Goal: Download file/media

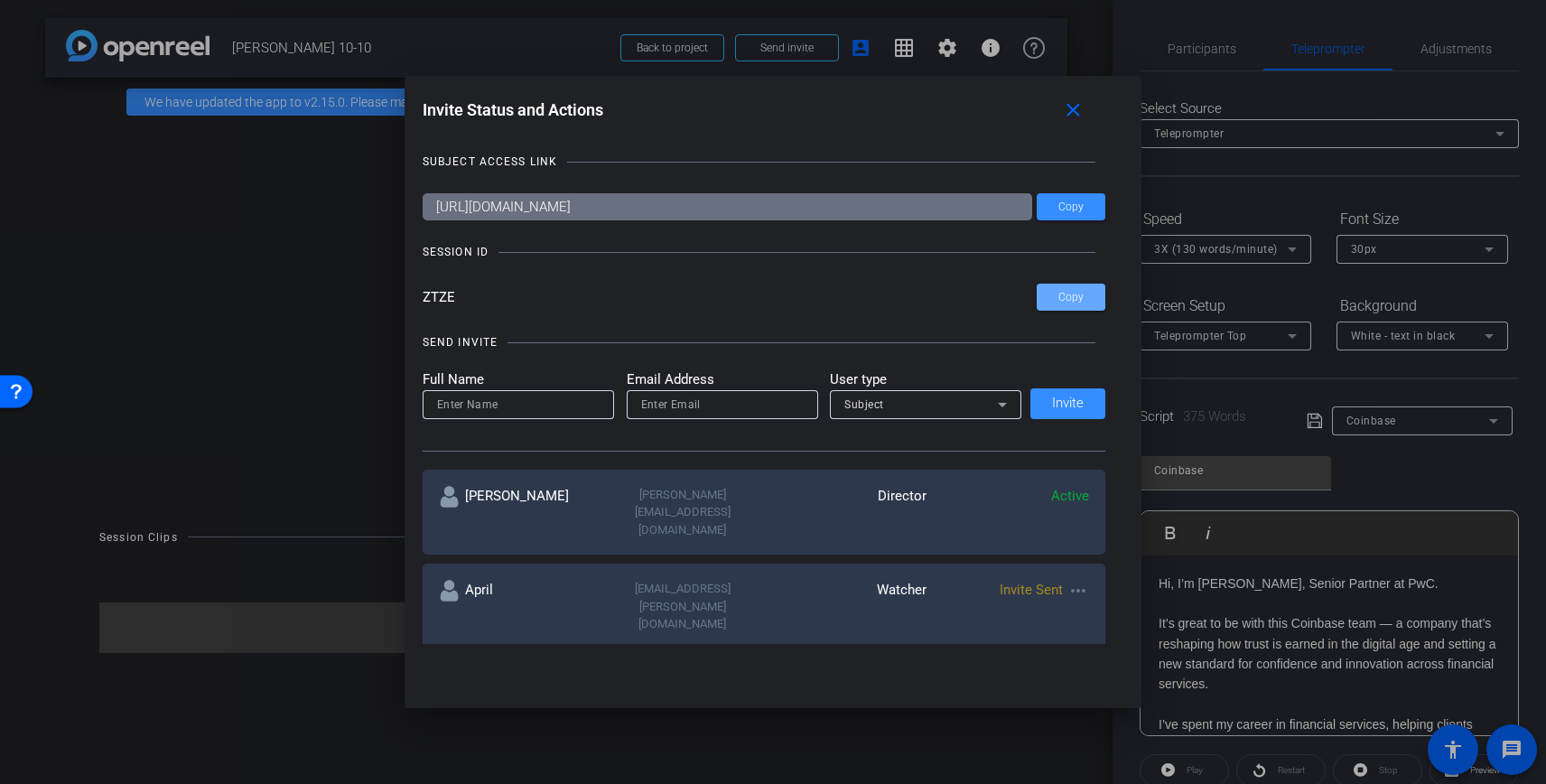
scroll to position [1033, 0]
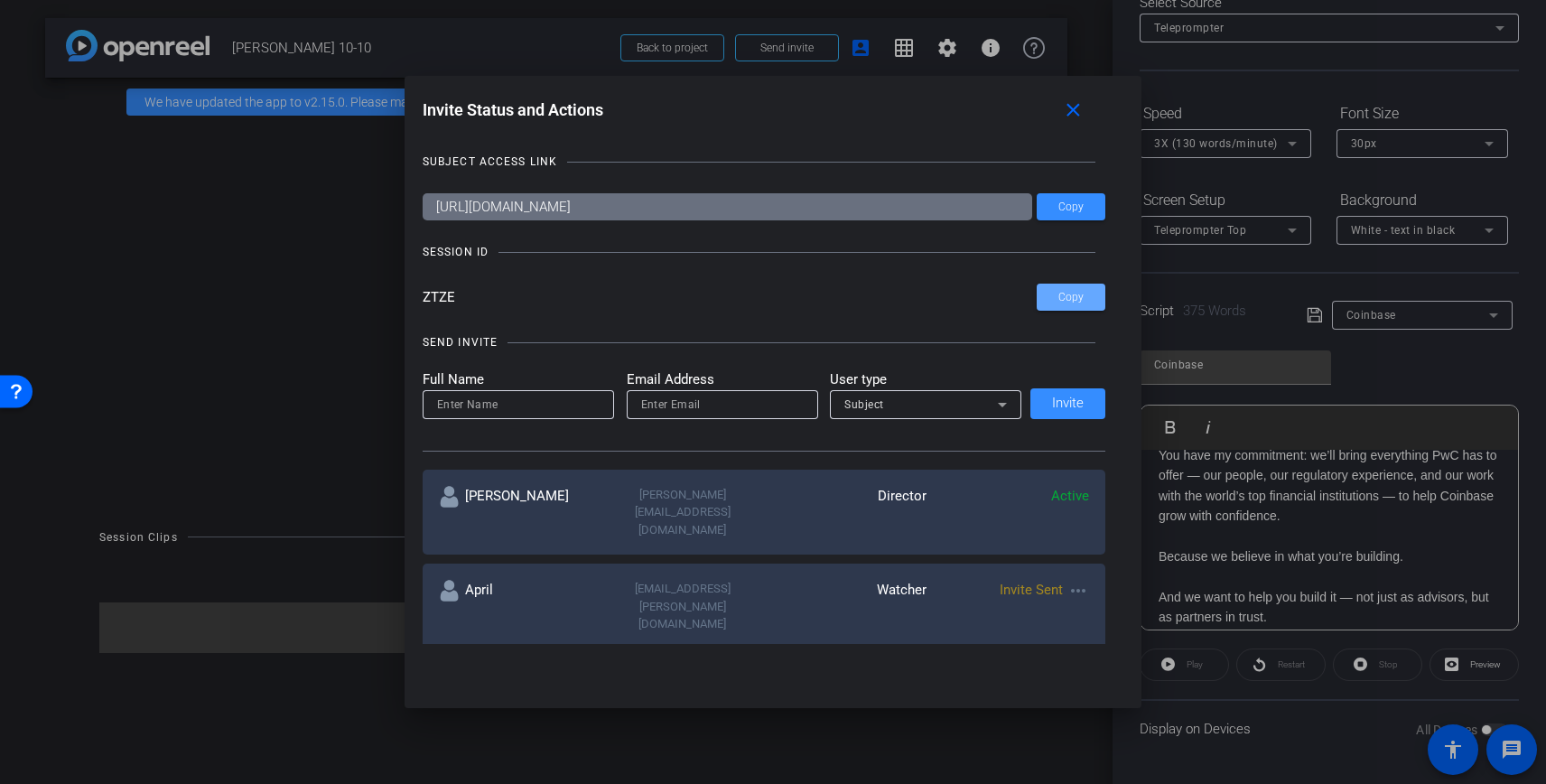
click at [1078, 118] on mat-icon "close" at bounding box center [1073, 110] width 22 height 22
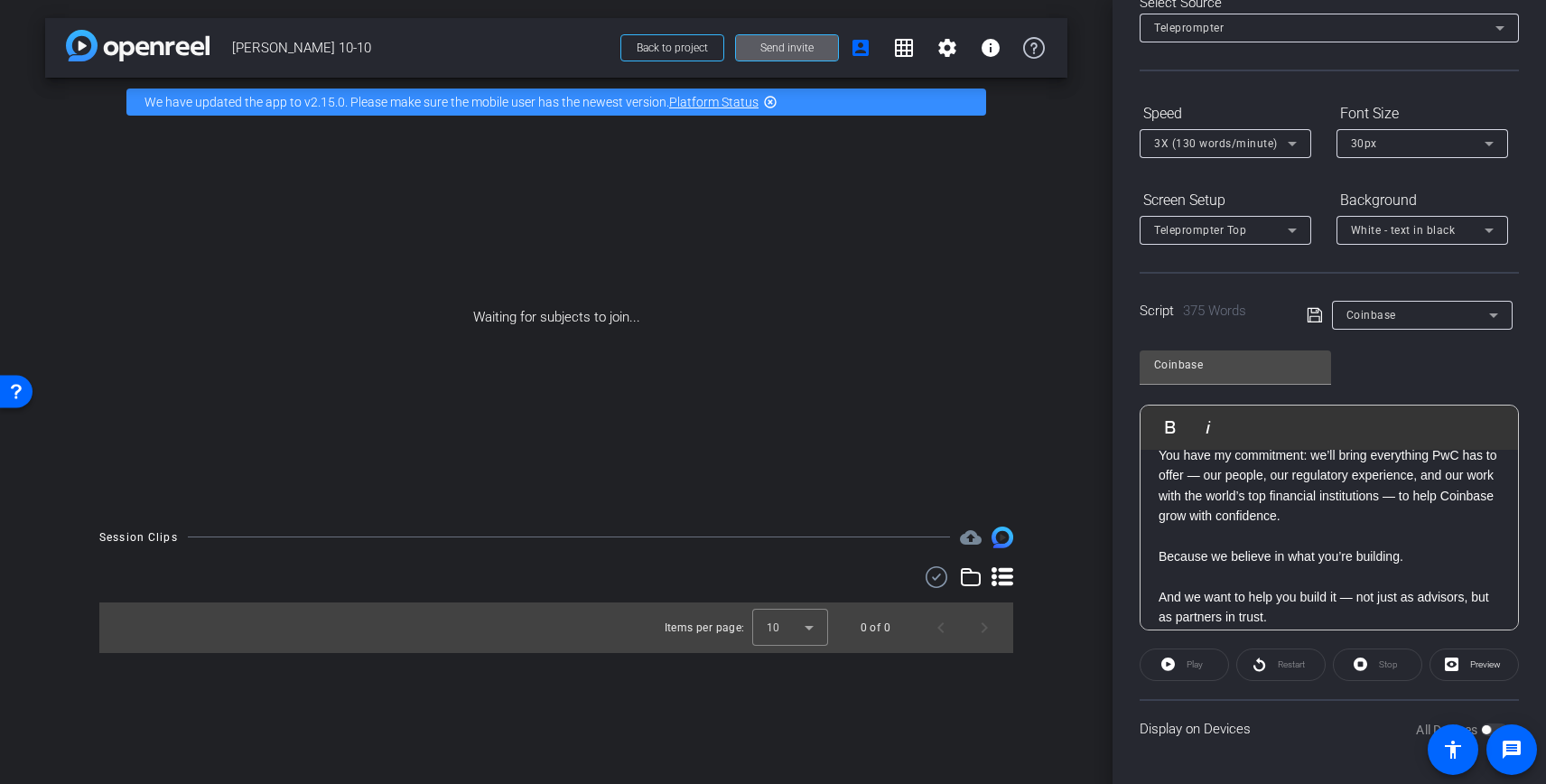
scroll to position [0, 0]
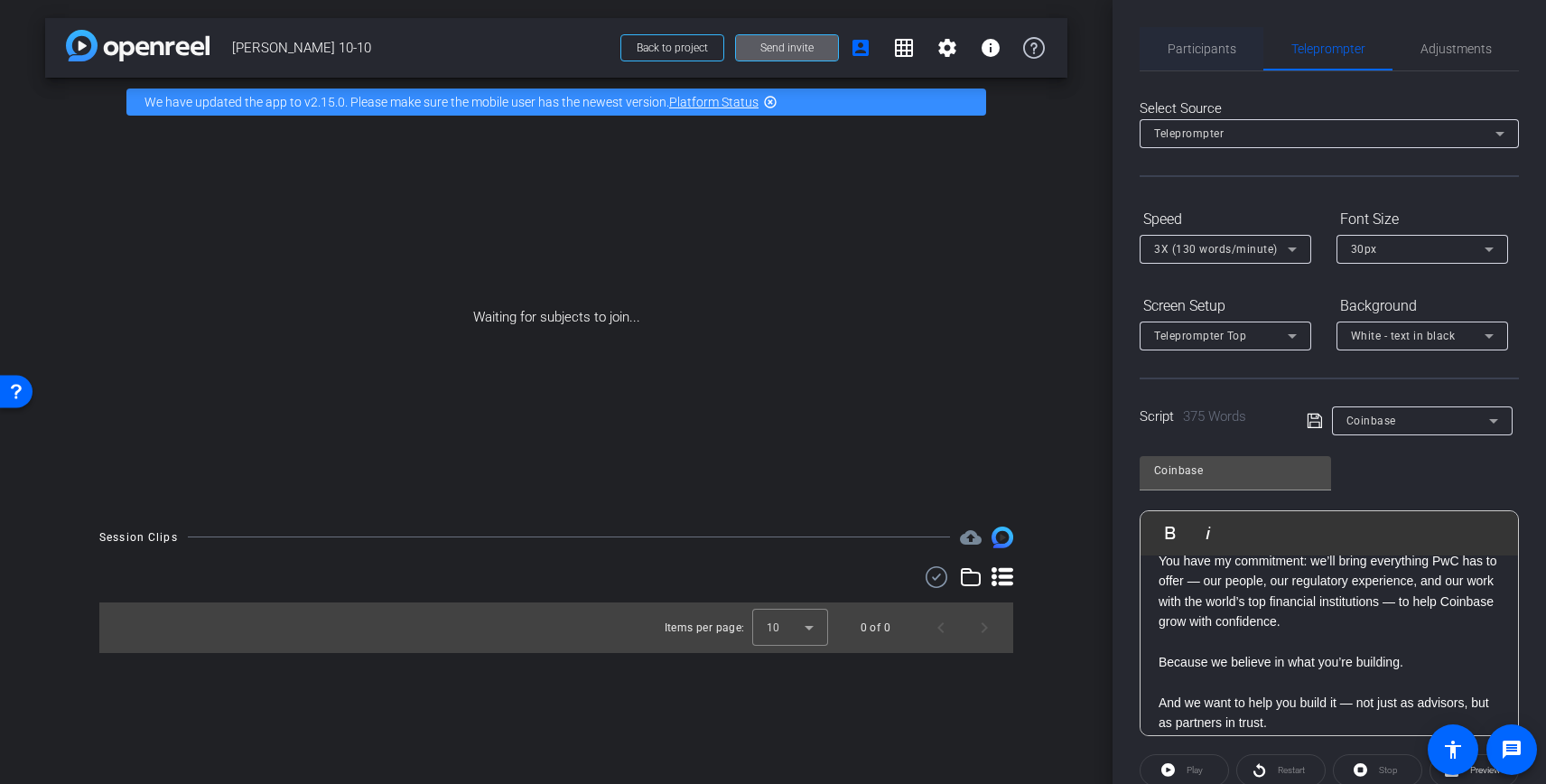
click at [1203, 52] on span "Participants" at bounding box center [1202, 49] width 69 height 13
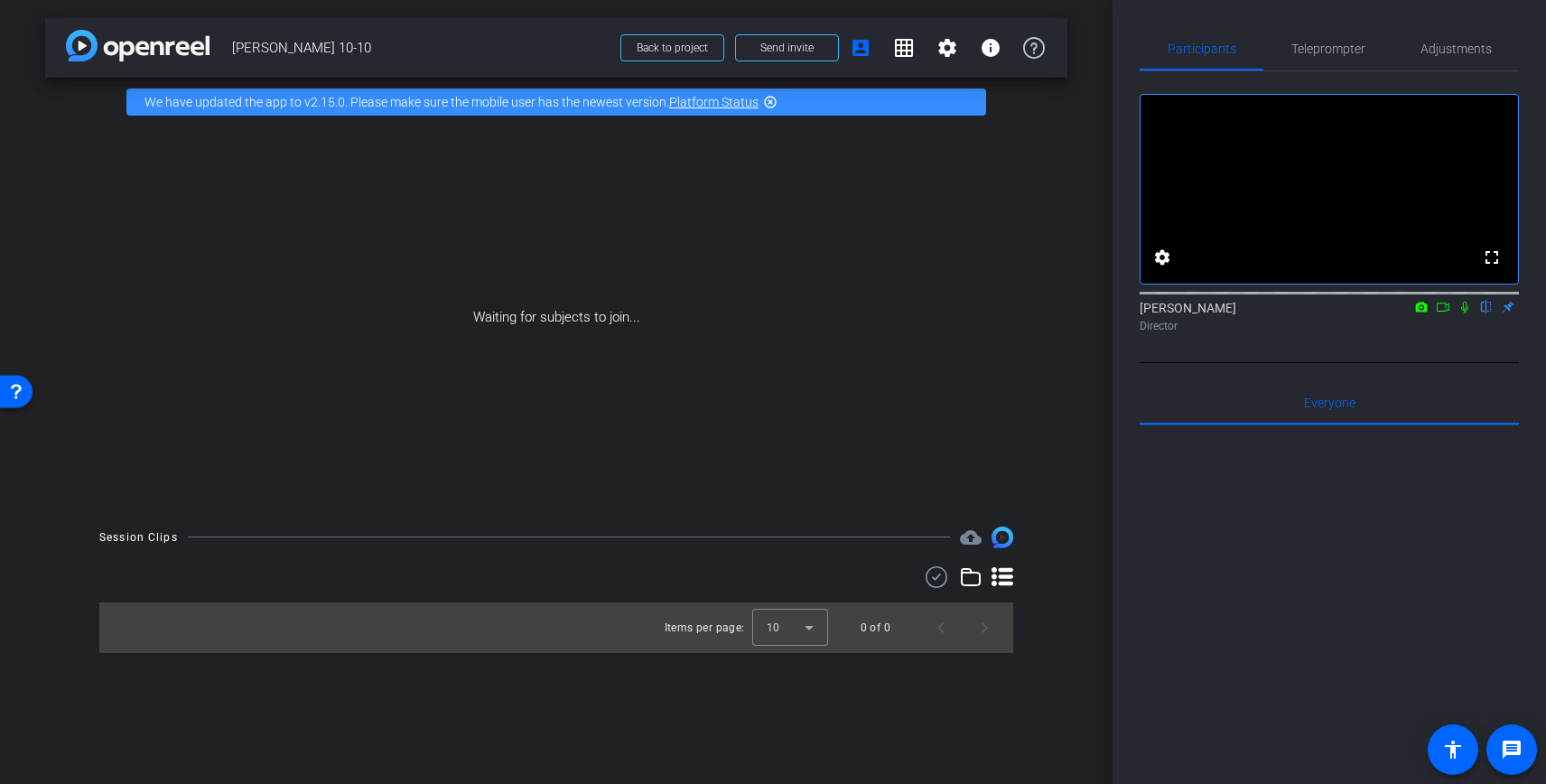
click at [1466, 313] on icon at bounding box center [1465, 307] width 15 height 13
click at [1441, 313] on icon at bounding box center [1443, 307] width 15 height 13
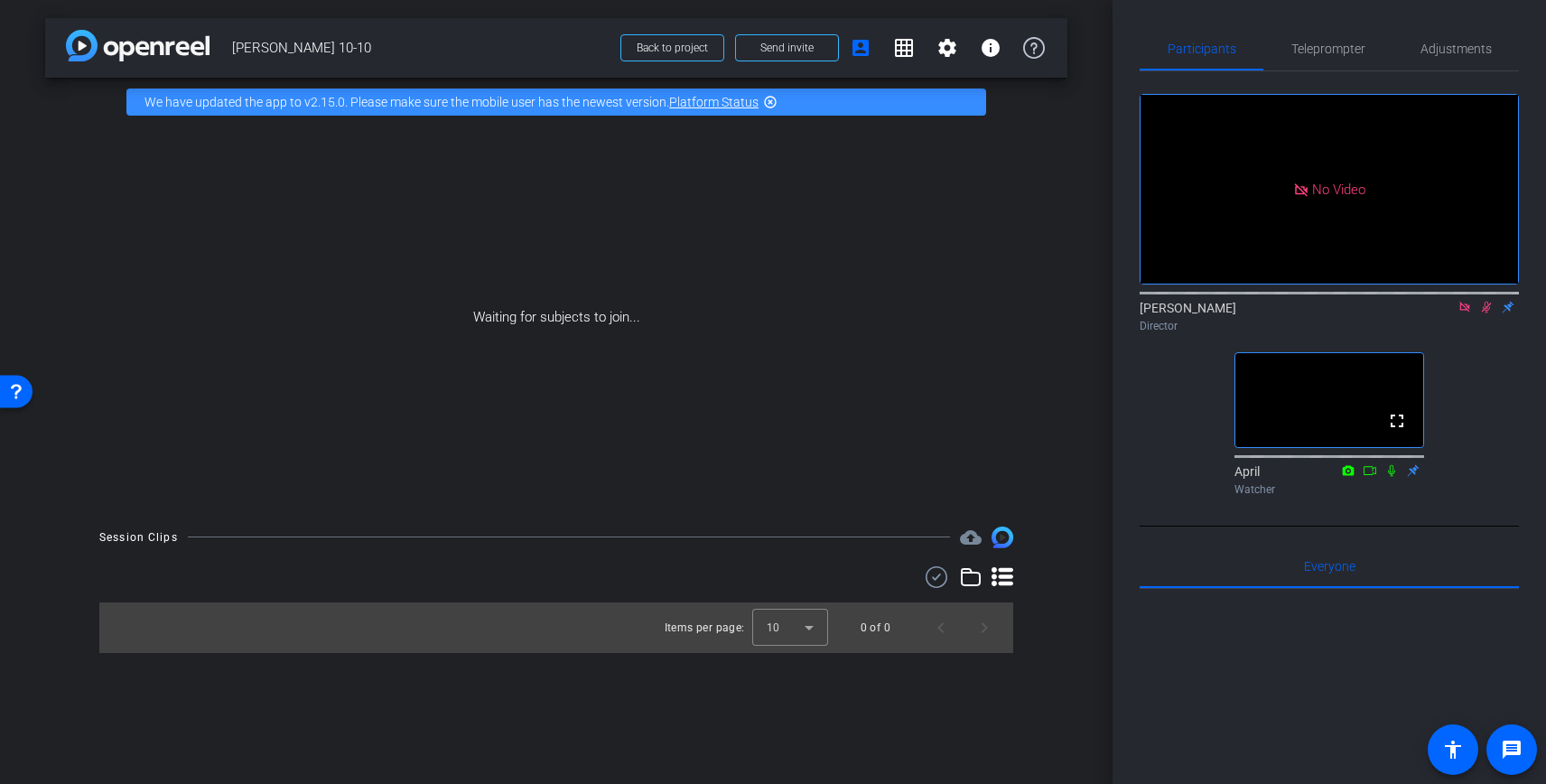
click at [1488, 313] on icon at bounding box center [1487, 307] width 15 height 13
click at [1462, 313] on icon at bounding box center [1465, 307] width 15 height 13
click at [1411, 476] on icon at bounding box center [1414, 469] width 12 height 12
click at [1411, 476] on icon at bounding box center [1414, 469] width 15 height 13
click at [1265, 497] on div "Watcher" at bounding box center [1328, 490] width 190 height 17
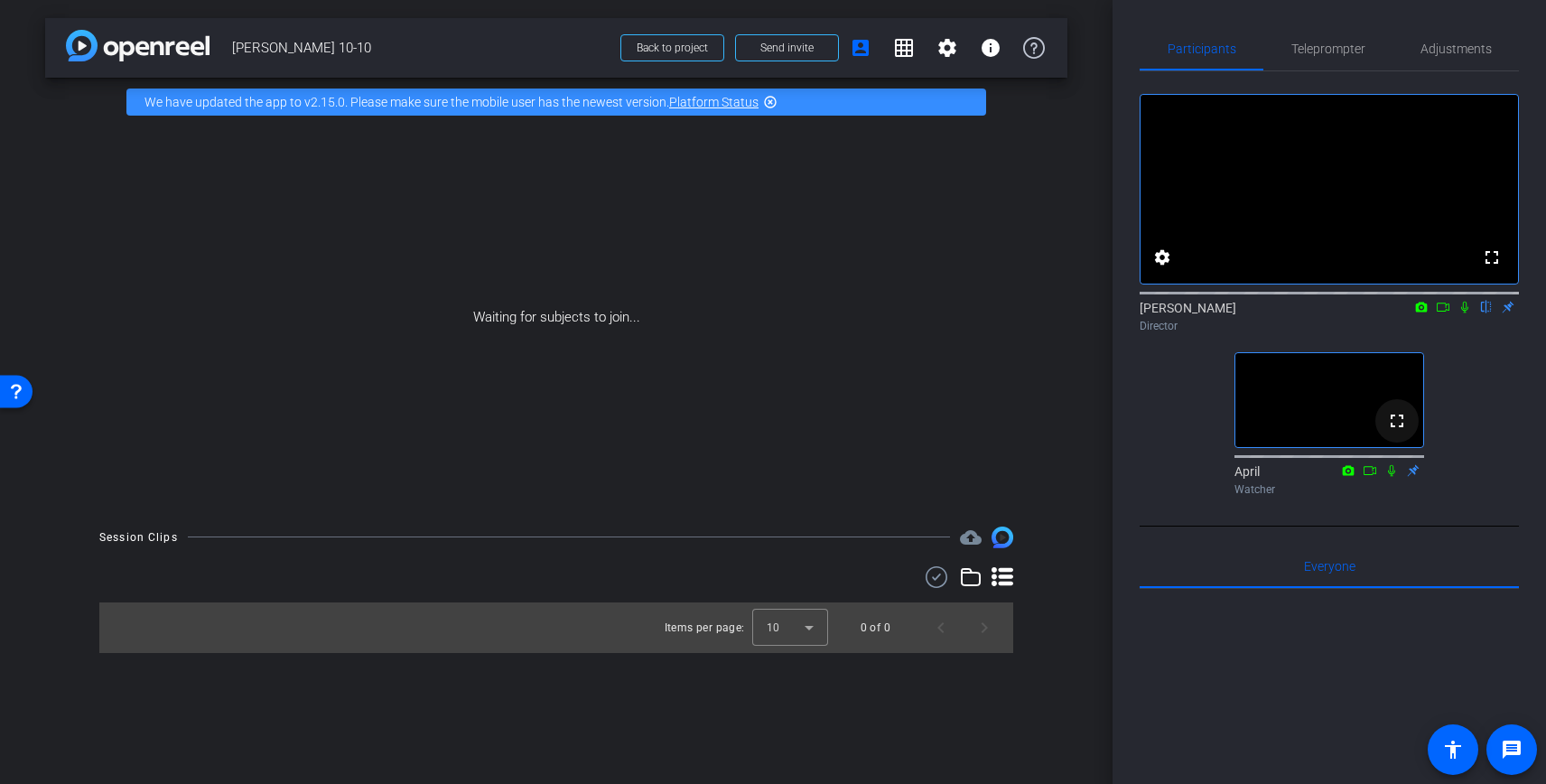
click at [1392, 431] on mat-icon "fullscreen" at bounding box center [1396, 420] width 21 height 21
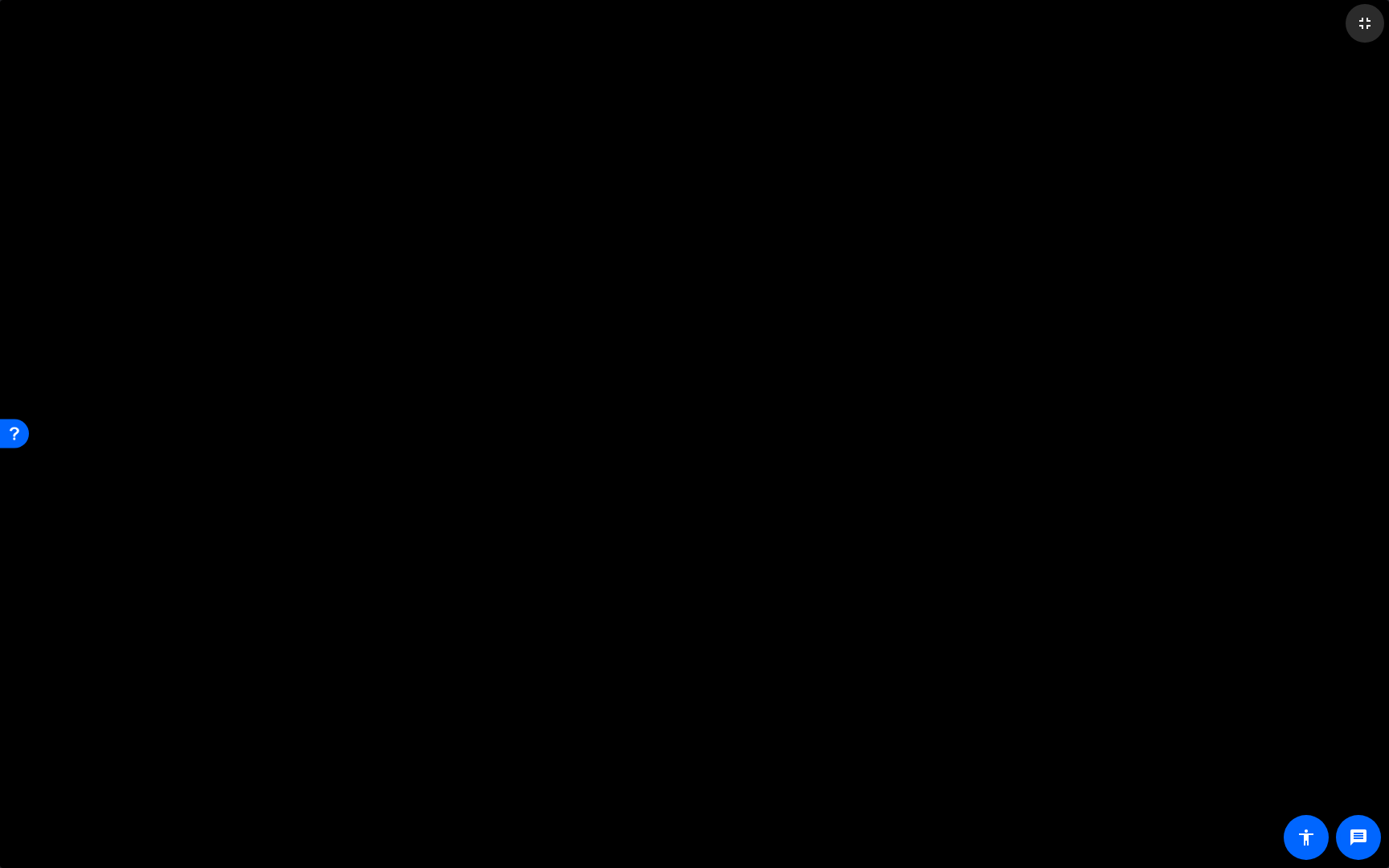
click at [1365, 21] on mat-icon "fullscreen_exit" at bounding box center [1364, 23] width 19 height 19
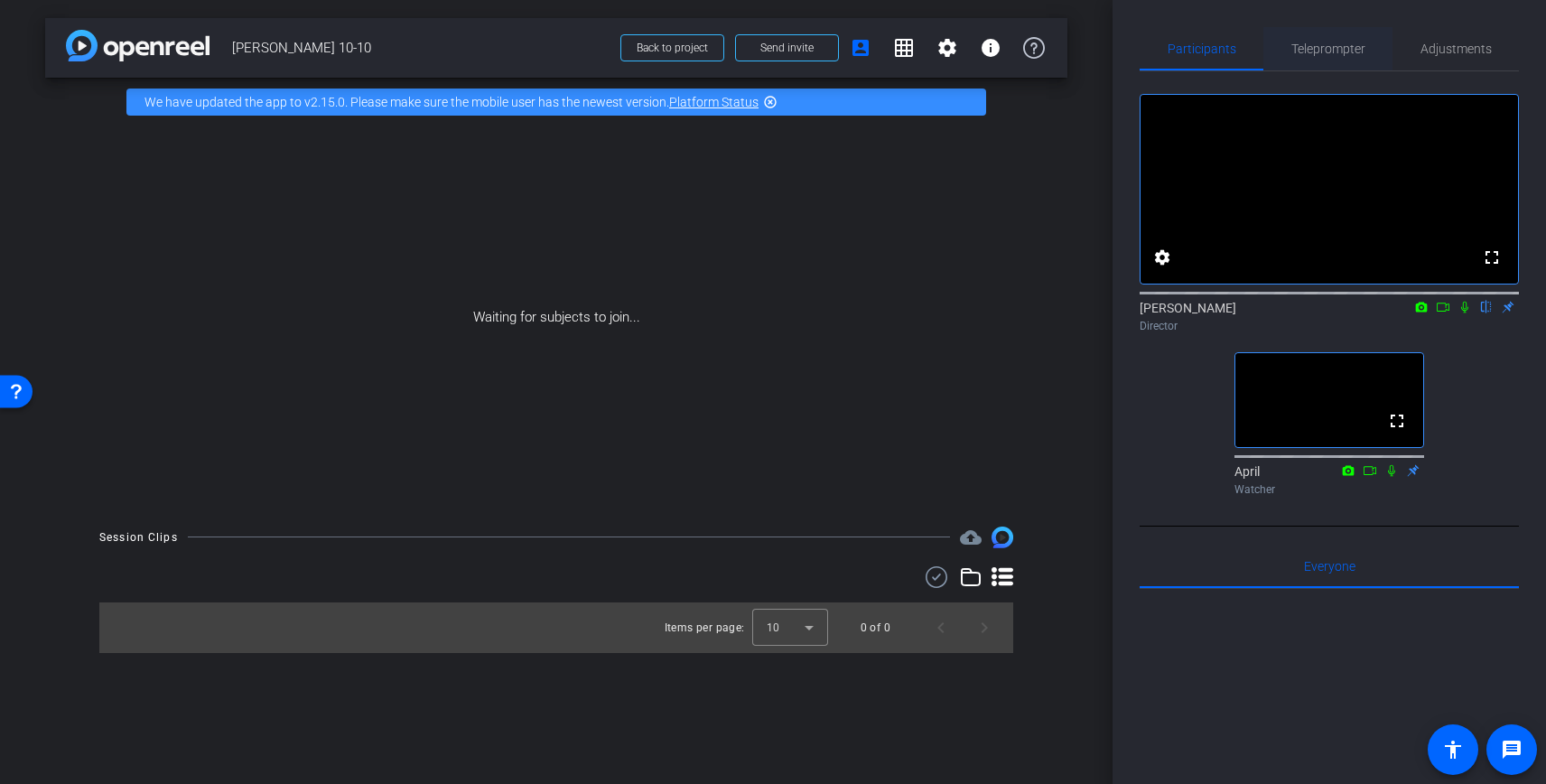
click at [1345, 53] on span "Teleprompter" at bounding box center [1328, 49] width 74 height 13
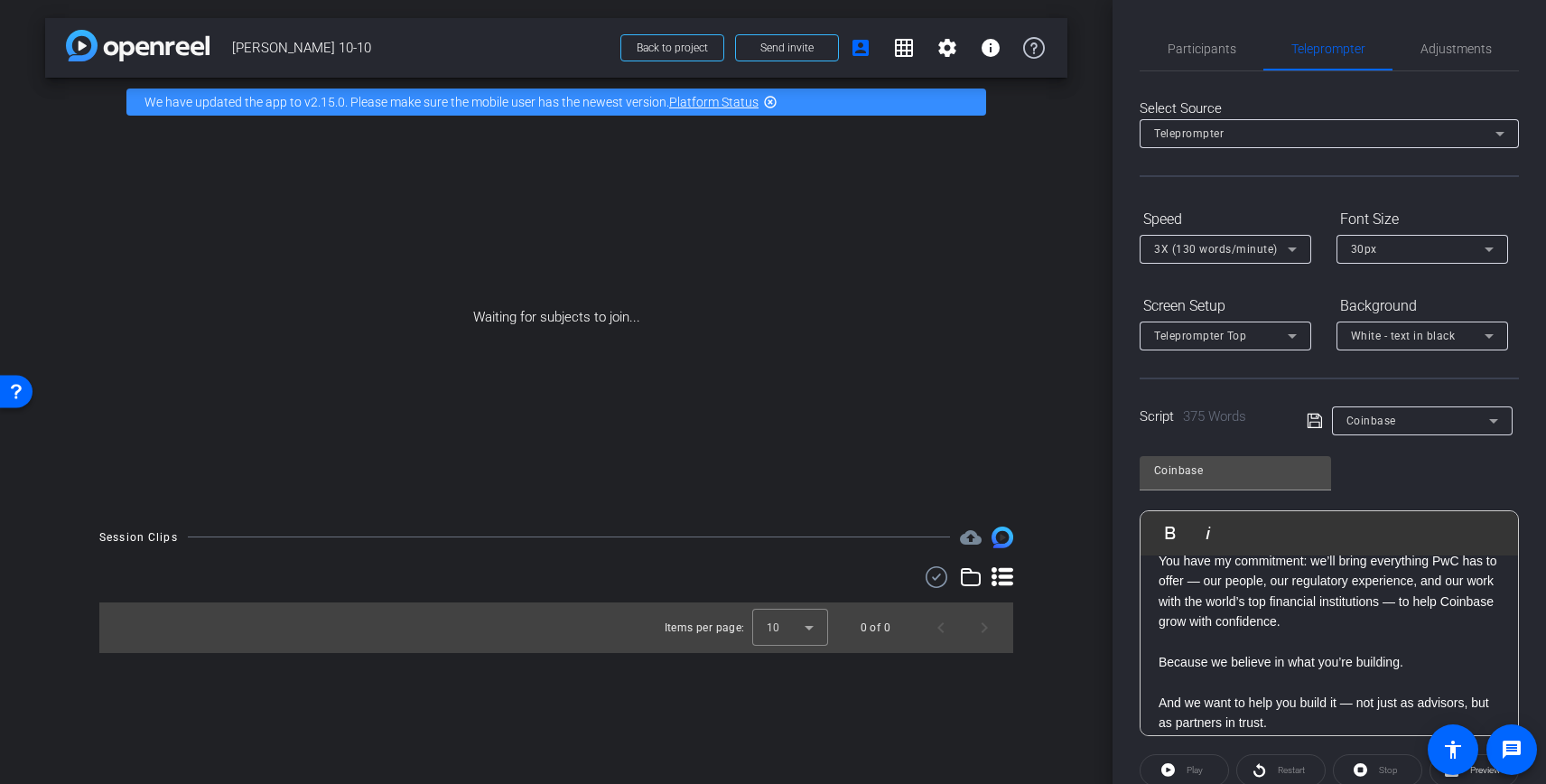
click at [1311, 424] on icon at bounding box center [1315, 420] width 17 height 21
click at [1391, 425] on span "Coinbase" at bounding box center [1371, 421] width 50 height 13
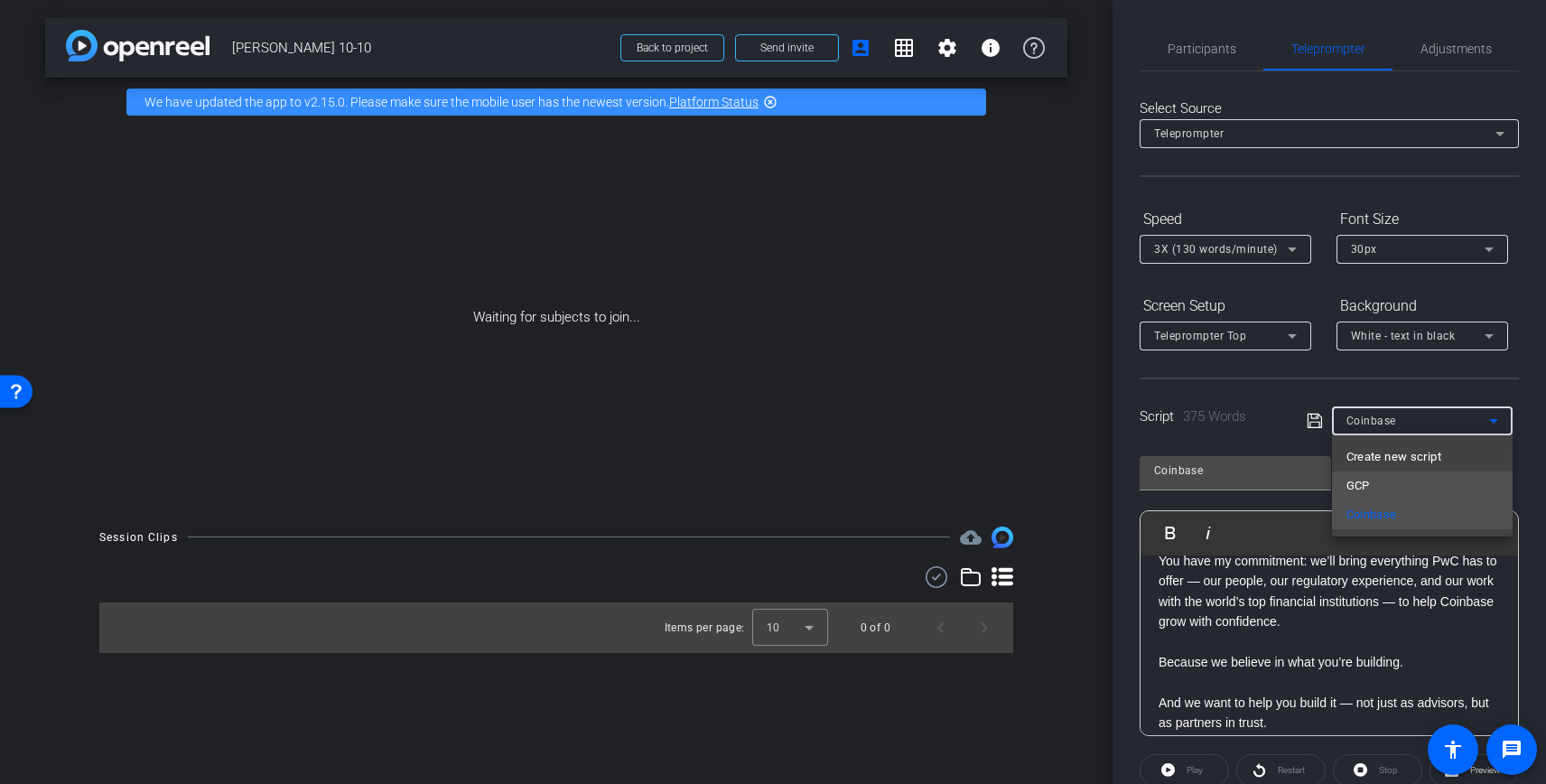
click at [1388, 480] on mat-option "GCP" at bounding box center [1422, 485] width 181 height 29
type input "GCP"
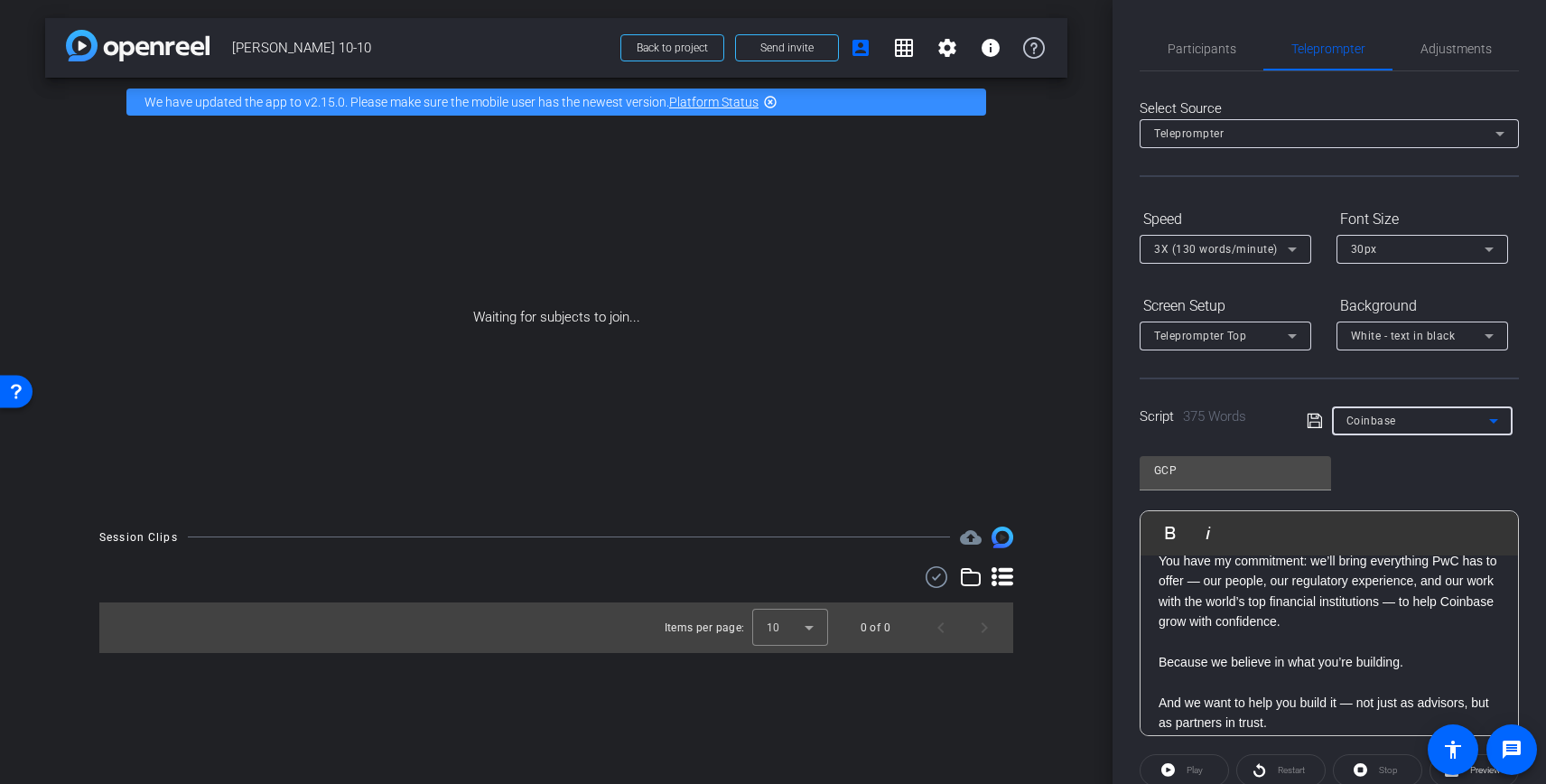
scroll to position [826, 0]
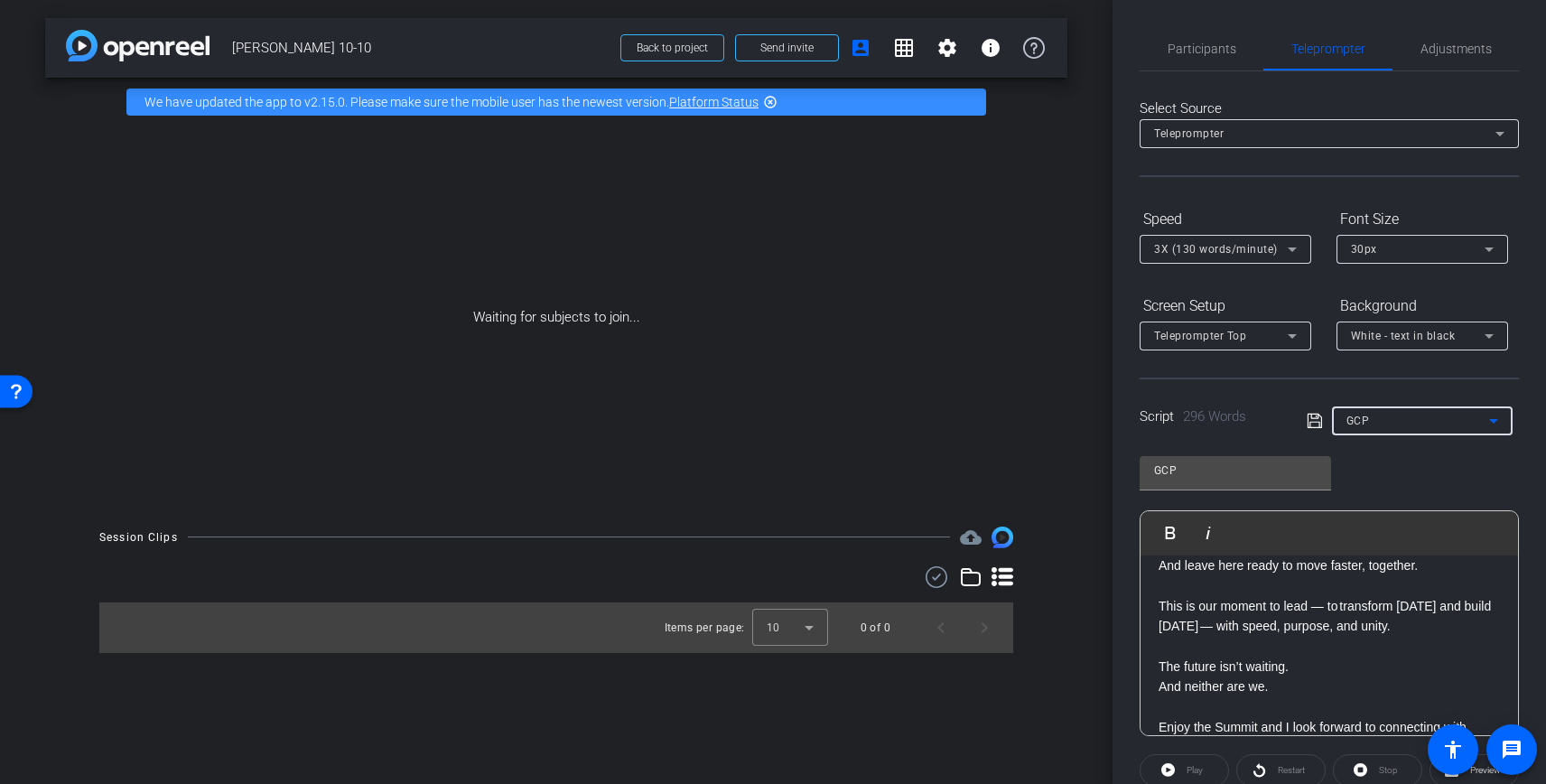
click at [1314, 421] on icon at bounding box center [1315, 420] width 17 height 21
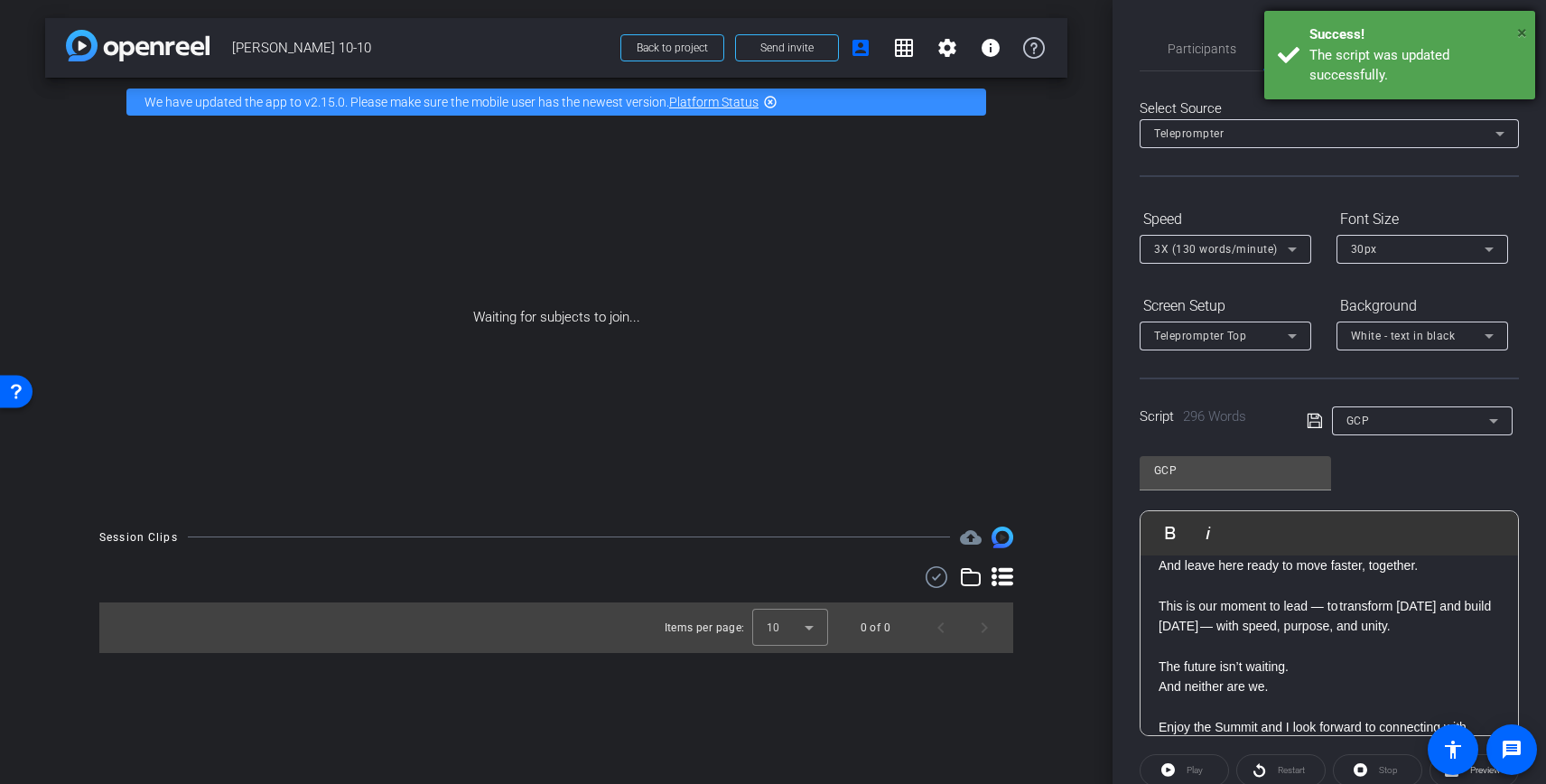
click at [1524, 31] on span "×" at bounding box center [1522, 31] width 10 height 21
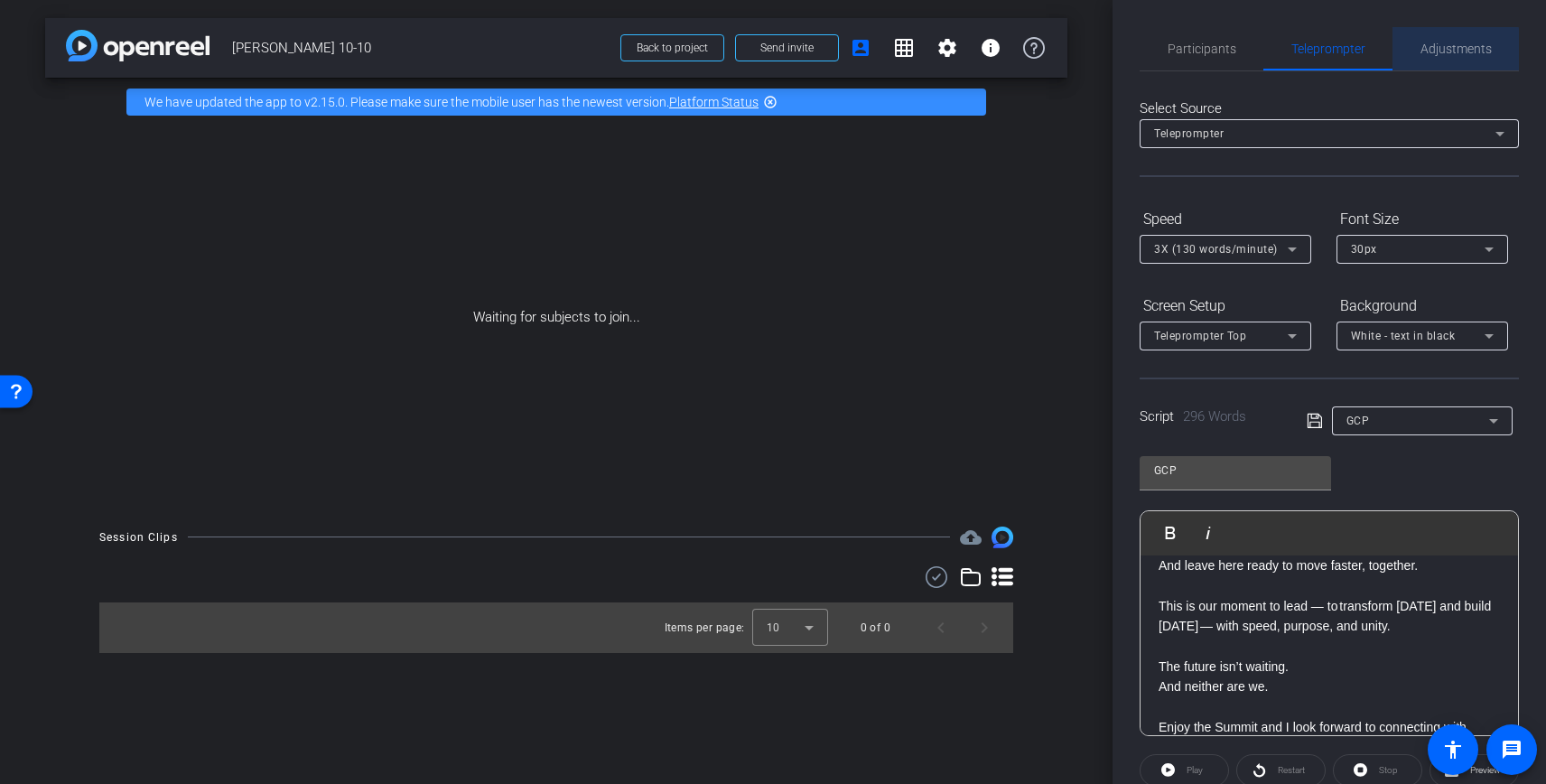
click at [1435, 54] on span "Adjustments" at bounding box center [1455, 49] width 71 height 13
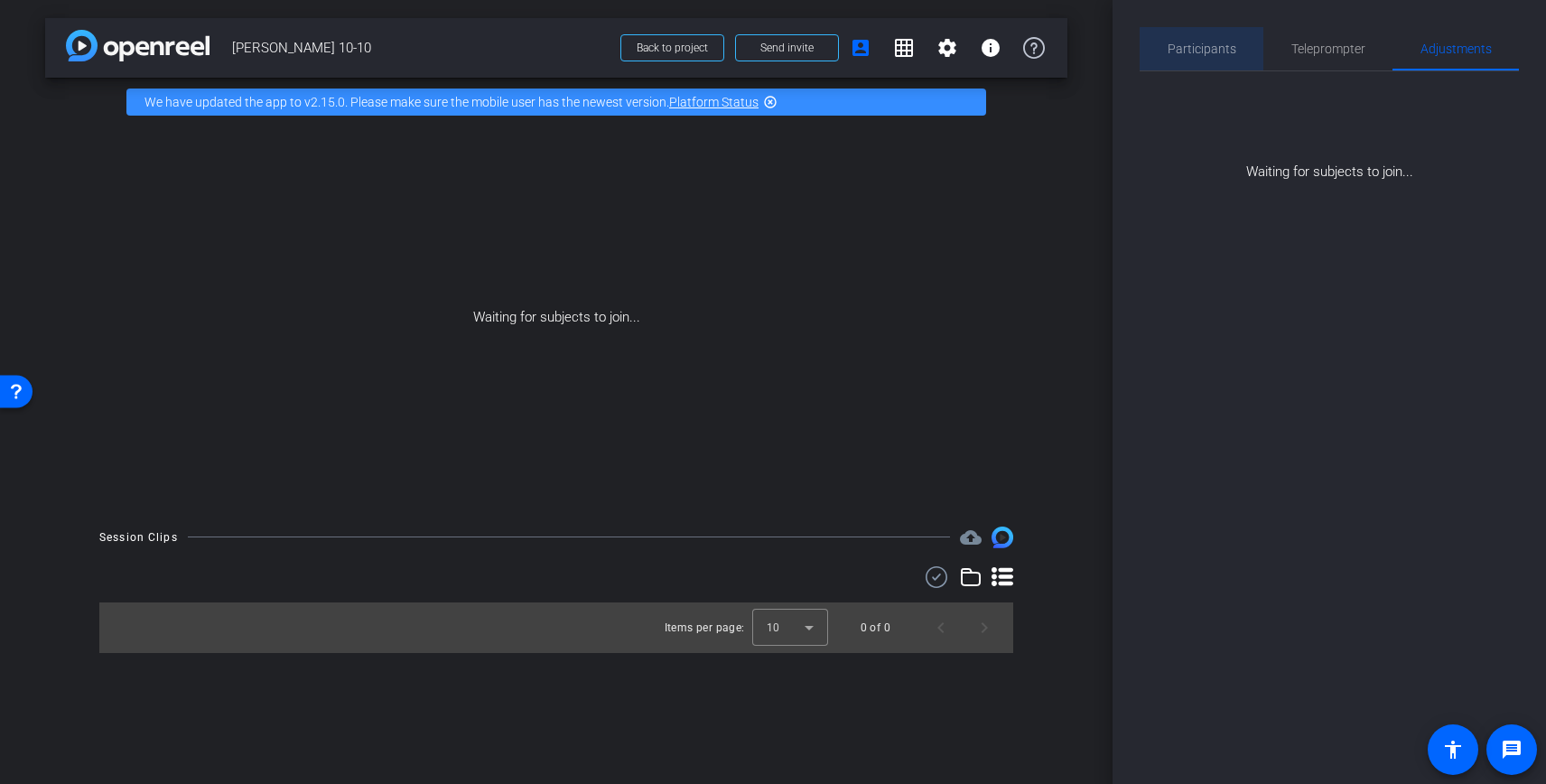
click at [1202, 55] on span "Participants" at bounding box center [1202, 49] width 69 height 13
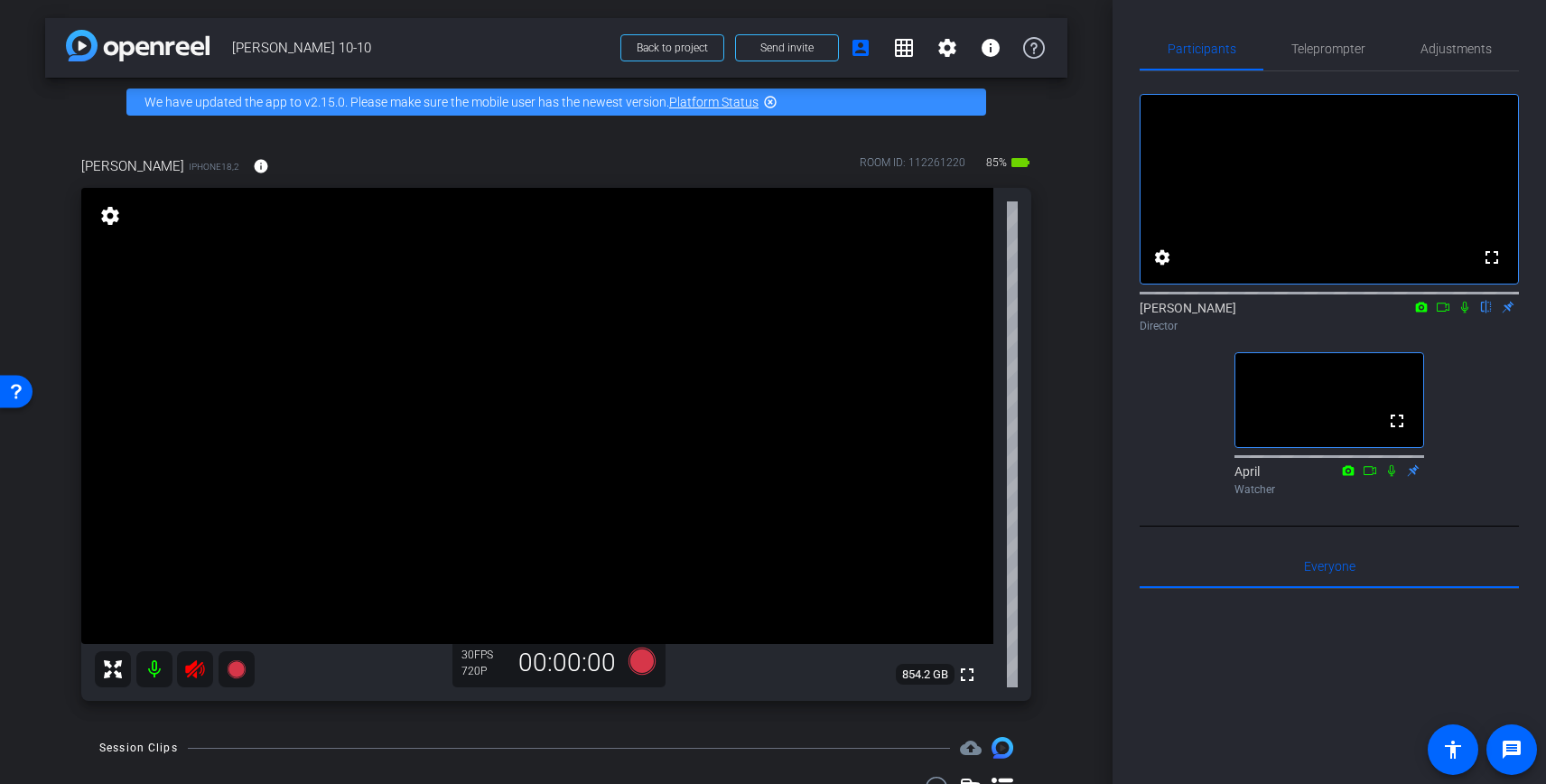
click at [193, 675] on icon at bounding box center [194, 669] width 19 height 19
click at [1349, 43] on span "Teleprompter" at bounding box center [1328, 49] width 74 height 13
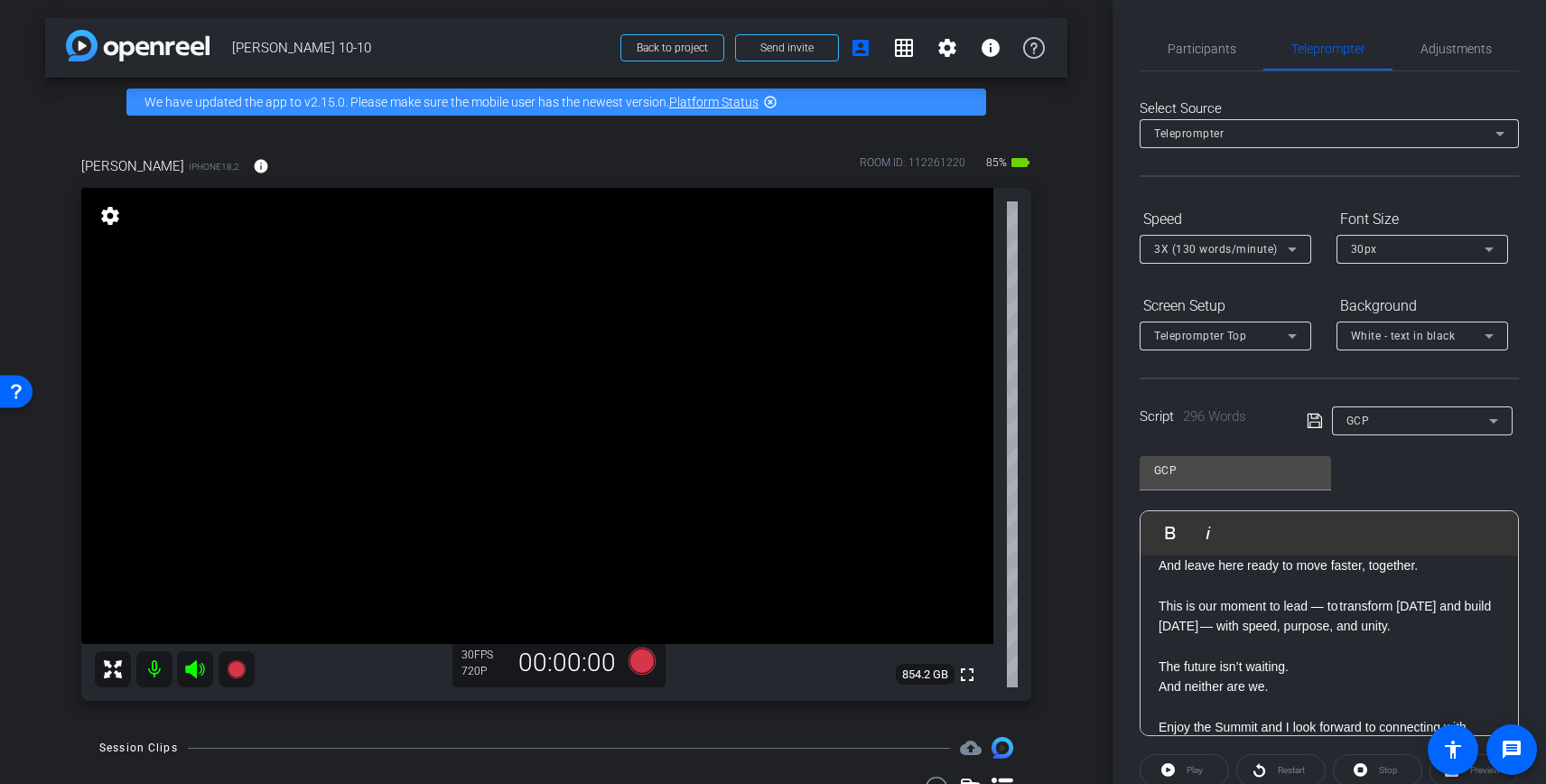
click at [1386, 254] on div "30px" at bounding box center [1417, 249] width 133 height 22
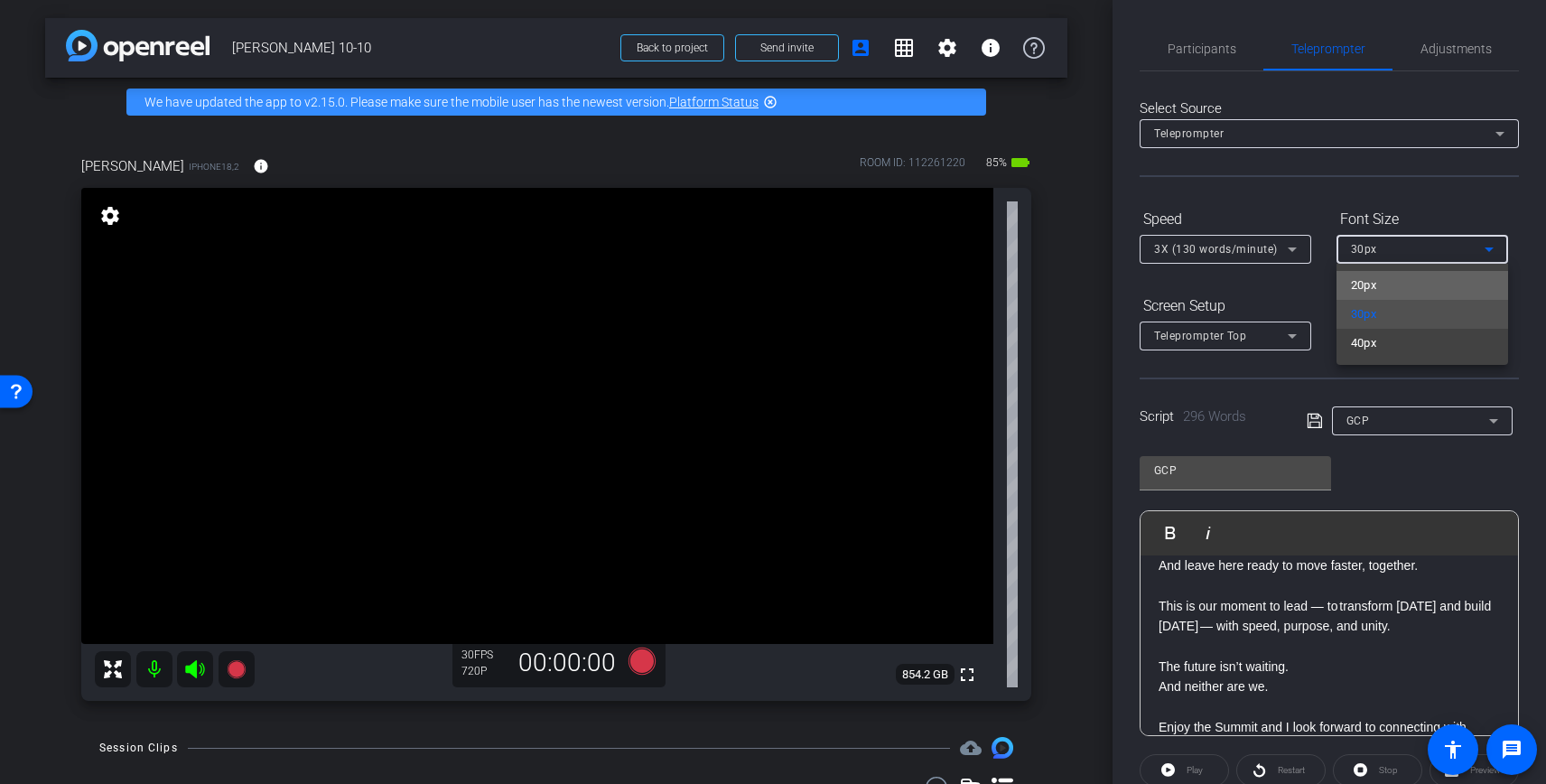
click at [1375, 286] on span "20px" at bounding box center [1364, 284] width 26 height 21
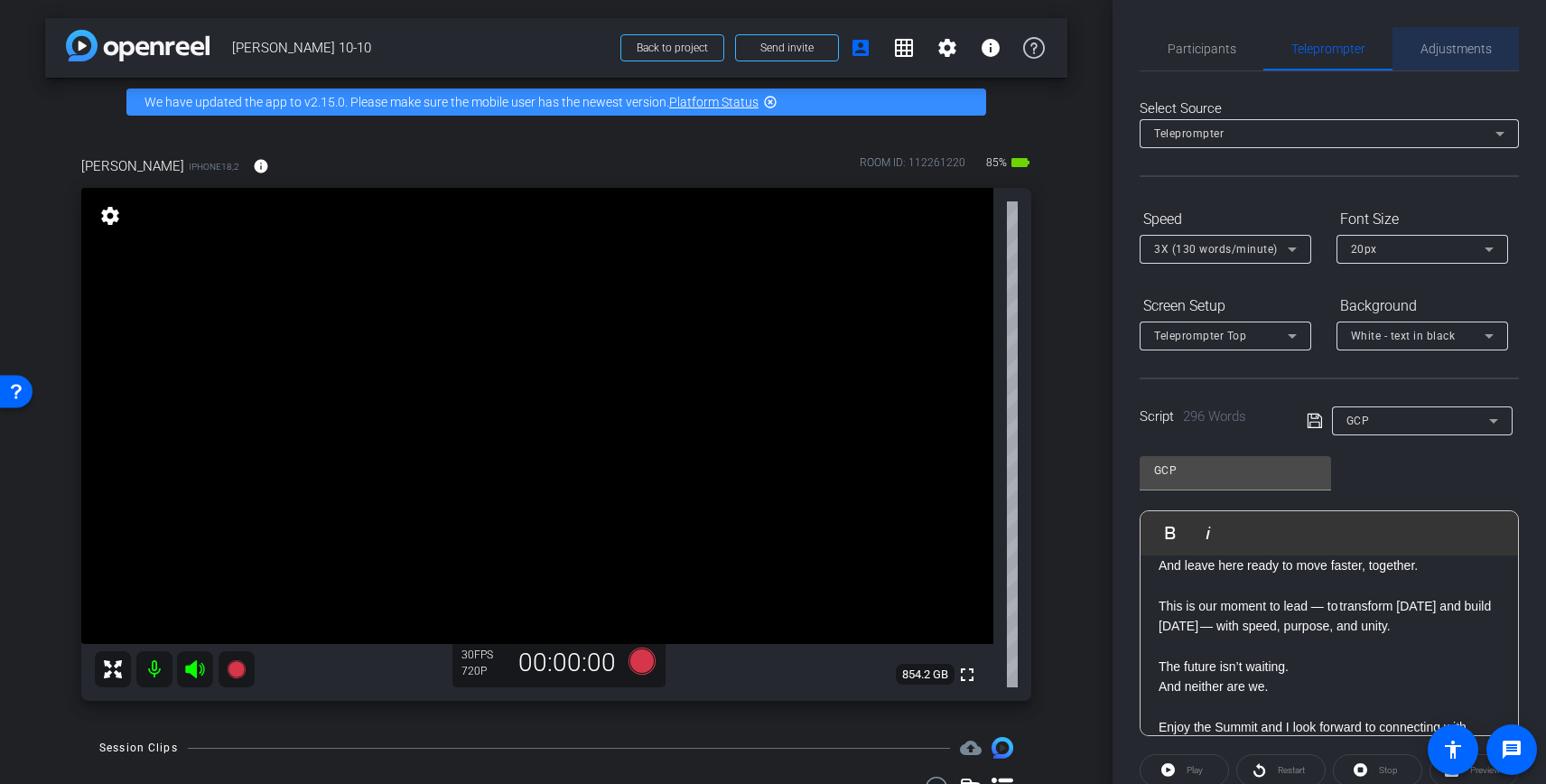
click at [1455, 50] on span "Adjustments" at bounding box center [1455, 49] width 71 height 13
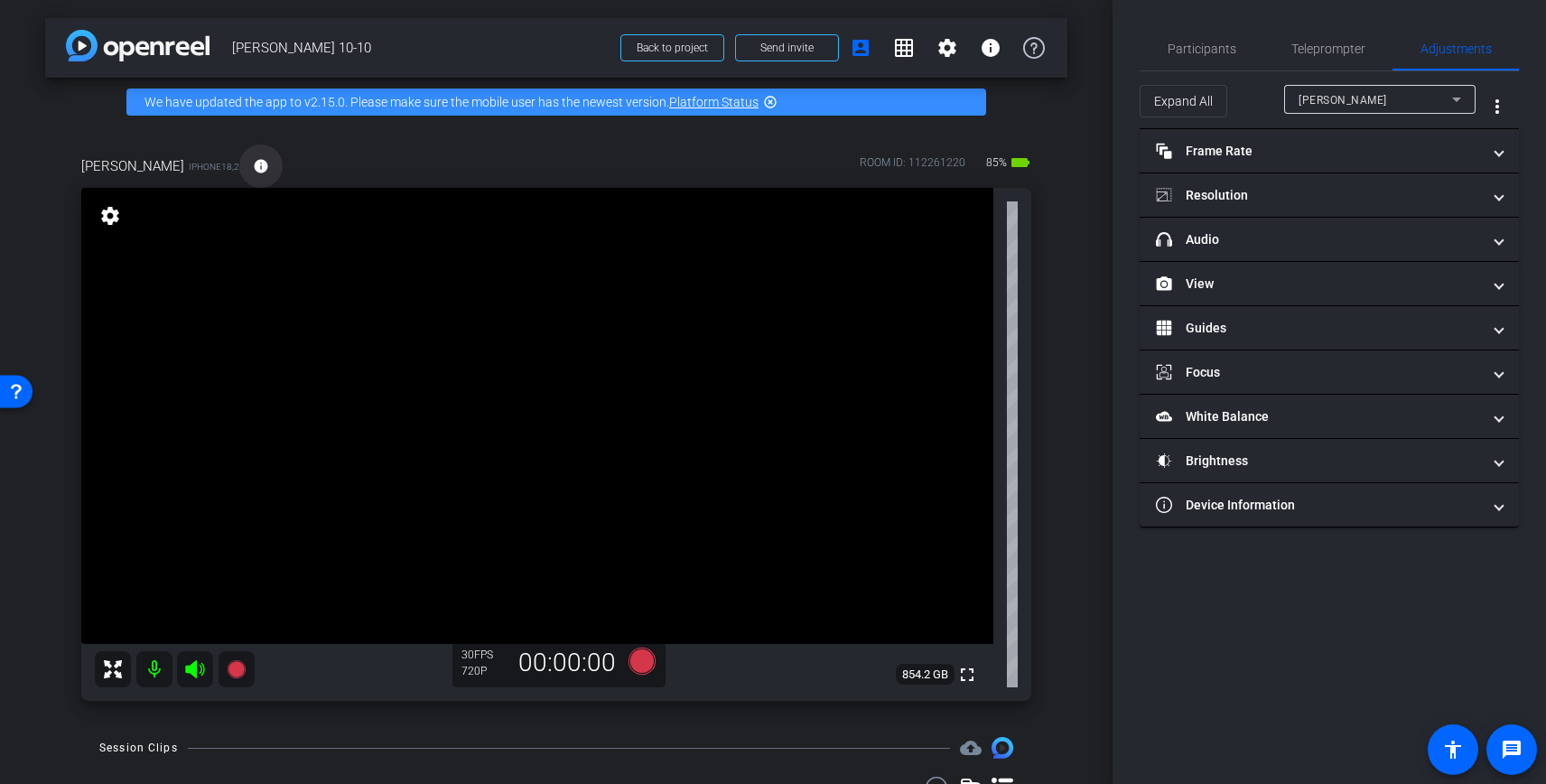
click at [253, 165] on mat-icon "info" at bounding box center [261, 167] width 17 height 17
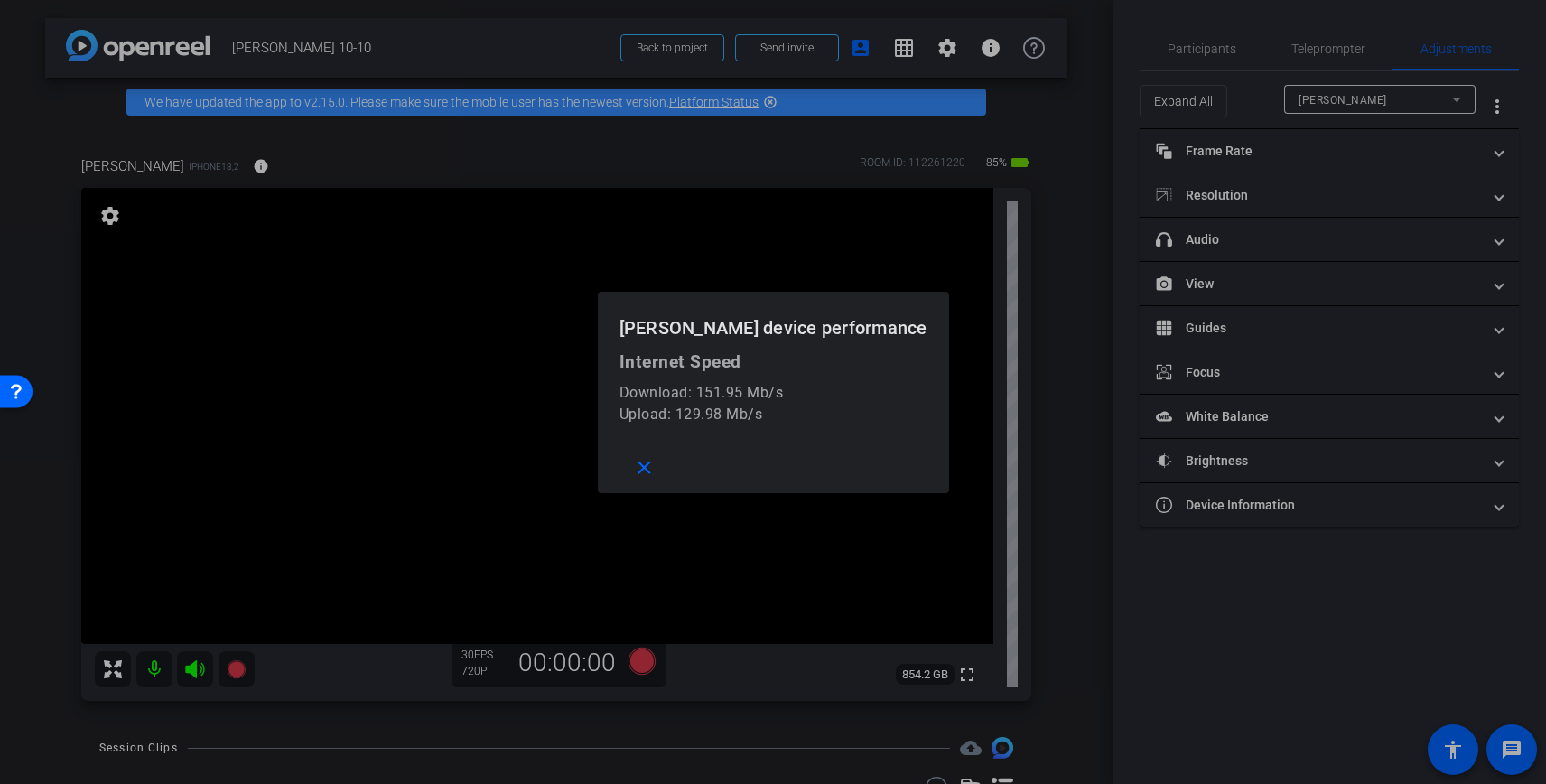
click at [1246, 188] on div at bounding box center [773, 392] width 1546 height 784
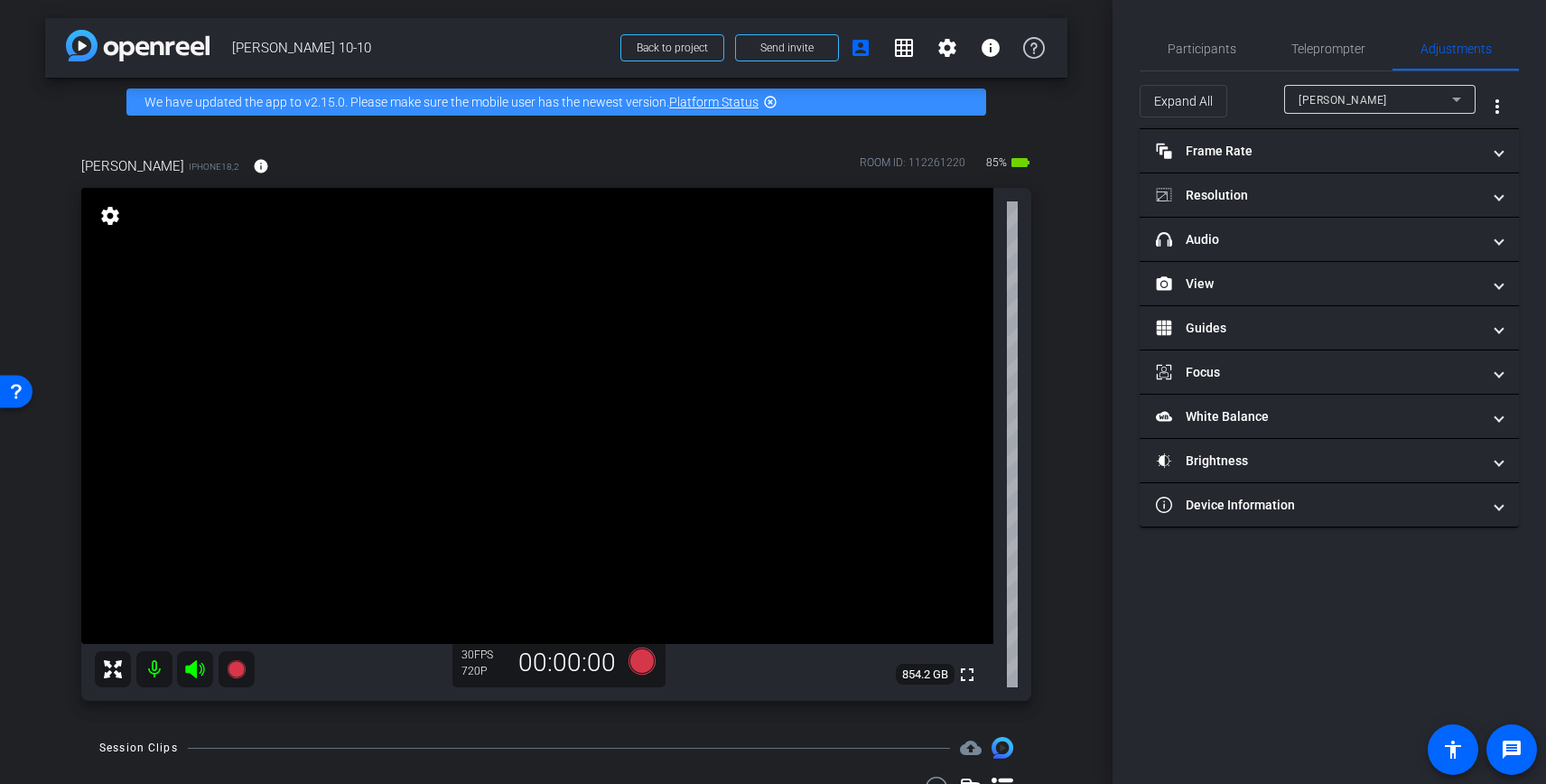
click at [1246, 188] on mat-panel-title "Resolution" at bounding box center [1317, 195] width 325 height 19
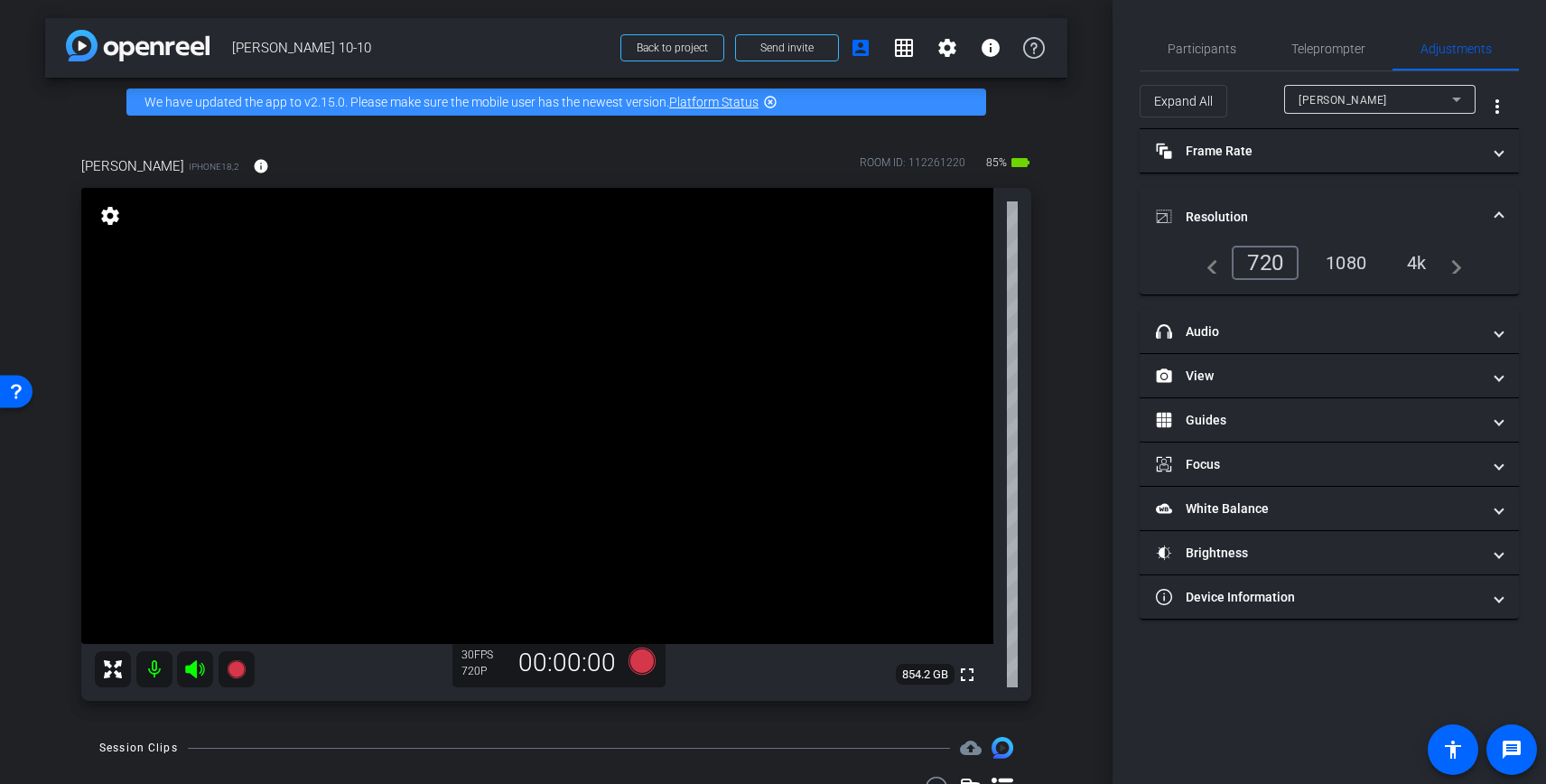
click at [1428, 262] on div "4k" at bounding box center [1416, 262] width 47 height 31
click at [1418, 263] on div "4k" at bounding box center [1412, 262] width 55 height 34
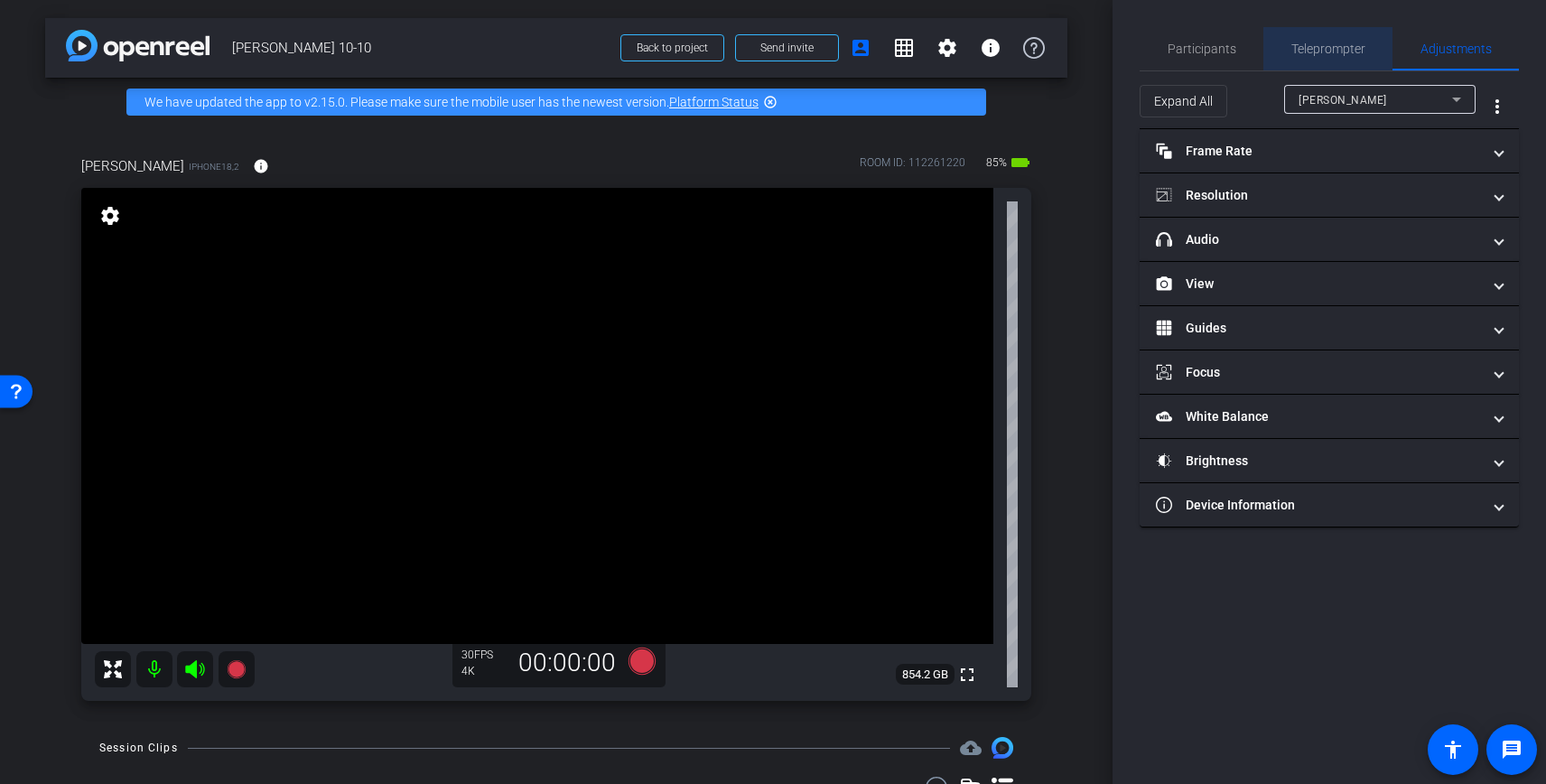
click at [1303, 45] on span "Teleprompter" at bounding box center [1328, 49] width 74 height 13
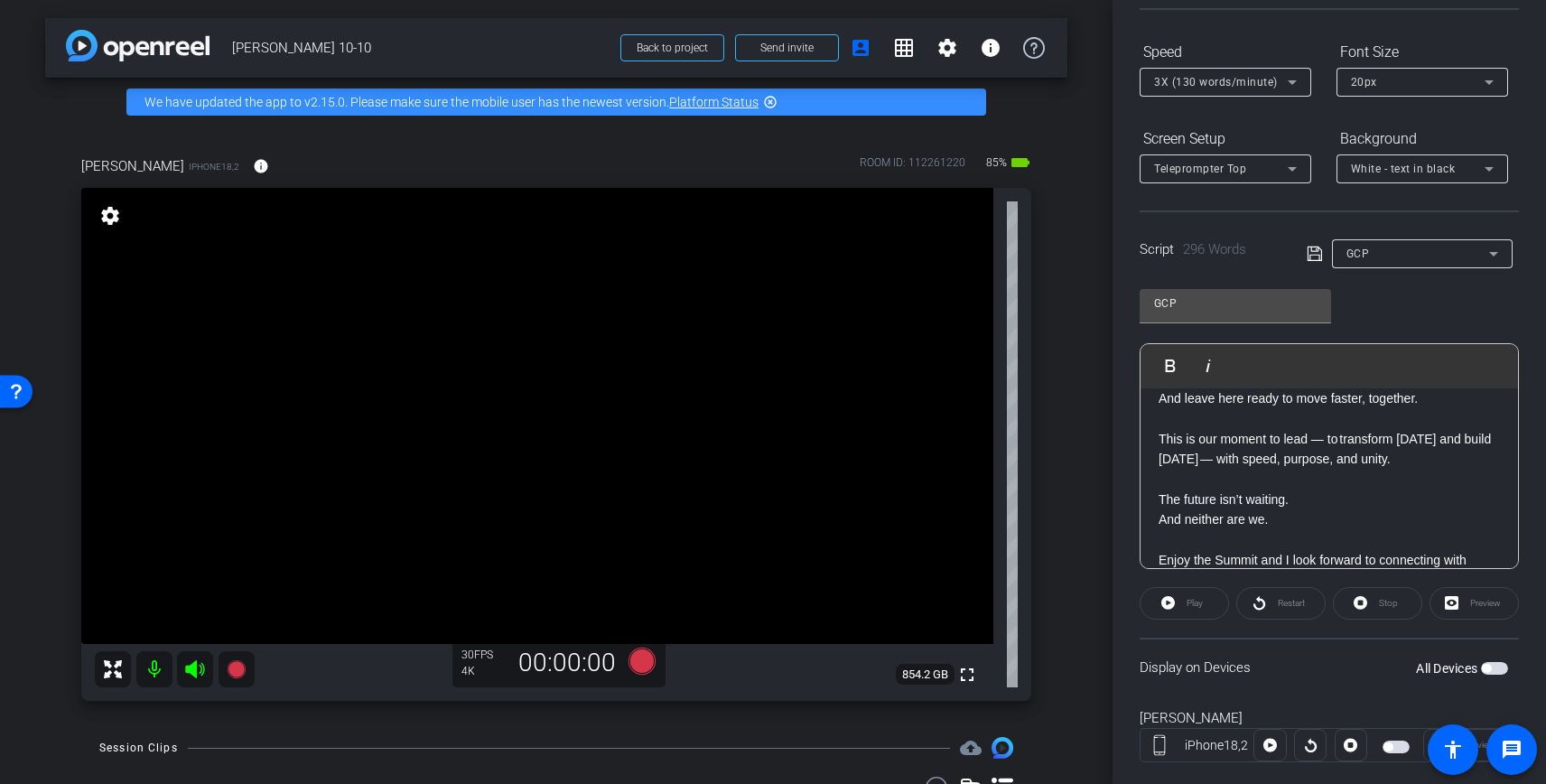
scroll to position [203, 0]
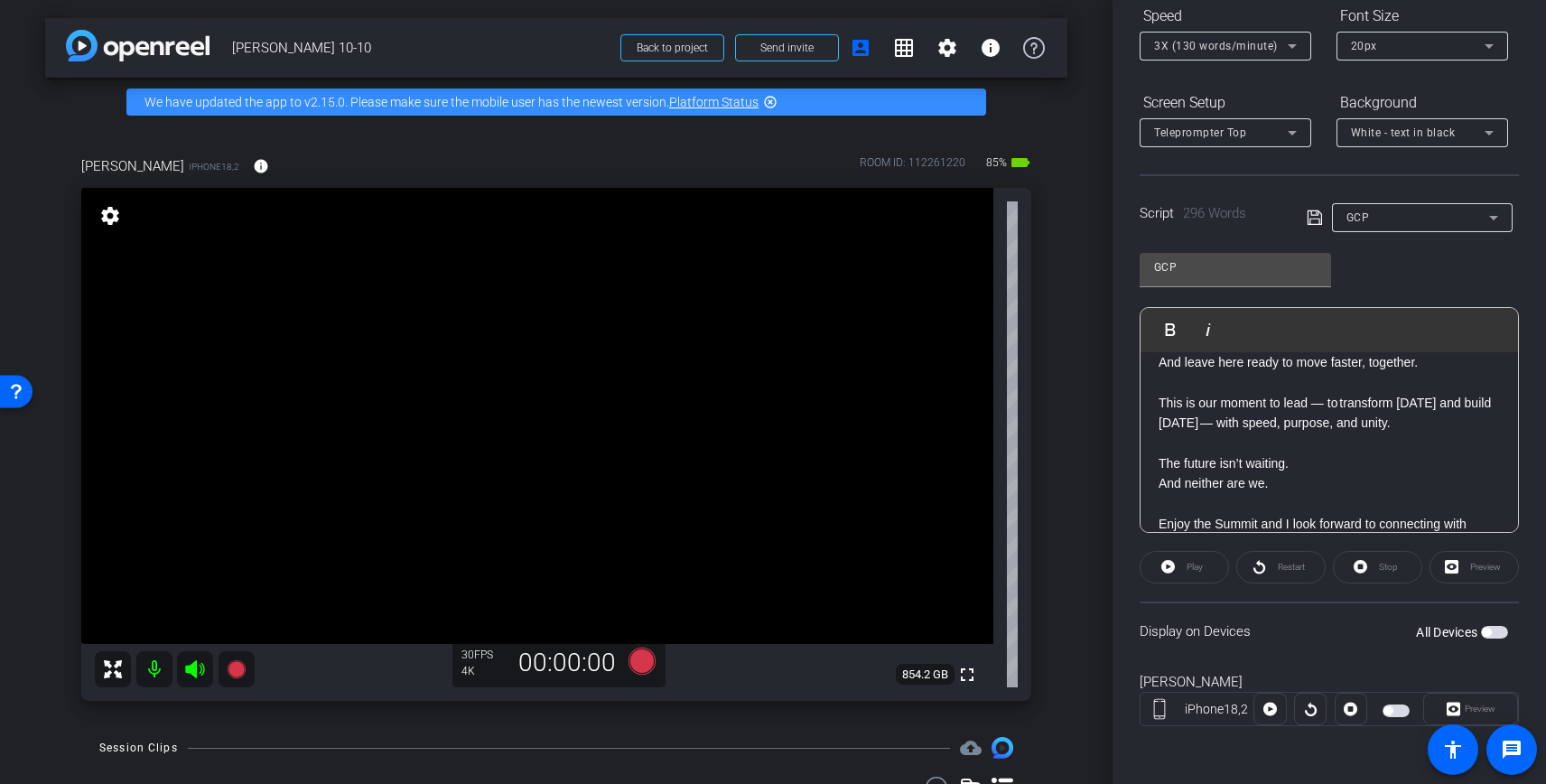
click at [1495, 636] on span "button" at bounding box center [1494, 632] width 27 height 13
click at [1468, 710] on span "Preview" at bounding box center [1479, 708] width 31 height 10
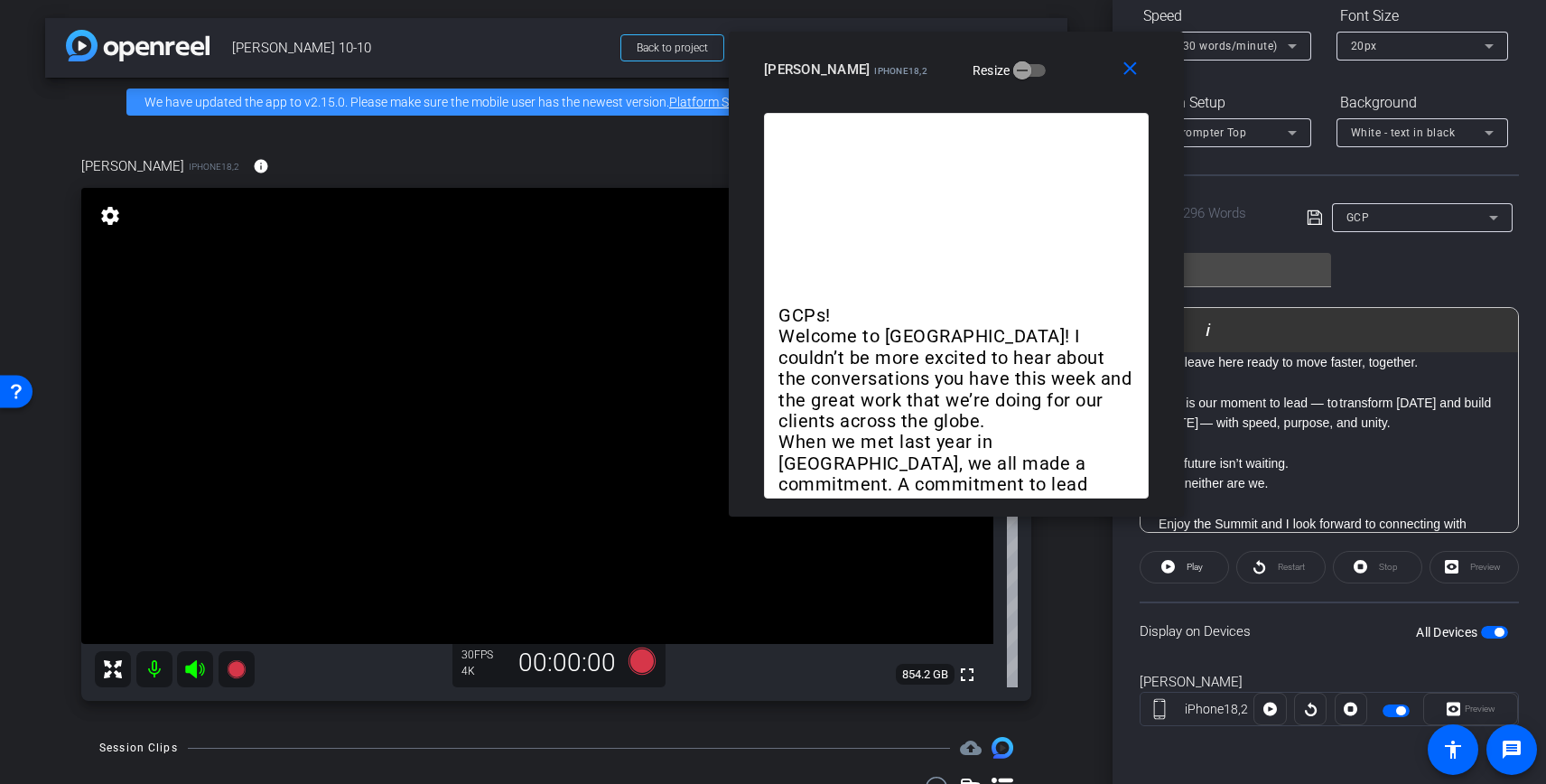
drag, startPoint x: 704, startPoint y: 182, endPoint x: 888, endPoint y: 63, distance: 219.1
click at [887, 66] on span "iPhone18,2" at bounding box center [901, 70] width 54 height 10
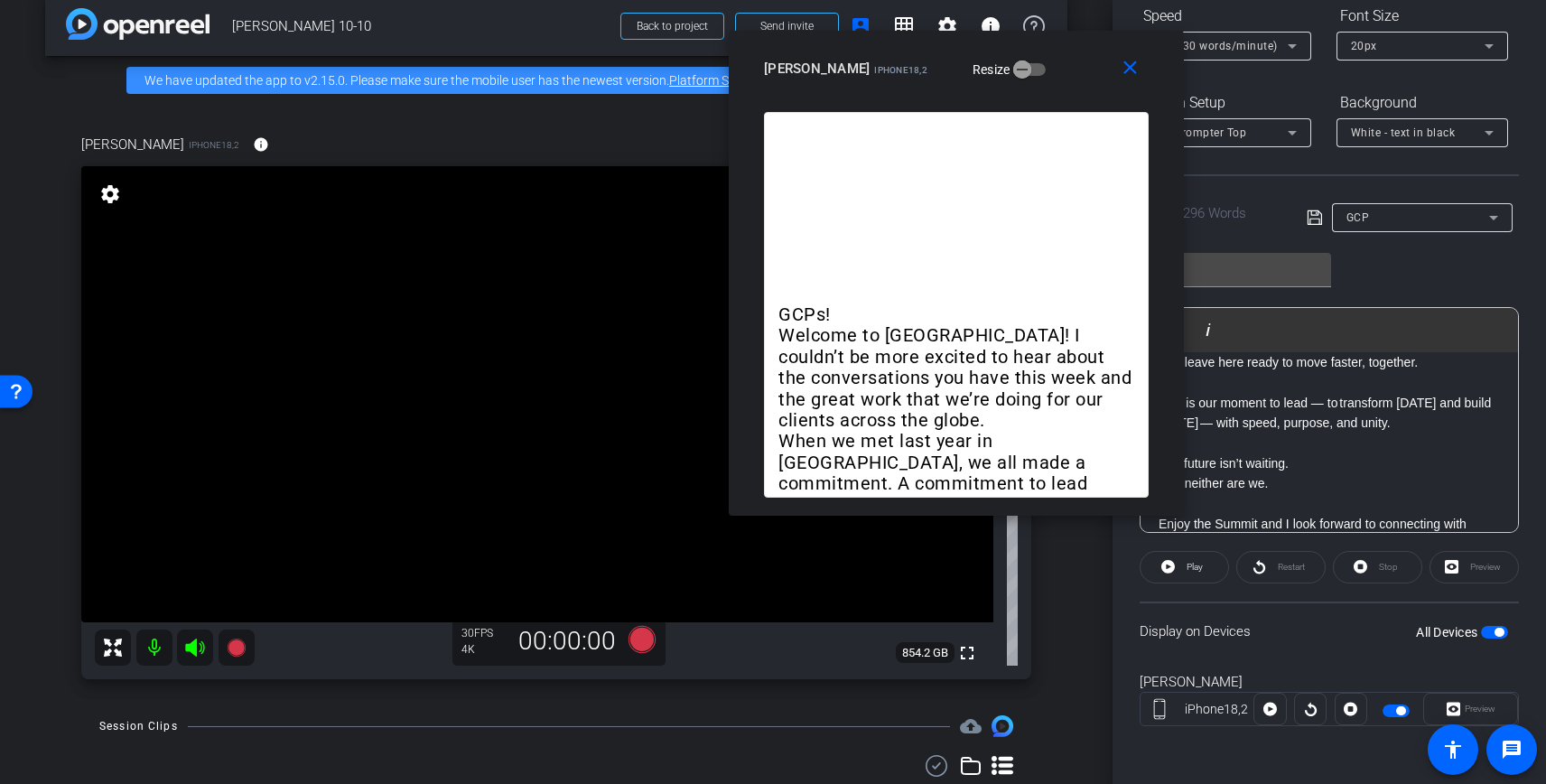
scroll to position [0, 0]
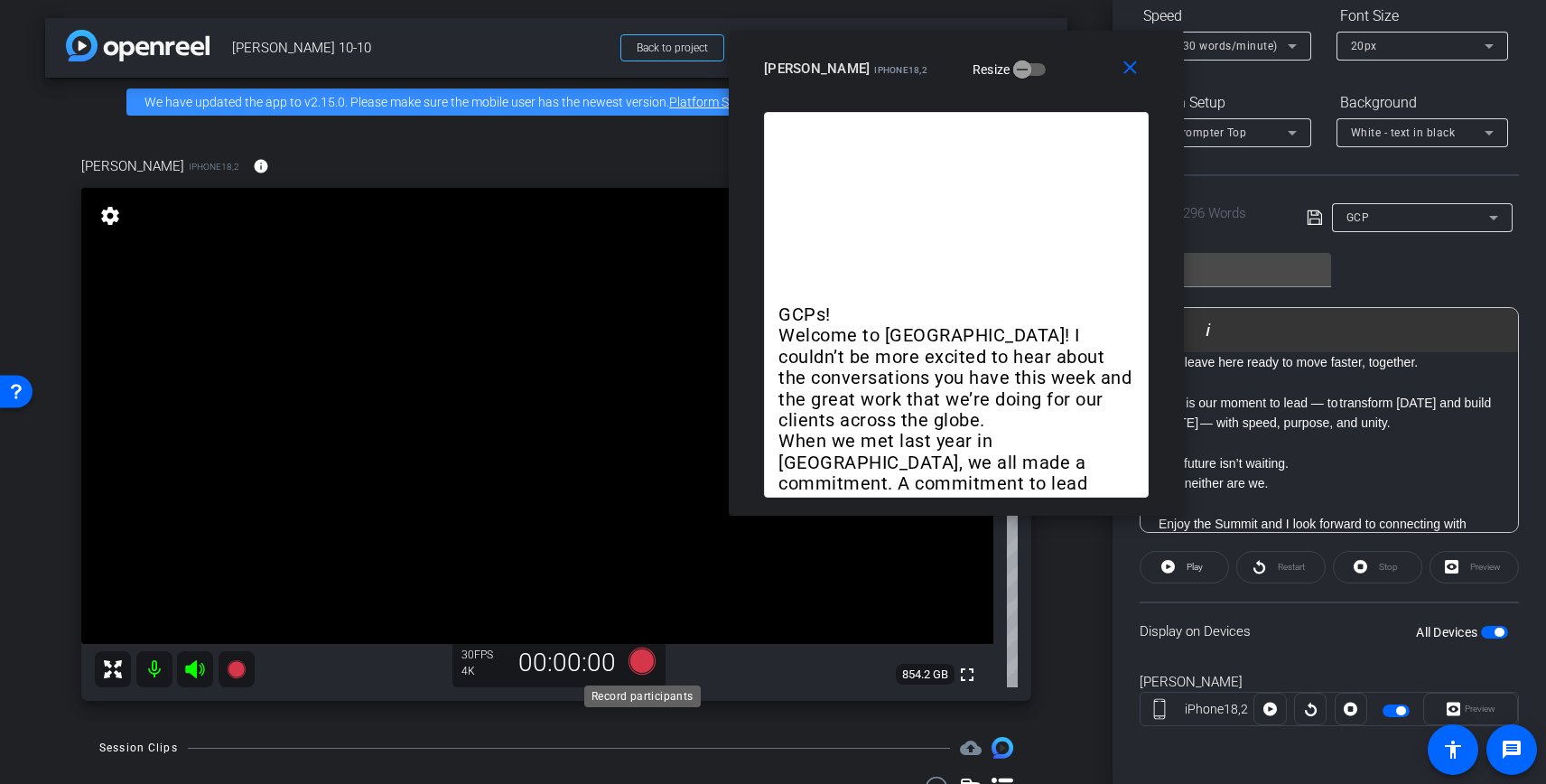
click at [643, 656] on icon at bounding box center [642, 660] width 27 height 27
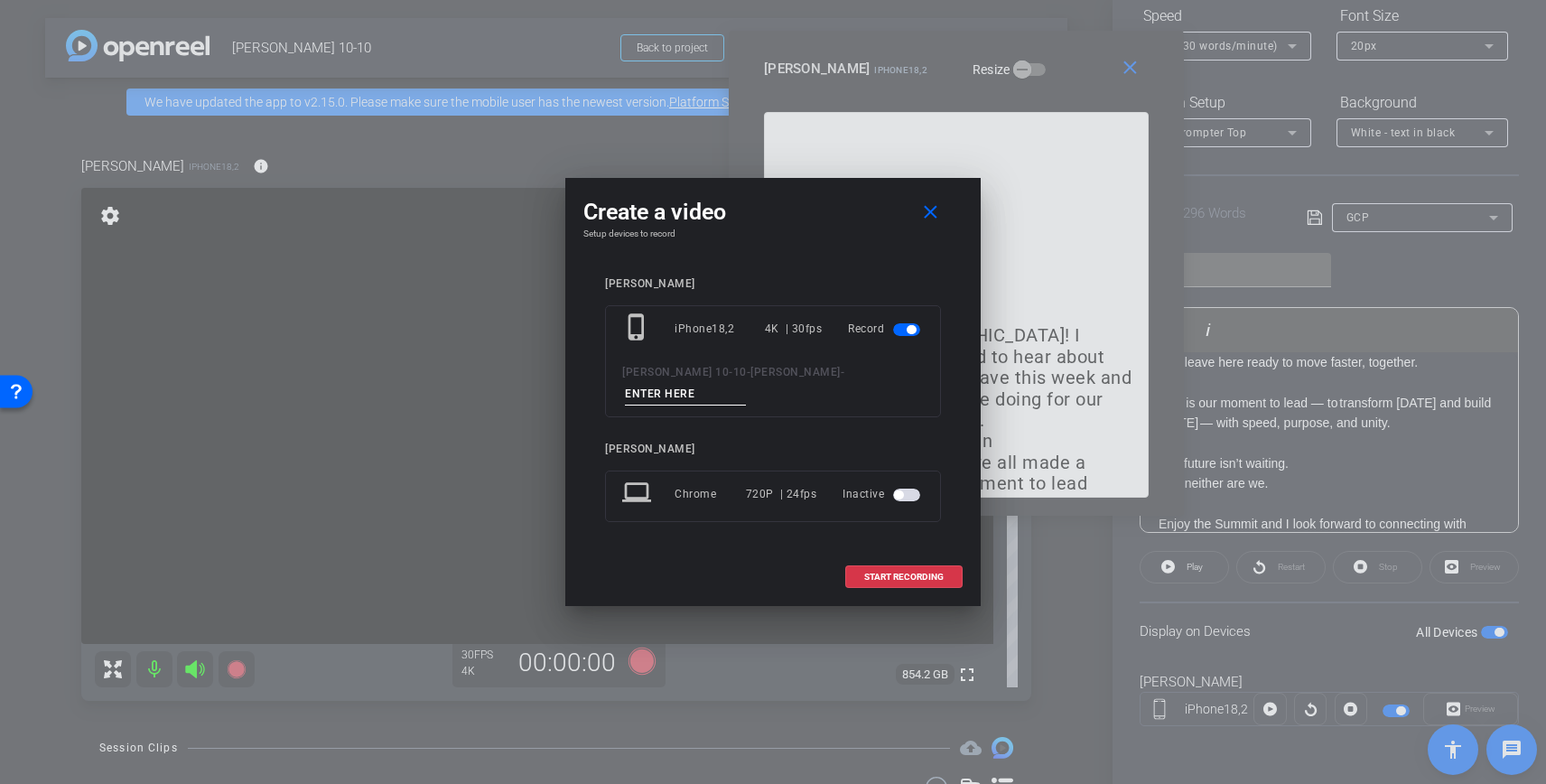
click at [746, 383] on input at bounding box center [685, 394] width 121 height 22
type input "GCP - 01"
click at [902, 572] on span "START RECORDING" at bounding box center [904, 577] width 80 height 9
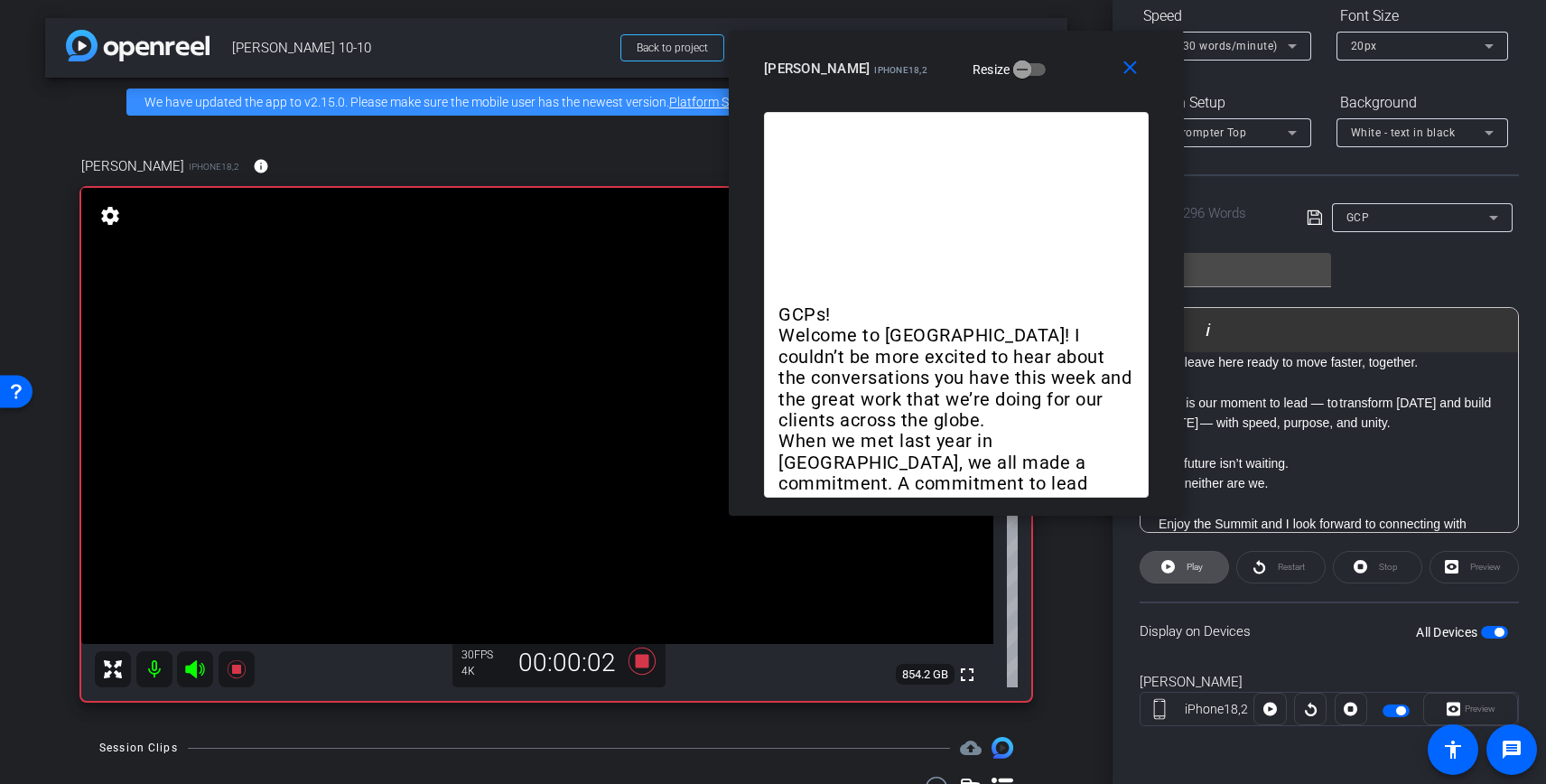
click at [1185, 567] on span "Play" at bounding box center [1192, 566] width 20 height 25
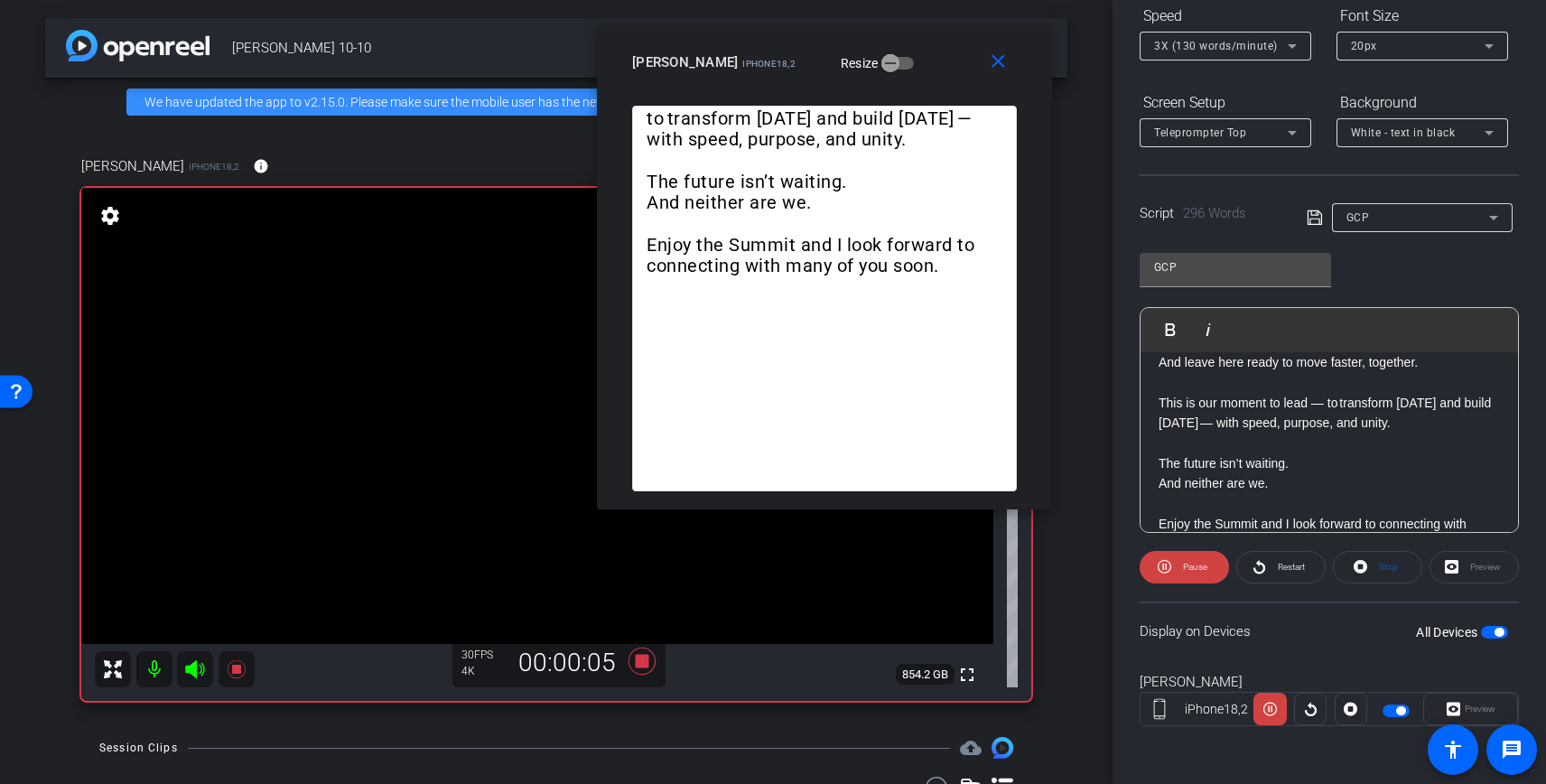
drag, startPoint x: 1069, startPoint y: 45, endPoint x: 935, endPoint y: 38, distance: 134.2
click at [934, 38] on div "close Paul Griggs iPhone18,2 Resize" at bounding box center [825, 65] width 455 height 81
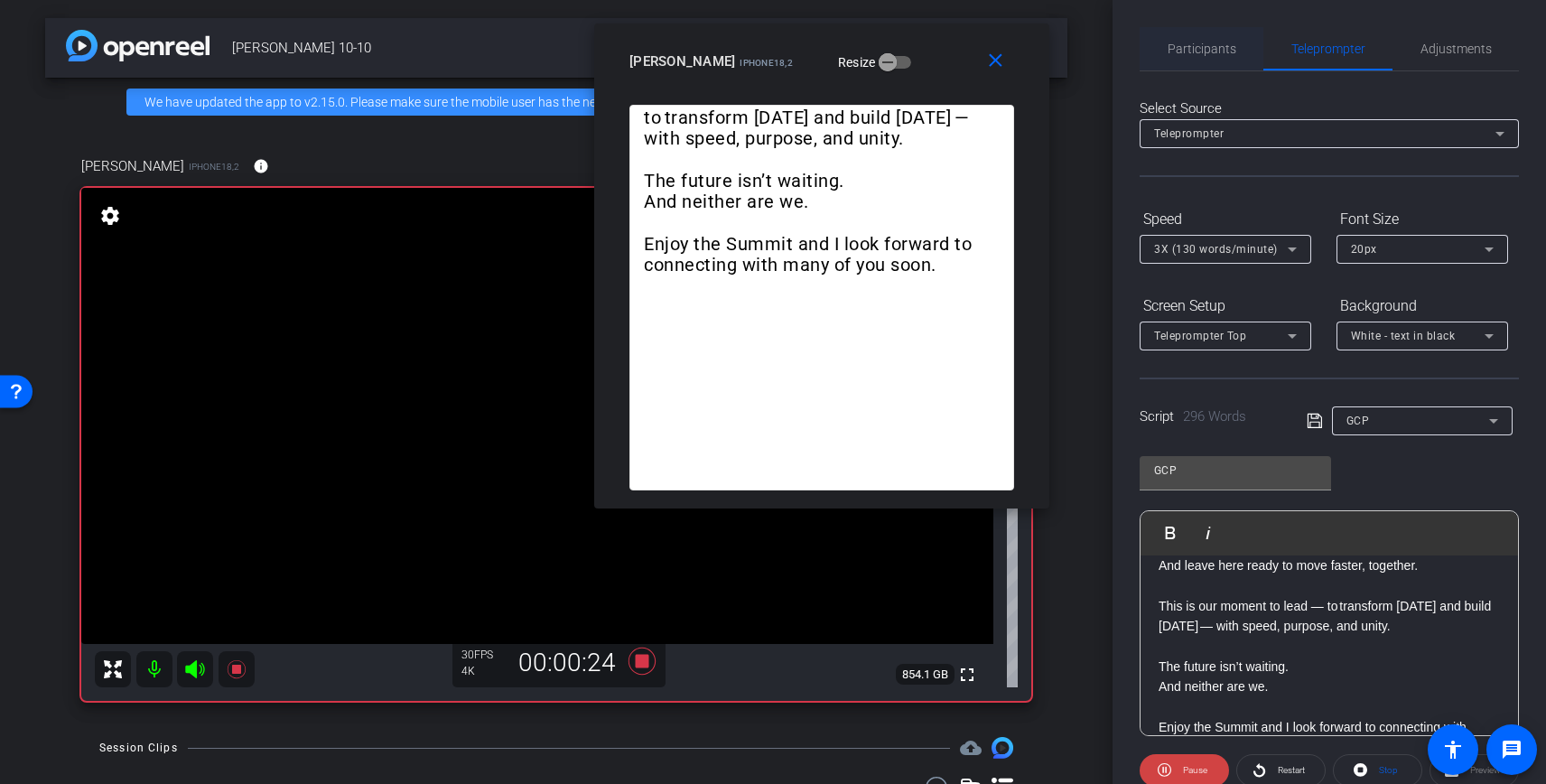
click at [1201, 48] on span "Participants" at bounding box center [1202, 49] width 69 height 13
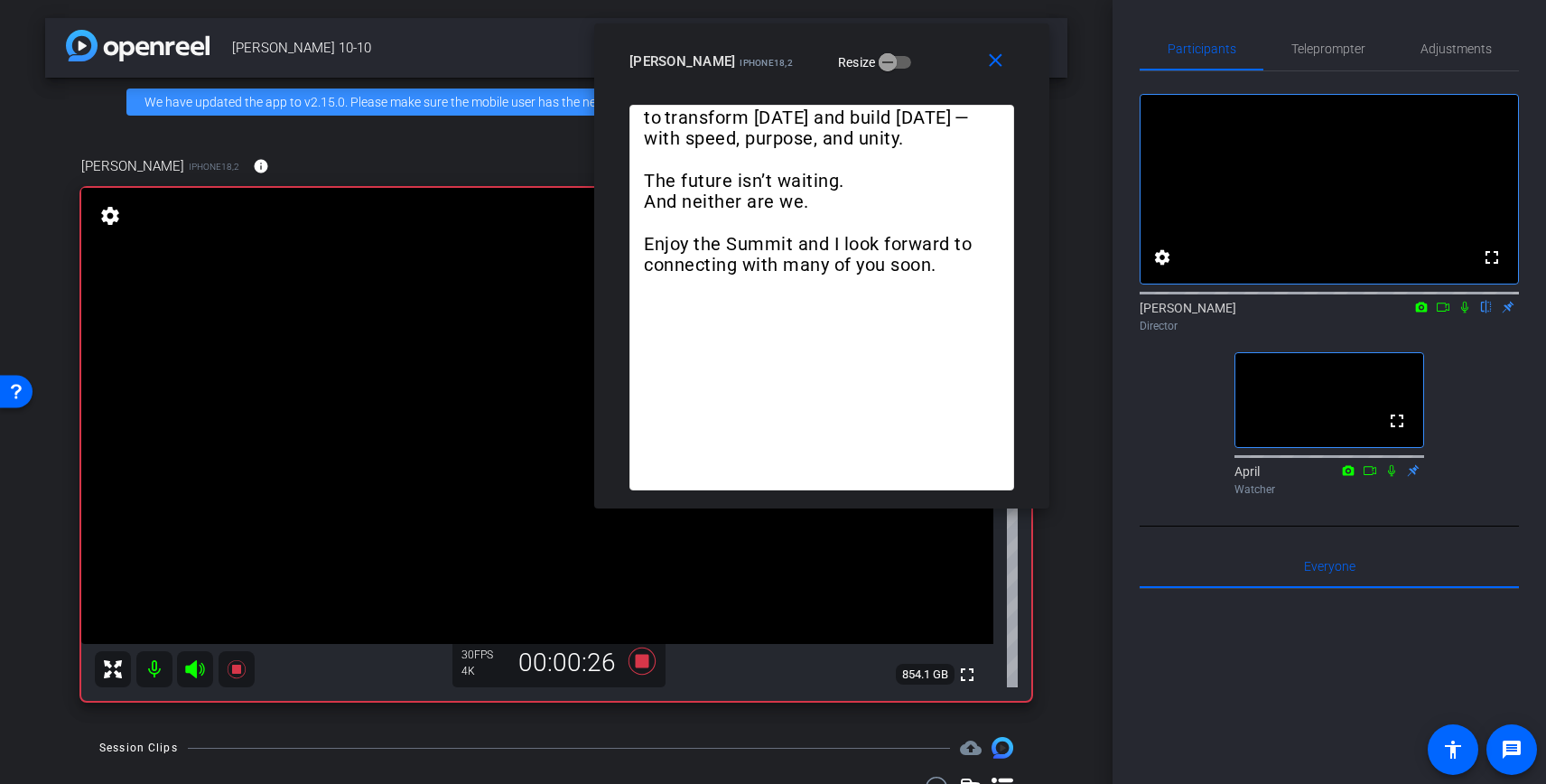
click at [1473, 315] on mat-icon at bounding box center [1464, 307] width 21 height 17
click at [1304, 40] on span "Teleprompter" at bounding box center [1328, 48] width 74 height 44
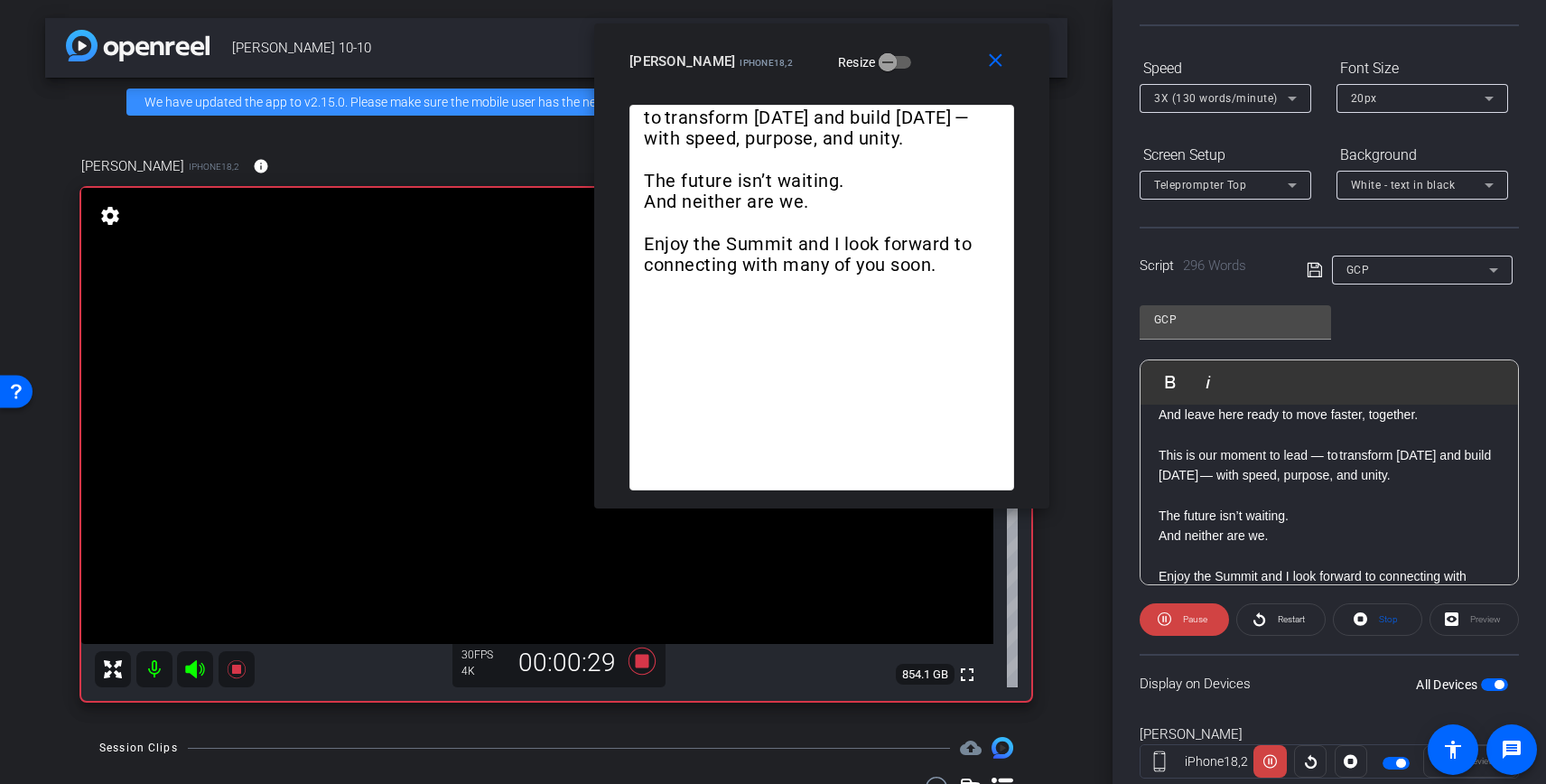
scroll to position [203, 0]
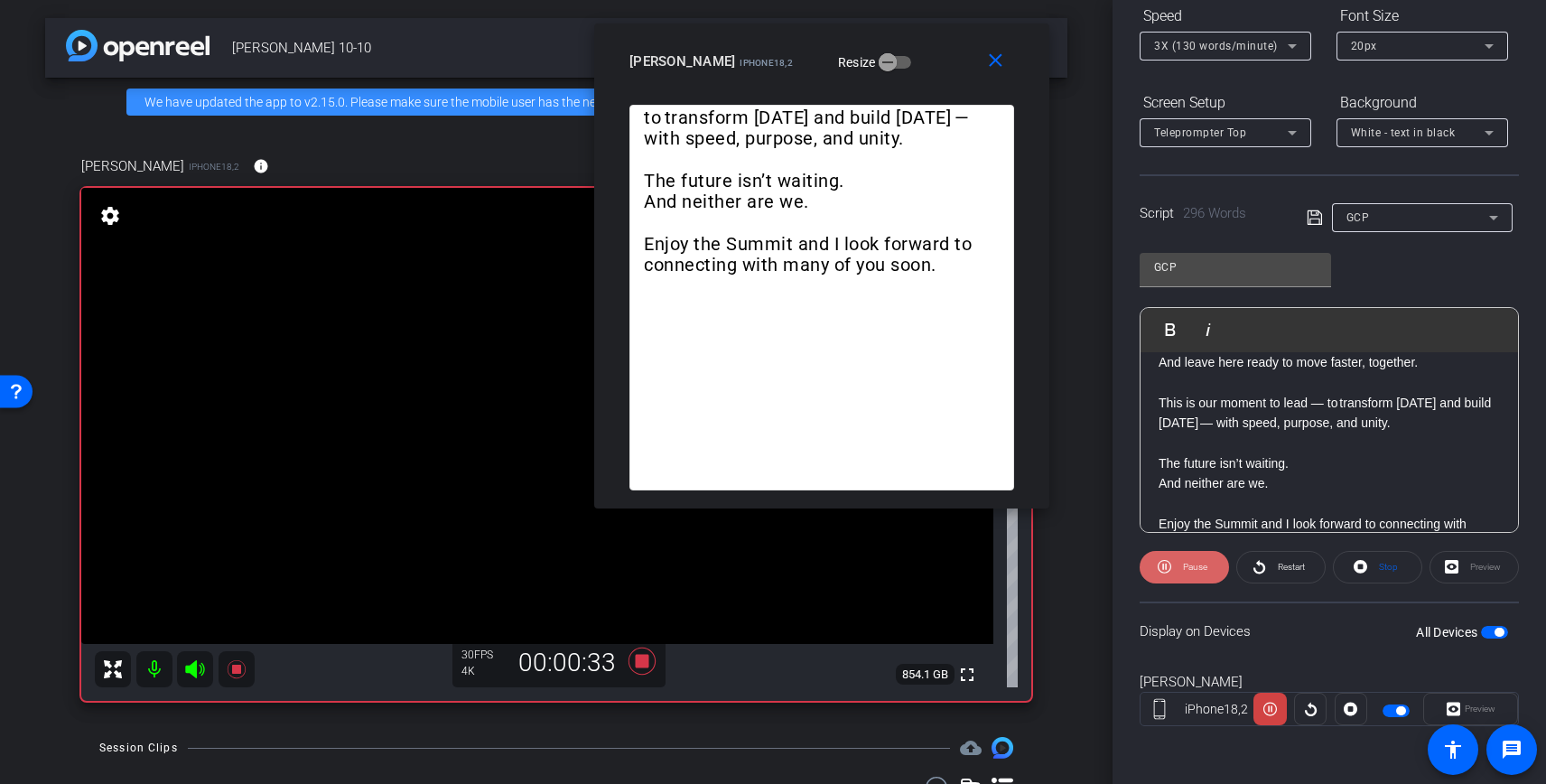
click at [1182, 570] on span "Pause" at bounding box center [1192, 566] width 29 height 25
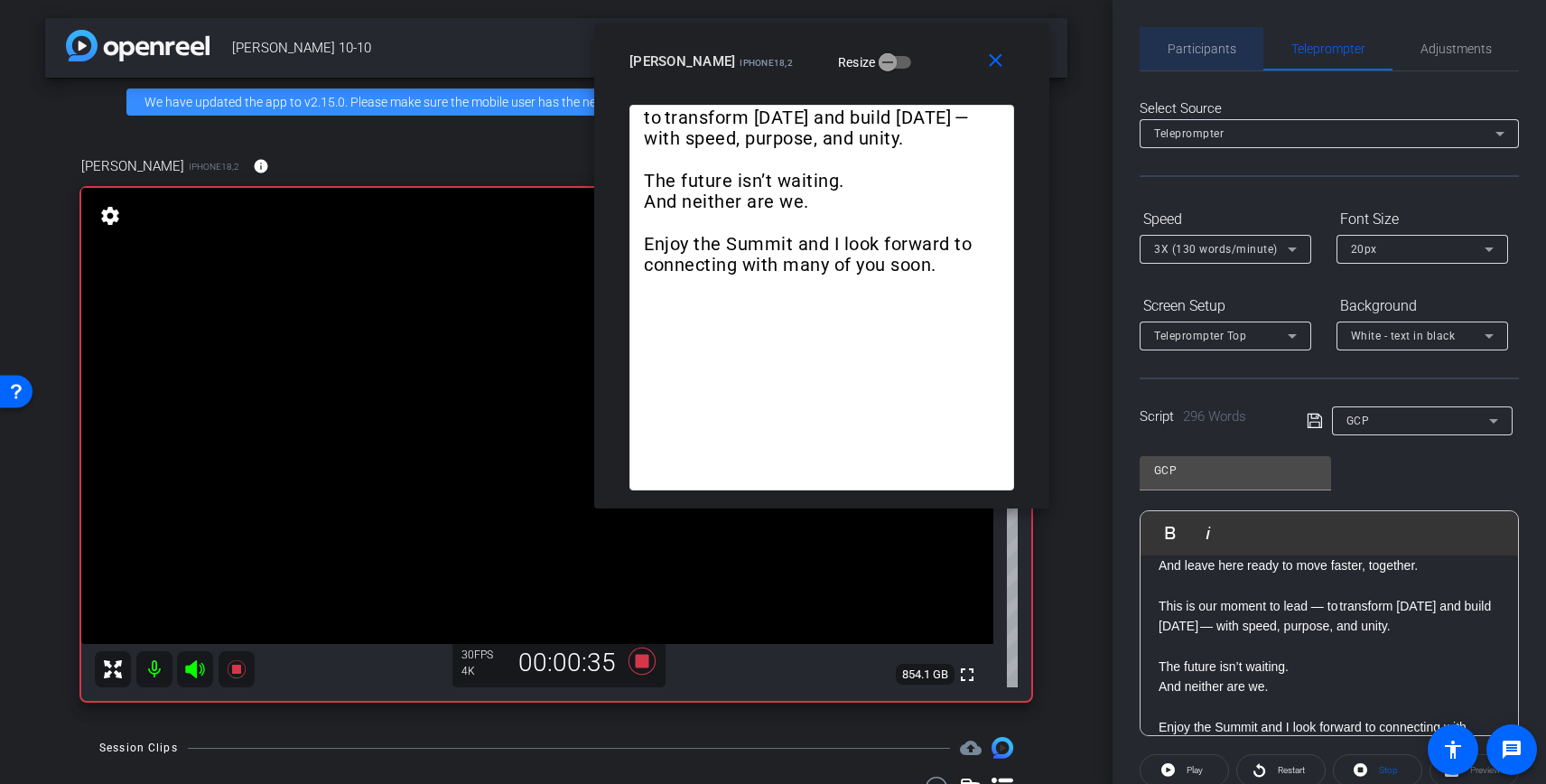
click at [1201, 54] on span "Participants" at bounding box center [1202, 49] width 69 height 13
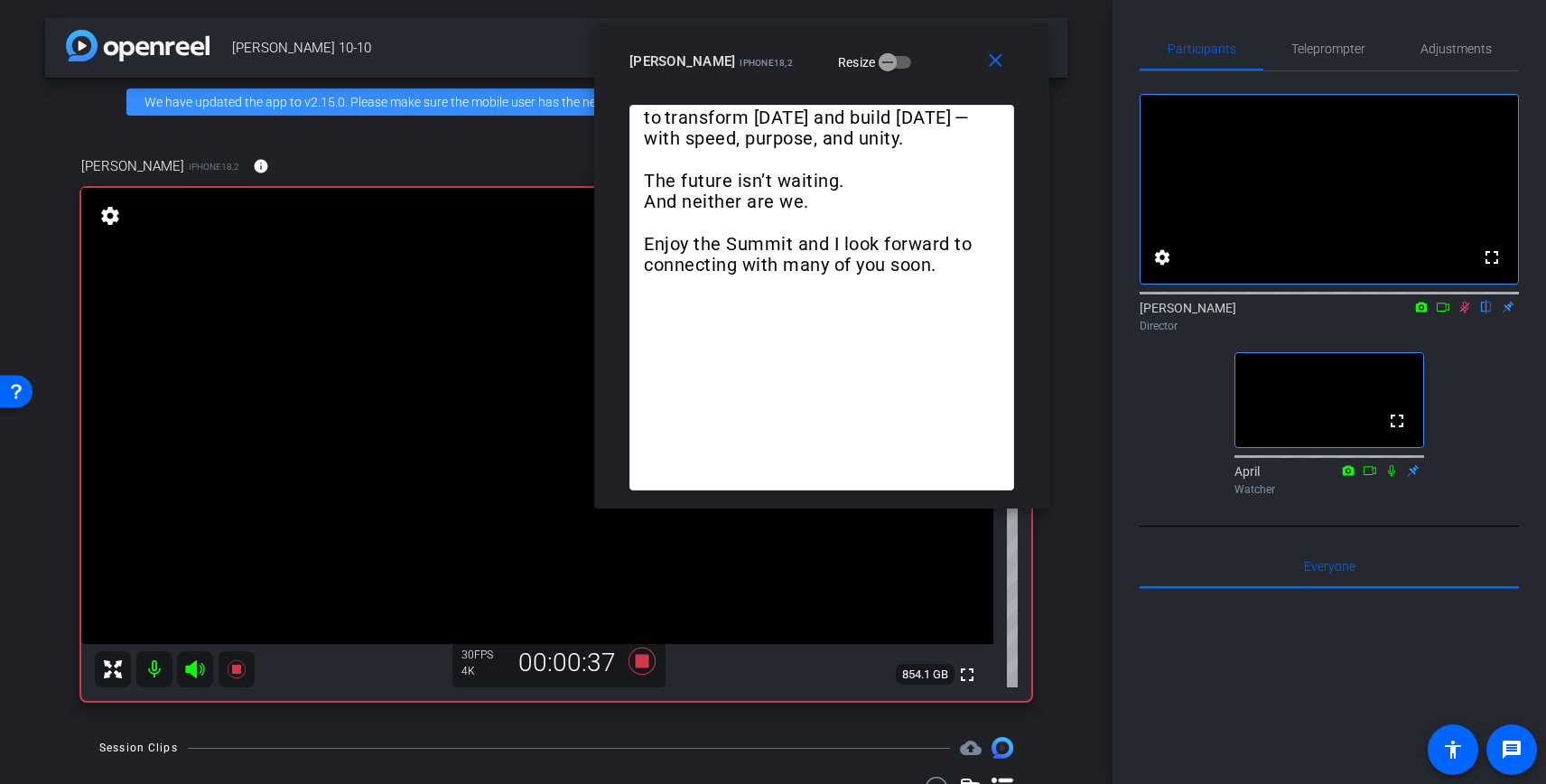
click at [1457, 313] on icon at bounding box center [1465, 307] width 15 height 13
click at [1326, 44] on span "Teleprompter" at bounding box center [1328, 49] width 74 height 13
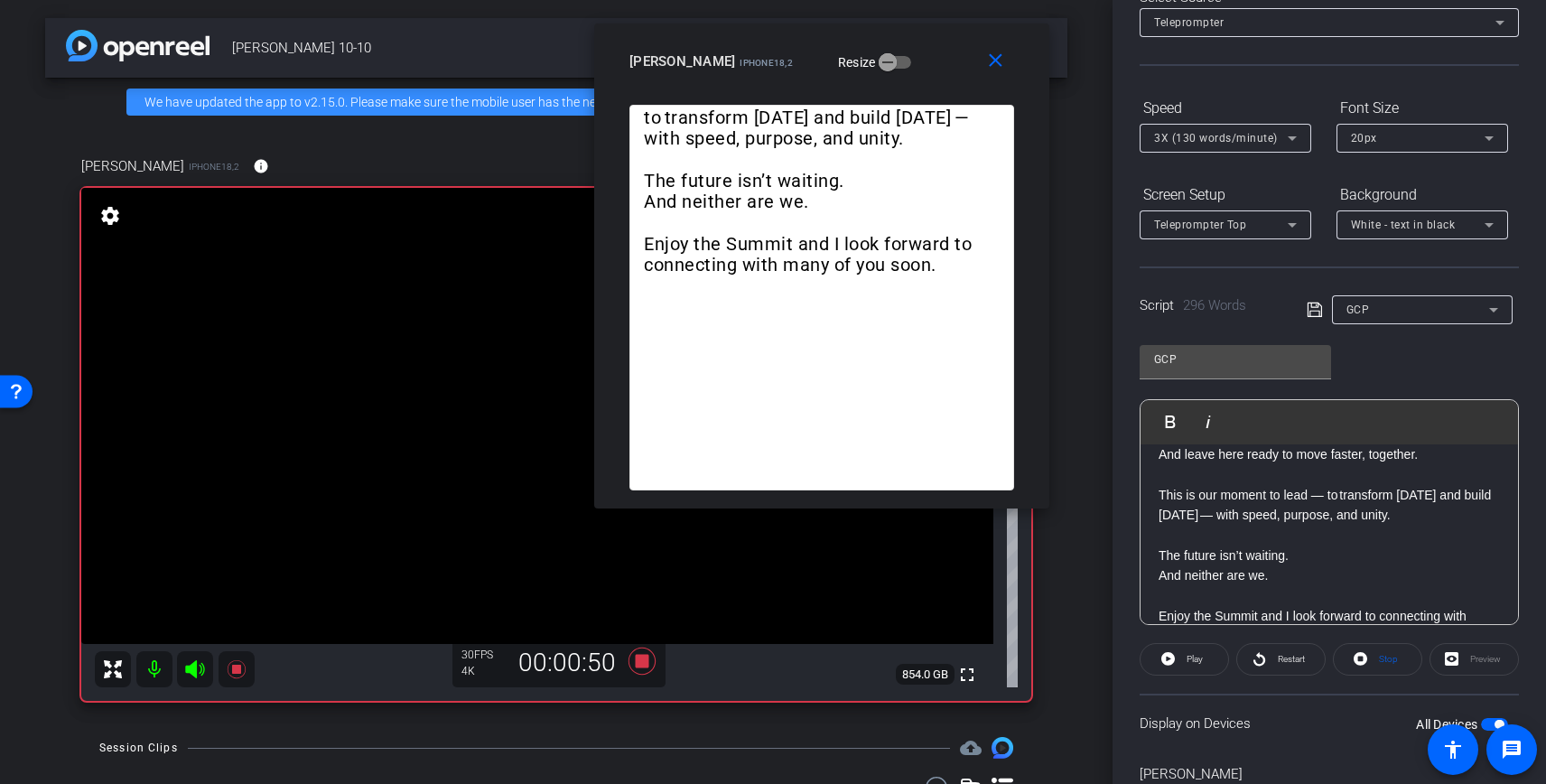
scroll to position [203, 0]
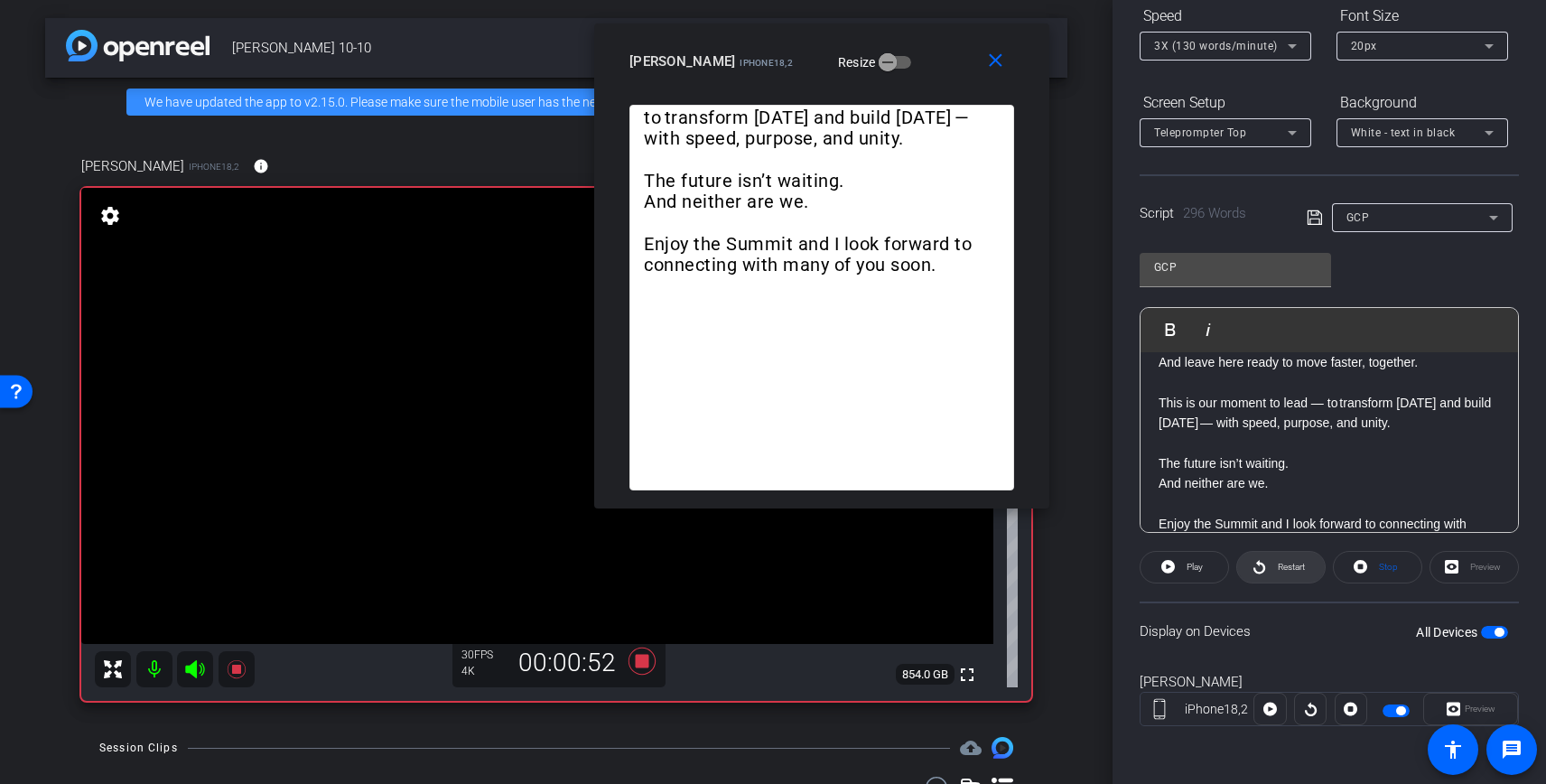
click at [1284, 566] on span "Restart" at bounding box center [1290, 566] width 27 height 10
click at [1199, 569] on span "Pause" at bounding box center [1195, 566] width 24 height 10
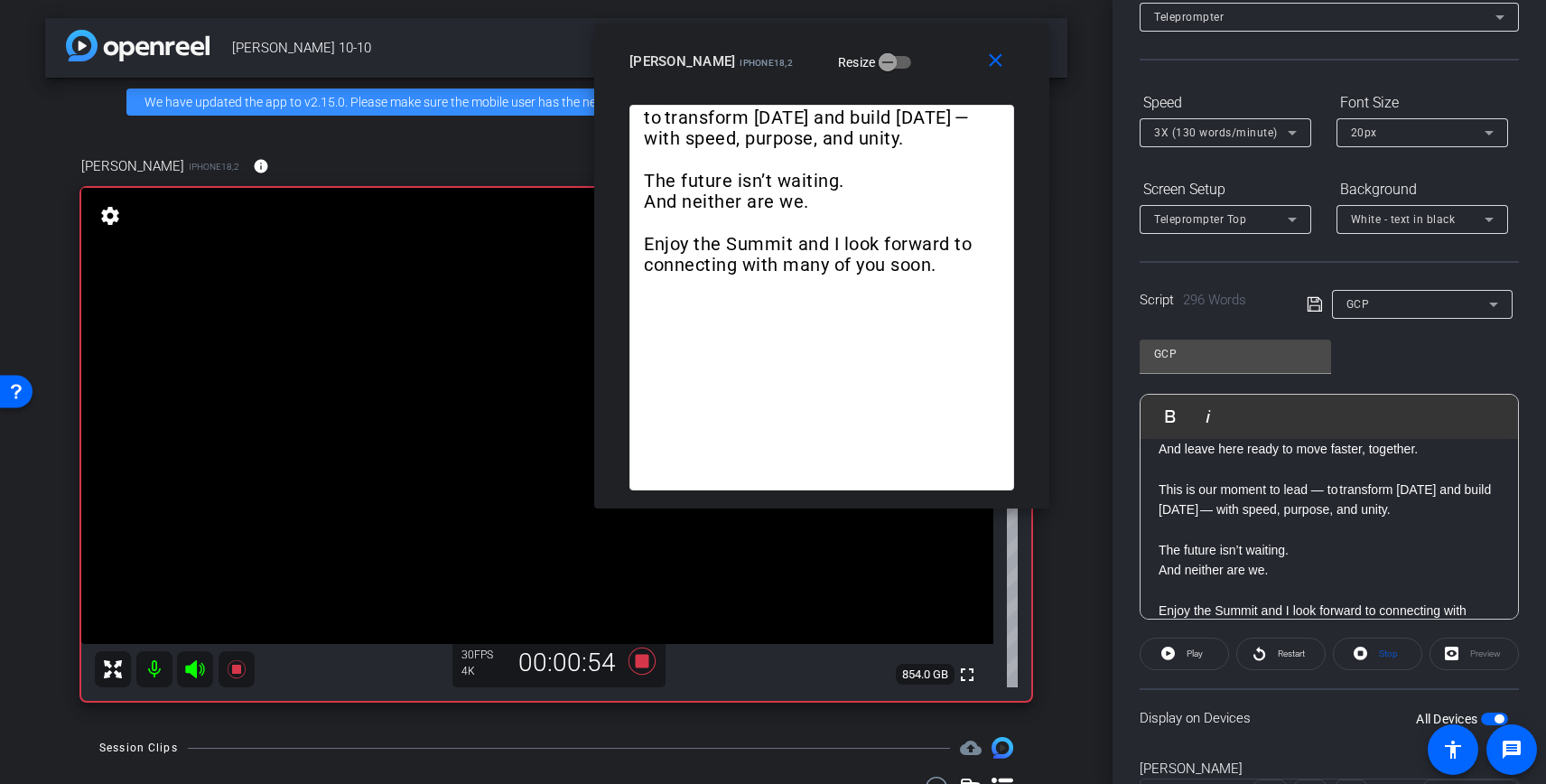
scroll to position [0, 0]
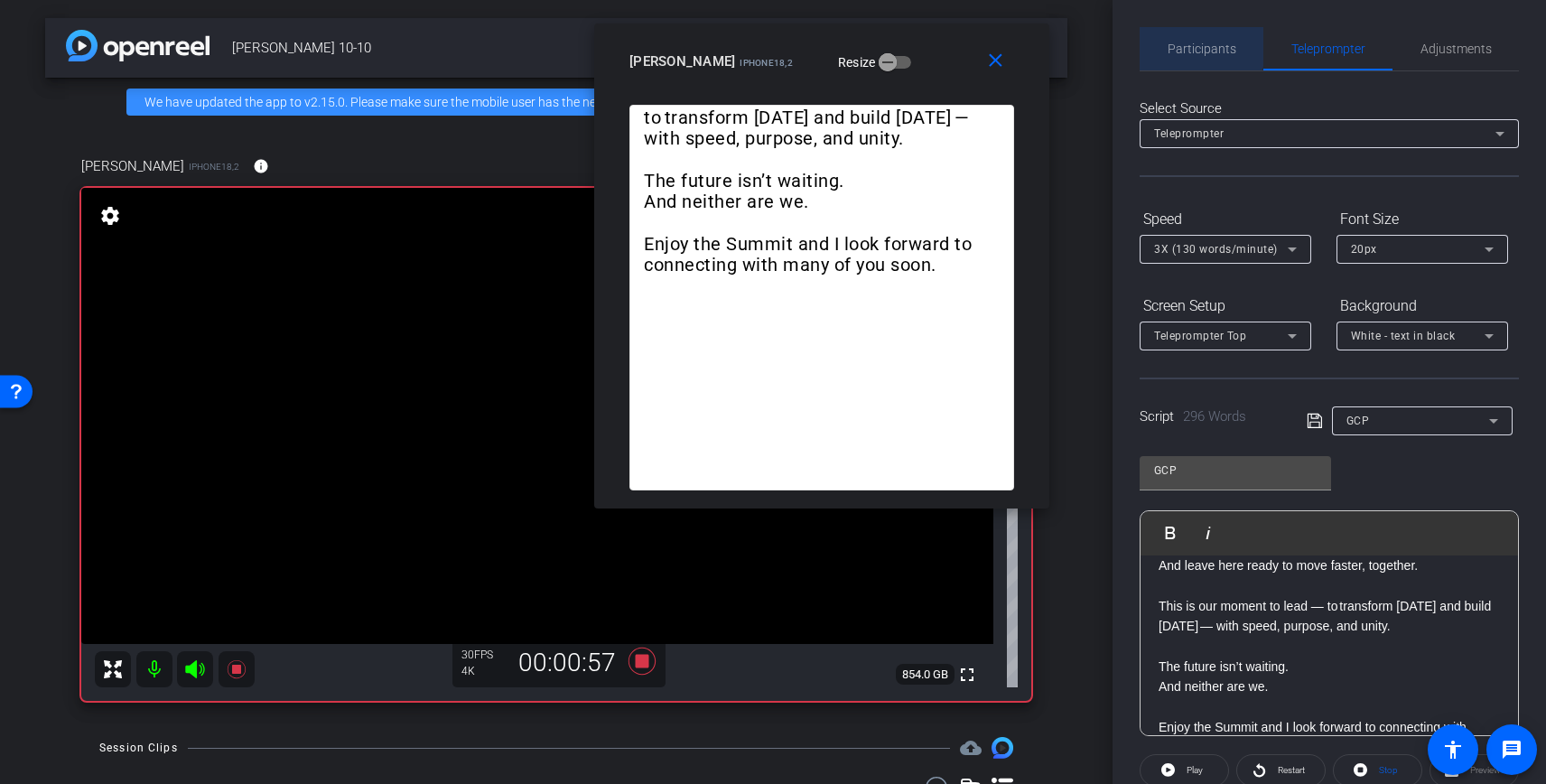
click at [1190, 46] on span "Participants" at bounding box center [1202, 49] width 69 height 13
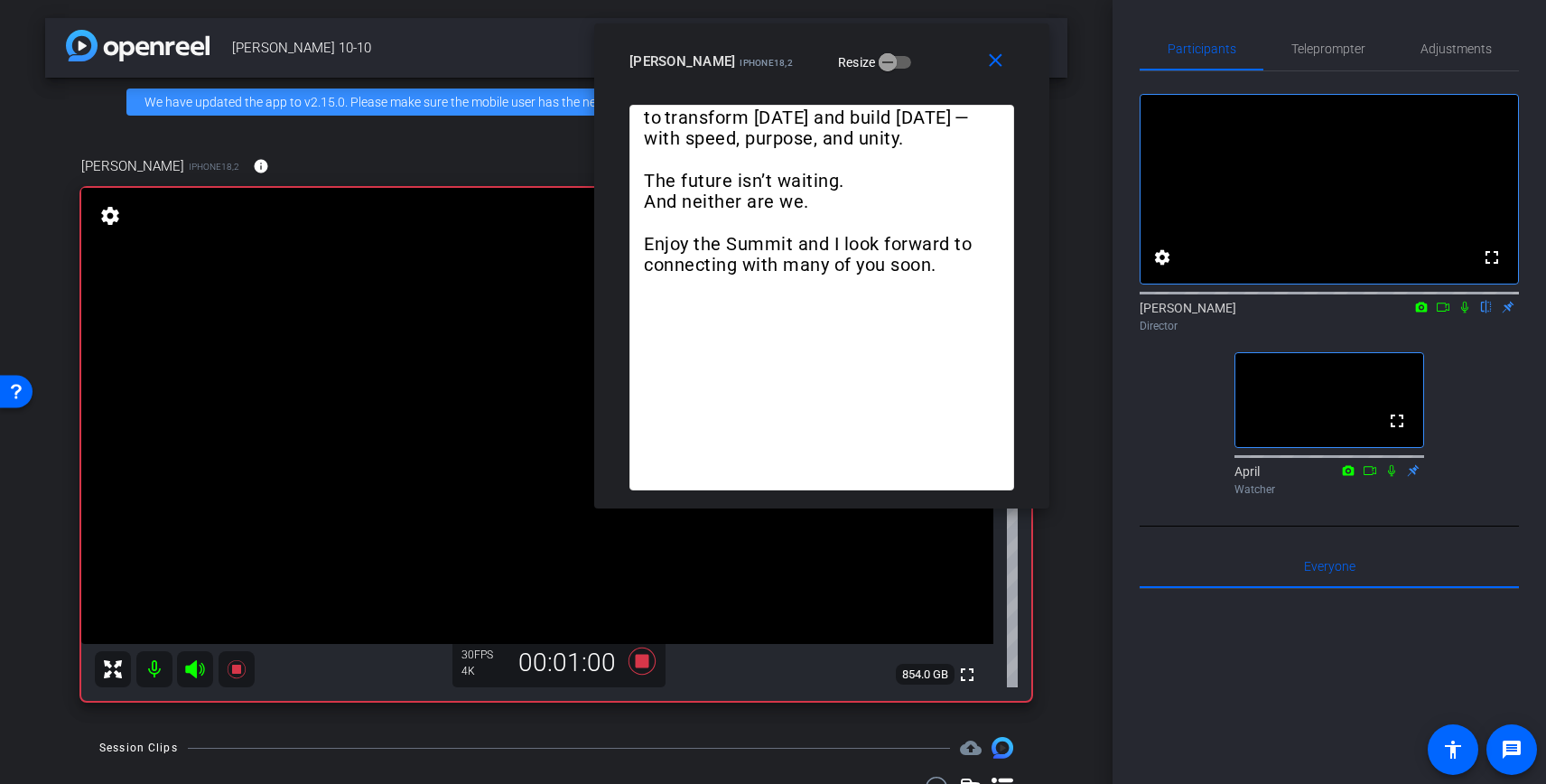
click at [1462, 313] on icon at bounding box center [1465, 307] width 7 height 12
click at [1347, 43] on span "Teleprompter" at bounding box center [1328, 49] width 74 height 13
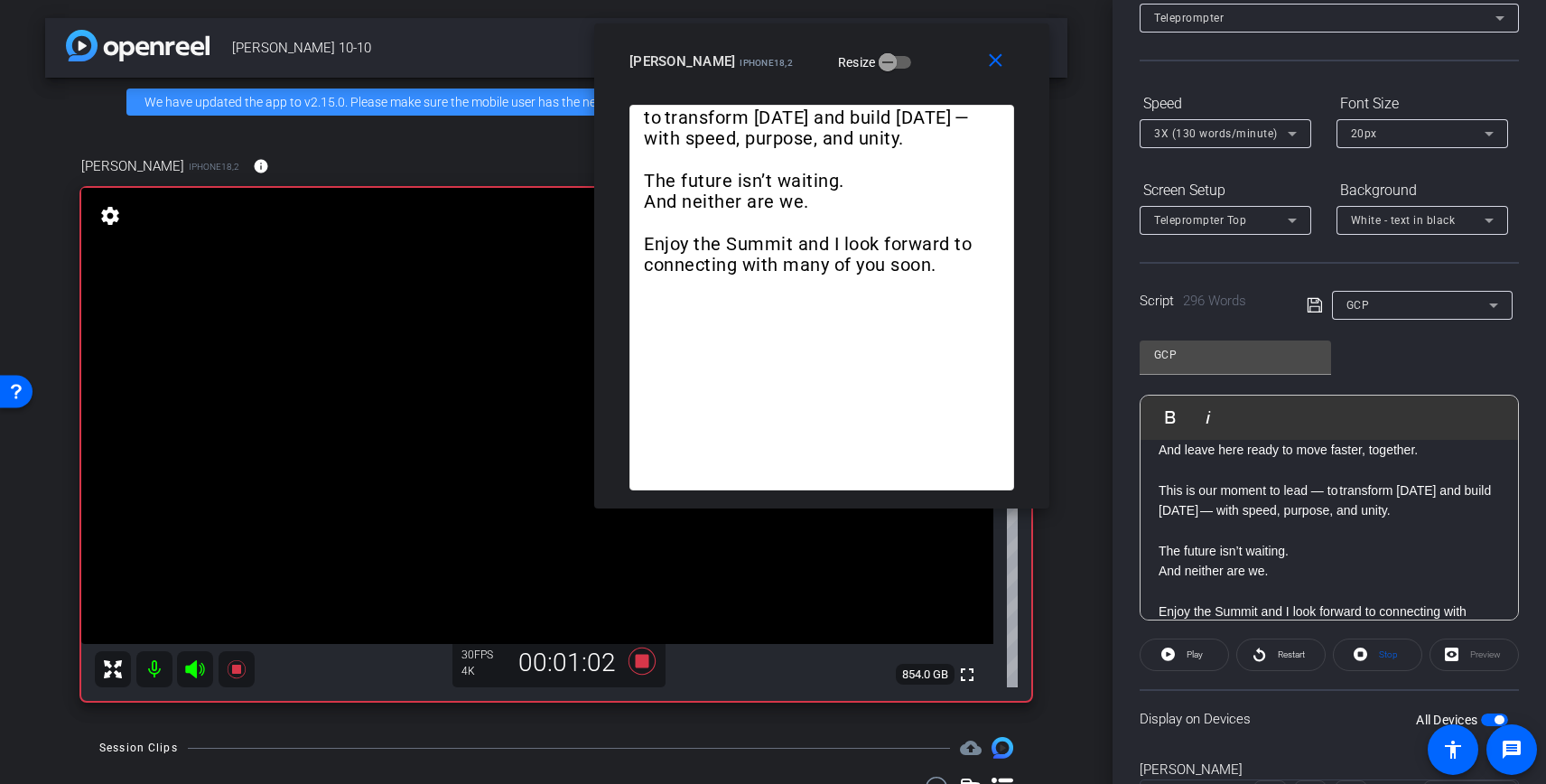
scroll to position [203, 0]
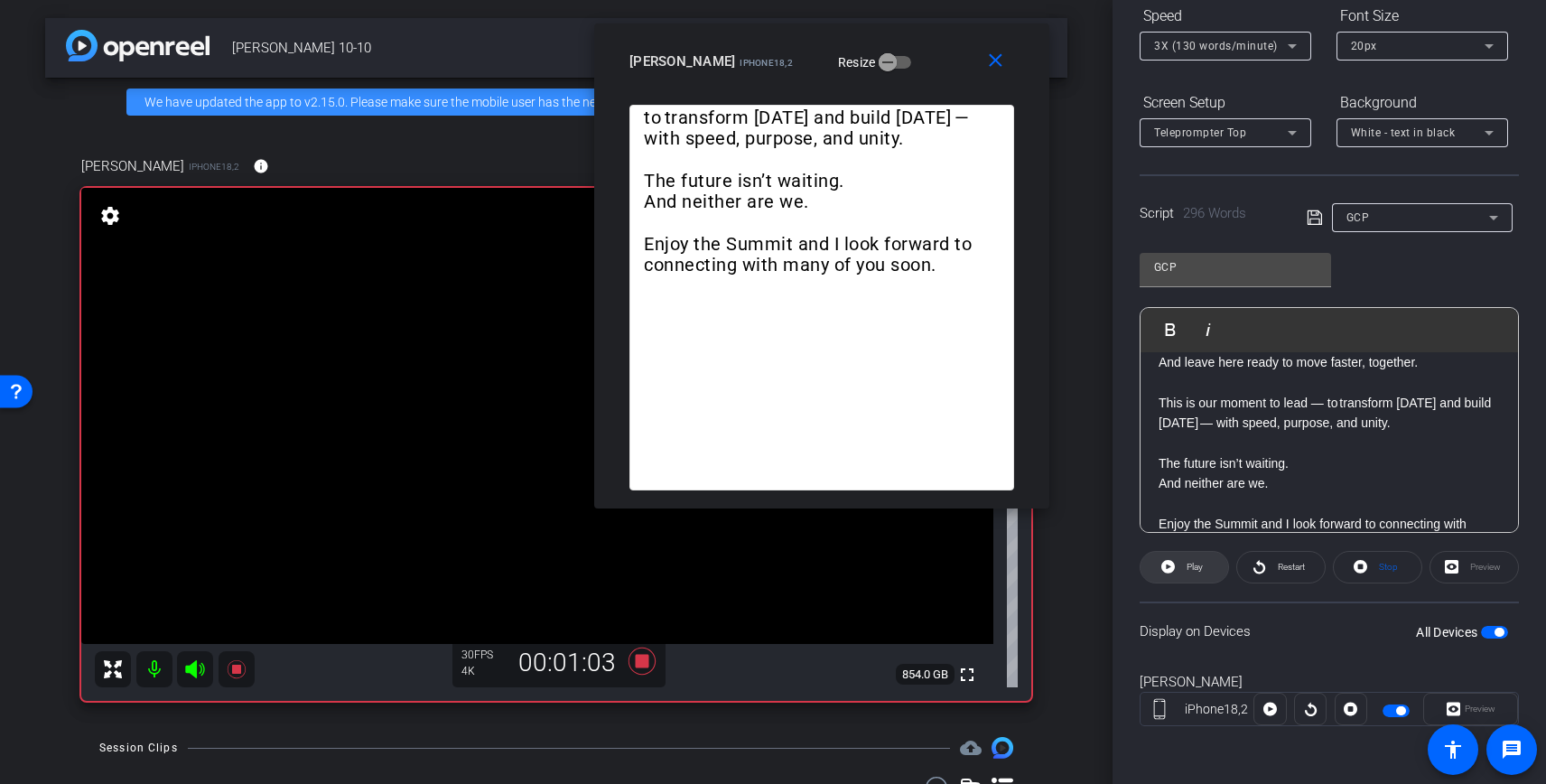
click at [1172, 563] on icon at bounding box center [1167, 566] width 14 height 14
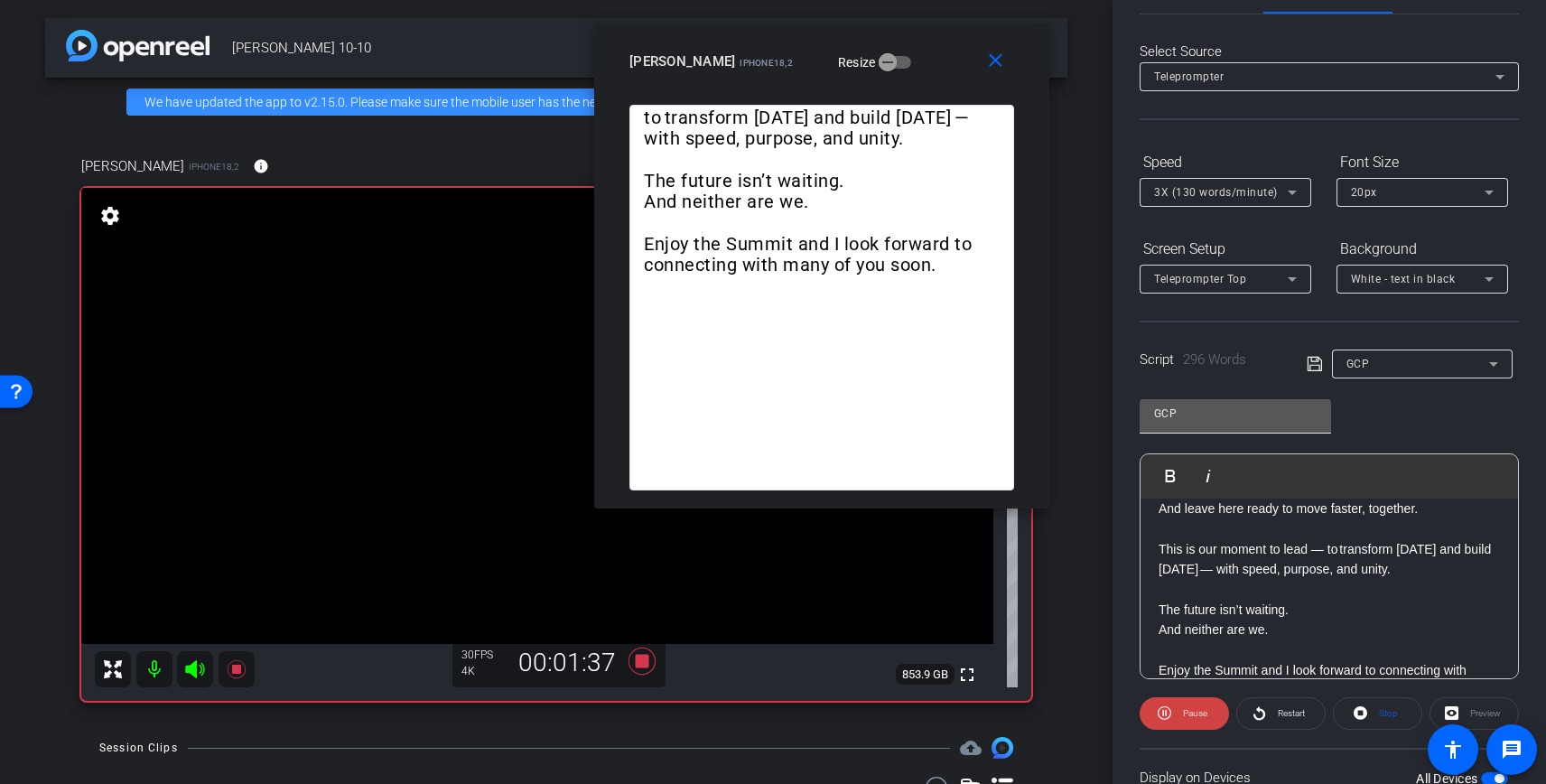
scroll to position [0, 0]
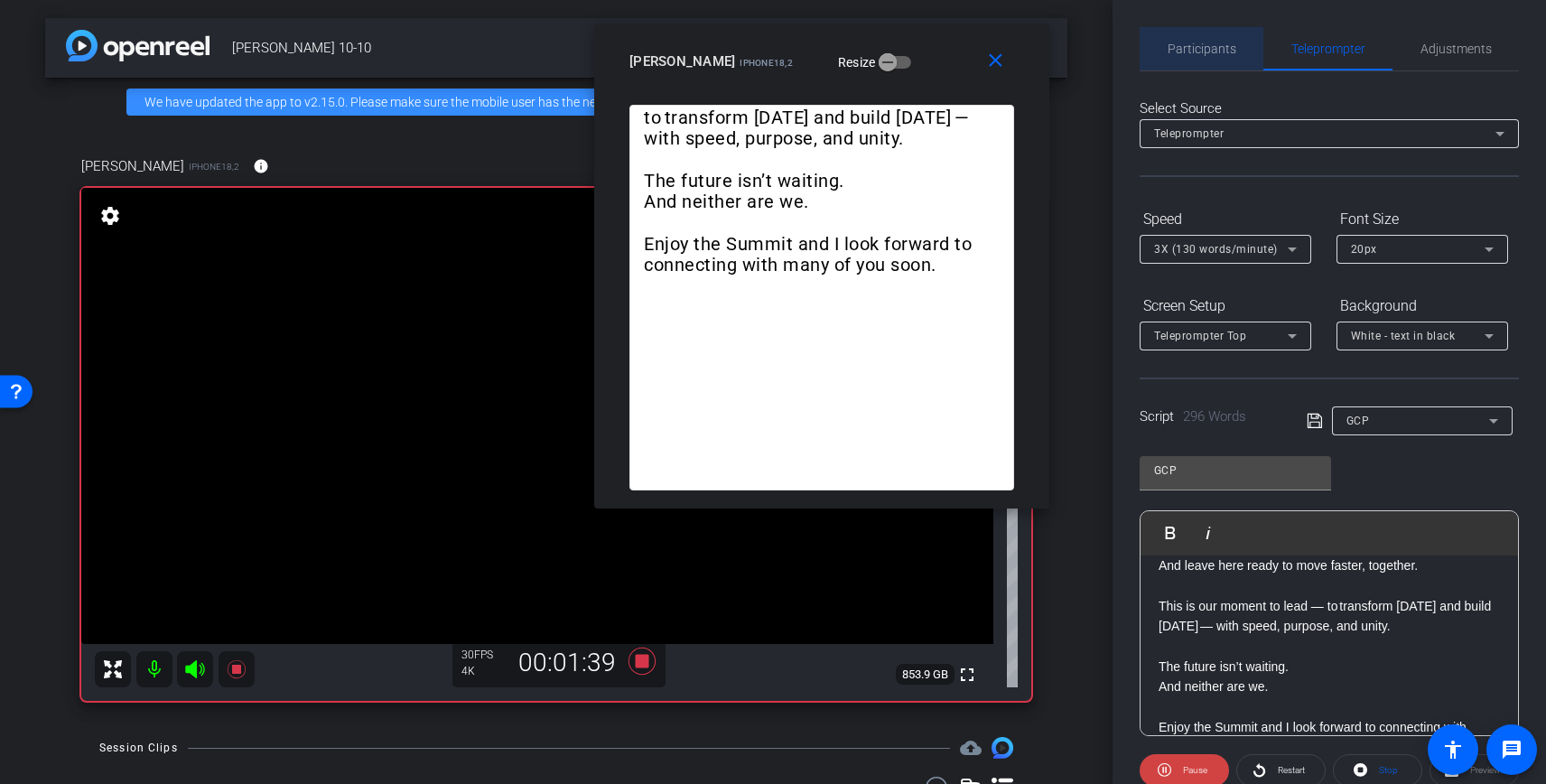
click at [1226, 55] on span "Participants" at bounding box center [1202, 49] width 69 height 13
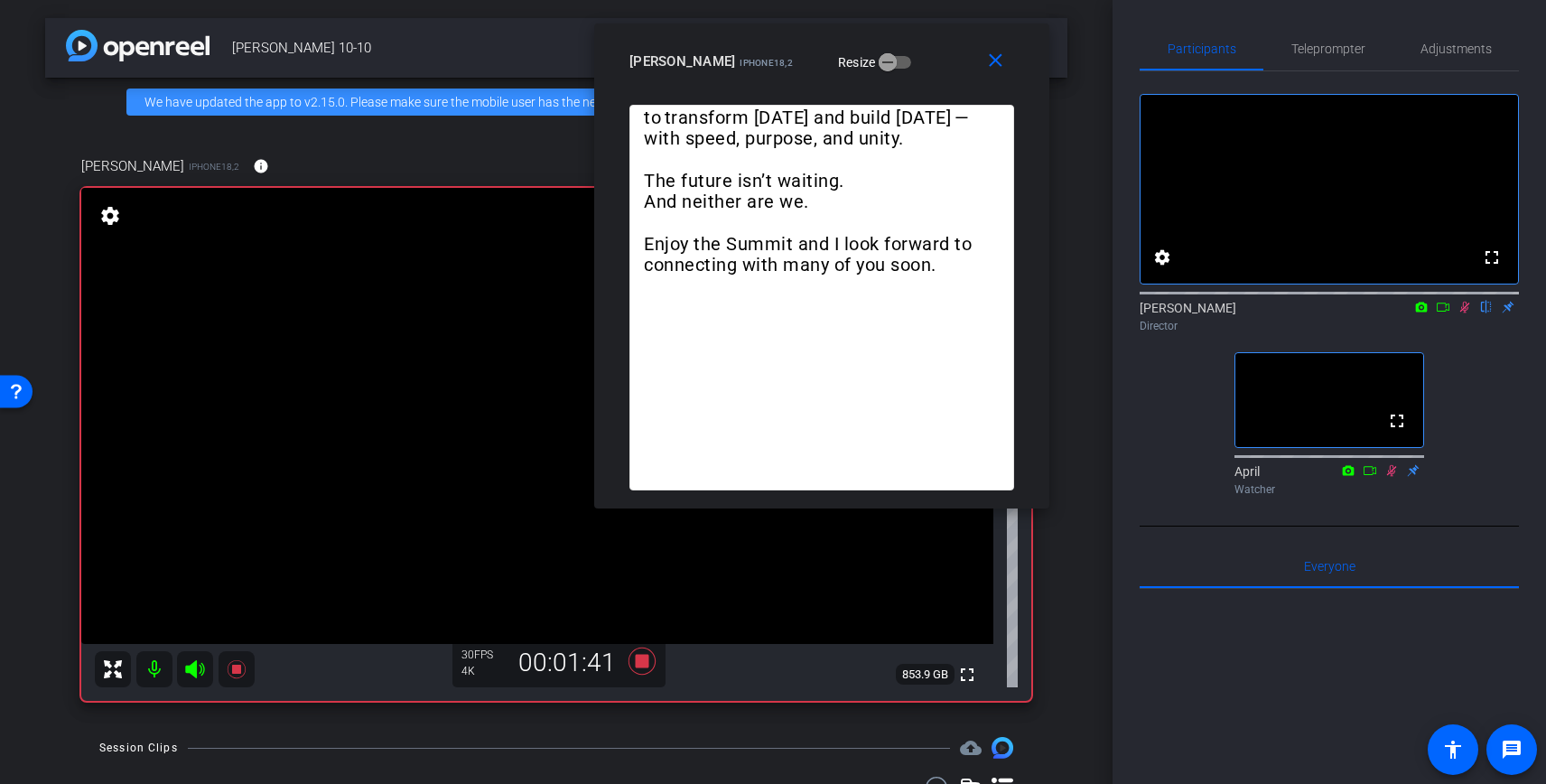
click at [1443, 313] on icon at bounding box center [1443, 307] width 15 height 13
click at [1462, 313] on icon at bounding box center [1465, 307] width 15 height 13
click at [1353, 47] on span "Teleprompter" at bounding box center [1328, 49] width 74 height 13
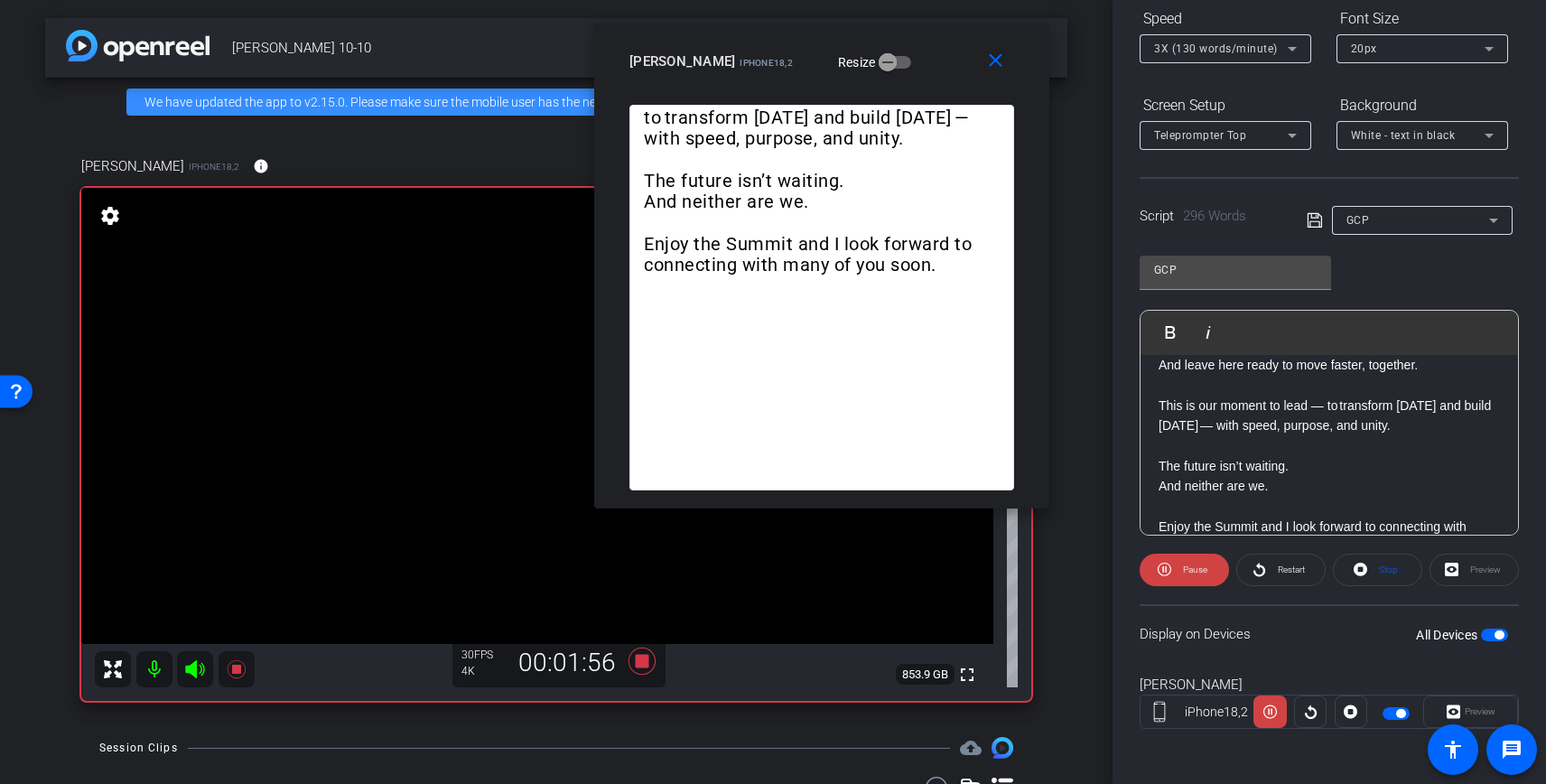
scroll to position [203, 0]
click at [1176, 572] on span at bounding box center [1184, 566] width 90 height 44
click at [1176, 572] on span at bounding box center [1184, 566] width 88 height 44
click at [1176, 572] on span at bounding box center [1184, 566] width 90 height 44
click at [1176, 572] on span at bounding box center [1184, 566] width 88 height 44
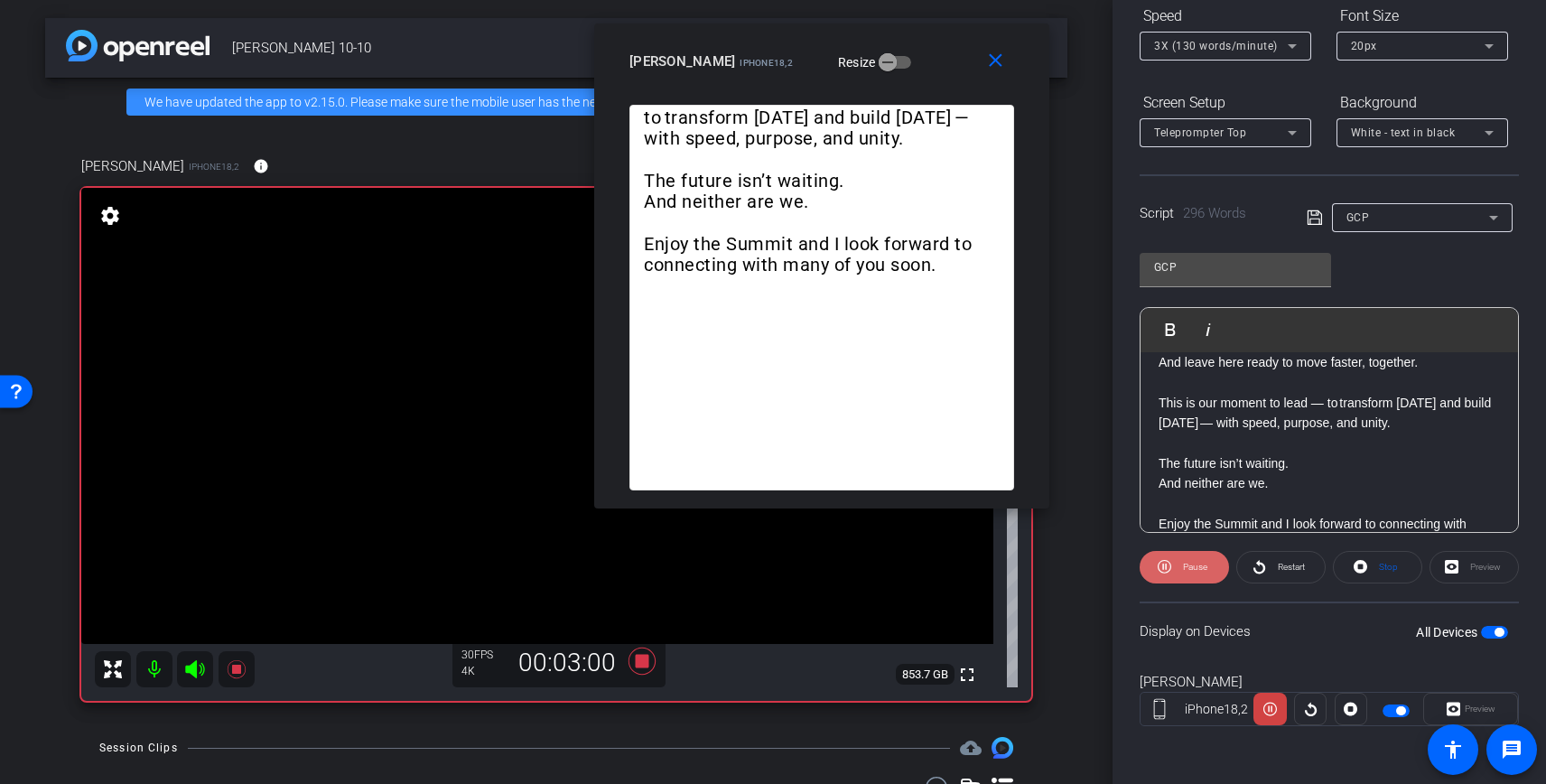
click at [1176, 572] on span at bounding box center [1184, 566] width 90 height 44
click at [1176, 572] on span at bounding box center [1184, 566] width 88 height 44
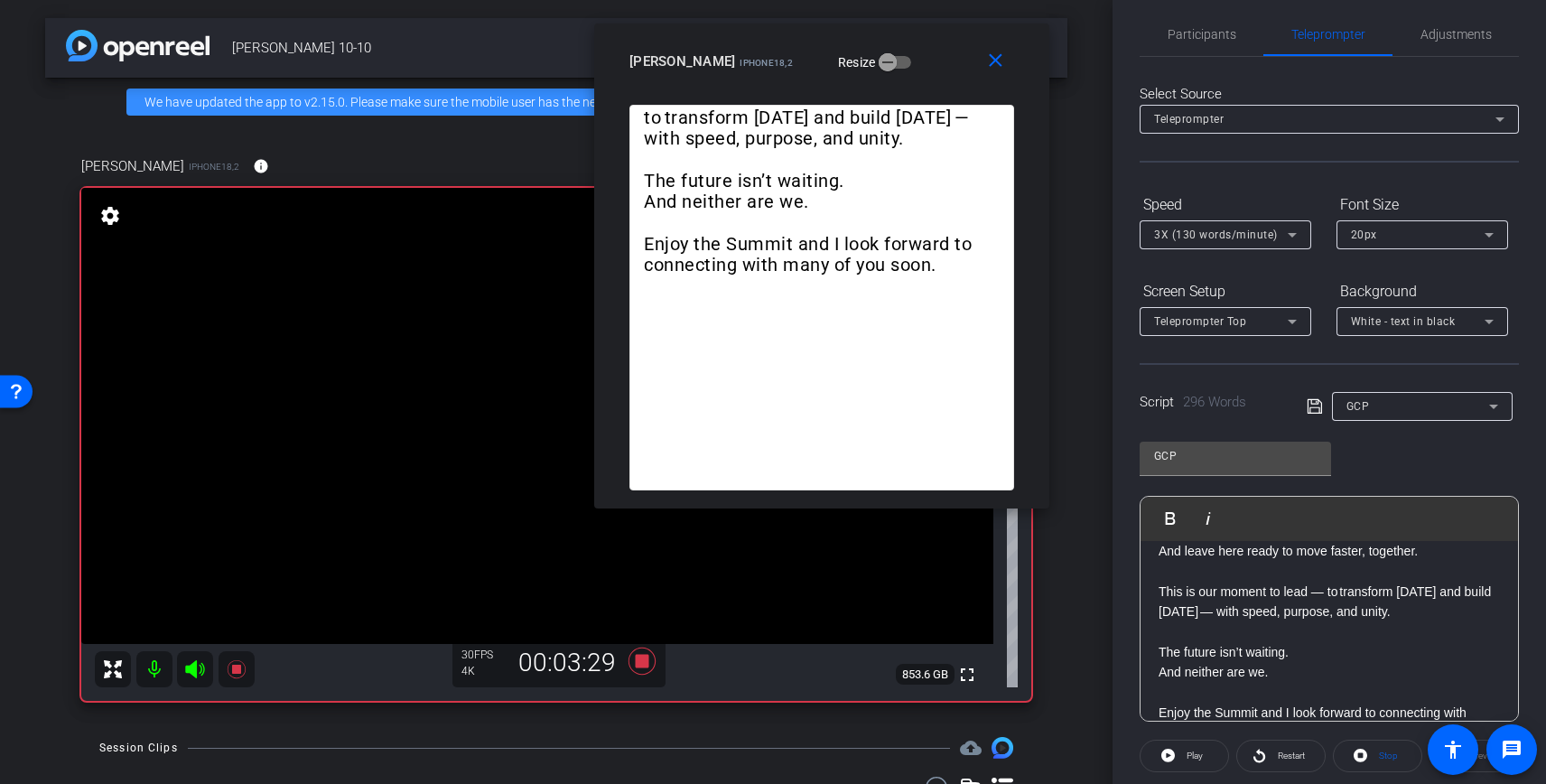
scroll to position [0, 0]
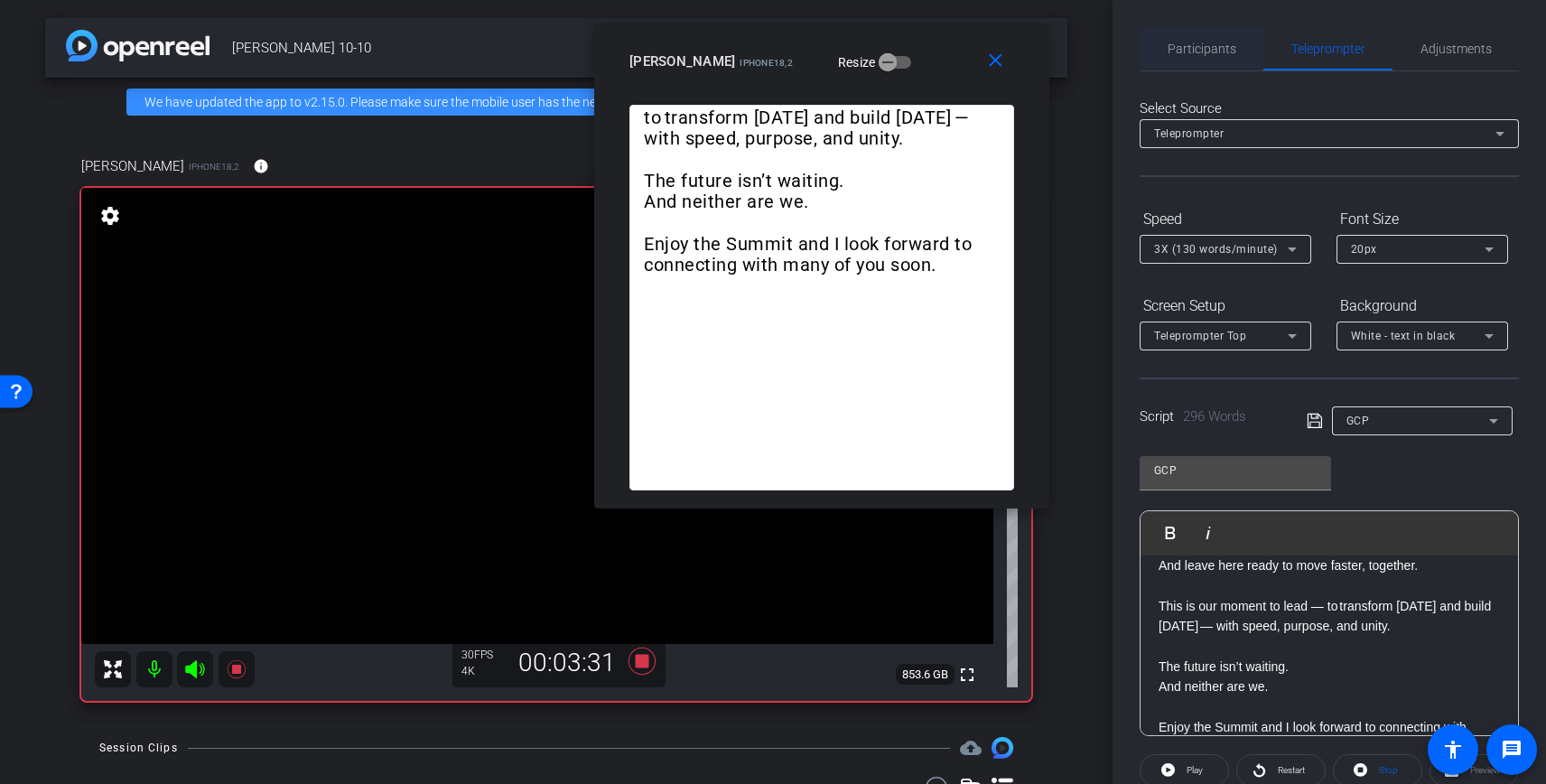
click at [1220, 45] on span "Participants" at bounding box center [1202, 49] width 69 height 13
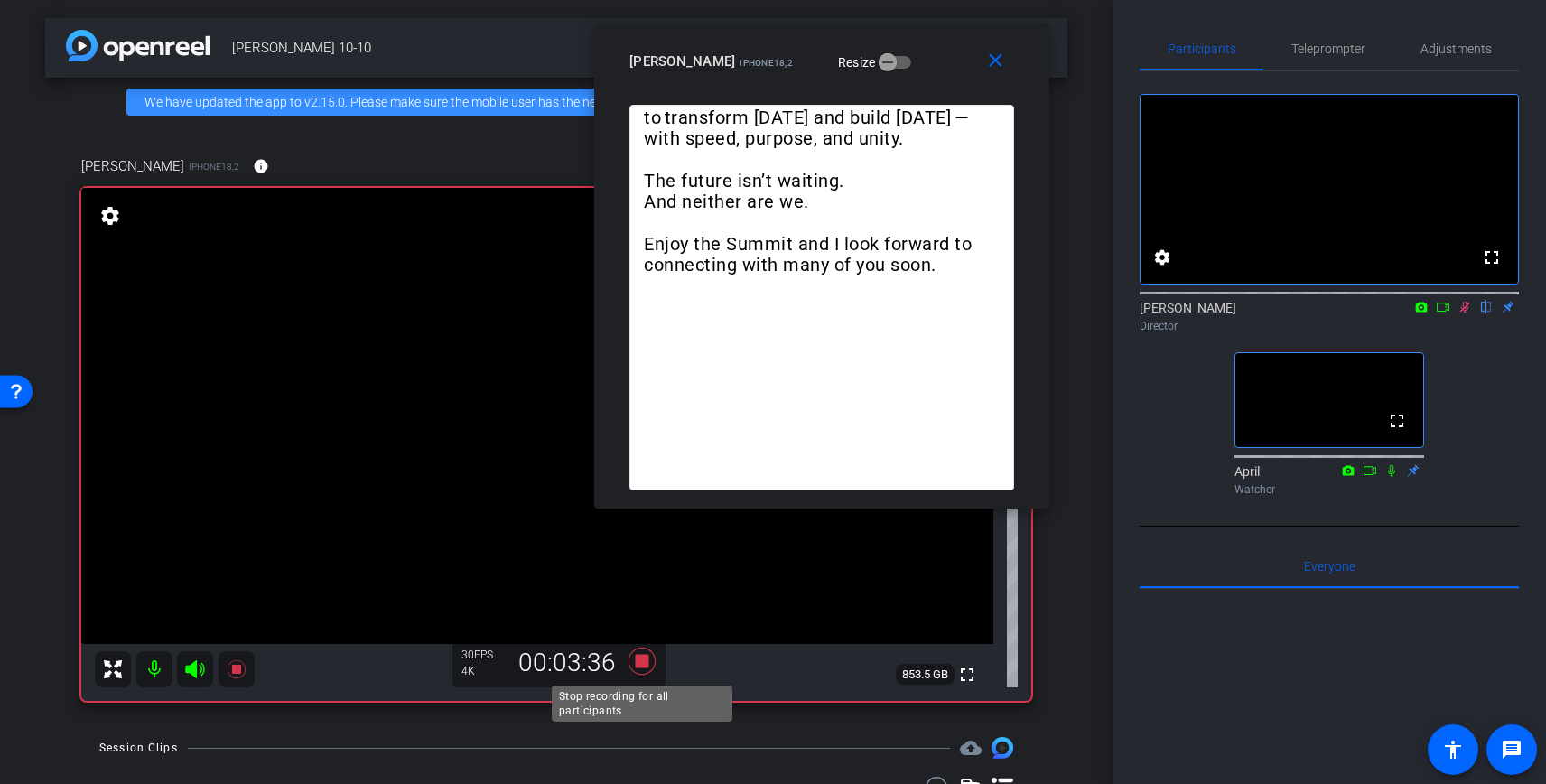
click at [642, 661] on icon at bounding box center [642, 660] width 27 height 27
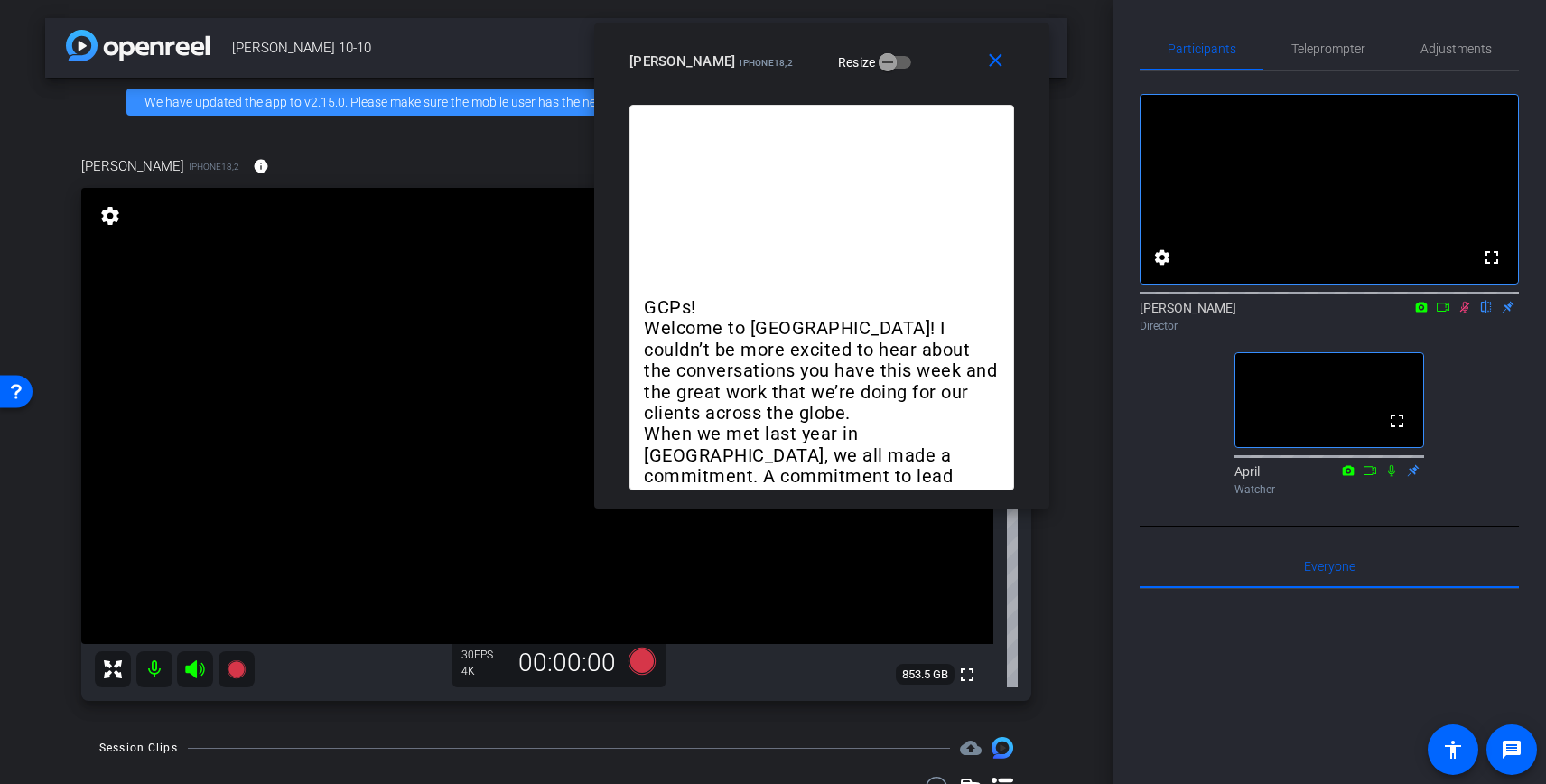
click at [1462, 313] on icon at bounding box center [1465, 307] width 15 height 13
click at [641, 666] on icon at bounding box center [642, 660] width 27 height 27
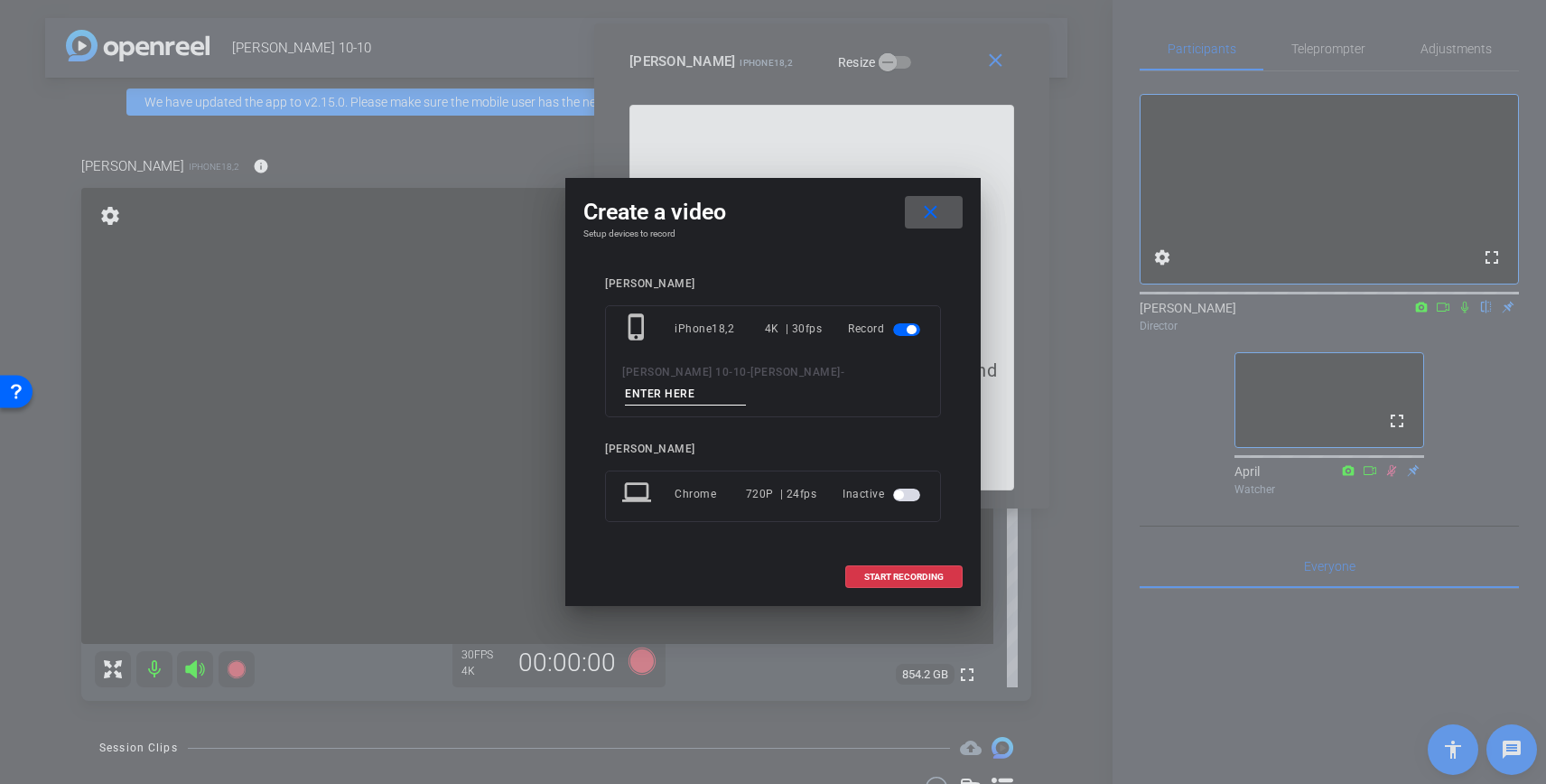
click at [746, 386] on input at bounding box center [685, 394] width 121 height 22
type input "GCP - 2"
click at [916, 572] on span "START RECORDING" at bounding box center [904, 577] width 80 height 9
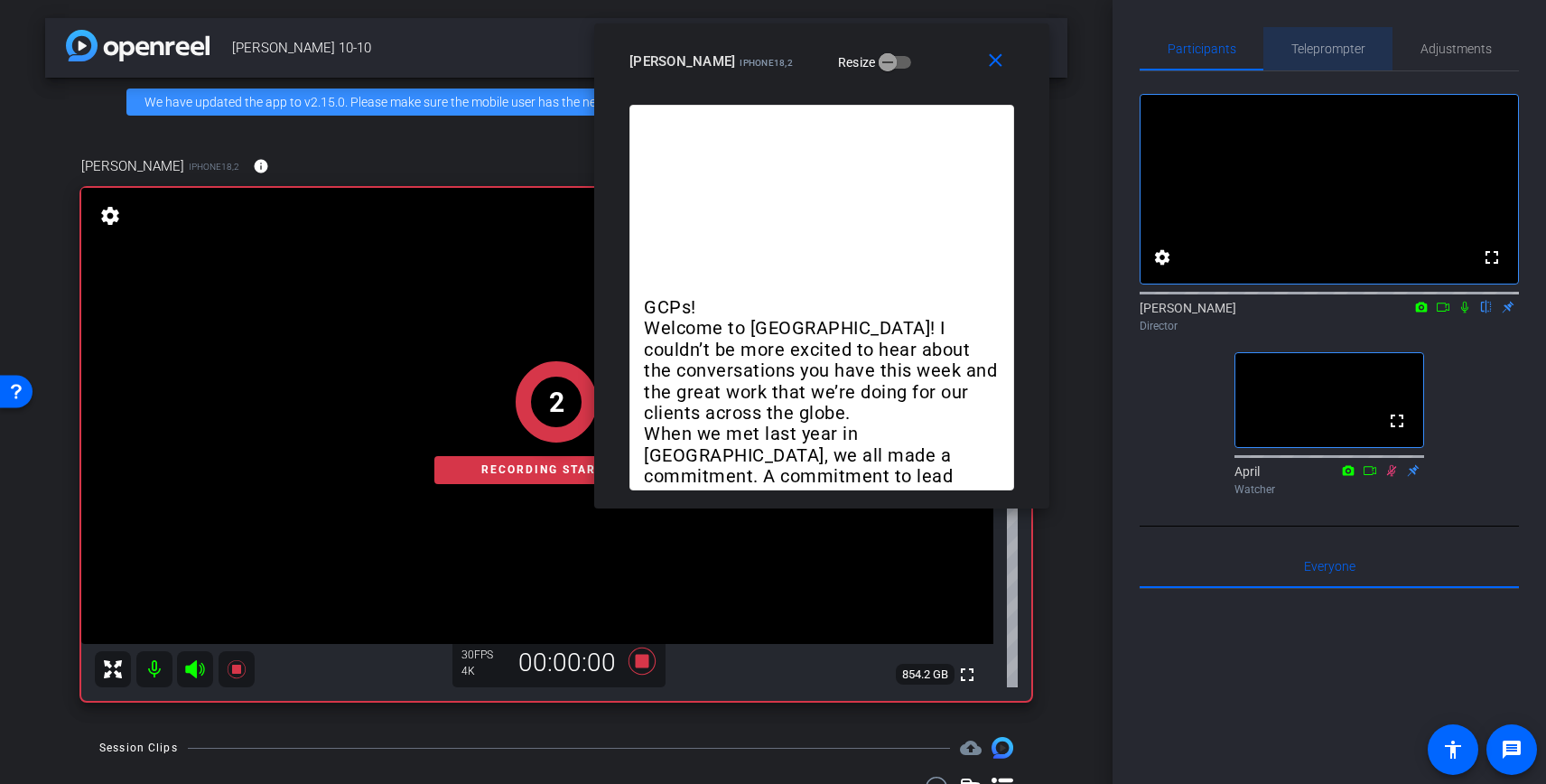
click at [1353, 46] on span "Teleprompter" at bounding box center [1328, 49] width 74 height 13
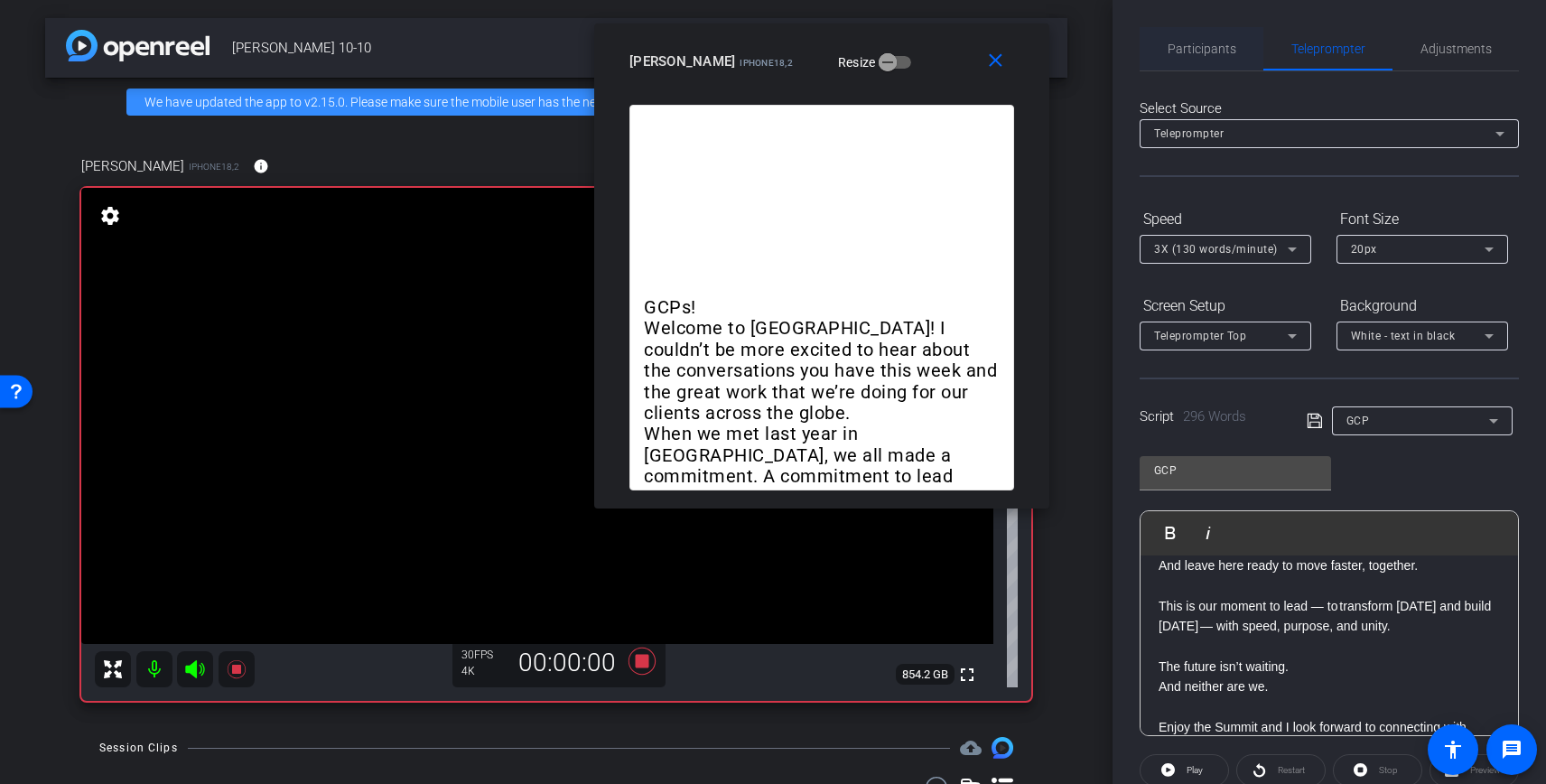
click at [1208, 48] on span "Participants" at bounding box center [1202, 49] width 69 height 13
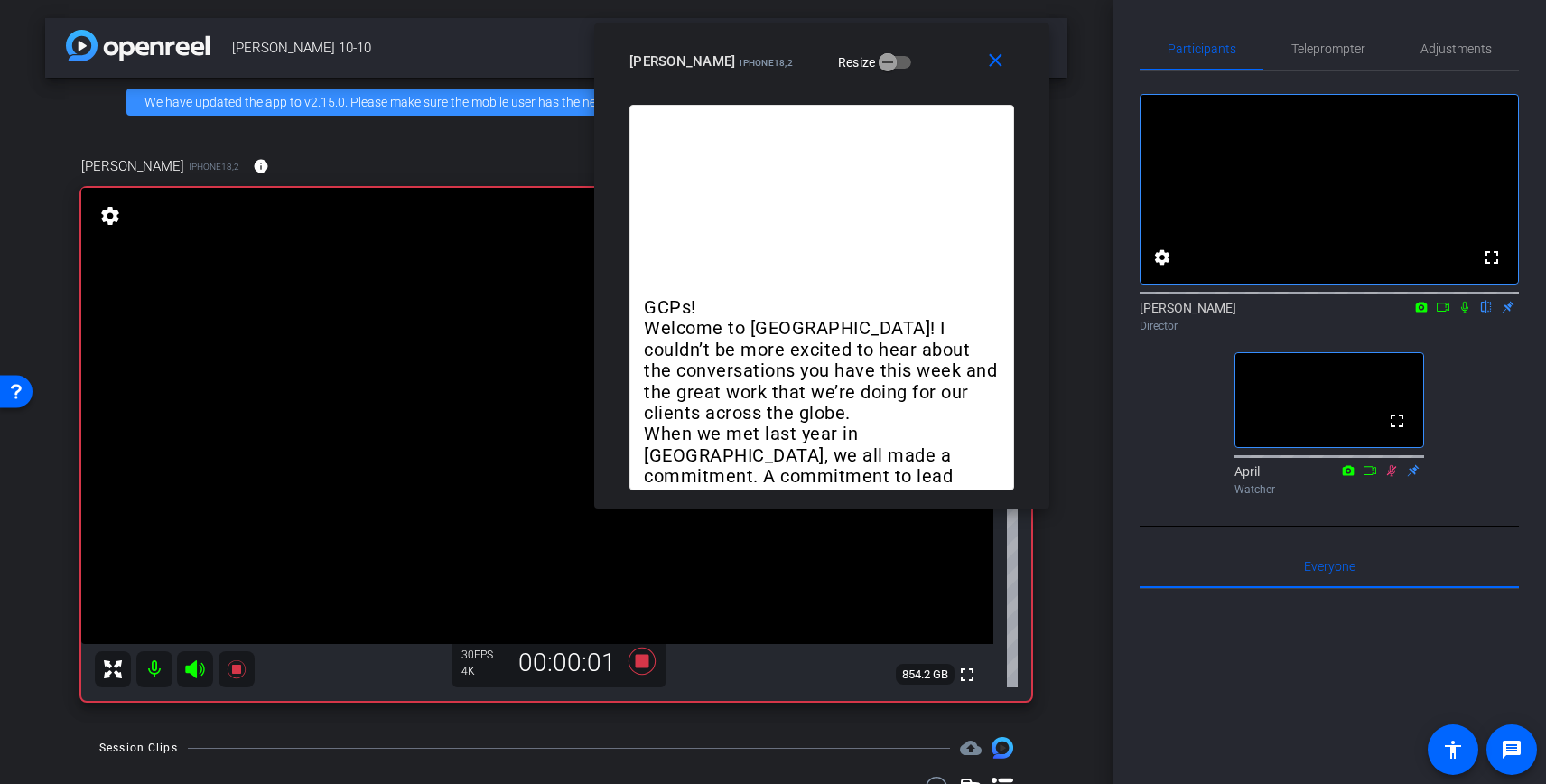
click at [1457, 313] on icon at bounding box center [1465, 307] width 15 height 13
click at [1344, 46] on span "Teleprompter" at bounding box center [1328, 49] width 74 height 13
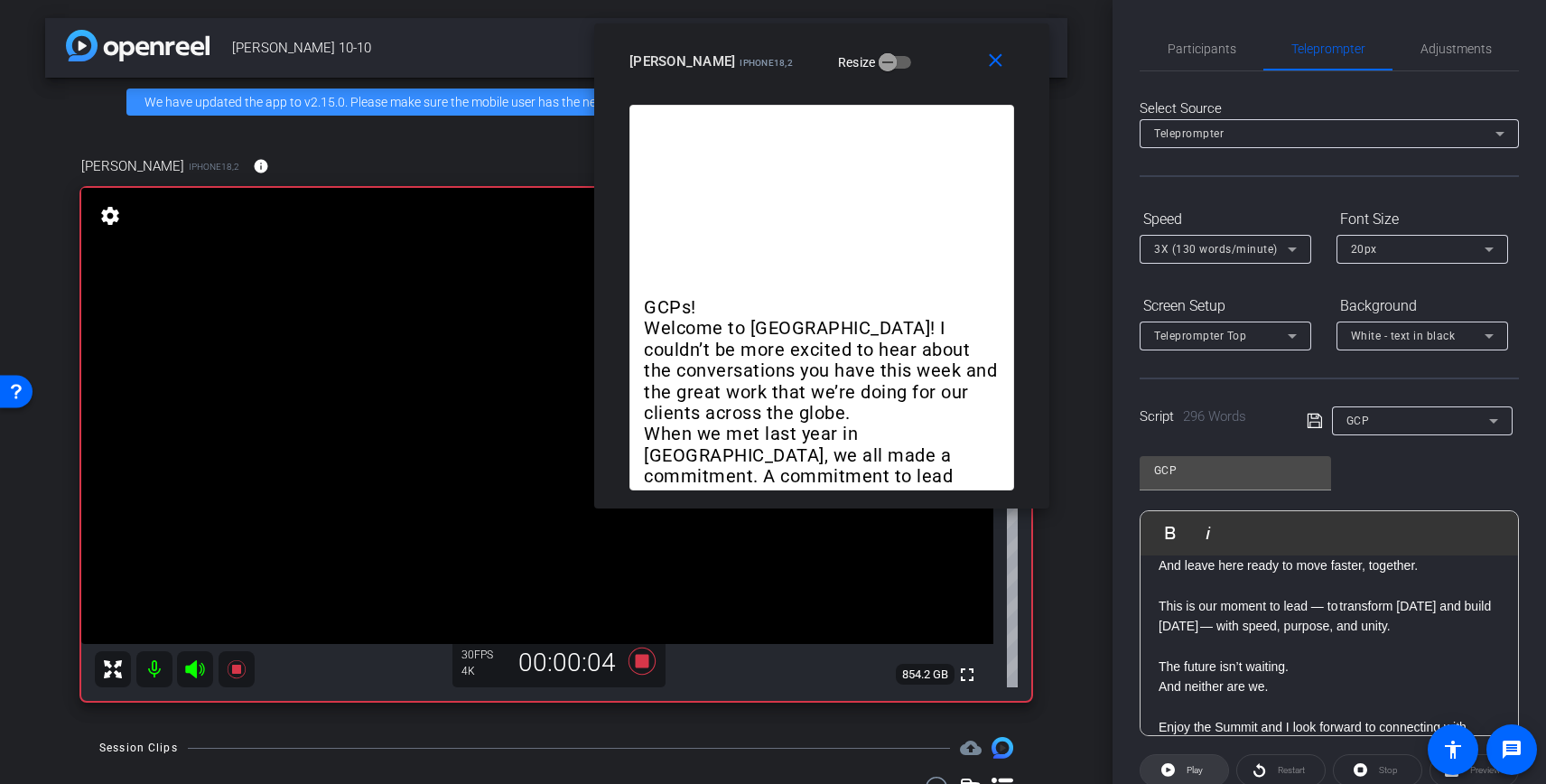
click at [1187, 767] on span "Play" at bounding box center [1195, 769] width 17 height 10
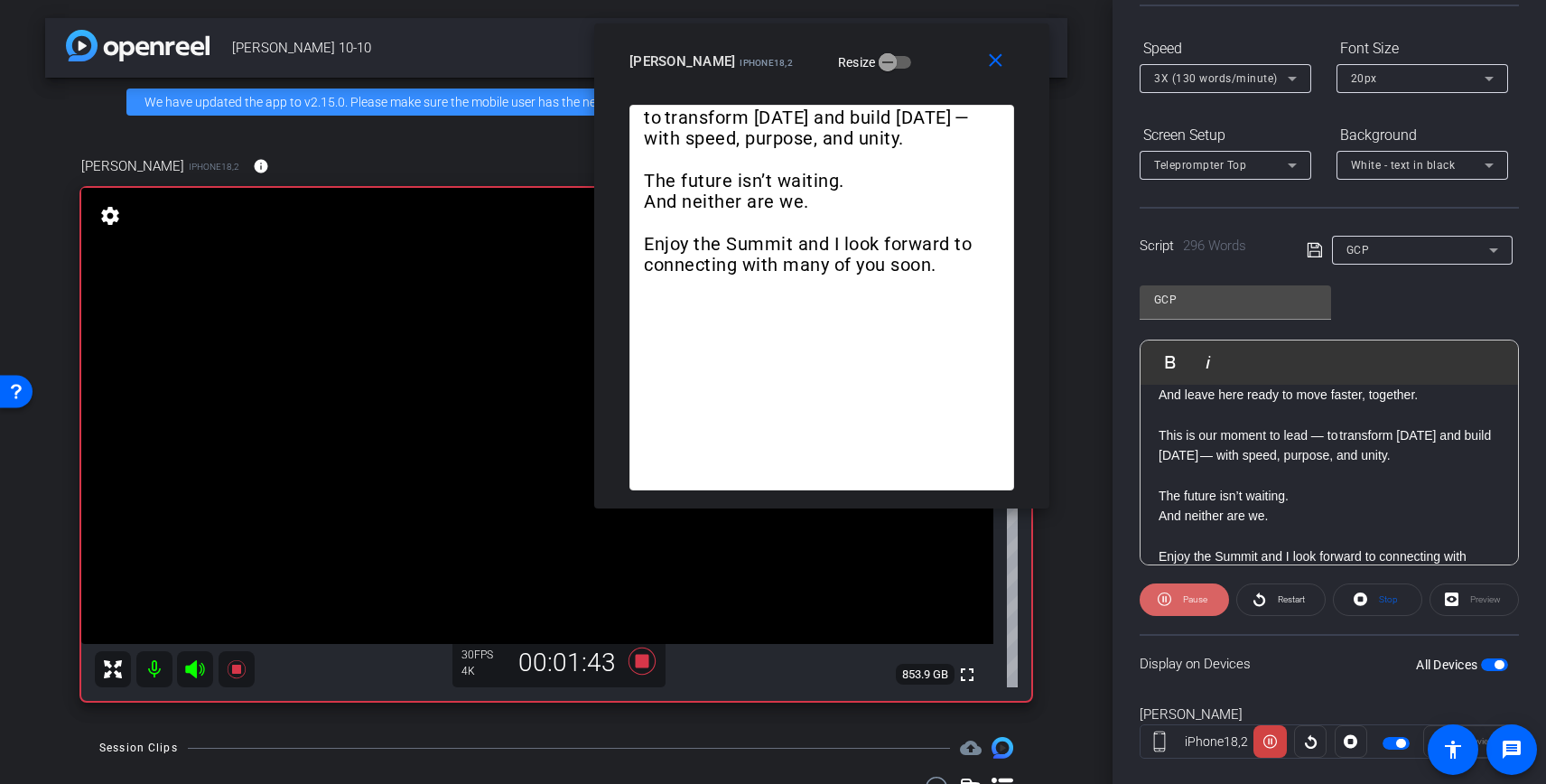
click at [1178, 602] on span "Pause" at bounding box center [1192, 599] width 29 height 25
click at [1178, 602] on span at bounding box center [1184, 599] width 88 height 44
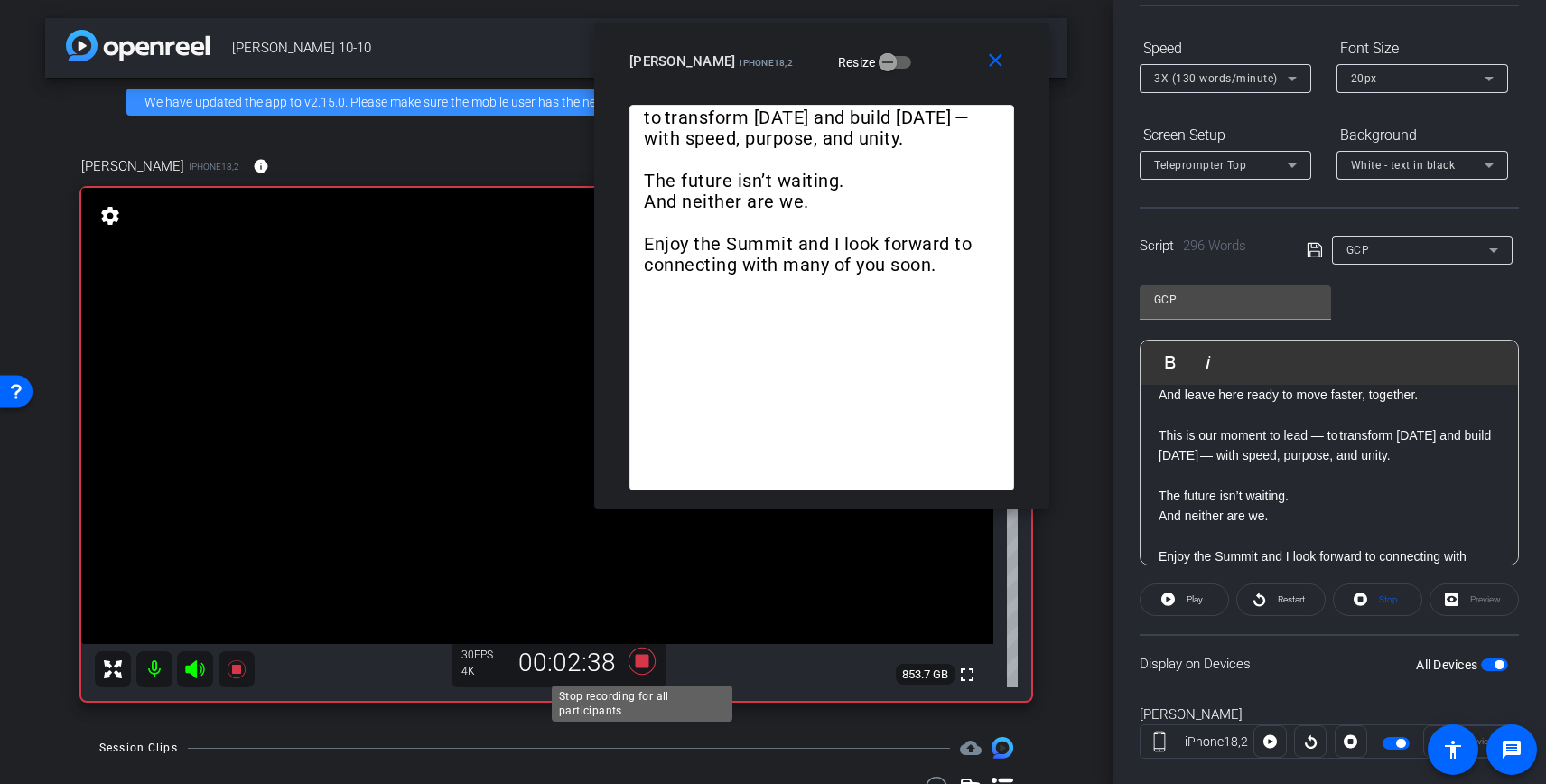
click at [641, 665] on icon at bounding box center [642, 660] width 27 height 27
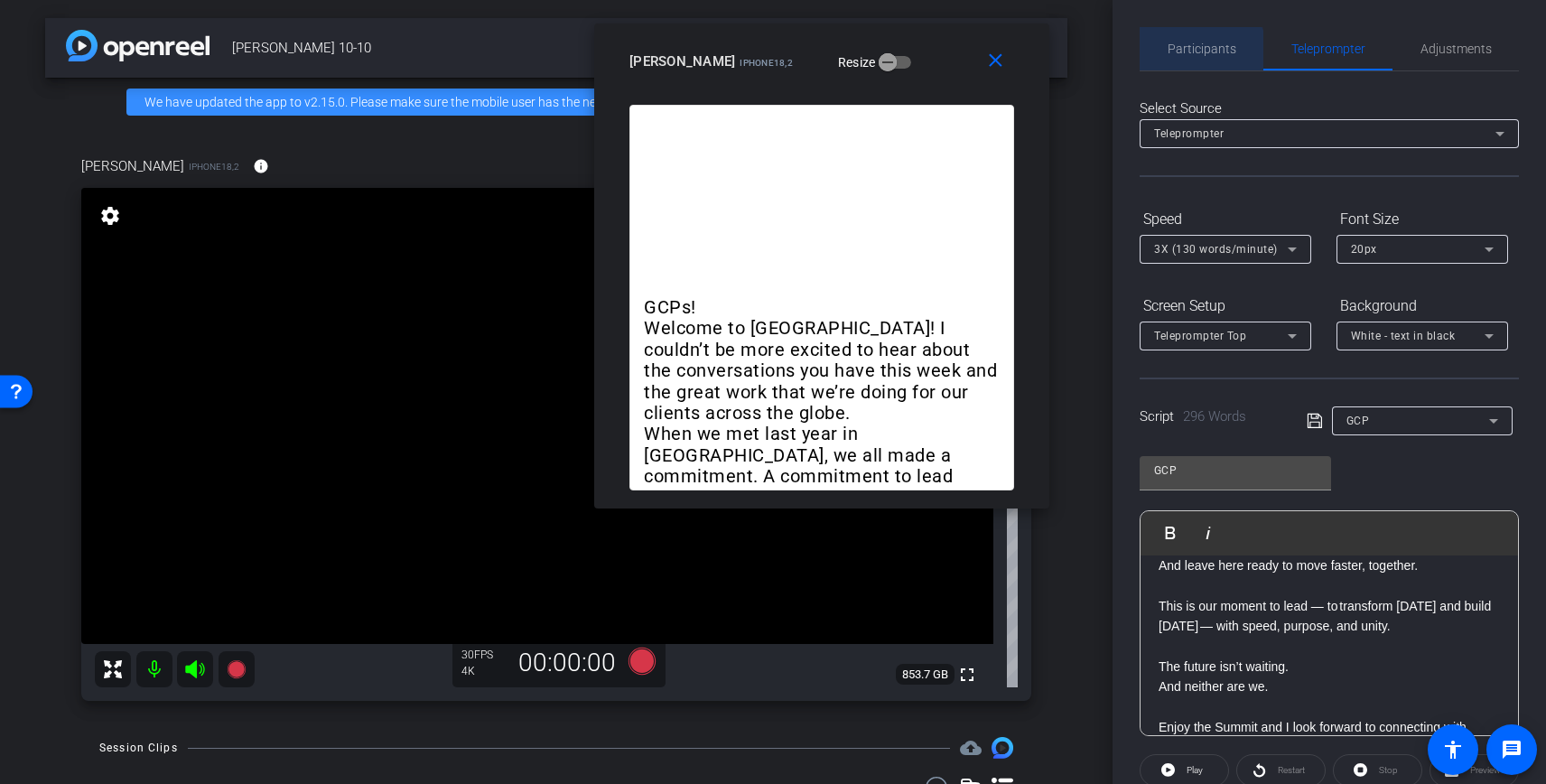
click at [1198, 55] on span "Participants" at bounding box center [1202, 49] width 69 height 13
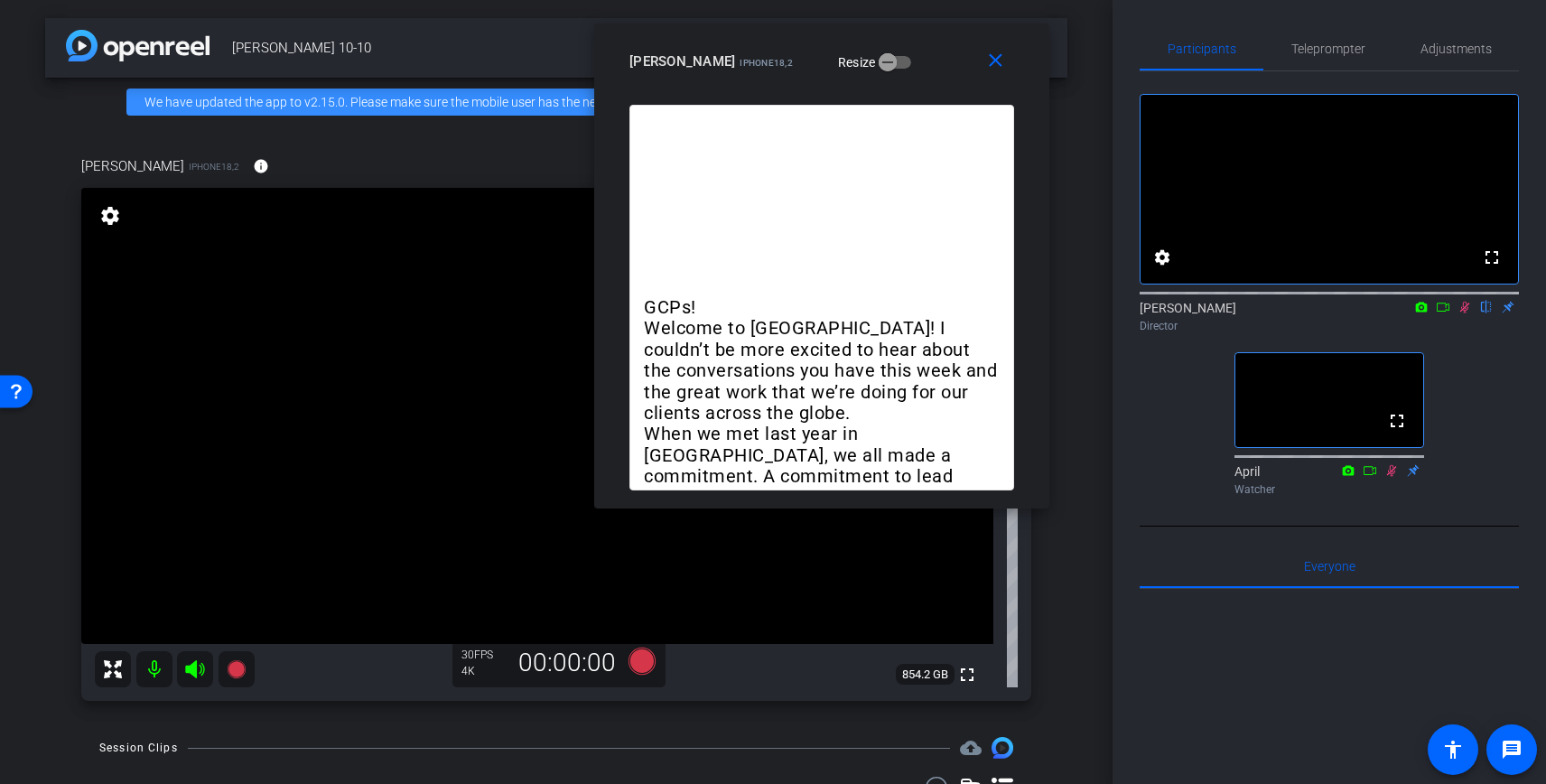
click at [1461, 313] on icon at bounding box center [1465, 307] width 10 height 12
click at [1312, 44] on span "Teleprompter" at bounding box center [1328, 49] width 74 height 13
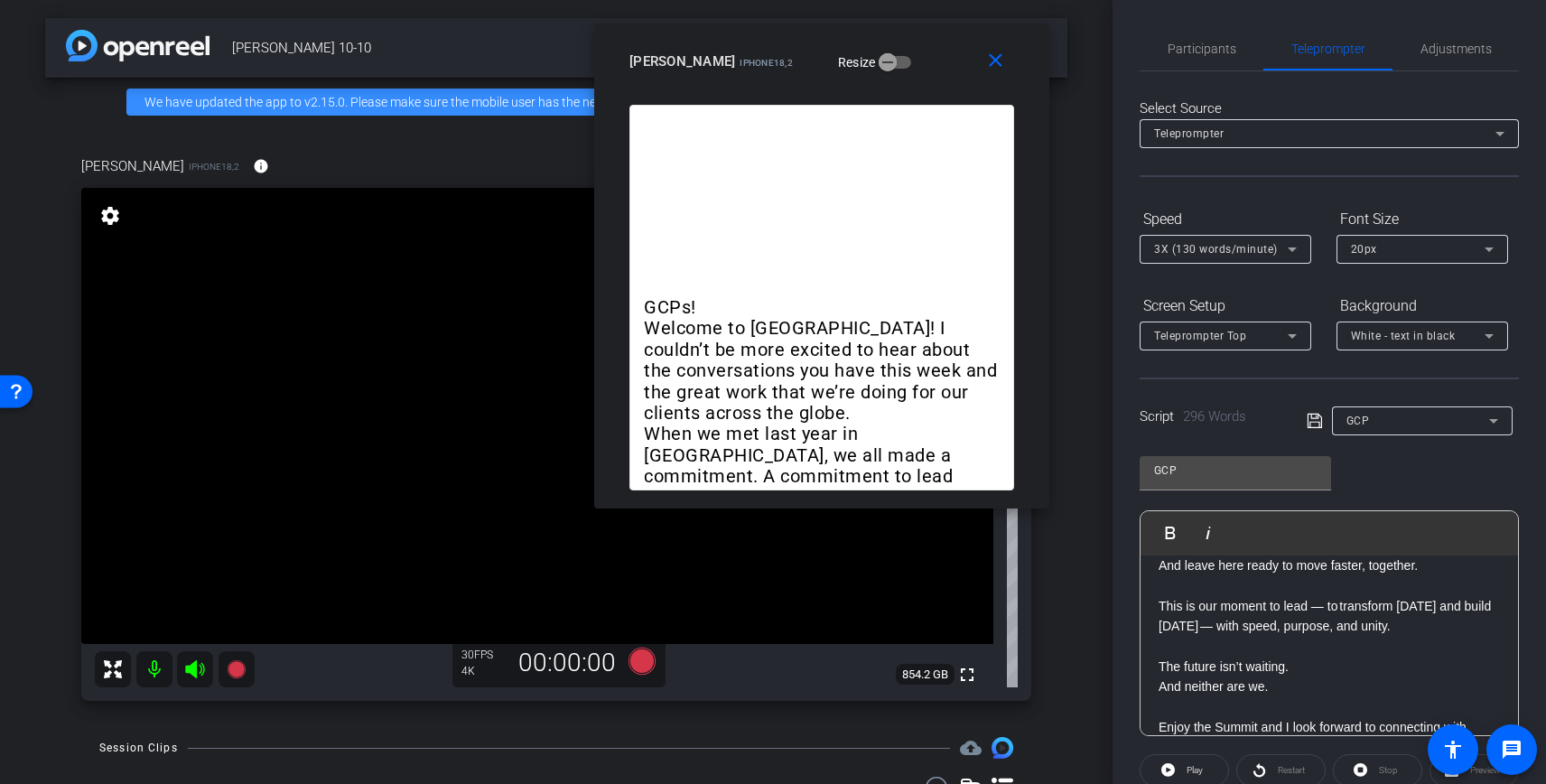
click at [1396, 420] on div "GCP" at bounding box center [1417, 420] width 143 height 22
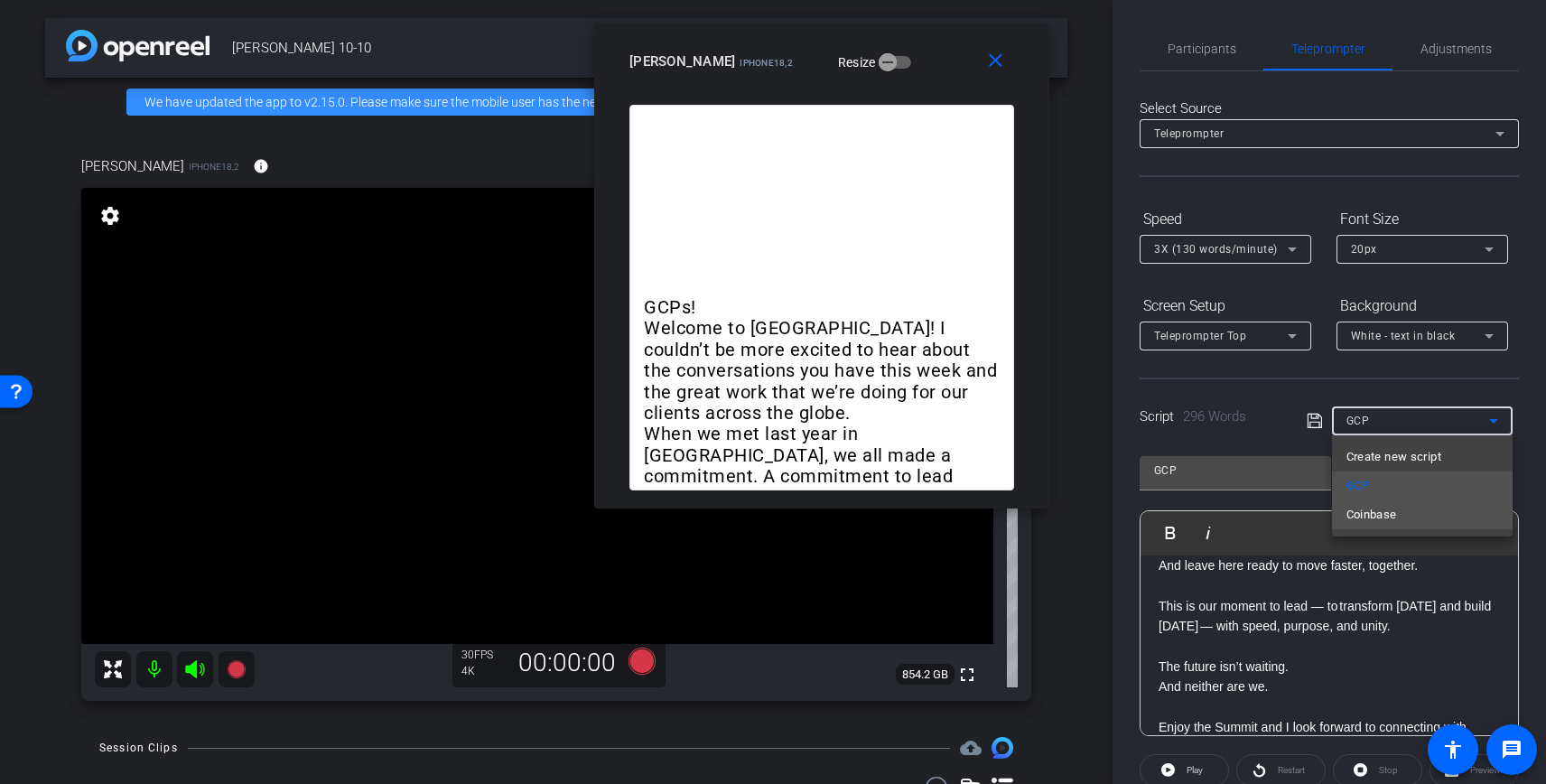
click at [1396, 512] on span "Coinbase" at bounding box center [1371, 514] width 51 height 21
type input "Coinbase"
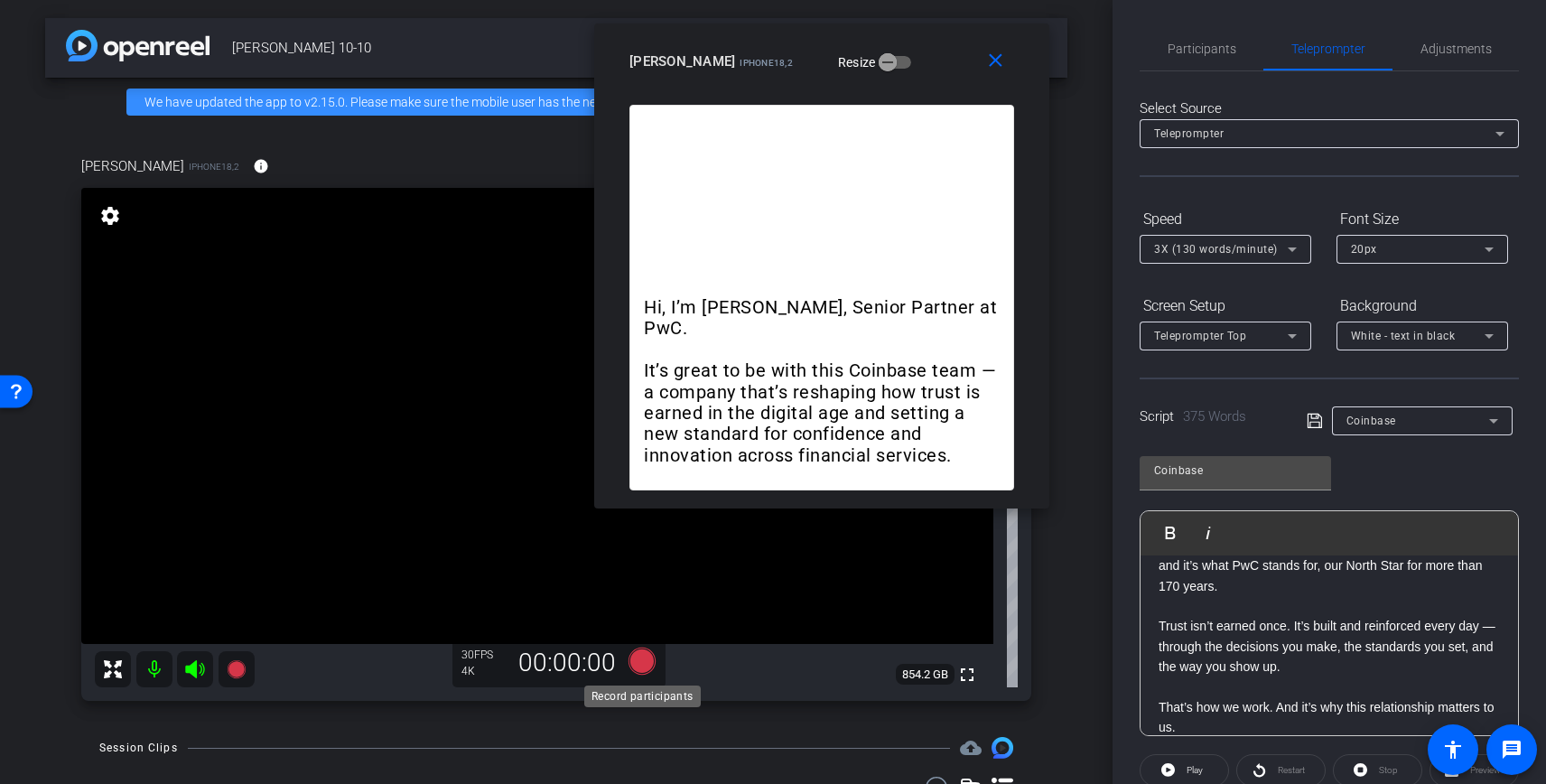
click at [645, 660] on icon at bounding box center [642, 660] width 27 height 27
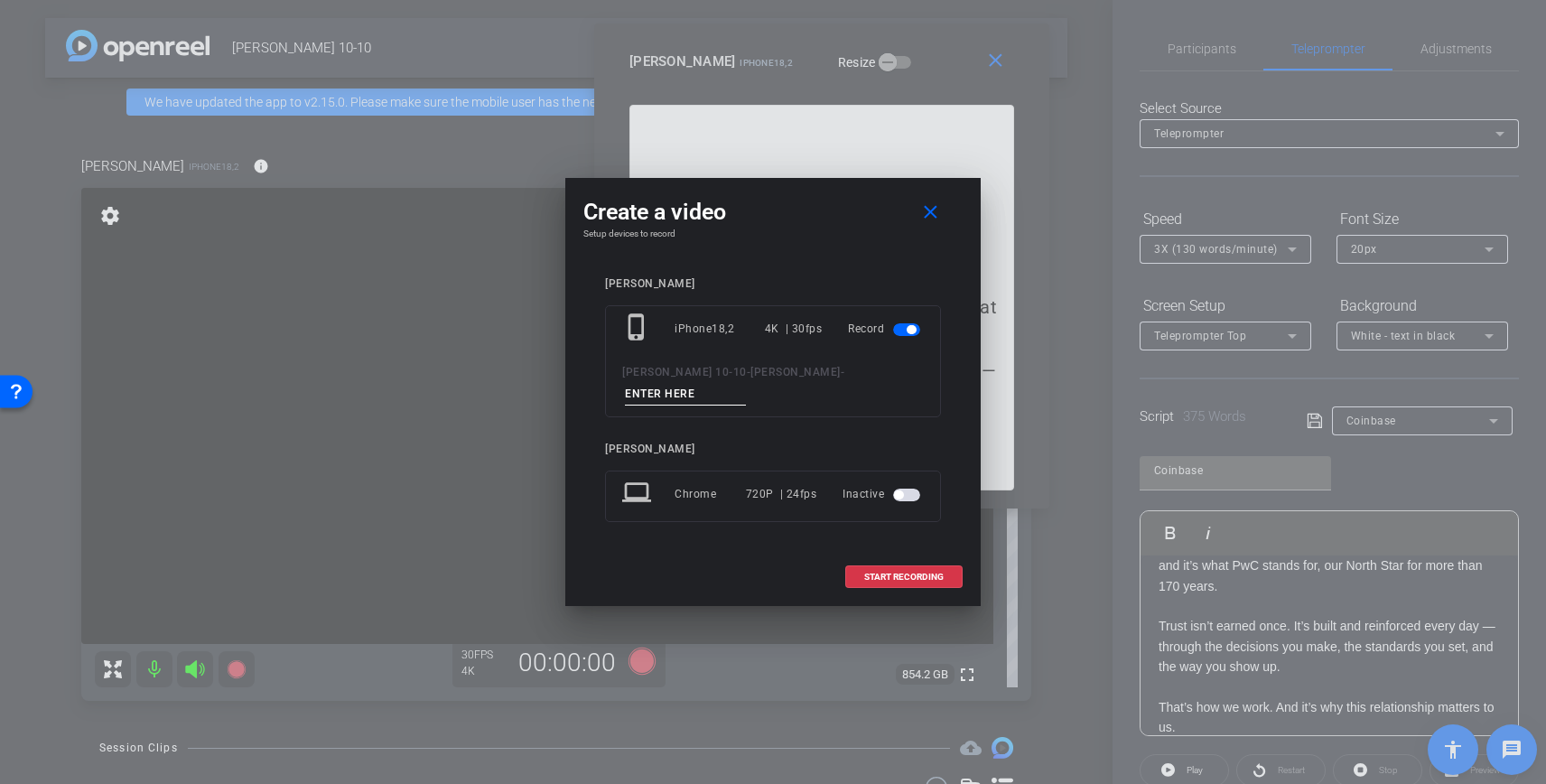
click at [746, 387] on input at bounding box center [685, 394] width 121 height 22
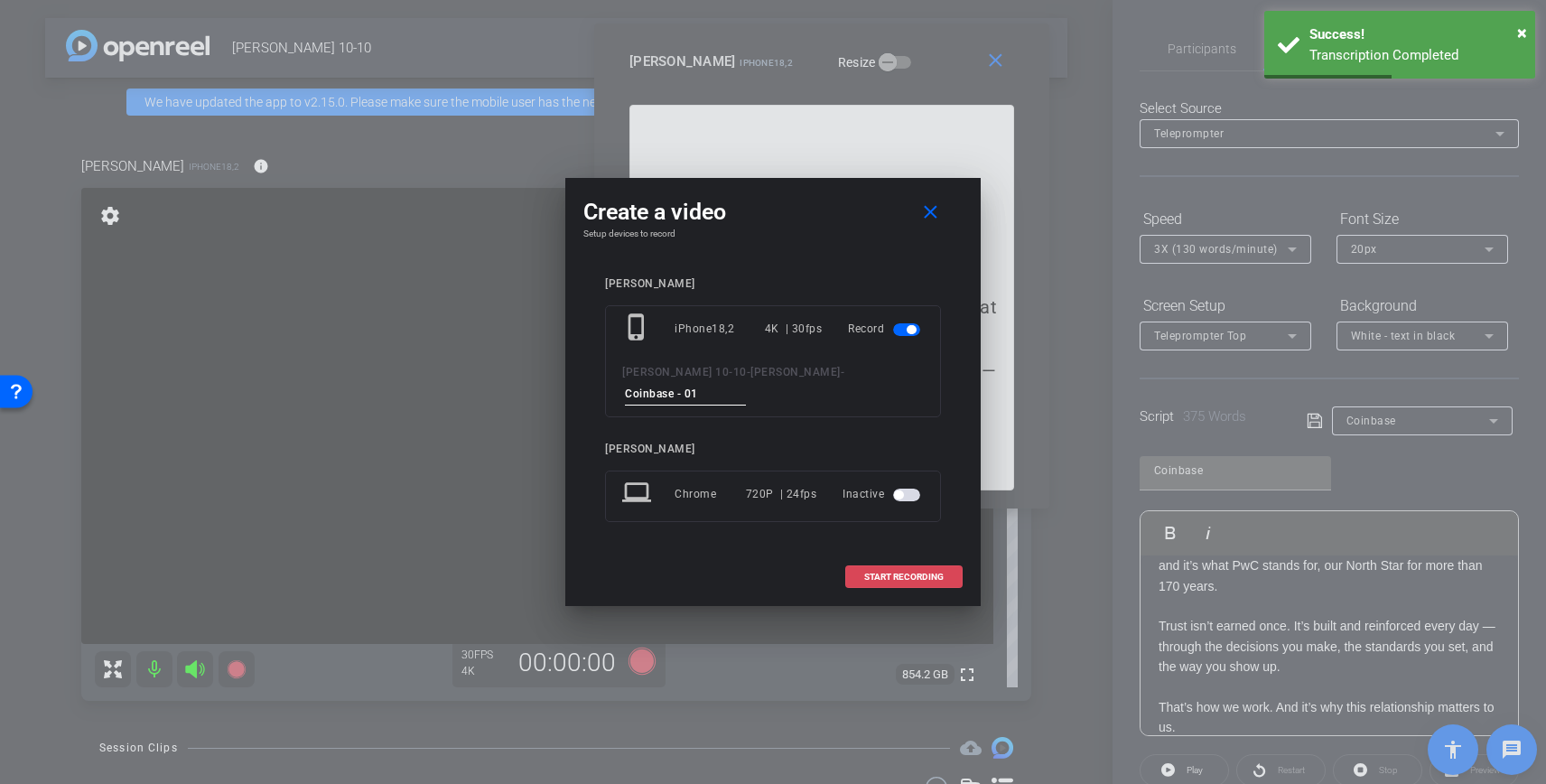
type input "Coinbase - 01"
click at [931, 572] on span "START RECORDING" at bounding box center [904, 577] width 80 height 9
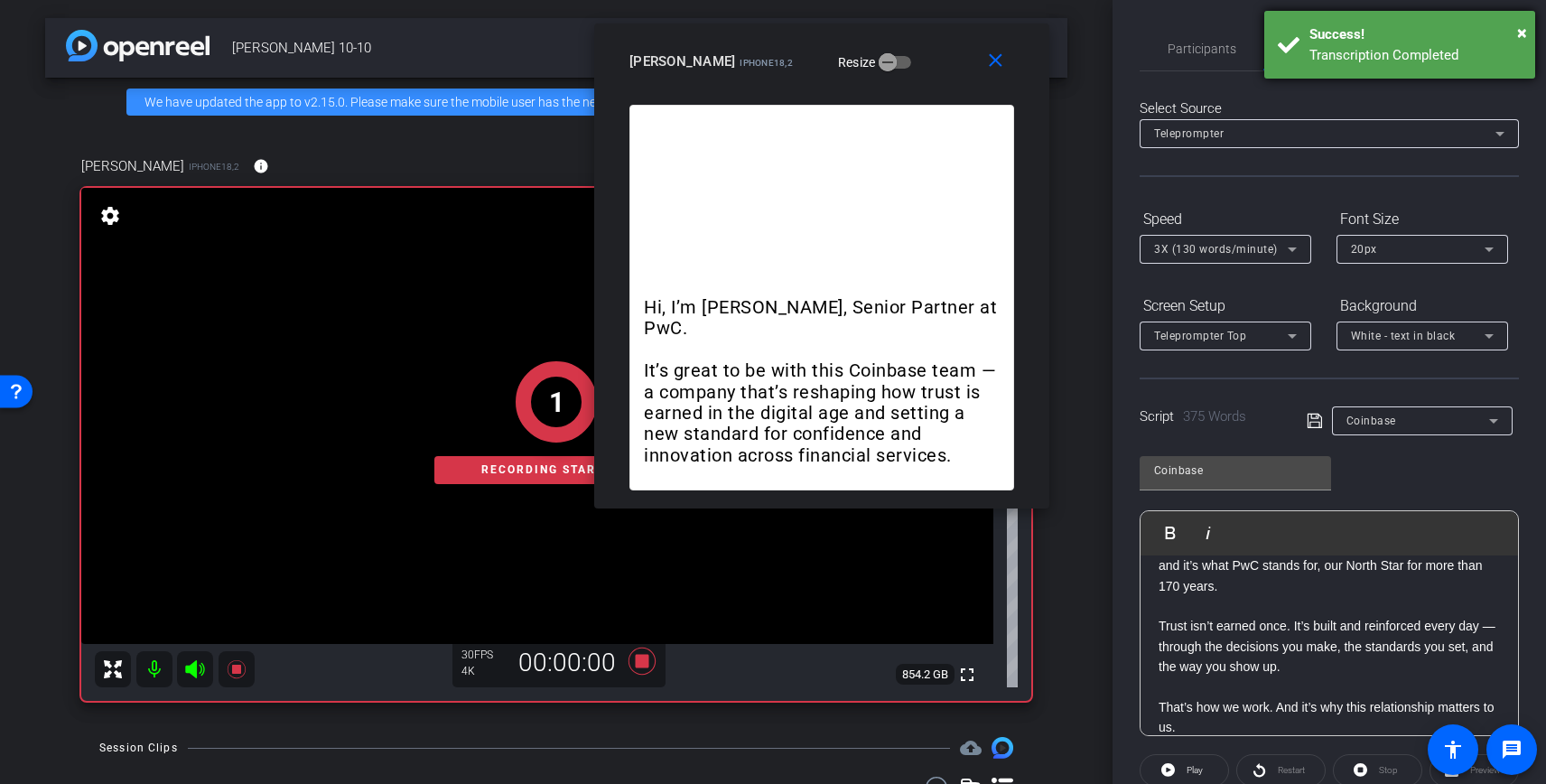
click at [1515, 36] on div "Success!" at bounding box center [1415, 34] width 212 height 20
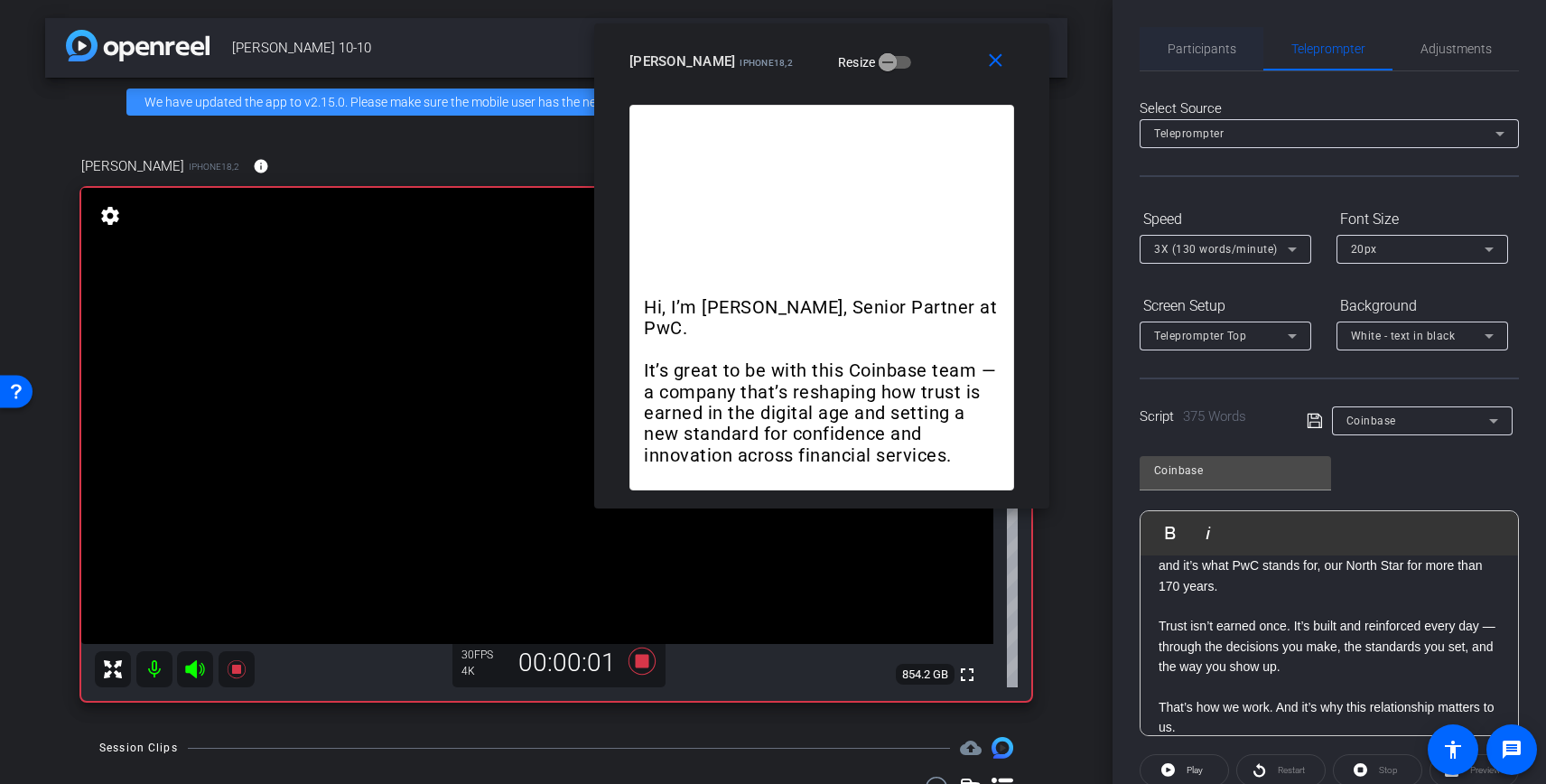
click at [1221, 47] on span "Participants" at bounding box center [1202, 49] width 69 height 13
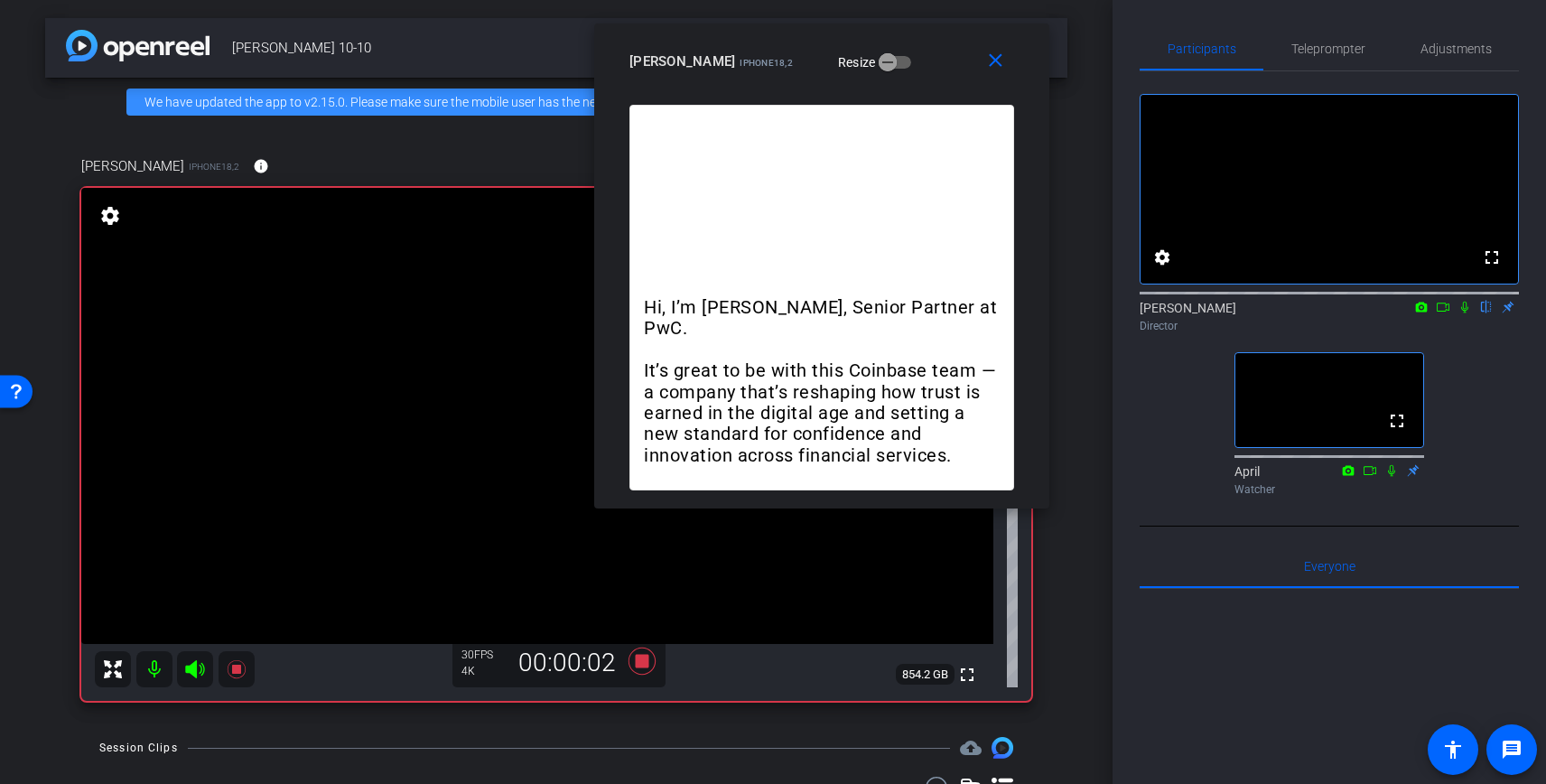
click at [1466, 313] on icon at bounding box center [1465, 307] width 15 height 13
click at [1336, 56] on span "Teleprompter" at bounding box center [1328, 48] width 74 height 44
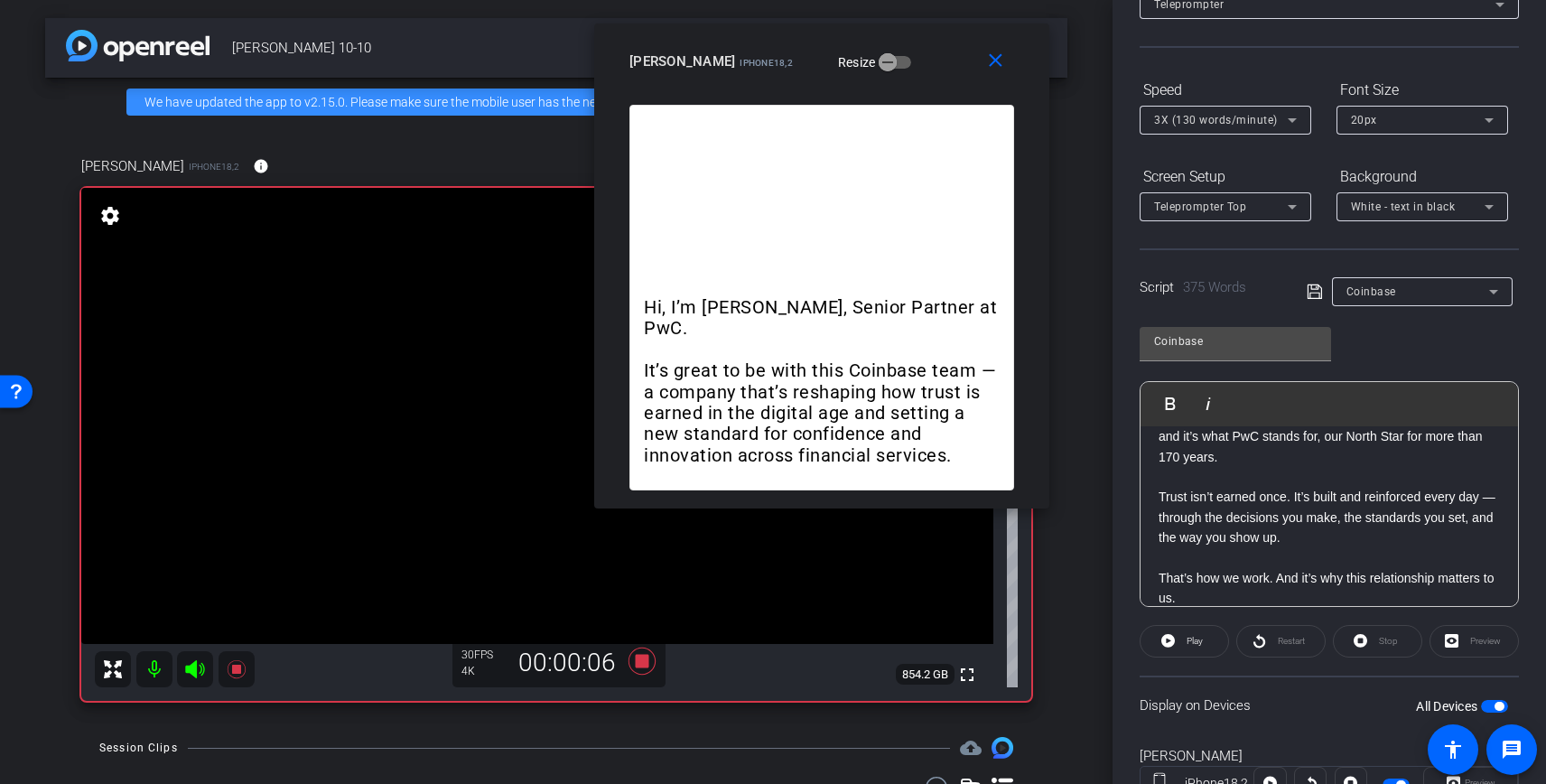
scroll to position [203, 0]
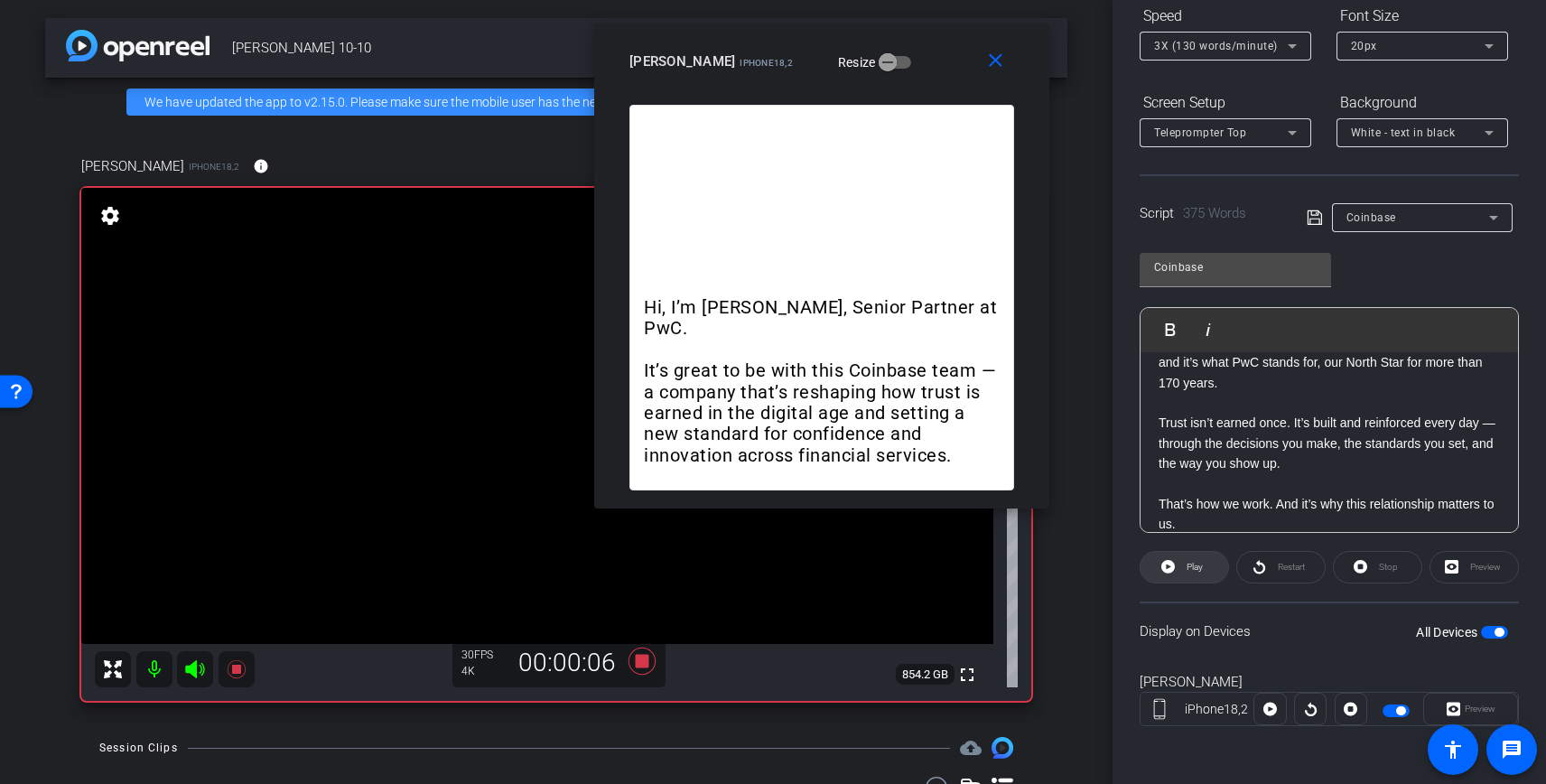
click at [1196, 566] on span "Play" at bounding box center [1195, 566] width 17 height 10
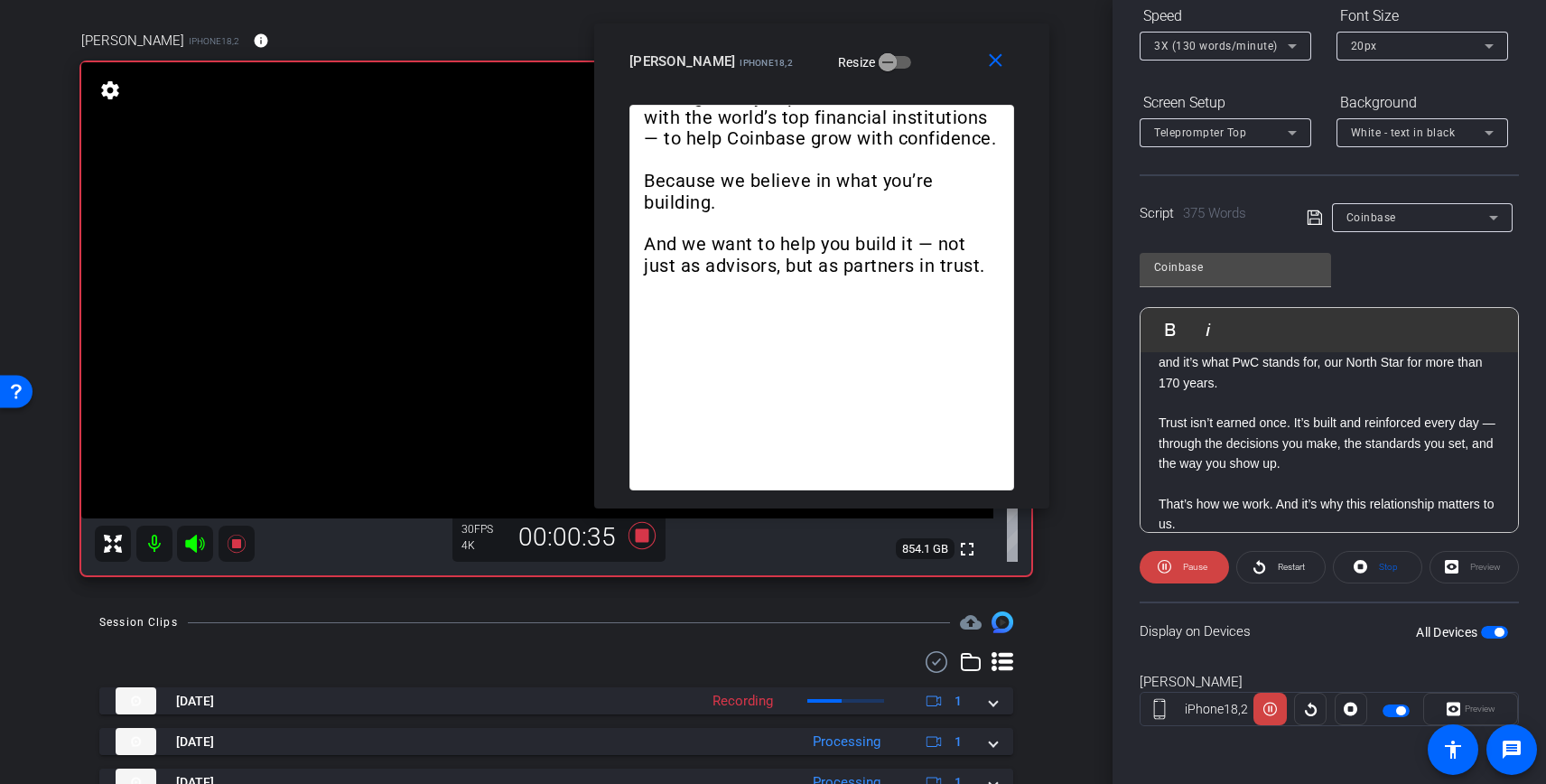
scroll to position [71, 0]
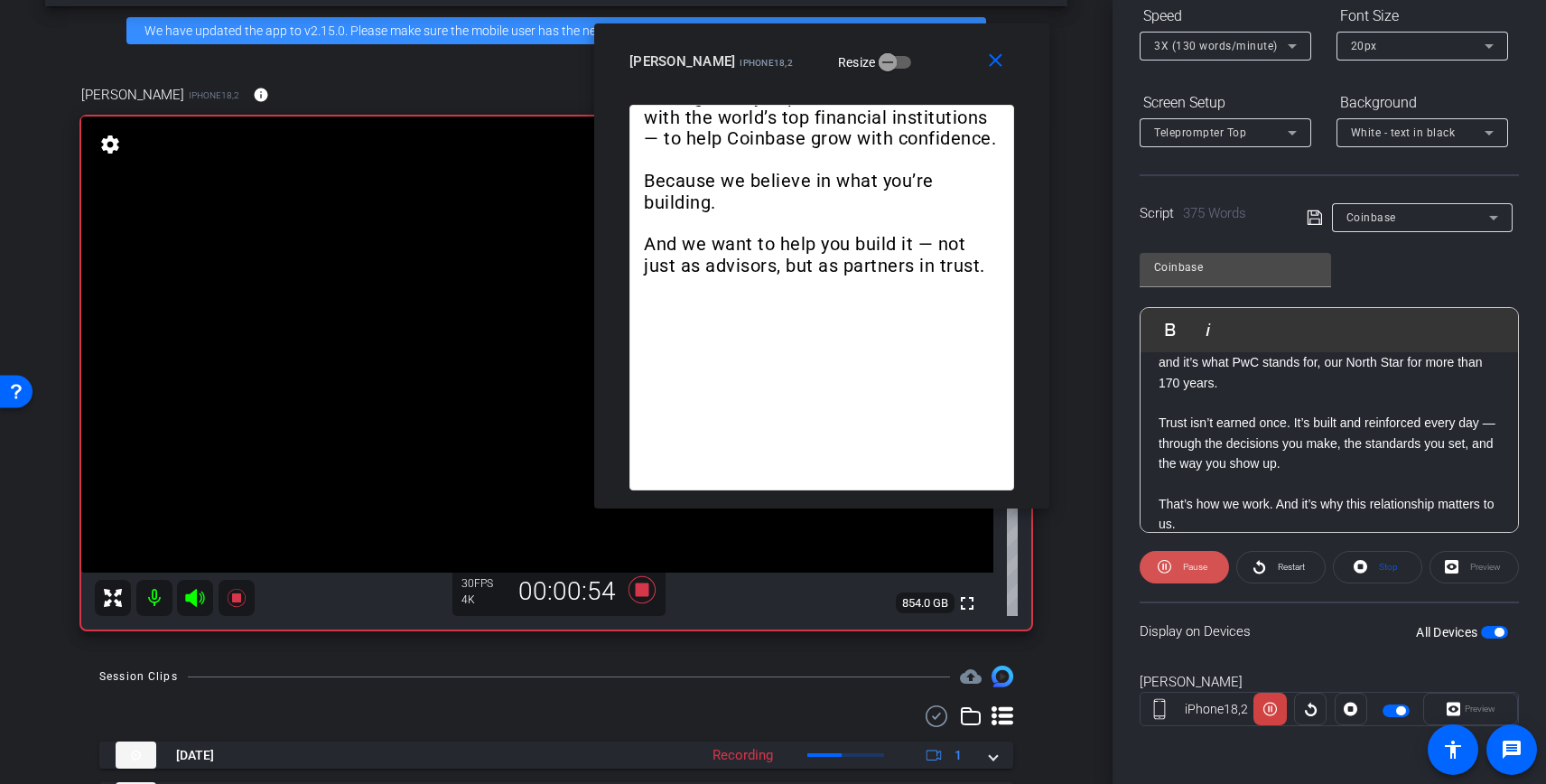
click at [1172, 563] on span at bounding box center [1184, 566] width 90 height 44
click at [1172, 563] on icon at bounding box center [1167, 566] width 14 height 14
click at [1172, 563] on span at bounding box center [1184, 566] width 90 height 44
click at [1172, 562] on icon at bounding box center [1167, 566] width 14 height 14
click at [1172, 561] on span at bounding box center [1184, 566] width 90 height 44
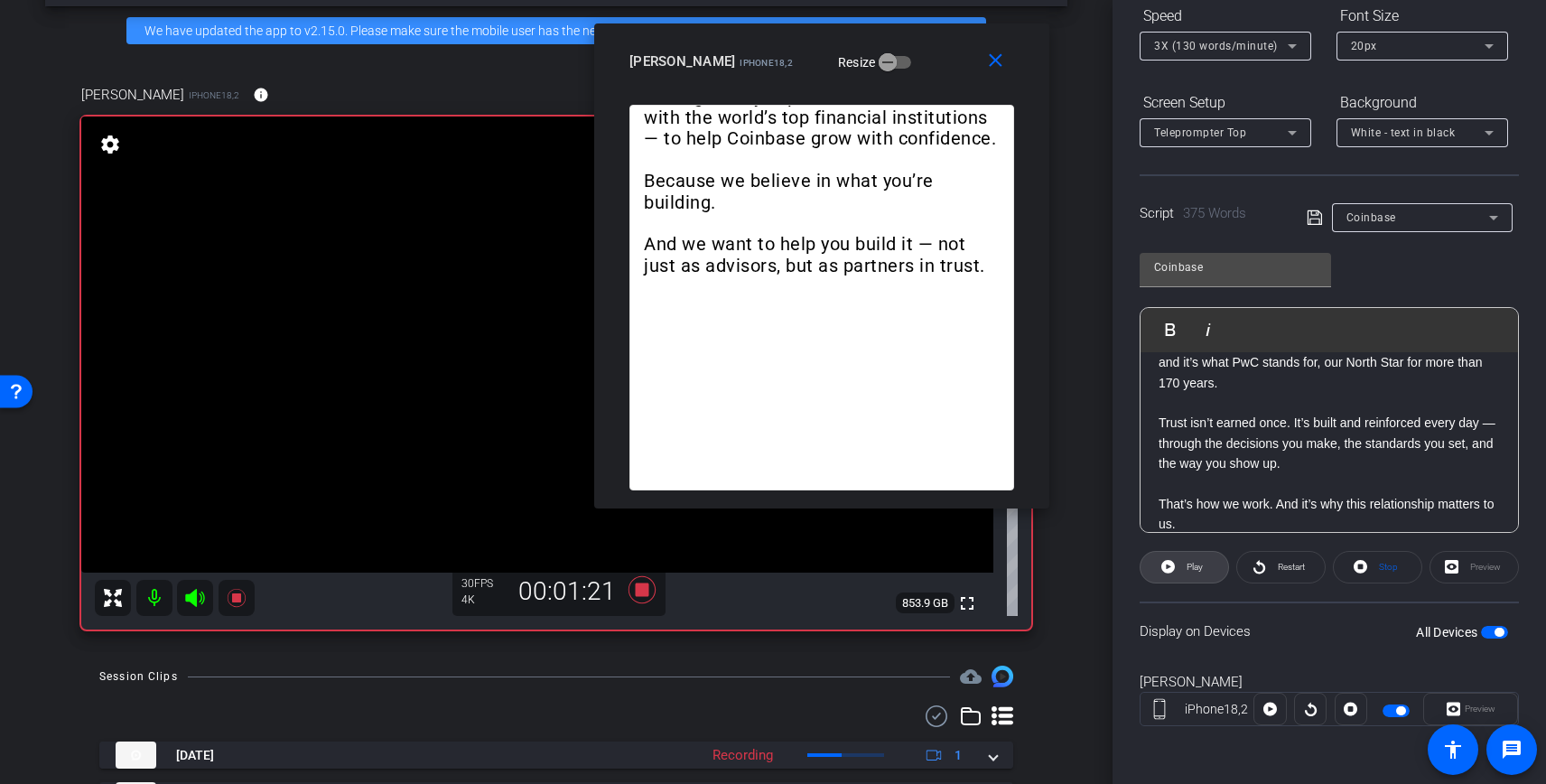
click at [1172, 561] on icon at bounding box center [1167, 566] width 14 height 22
click at [1172, 561] on span at bounding box center [1184, 566] width 90 height 44
click at [1172, 561] on icon at bounding box center [1167, 566] width 14 height 22
click at [1172, 561] on span at bounding box center [1184, 566] width 90 height 44
click at [1172, 561] on icon at bounding box center [1167, 566] width 14 height 22
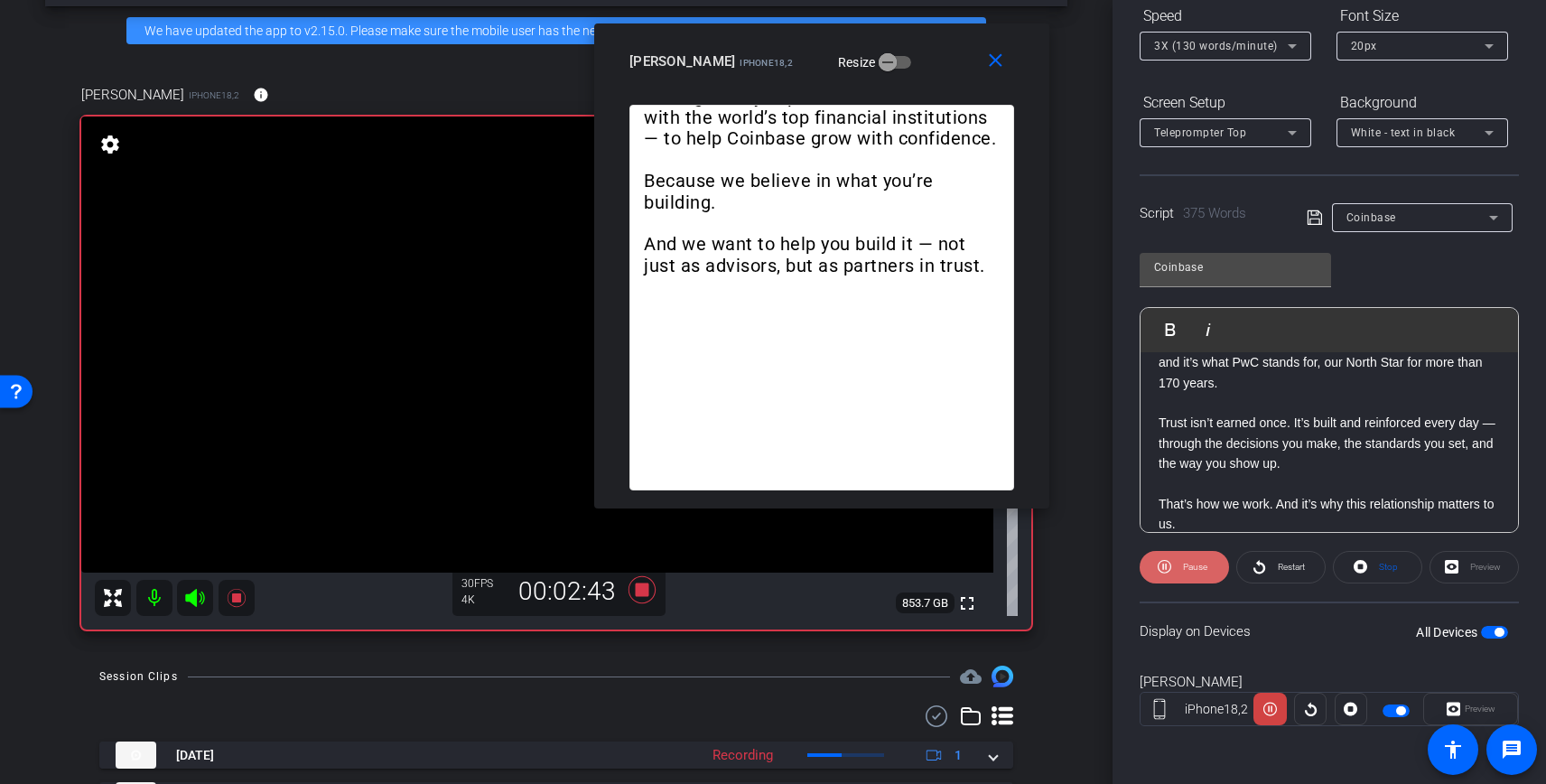
click at [1193, 559] on span "Pause" at bounding box center [1192, 566] width 29 height 25
click at [1193, 559] on span "Play" at bounding box center [1192, 566] width 20 height 25
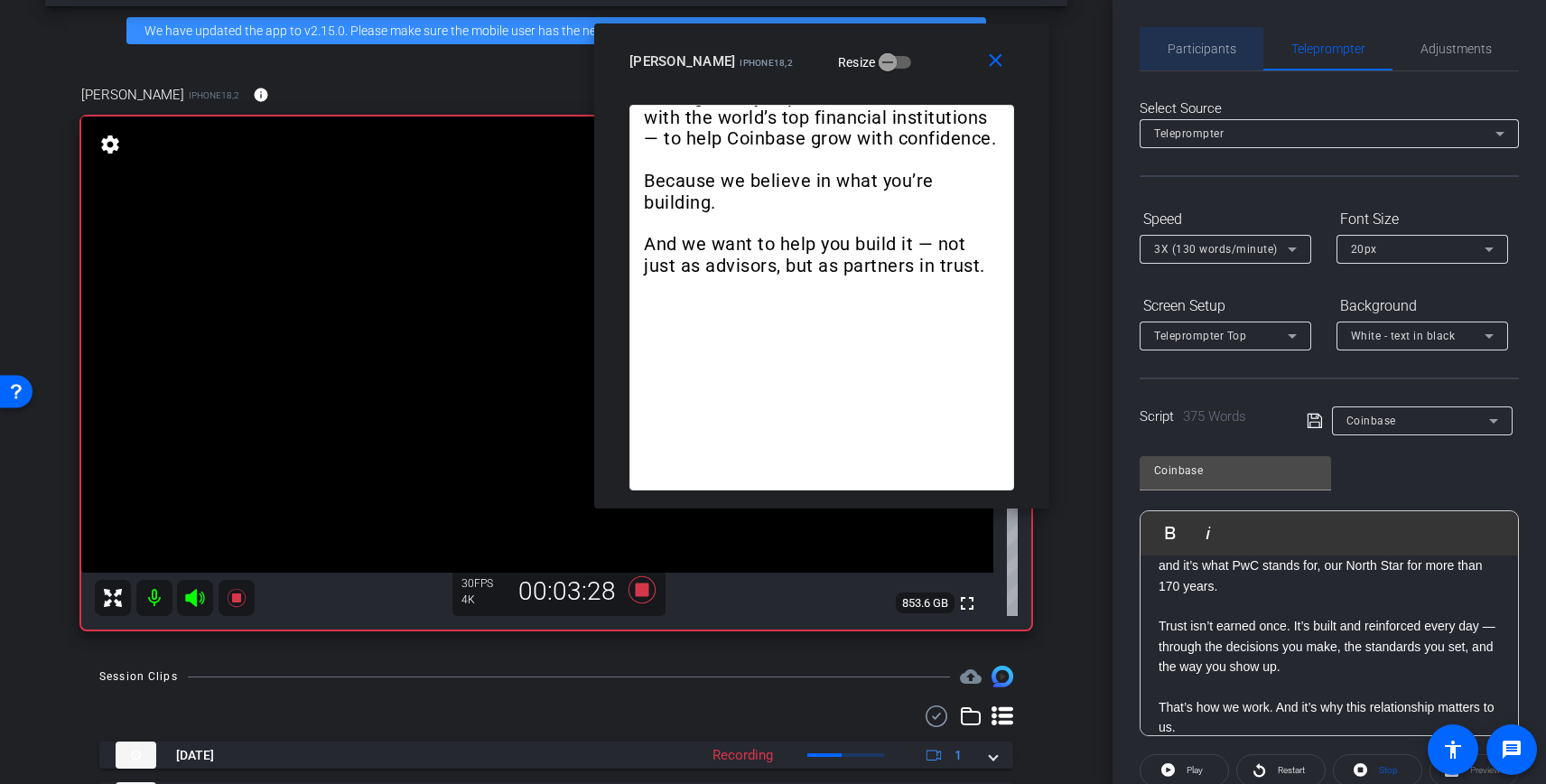
click at [1191, 44] on span "Participants" at bounding box center [1202, 49] width 69 height 13
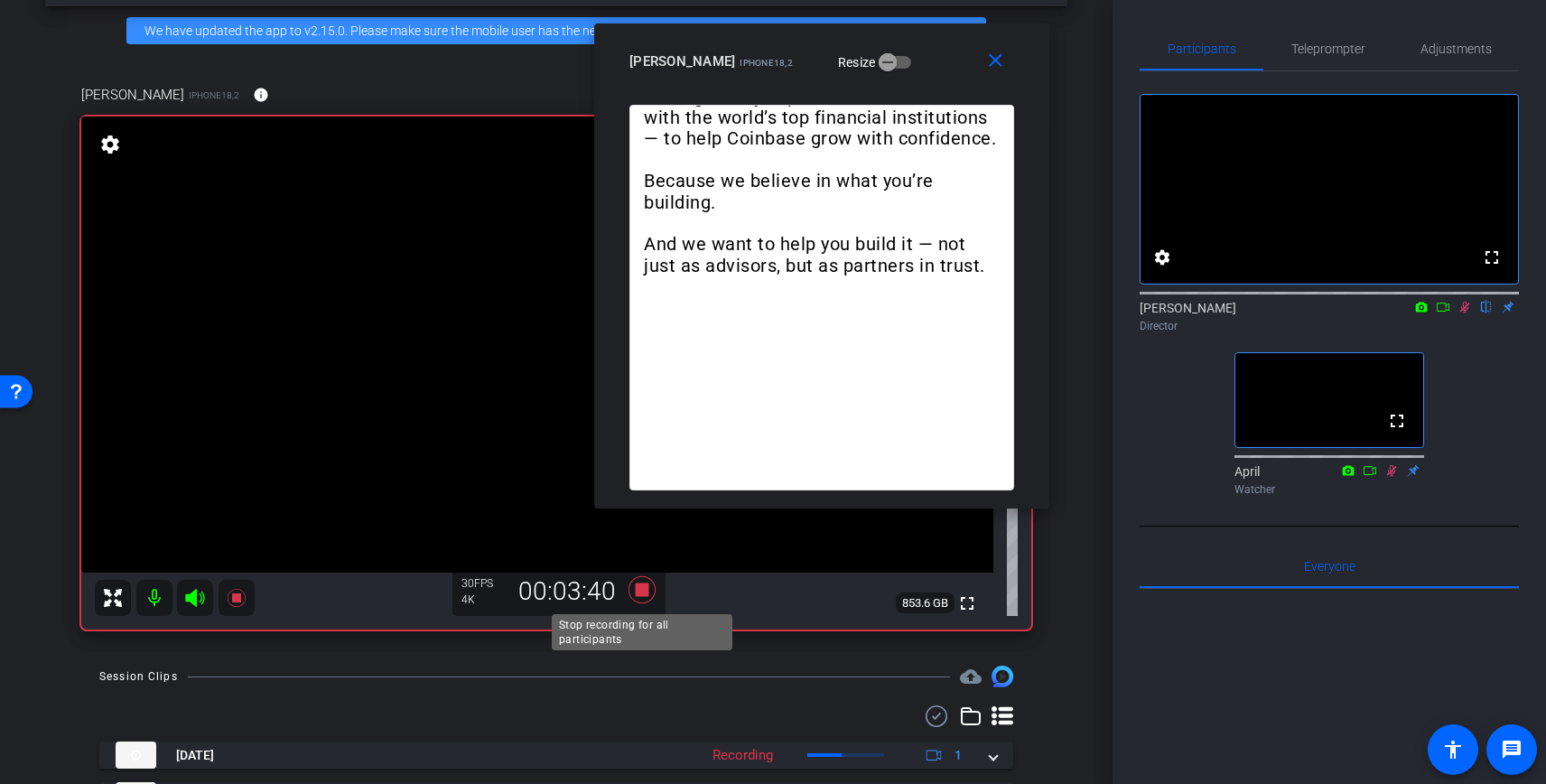
click at [643, 591] on icon at bounding box center [642, 589] width 27 height 27
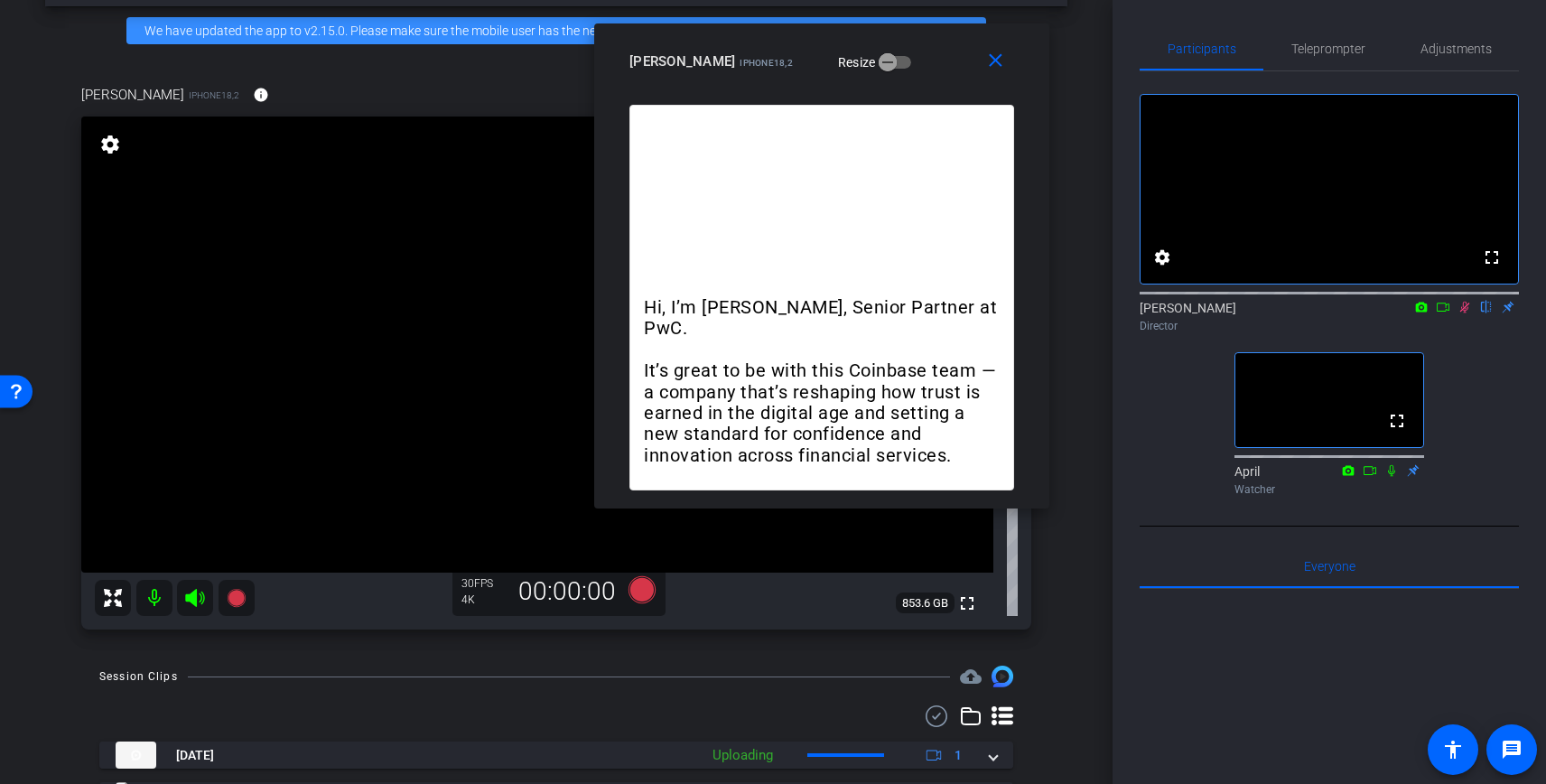
click at [1465, 313] on icon at bounding box center [1465, 307] width 15 height 13
click at [1321, 49] on span "Teleprompter" at bounding box center [1328, 49] width 74 height 13
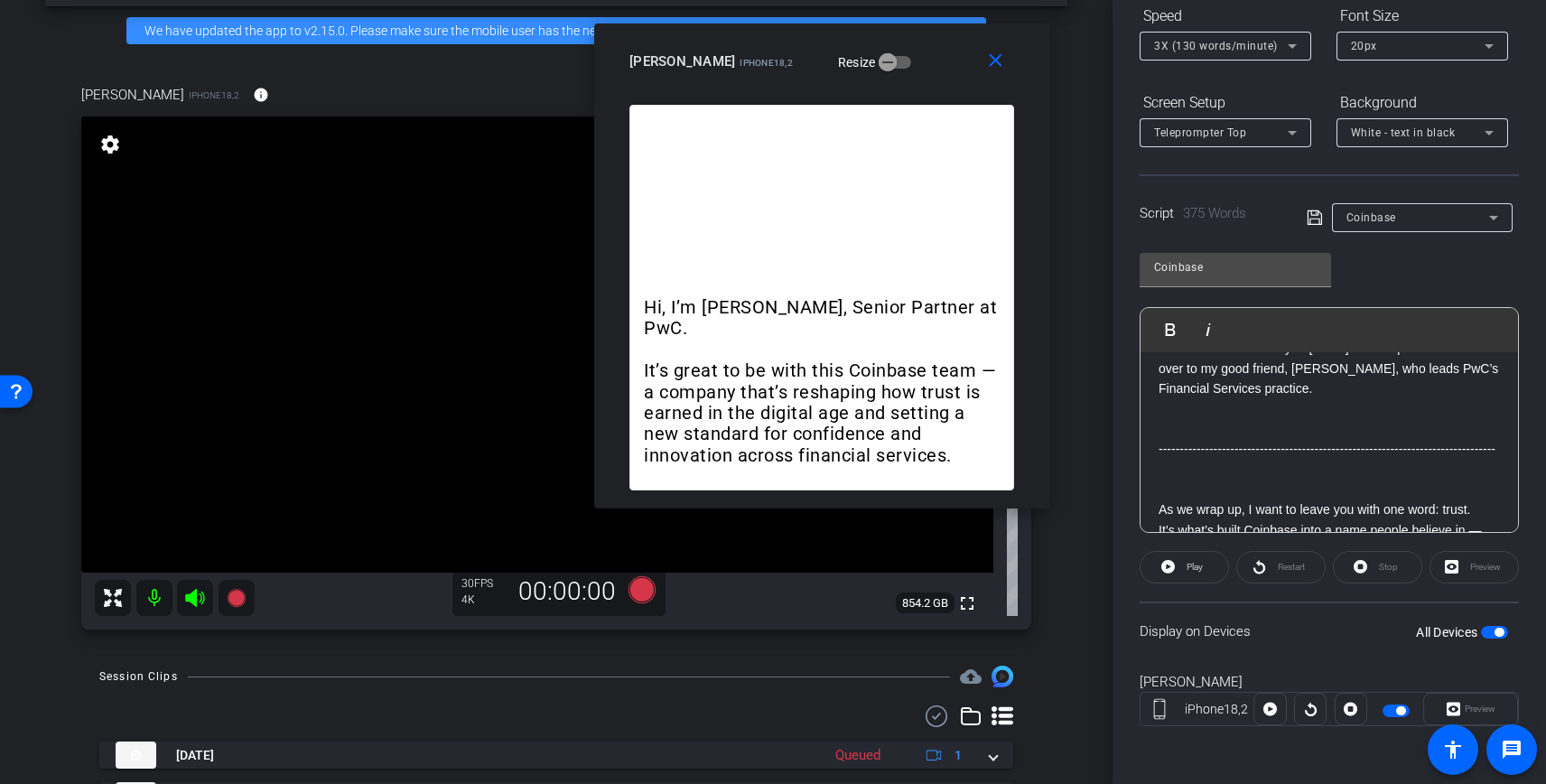
scroll to position [663, 0]
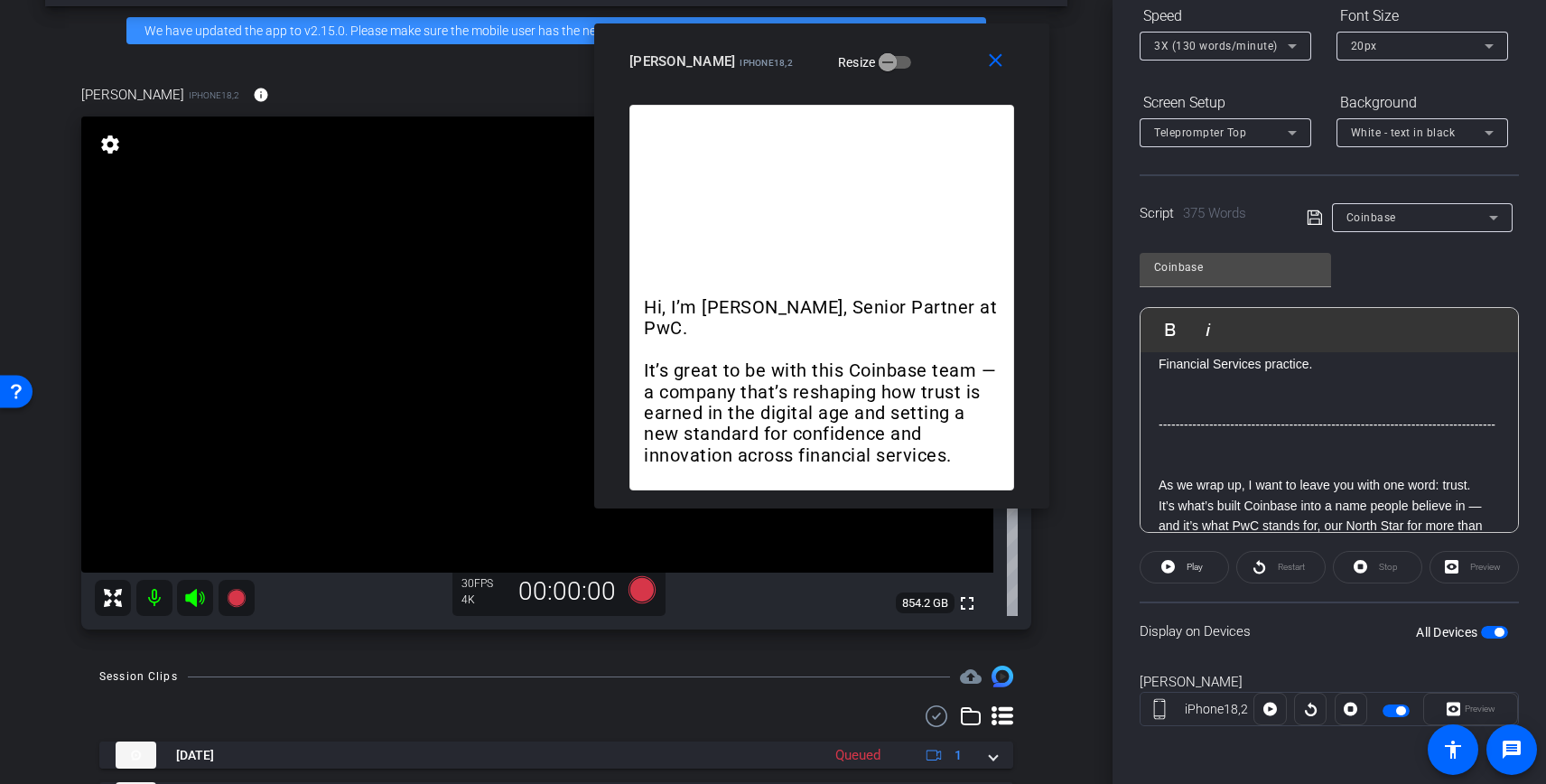
click at [1160, 481] on p "As we wrap up, I want to leave you with one word: trust." at bounding box center [1328, 484] width 342 height 19
click at [1159, 481] on p "As we wrap up, I want to leave you with one word: trust." at bounding box center [1328, 484] width 342 height 19
click at [1174, 559] on icon at bounding box center [1167, 566] width 14 height 22
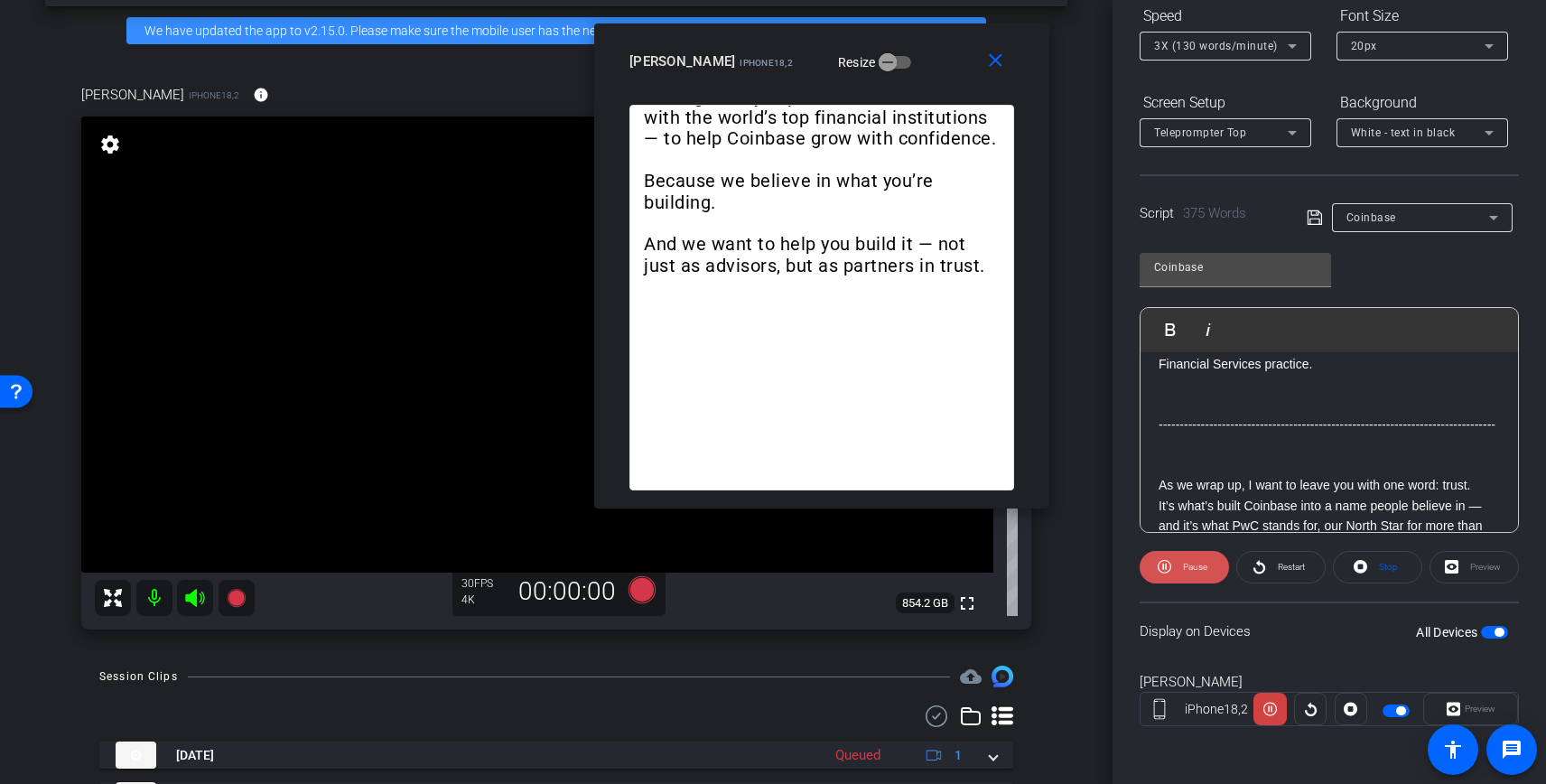
click at [1195, 570] on span "Pause" at bounding box center [1195, 566] width 24 height 10
click at [1164, 490] on p "As we wrap up, I want to leave you with one word: trust." at bounding box center [1328, 484] width 342 height 19
click at [1163, 332] on img "button" at bounding box center [1160, 329] width 11 height 11
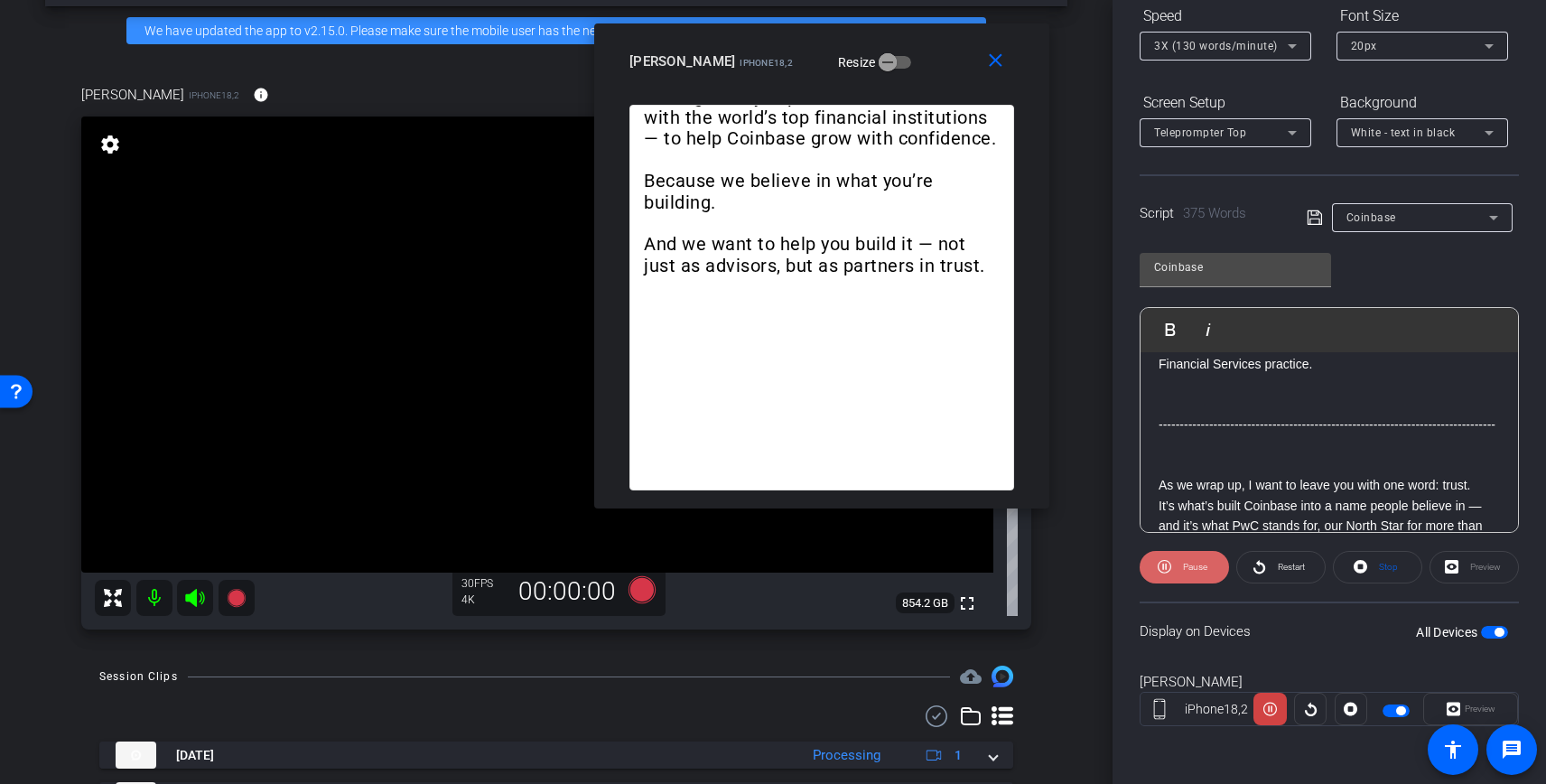
click at [1171, 577] on span at bounding box center [1184, 566] width 90 height 44
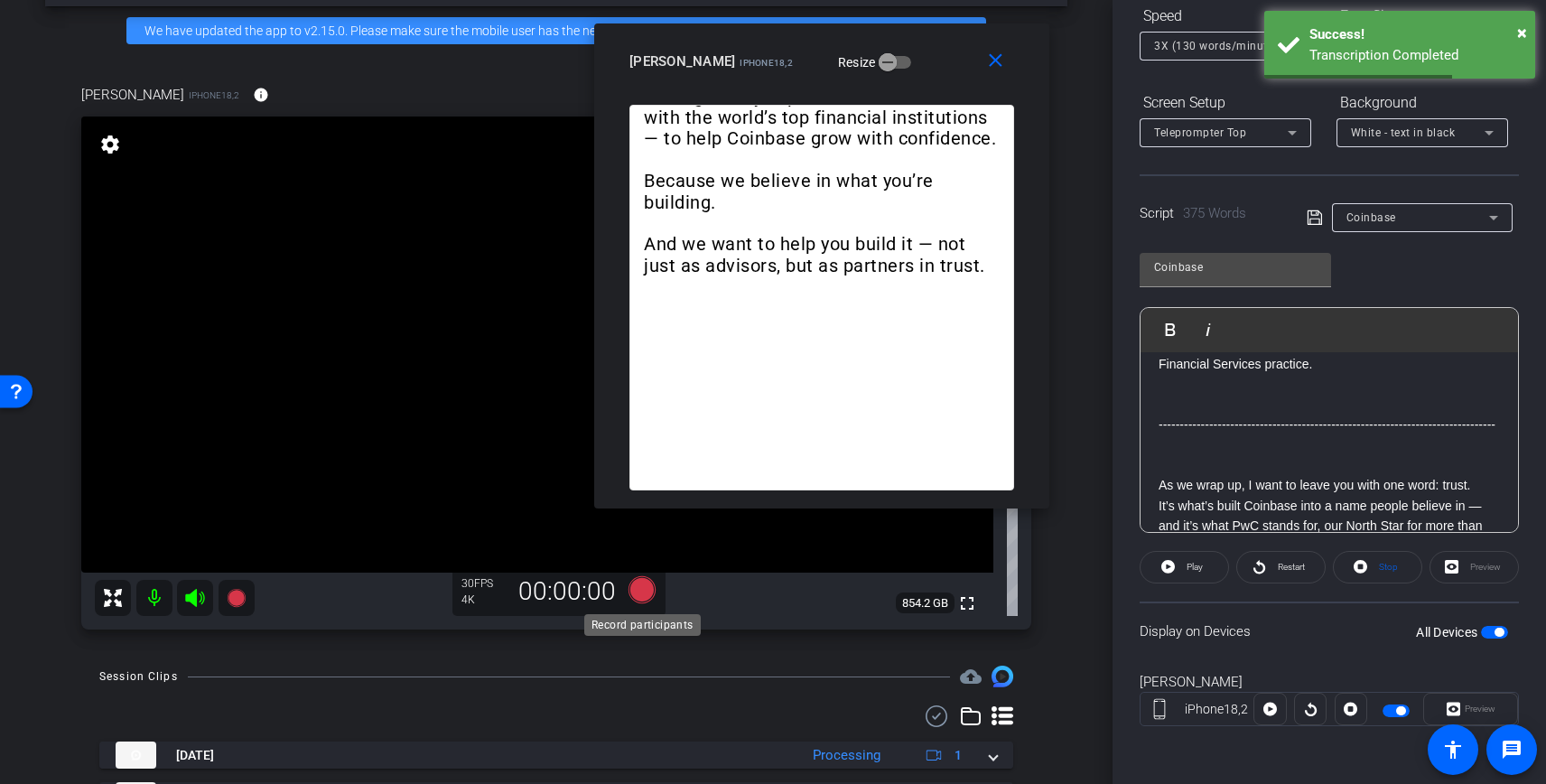
click at [642, 593] on icon at bounding box center [642, 589] width 27 height 27
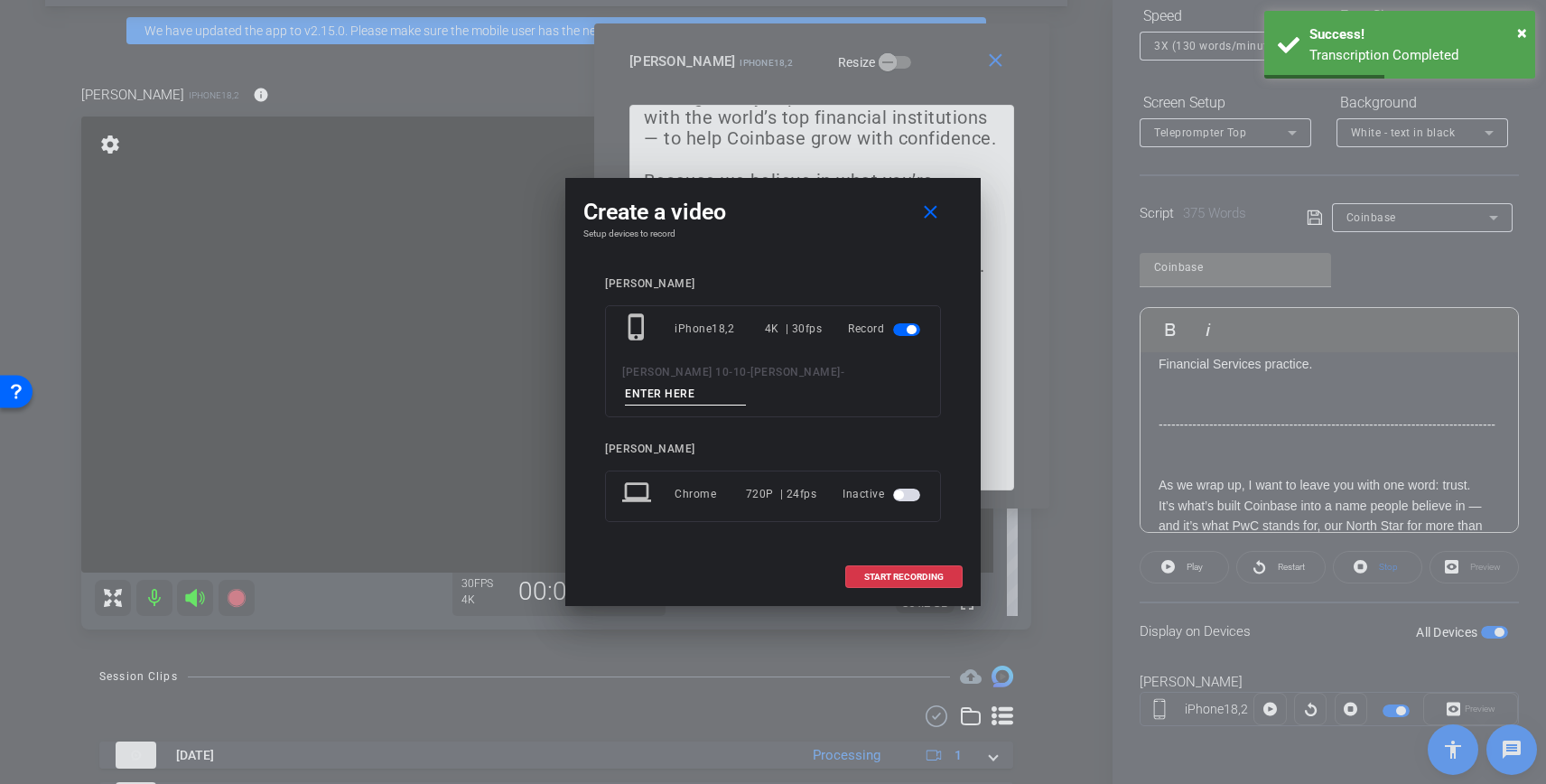
click at [746, 392] on input at bounding box center [685, 394] width 121 height 22
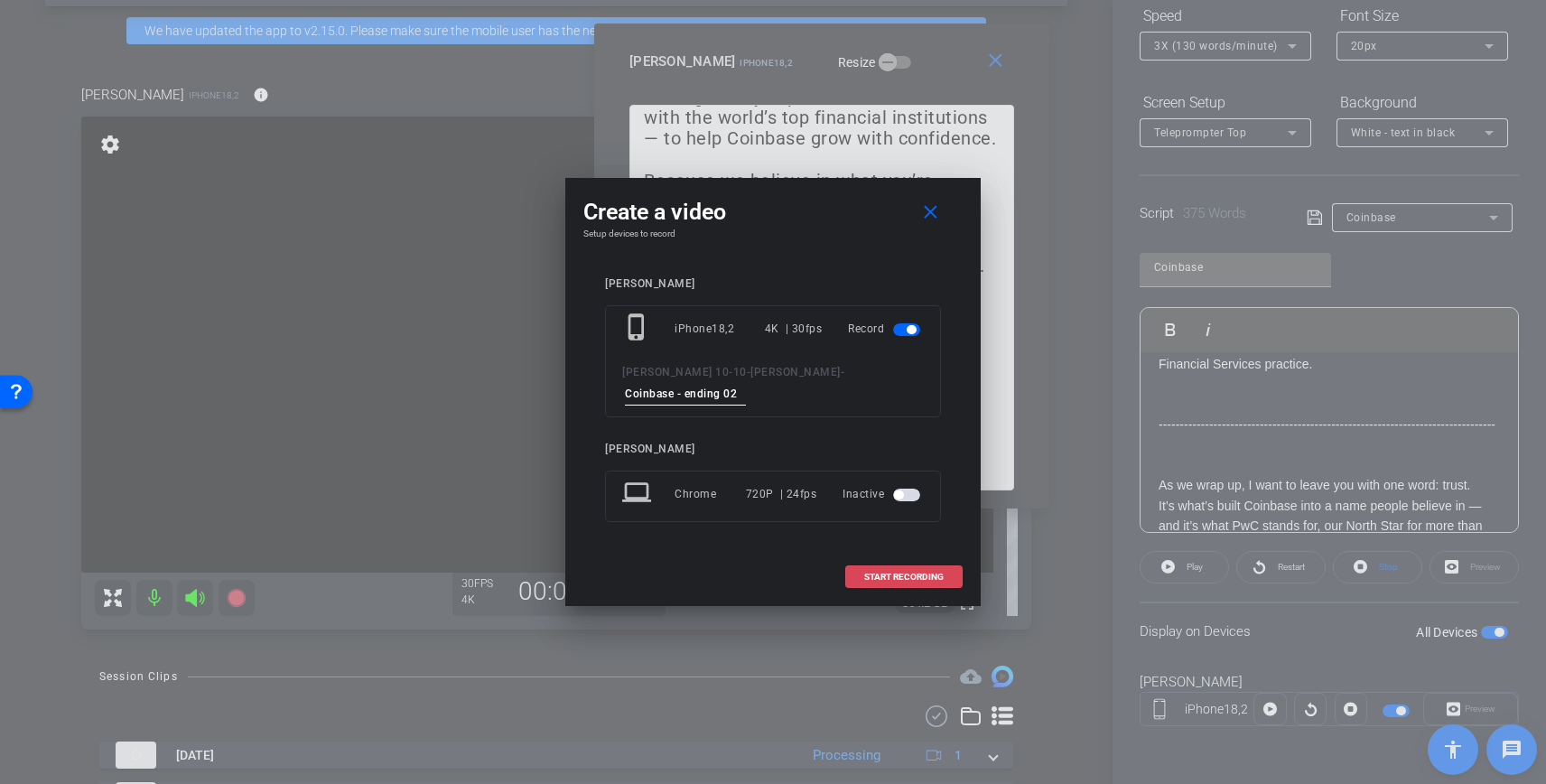
type input "Coinbase - ending 02"
click at [896, 555] on span at bounding box center [904, 577] width 116 height 44
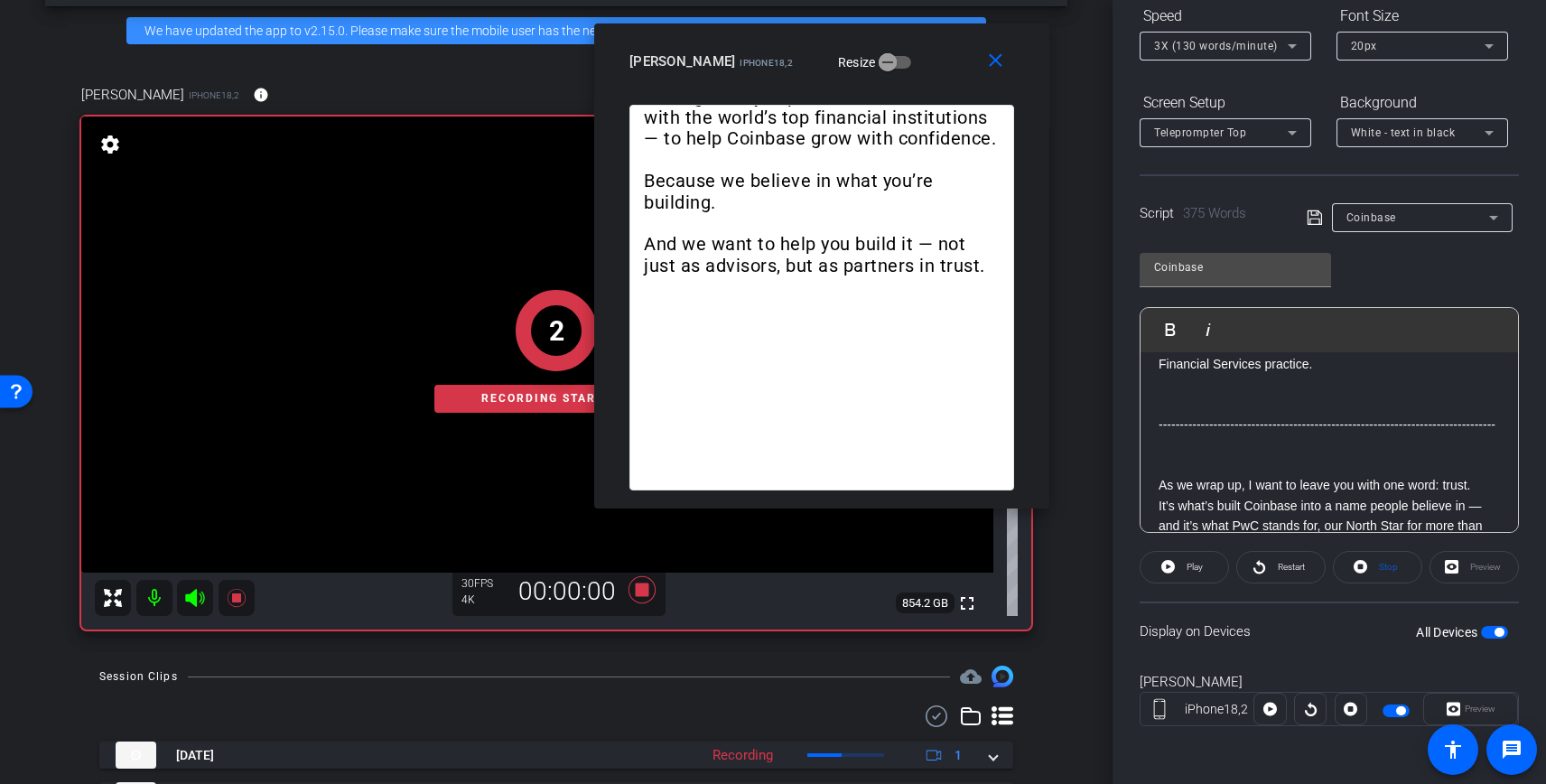
scroll to position [0, 0]
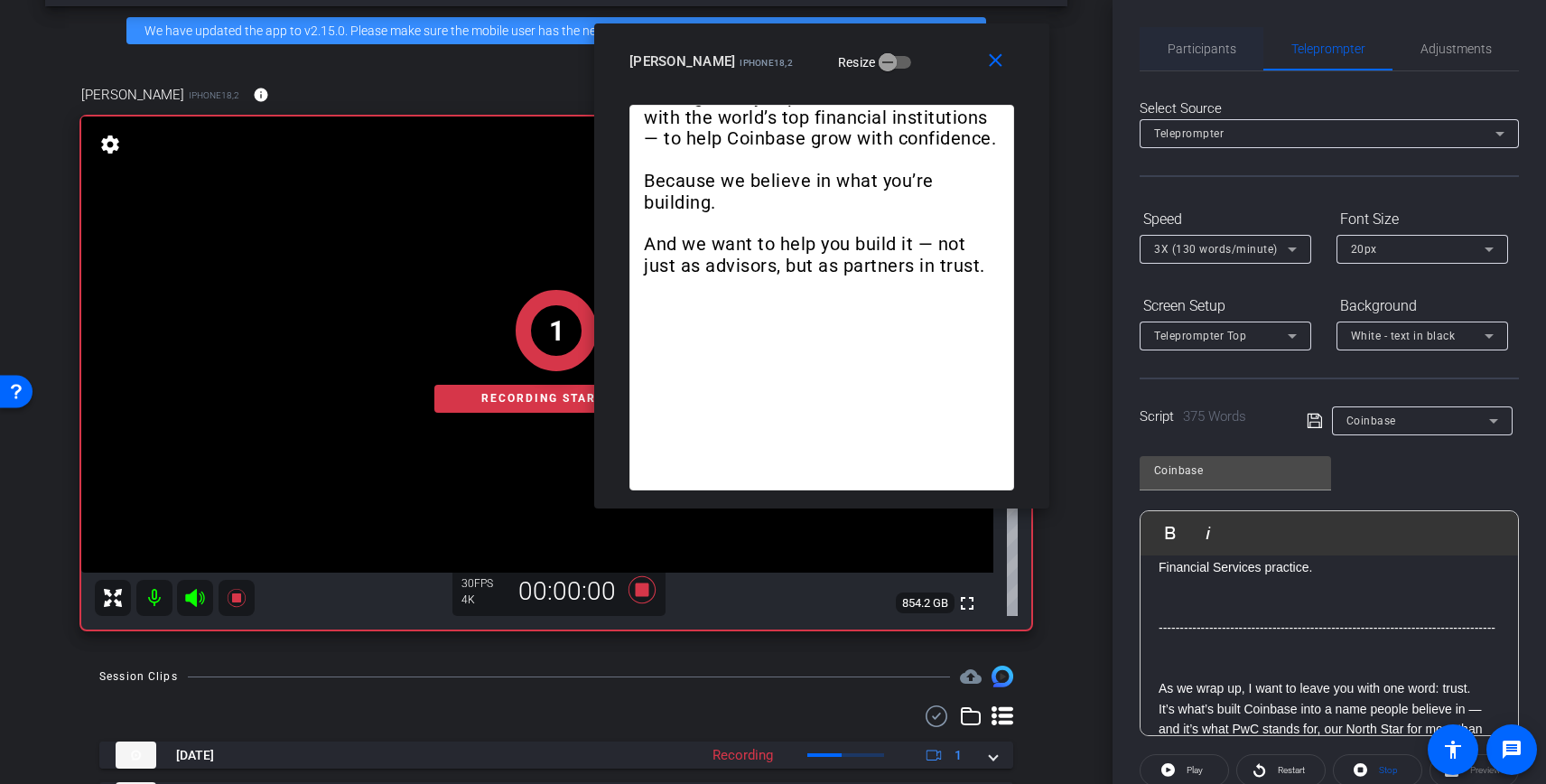
click at [1210, 49] on span "Participants" at bounding box center [1202, 49] width 69 height 13
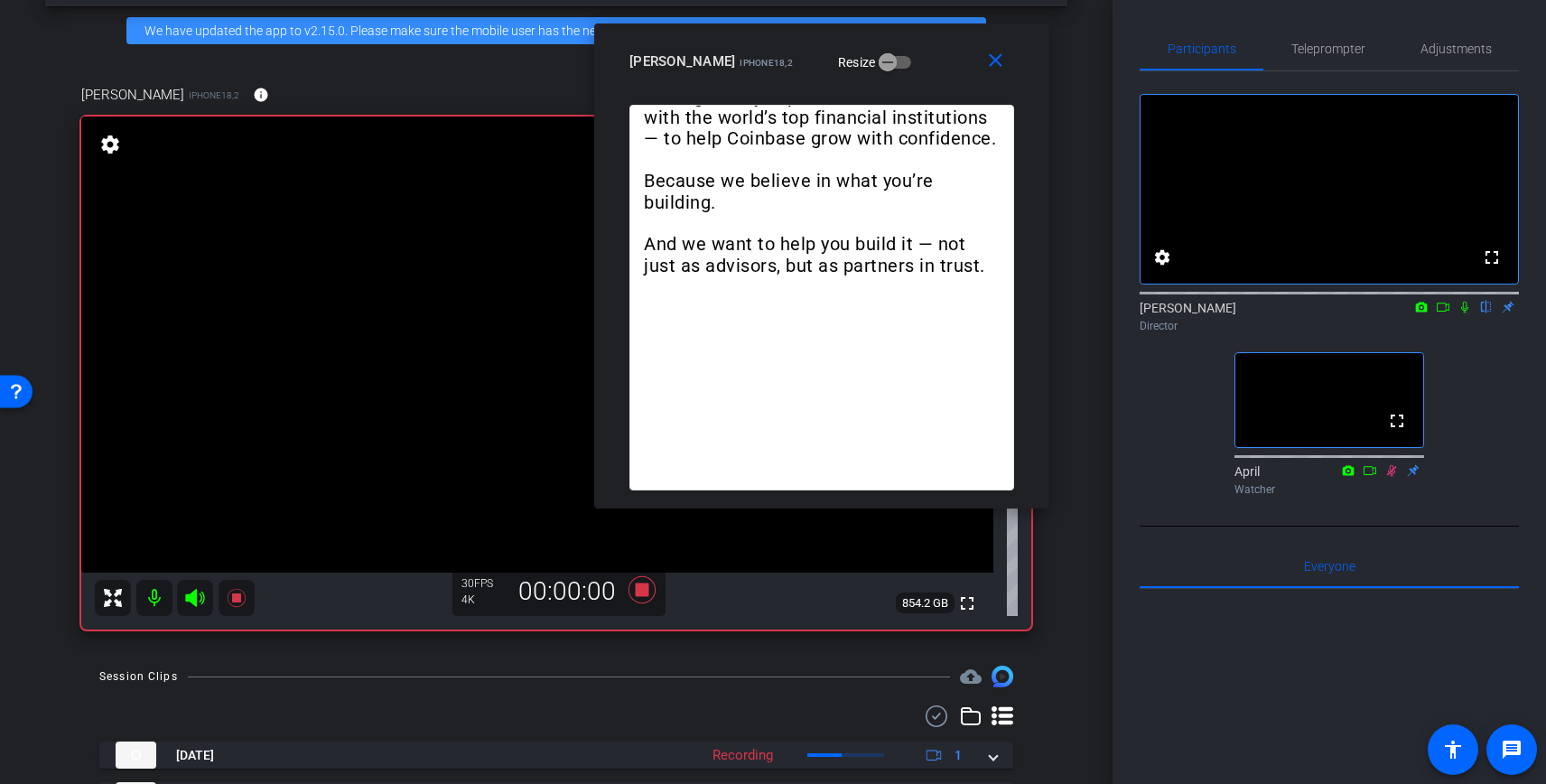
click at [1466, 313] on icon at bounding box center [1465, 307] width 15 height 13
click at [1328, 47] on span "Teleprompter" at bounding box center [1328, 49] width 74 height 13
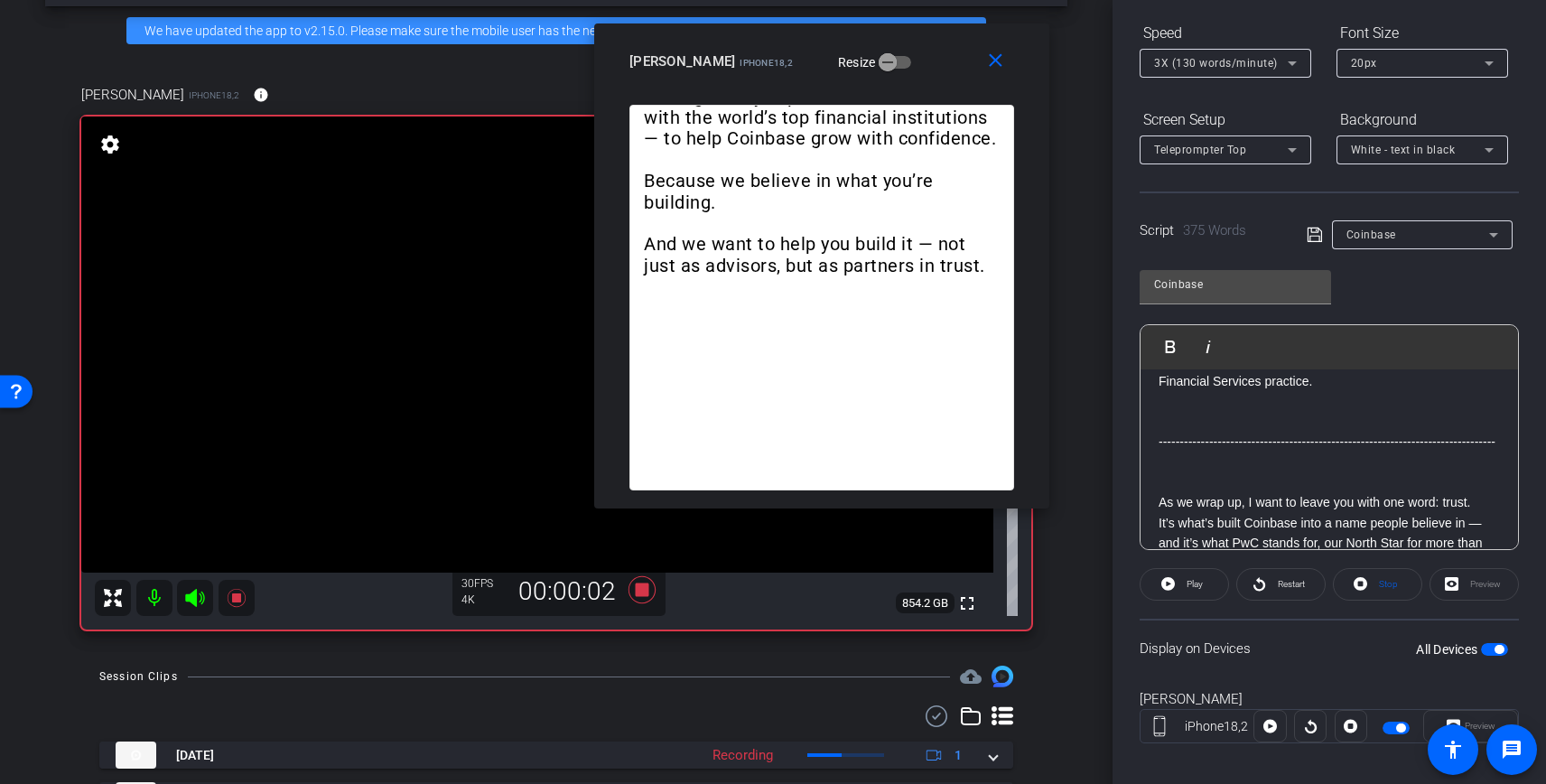
scroll to position [203, 0]
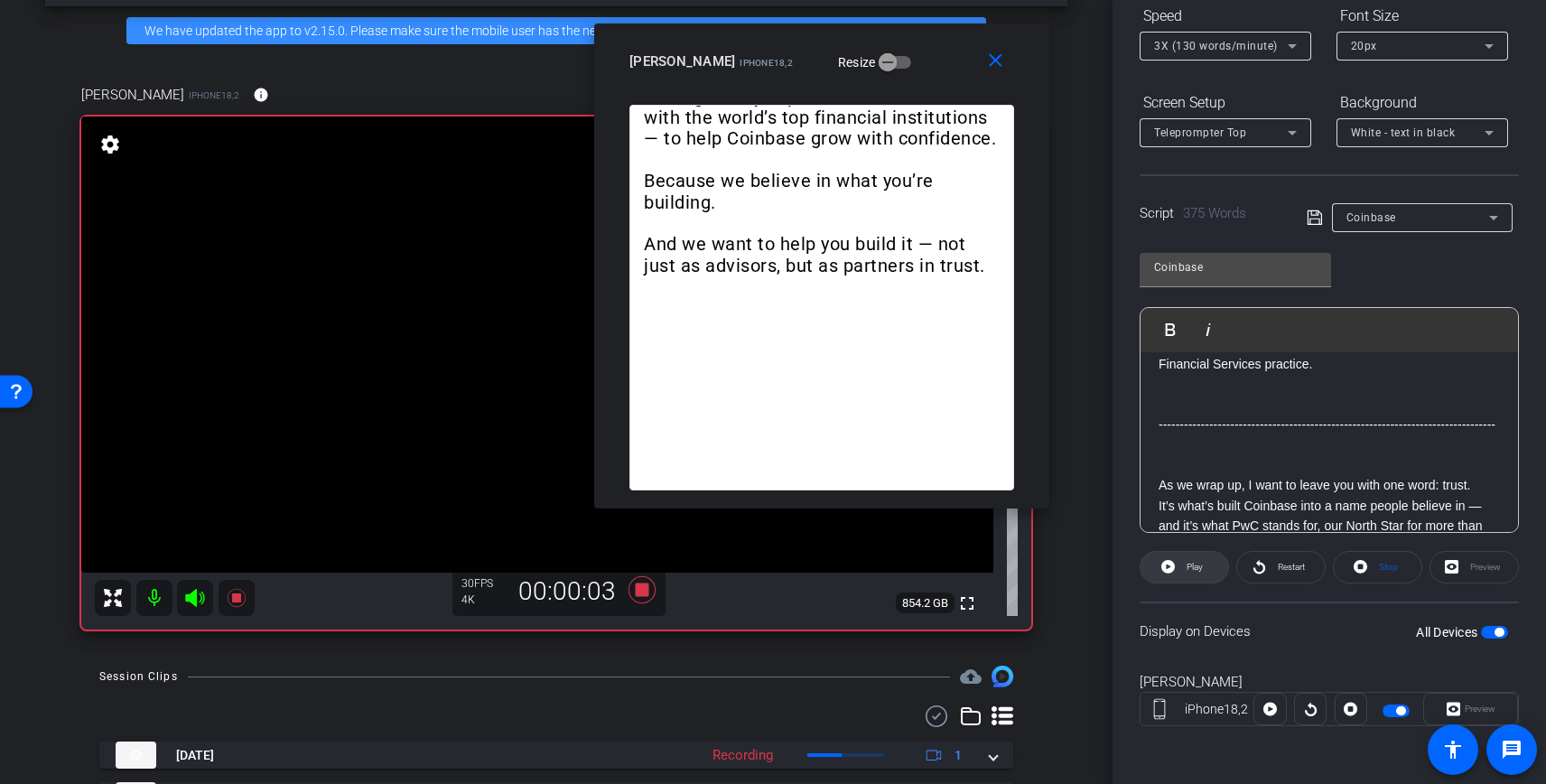
click at [1166, 563] on icon at bounding box center [1167, 566] width 14 height 14
click at [1176, 561] on span at bounding box center [1184, 566] width 90 height 44
click at [1165, 484] on p "A s we wrap up, I want to leave you with one word: trust." at bounding box center [1328, 484] width 342 height 19
click at [1183, 329] on span "Play" at bounding box center [1181, 329] width 28 height 16
click at [1178, 330] on span "Play" at bounding box center [1181, 329] width 28 height 16
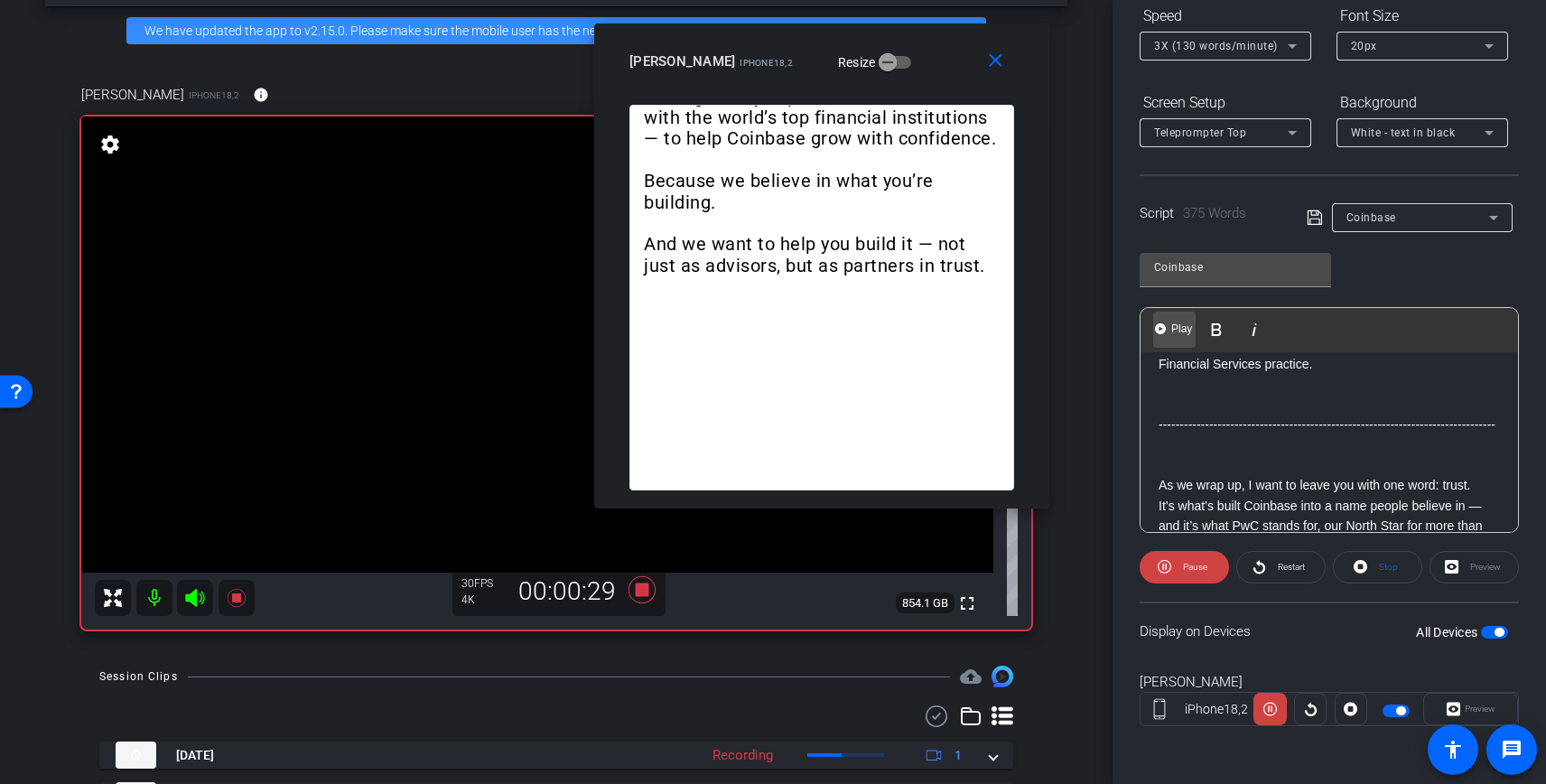
click at [1178, 330] on span "Play" at bounding box center [1181, 329] width 28 height 16
click at [1172, 583] on openreel-capture-teleprompter "Speed 3X (130 words/minute) Font Size 20px Screen Setup Teleprompter Top Backgr…" at bounding box center [1329, 379] width 380 height 756
click at [1176, 570] on span at bounding box center [1184, 566] width 90 height 44
click at [1176, 570] on span at bounding box center [1184, 566] width 88 height 44
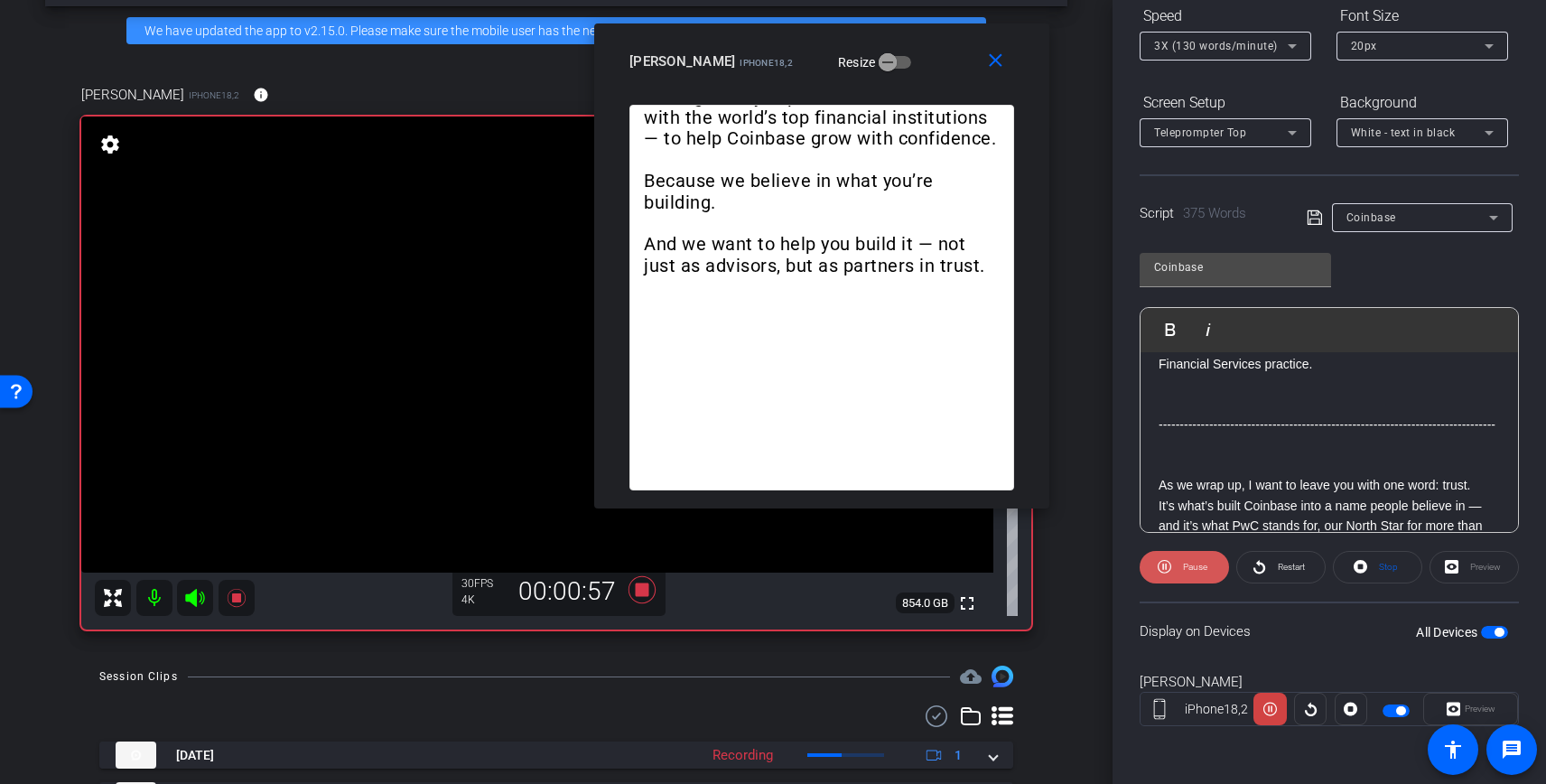
click at [1176, 570] on span at bounding box center [1184, 566] width 90 height 44
click at [1177, 570] on span at bounding box center [1184, 566] width 88 height 44
click at [1177, 570] on span at bounding box center [1184, 566] width 90 height 44
click at [1177, 570] on span at bounding box center [1184, 566] width 88 height 44
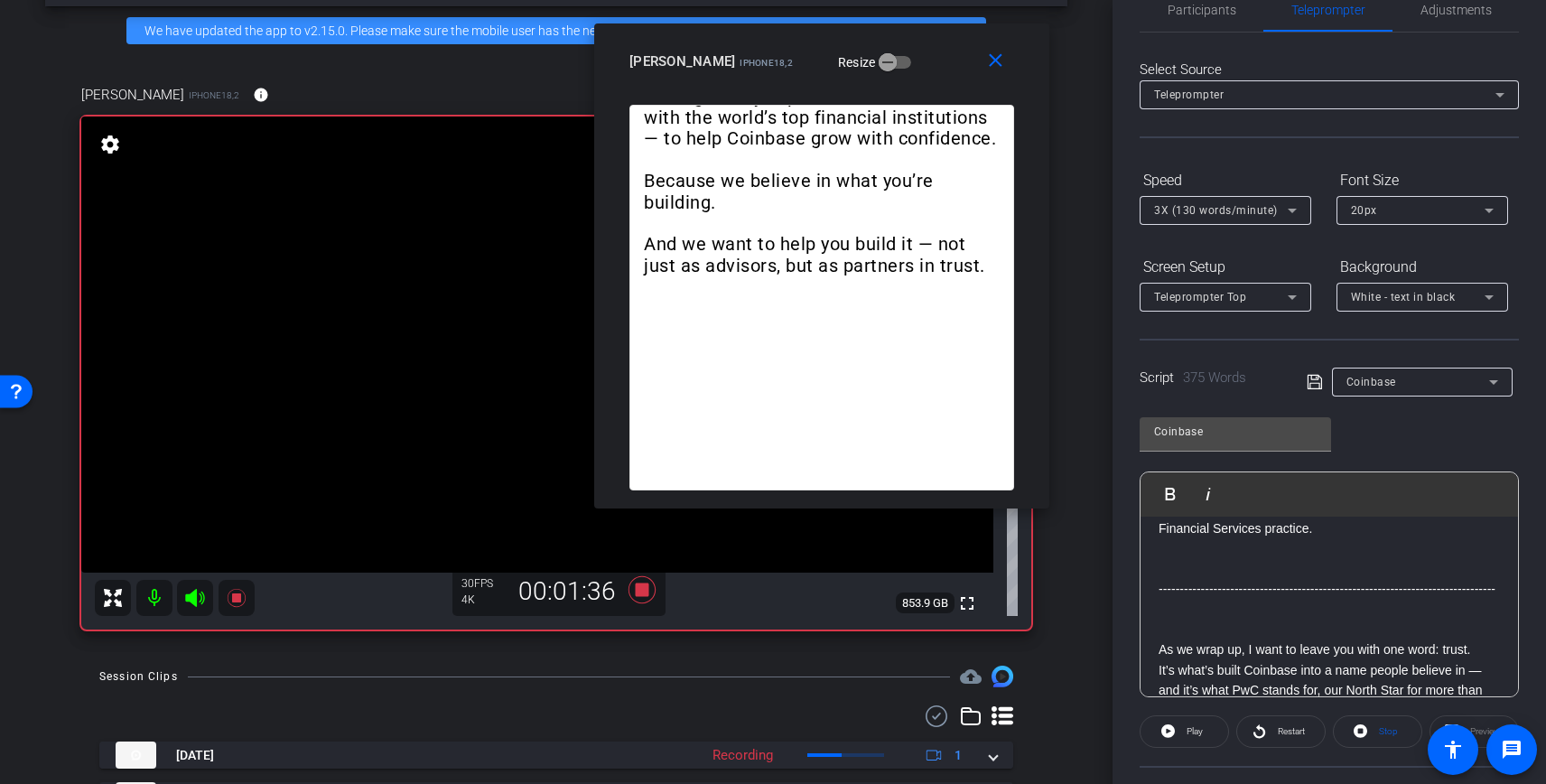
scroll to position [0, 0]
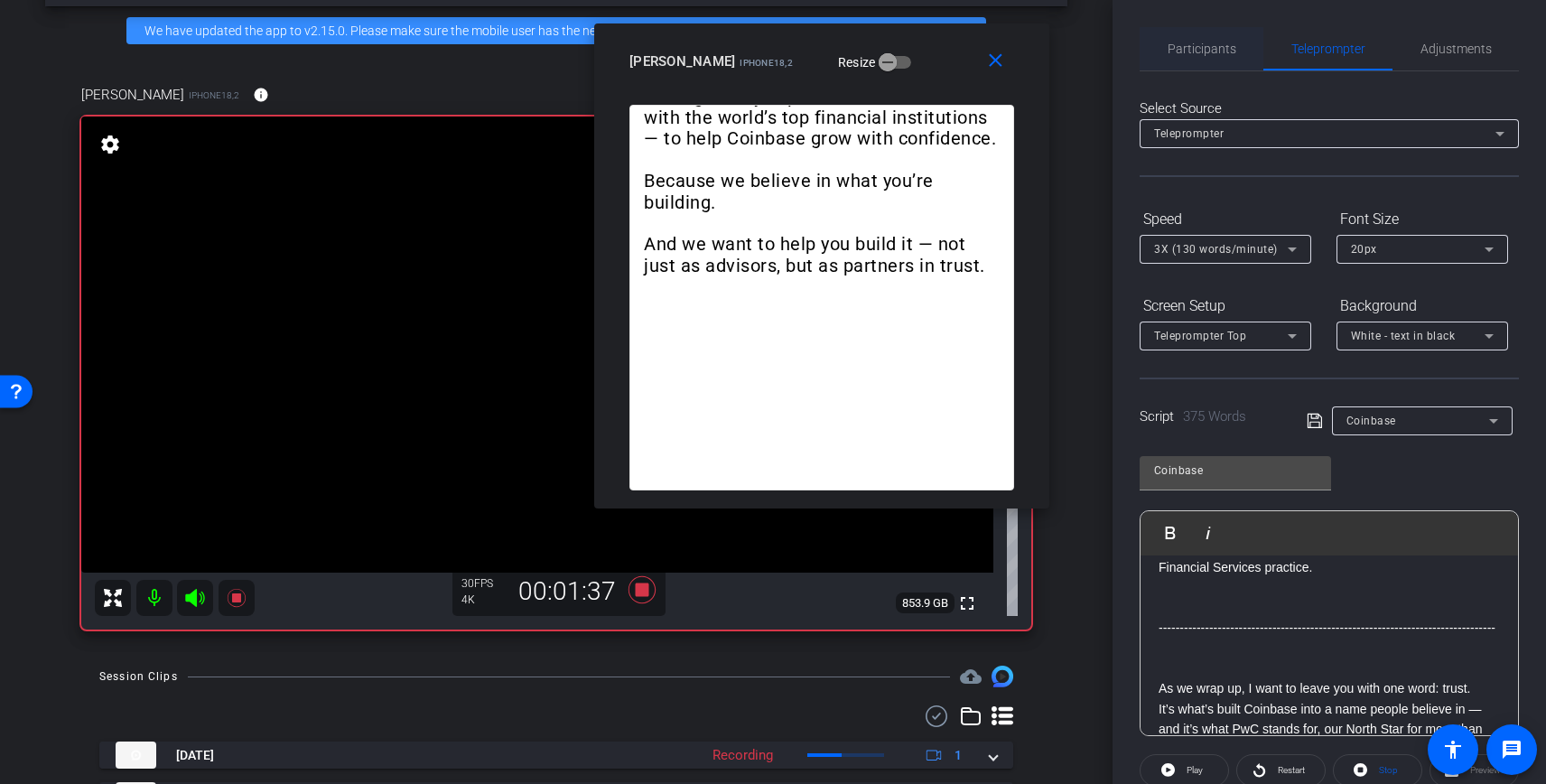
click at [1197, 50] on span "Participants" at bounding box center [1202, 49] width 69 height 13
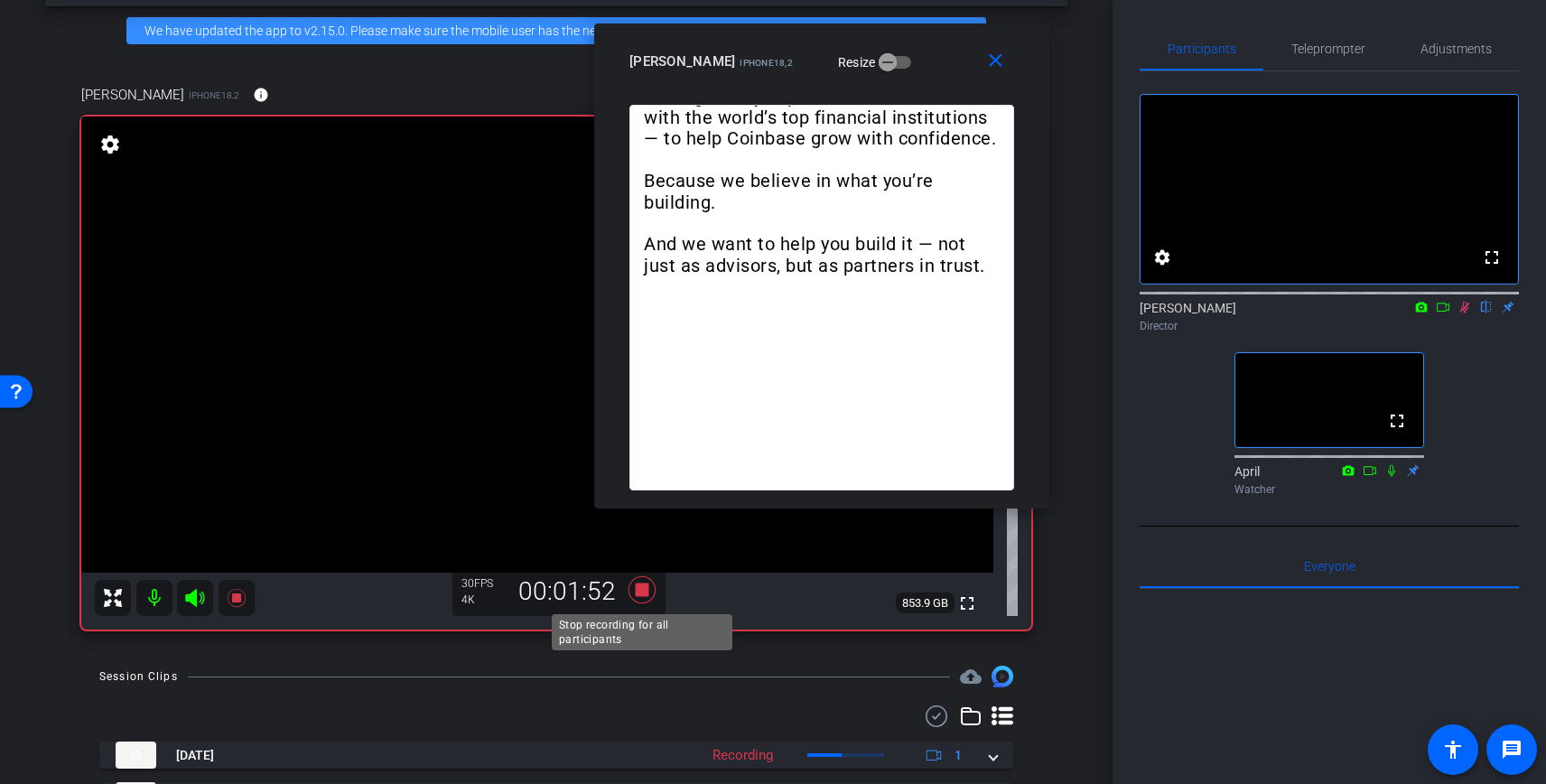
click at [642, 587] on icon at bounding box center [642, 589] width 27 height 27
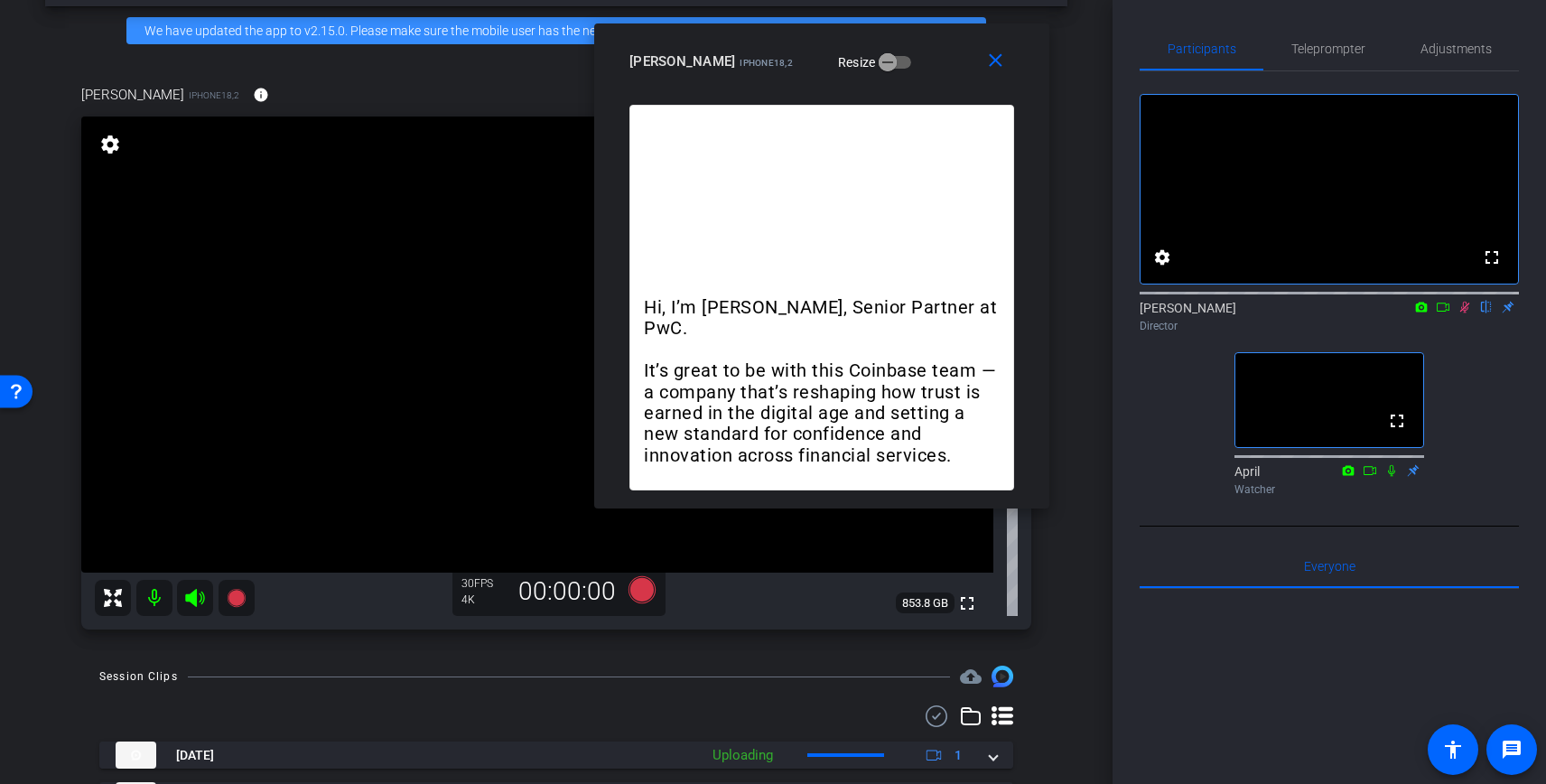
click at [1466, 313] on icon at bounding box center [1465, 307] width 15 height 13
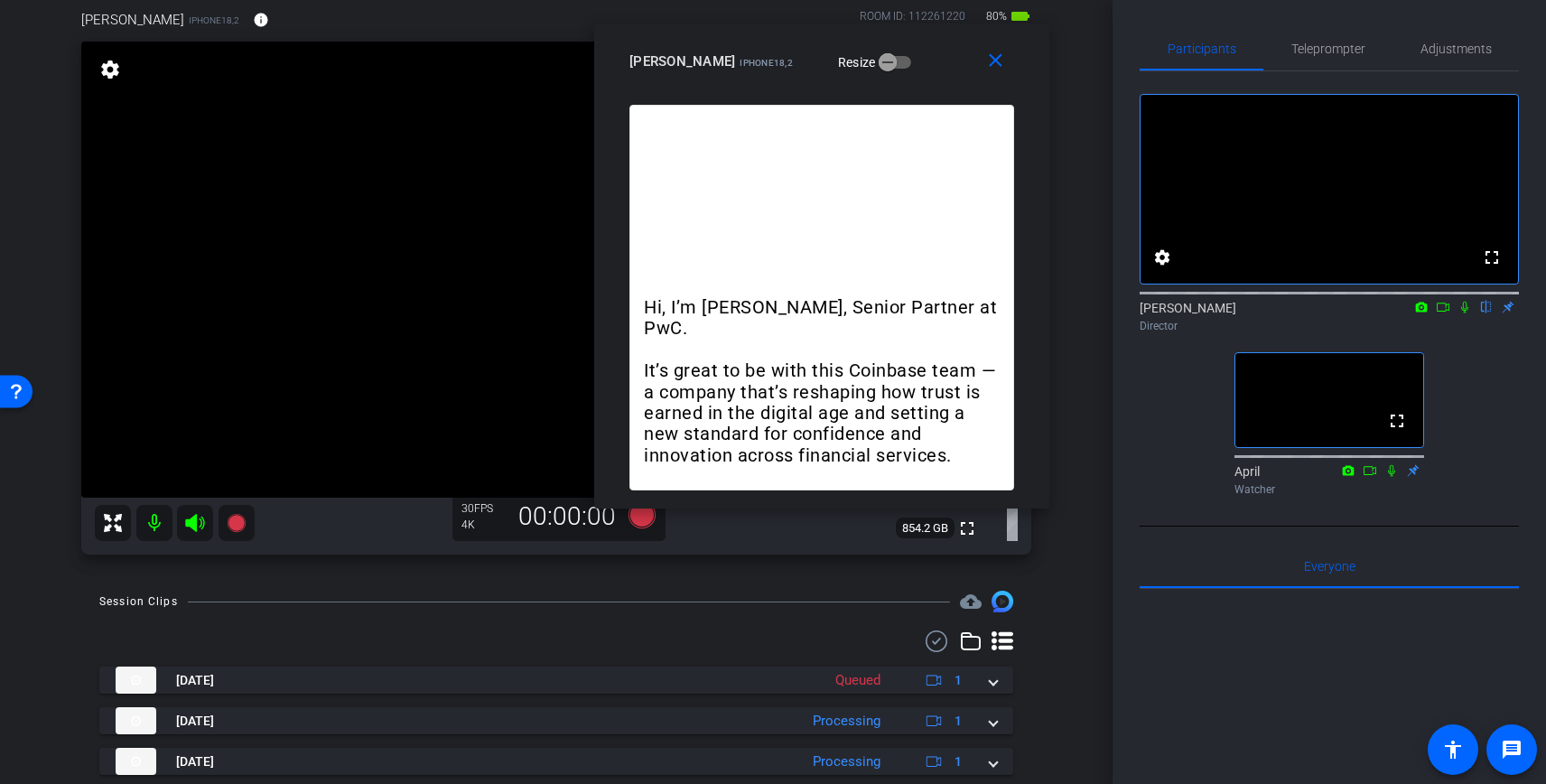
scroll to position [157, 0]
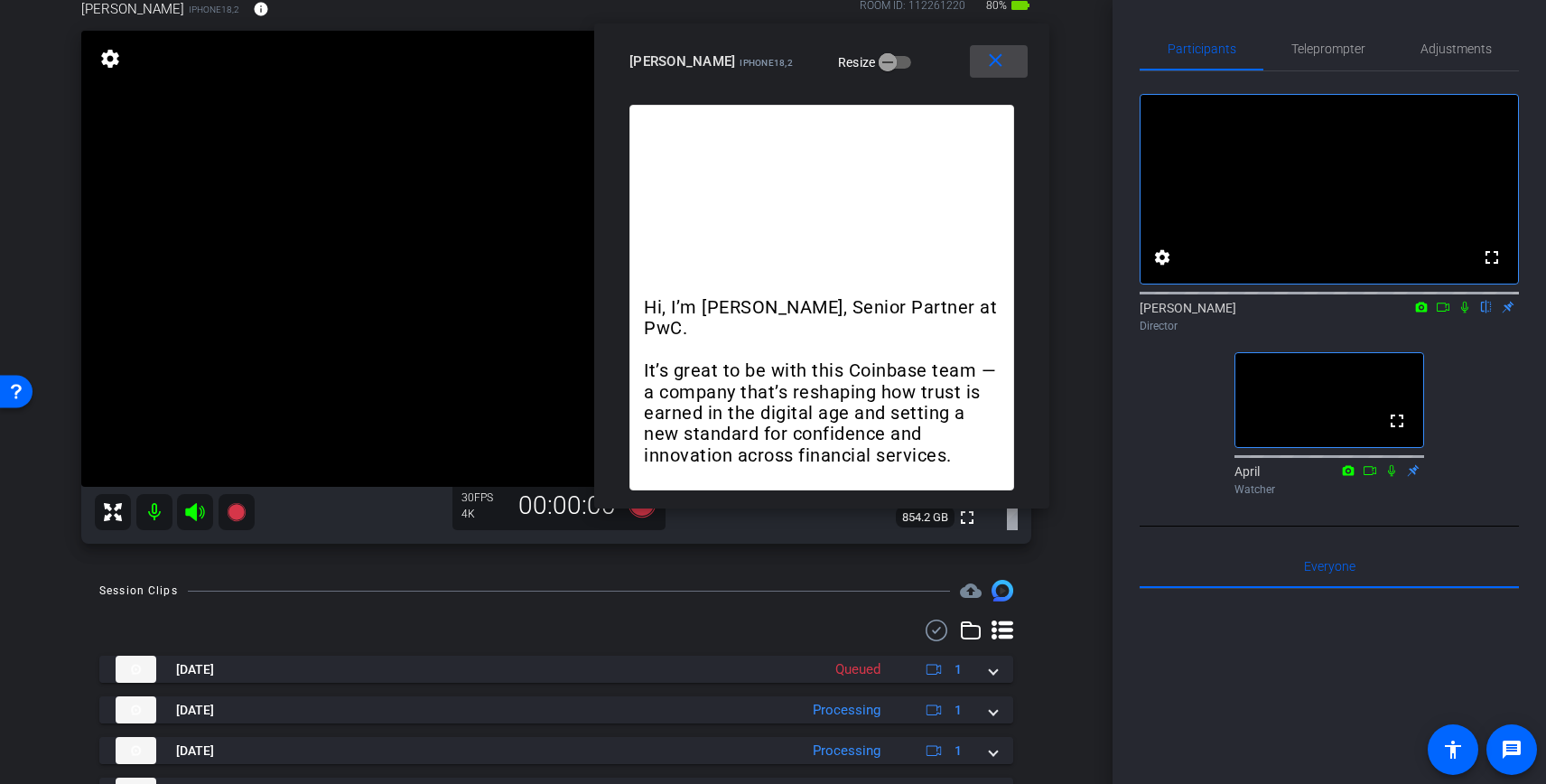
click at [993, 68] on mat-icon "close" at bounding box center [995, 61] width 22 height 22
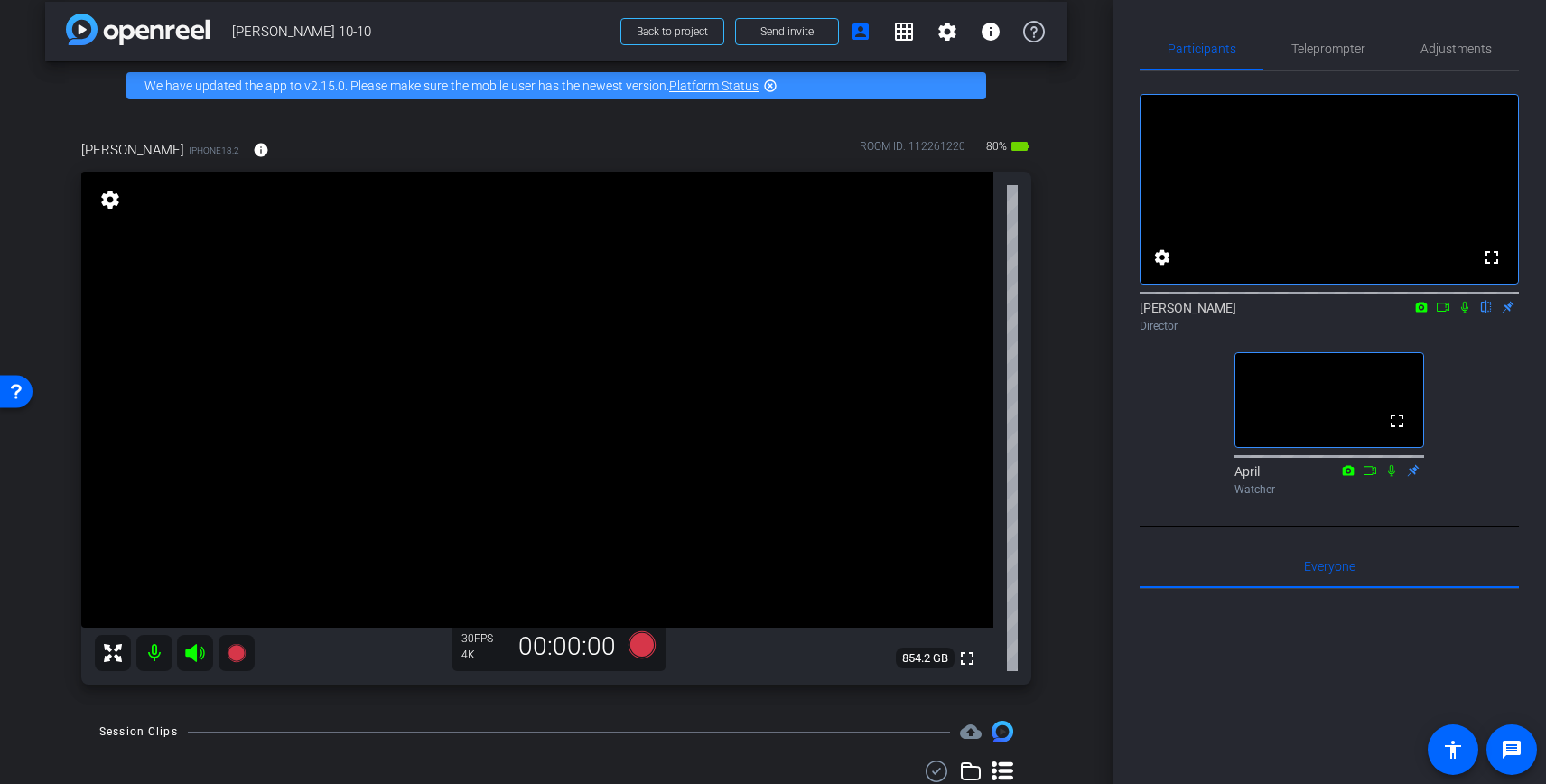
scroll to position [0, 0]
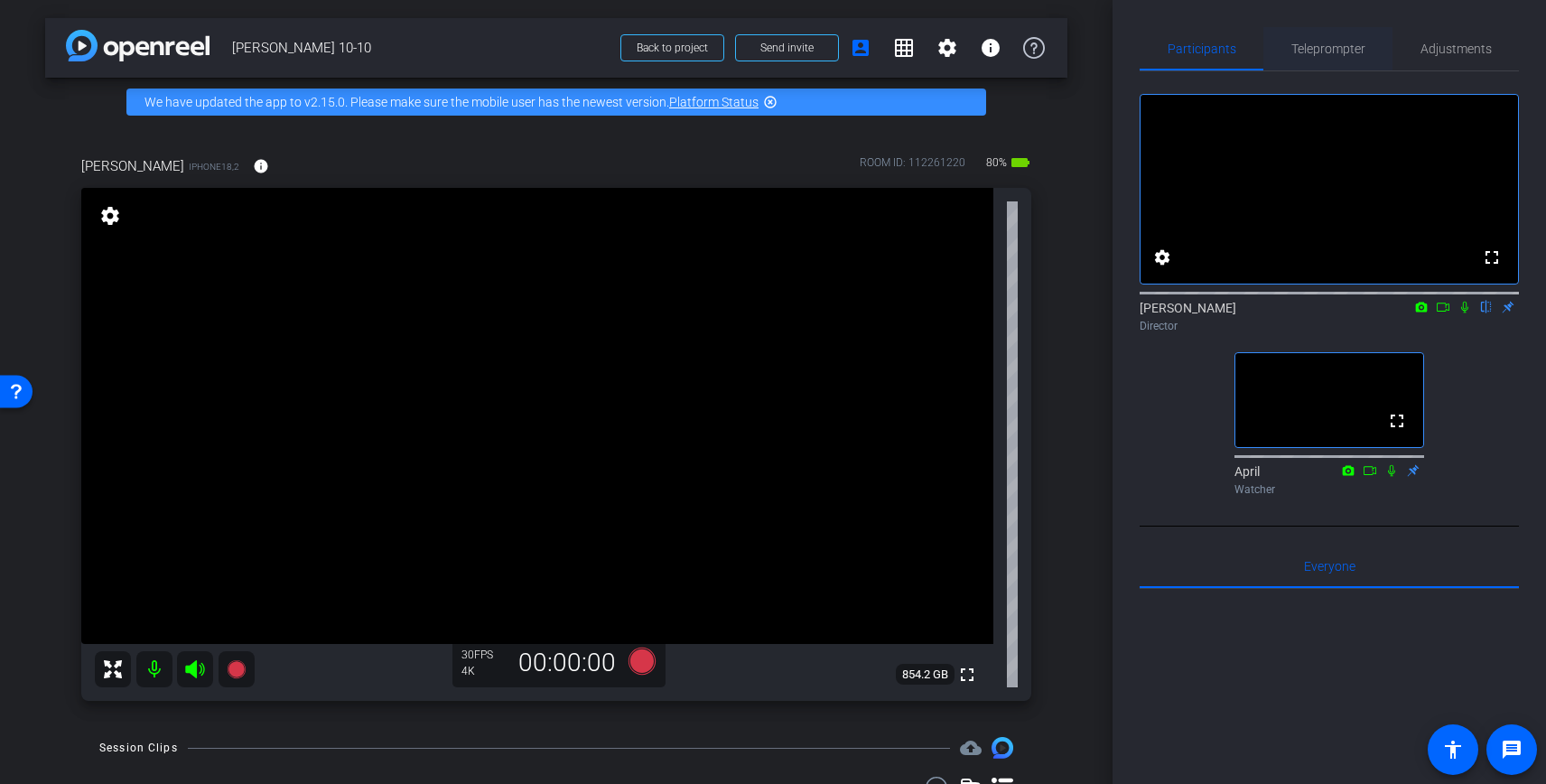
click at [1331, 45] on span "Teleprompter" at bounding box center [1328, 49] width 74 height 13
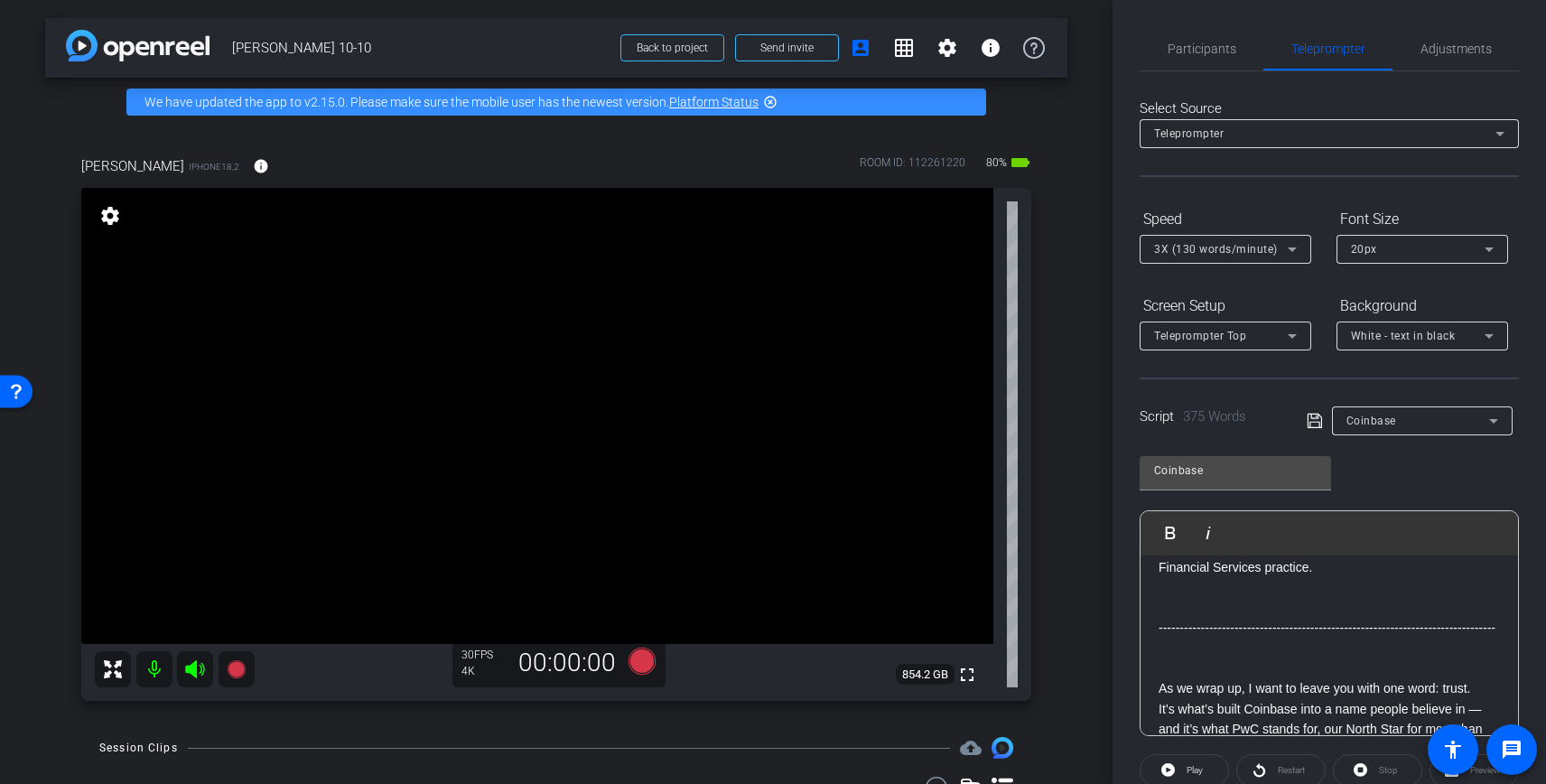
scroll to position [203, 0]
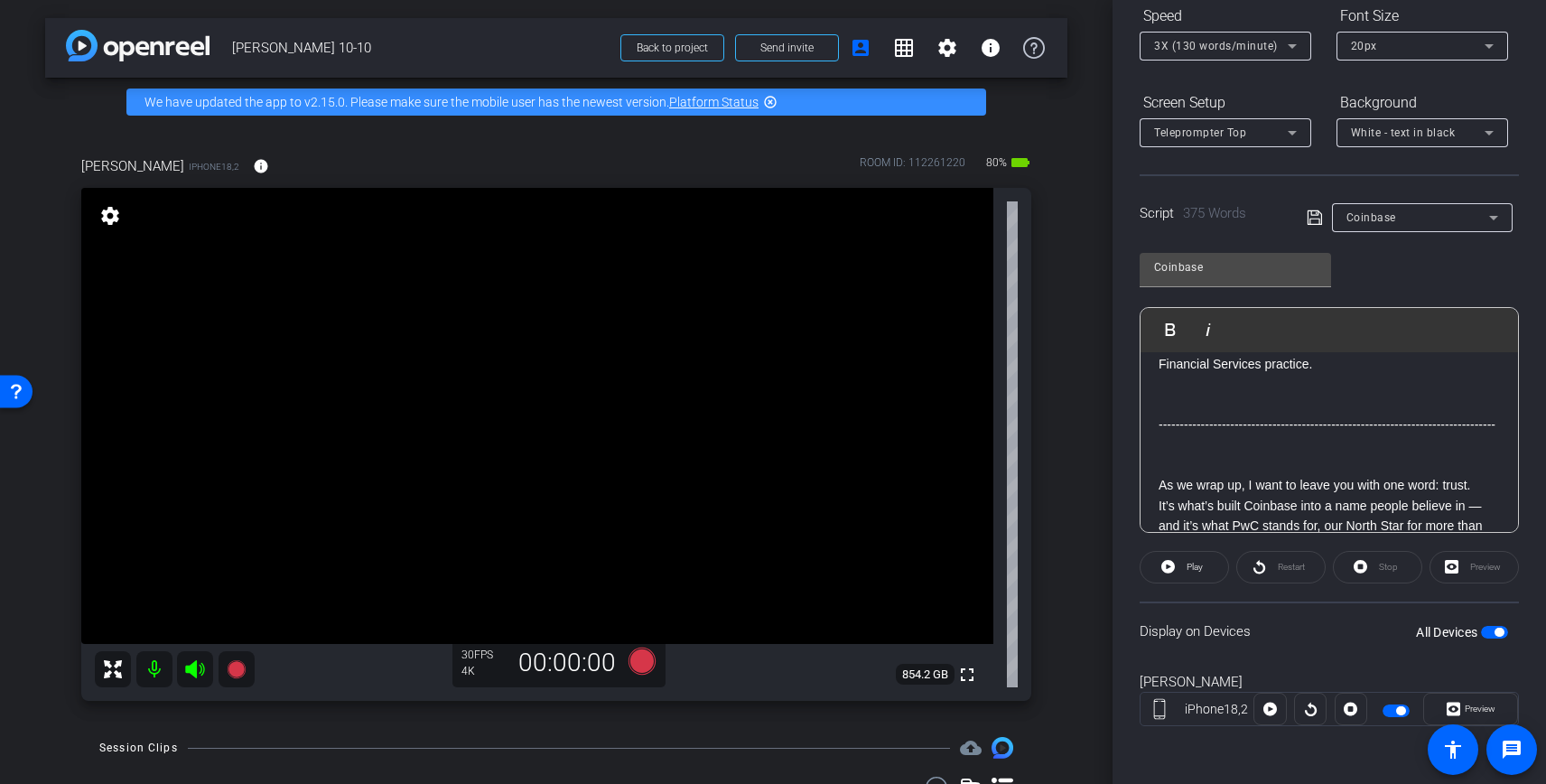
click at [1502, 628] on span "button" at bounding box center [1494, 632] width 27 height 13
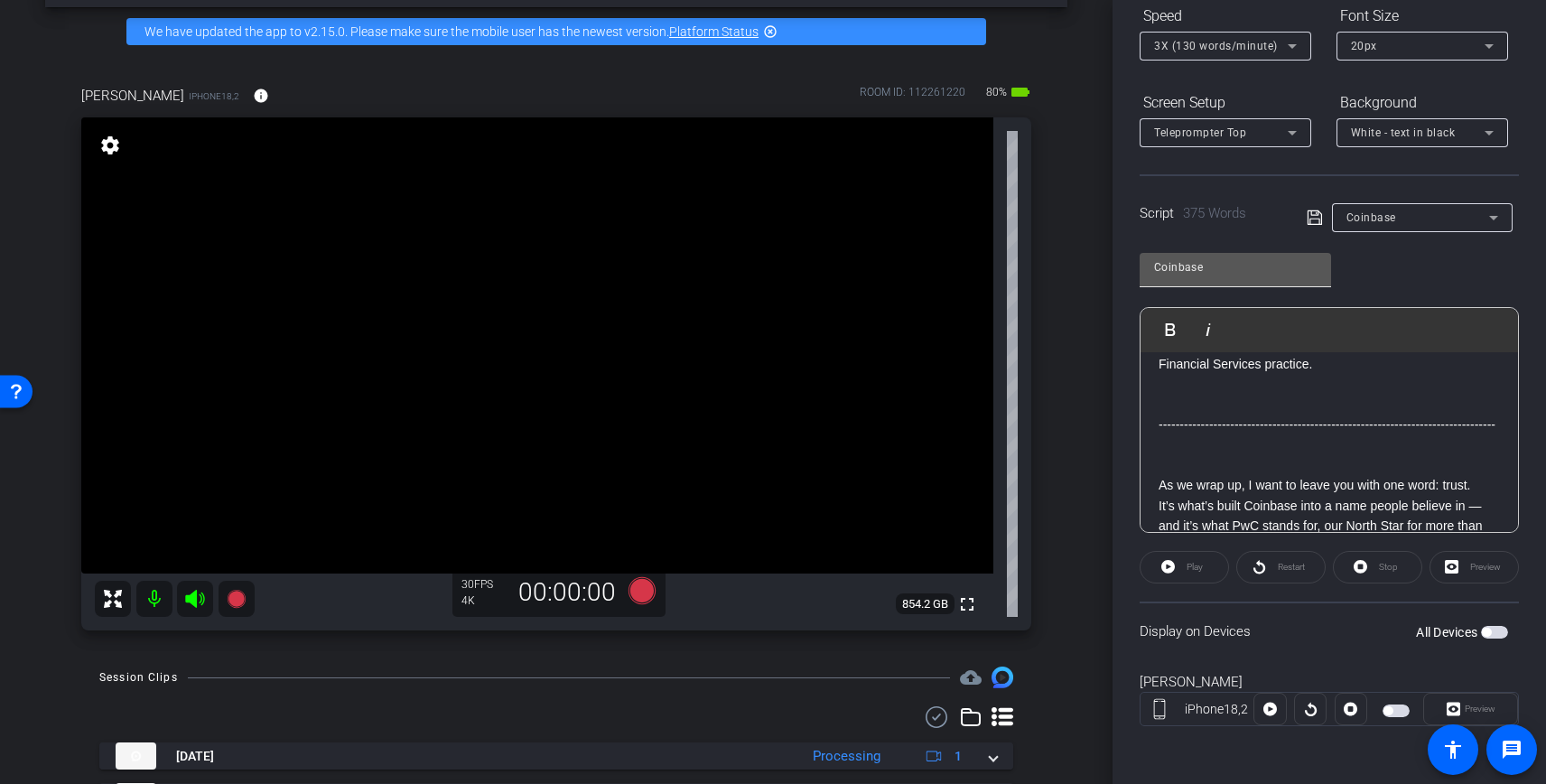
scroll to position [0, 0]
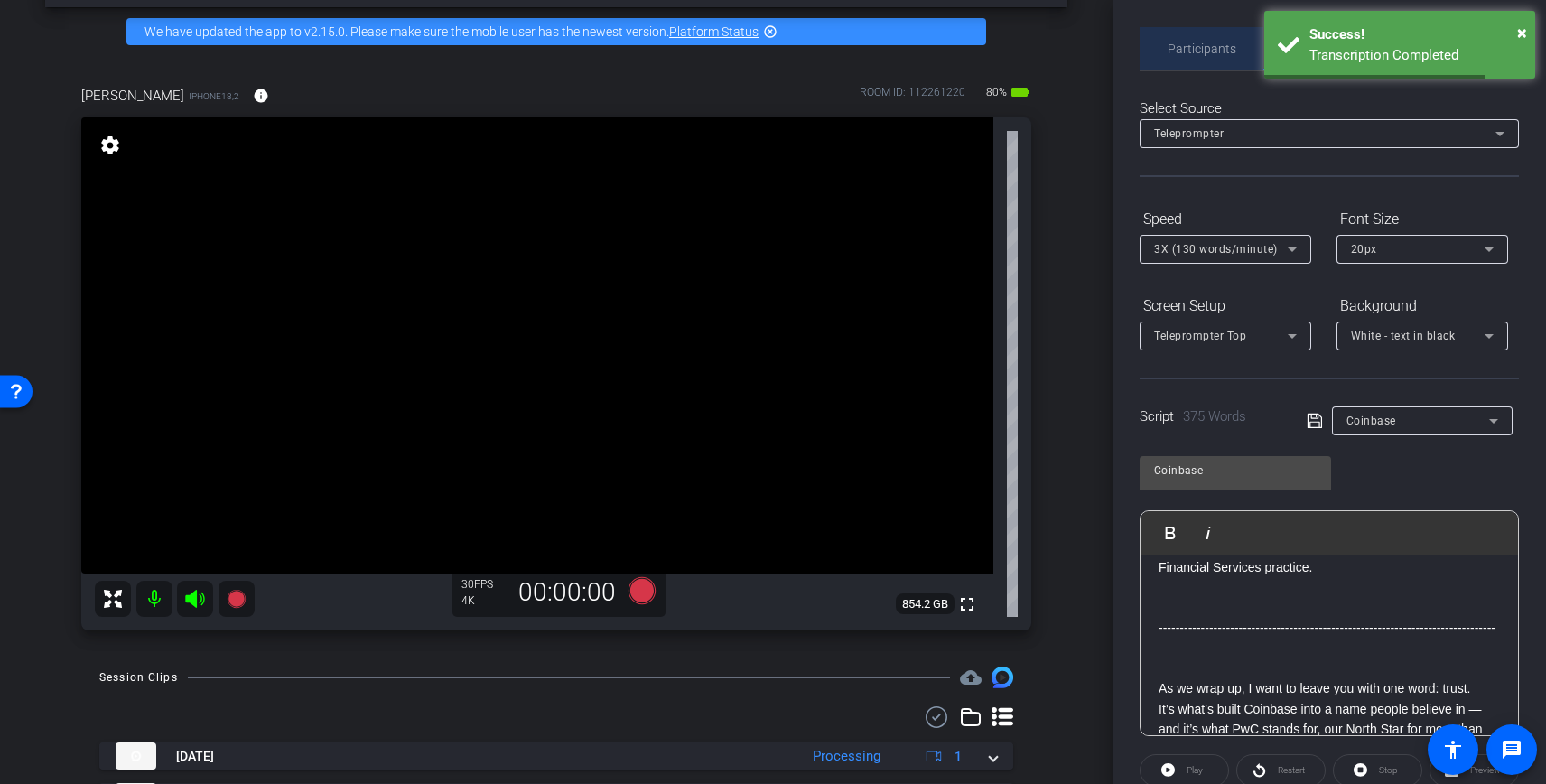
click at [1206, 55] on span "Participants" at bounding box center [1202, 49] width 69 height 13
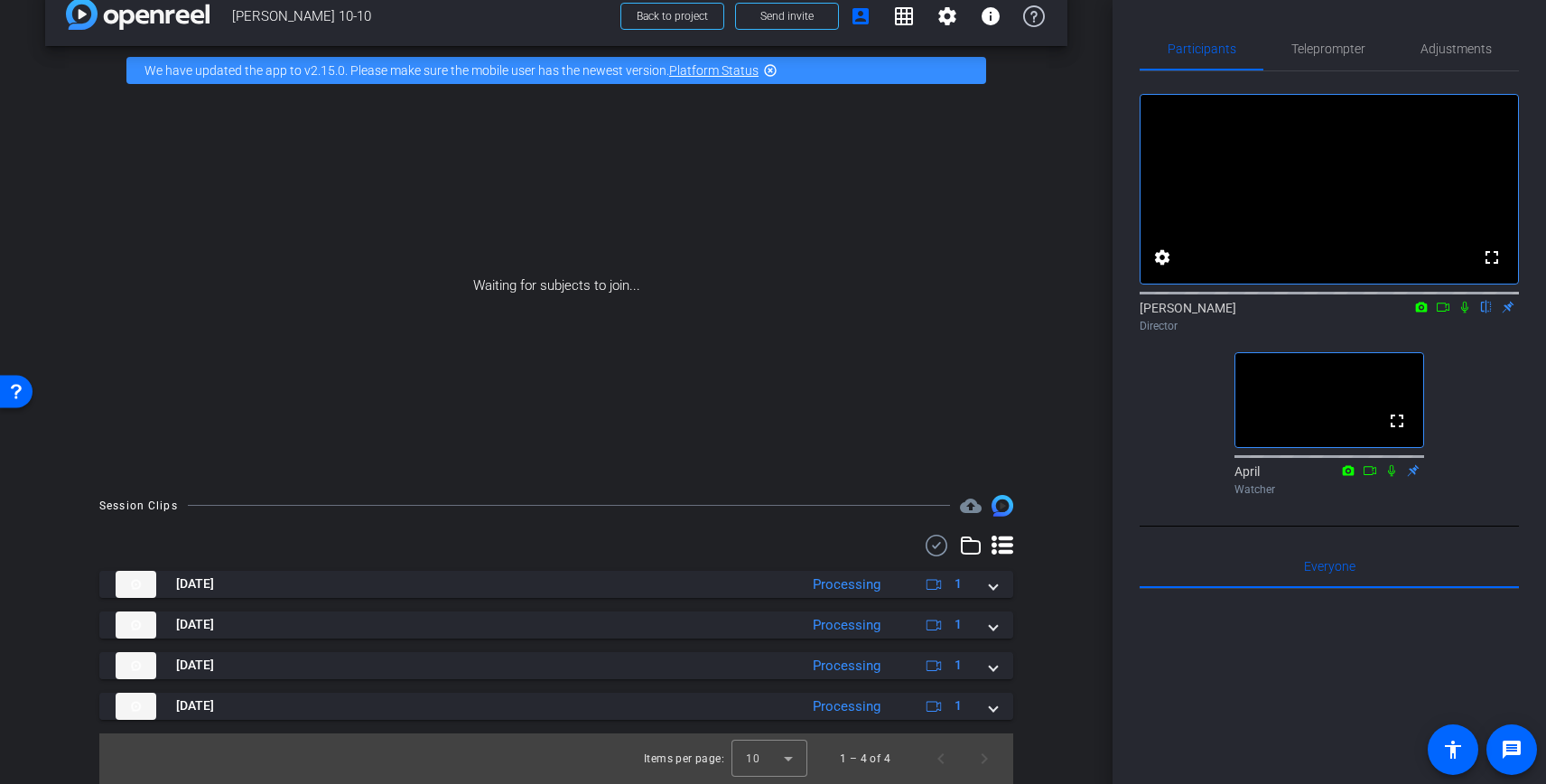
scroll to position [31, 0]
click at [937, 546] on icon at bounding box center [936, 544] width 27 height 21
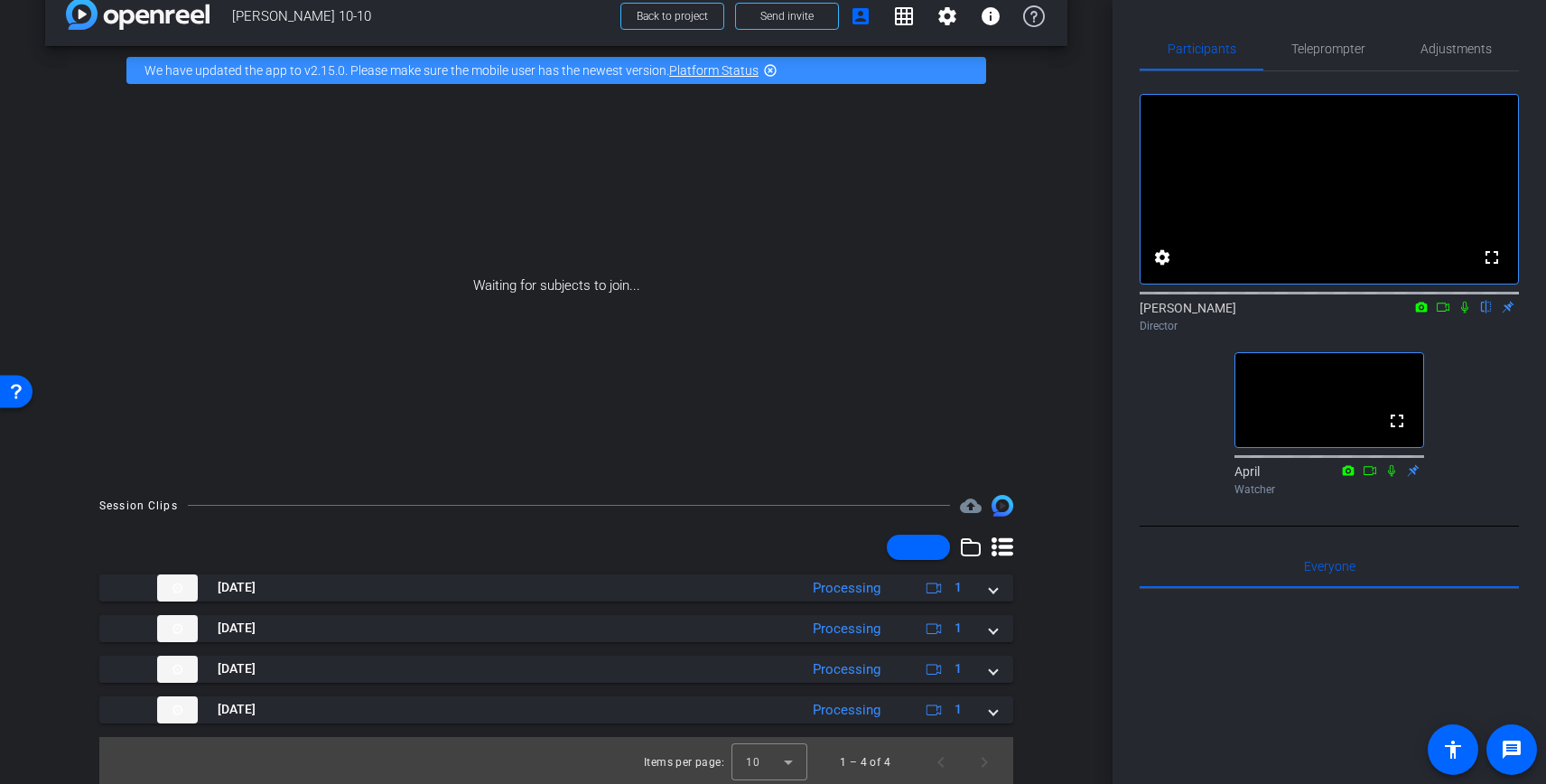
scroll to position [35, 0]
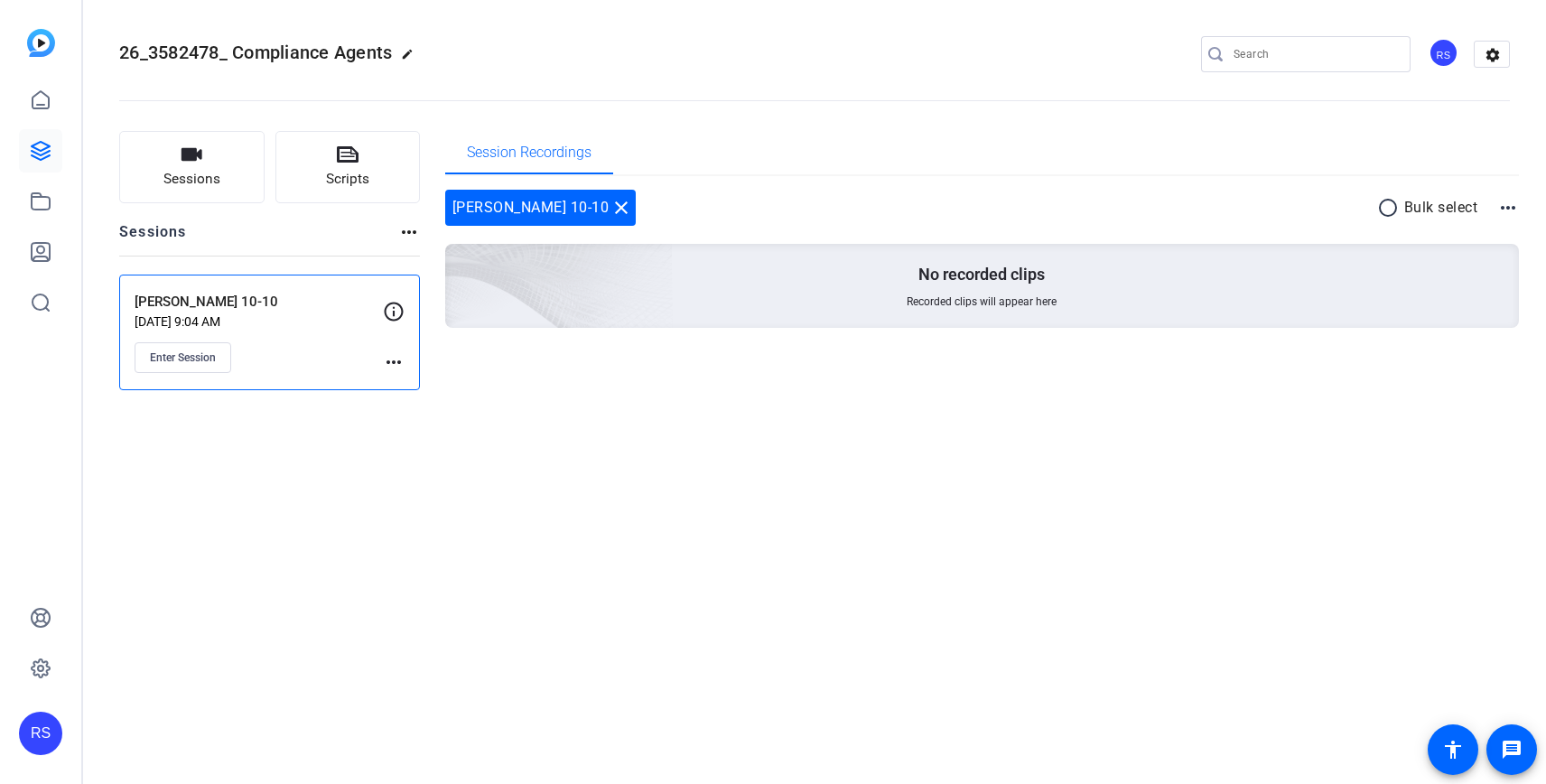
click at [610, 211] on mat-icon "close" at bounding box center [620, 207] width 21 height 21
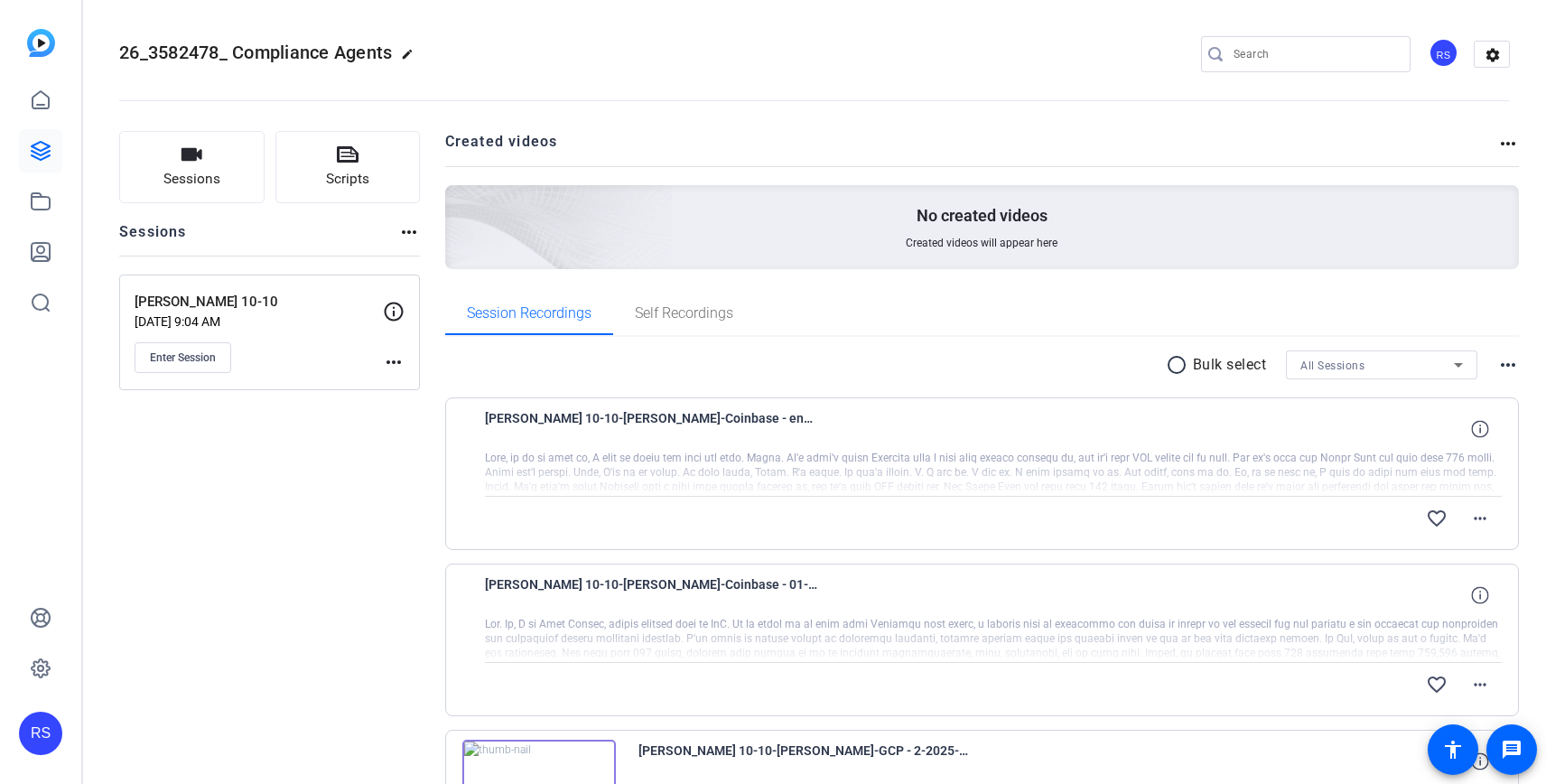
click at [1176, 357] on mat-icon "radio_button_unchecked" at bounding box center [1178, 364] width 27 height 21
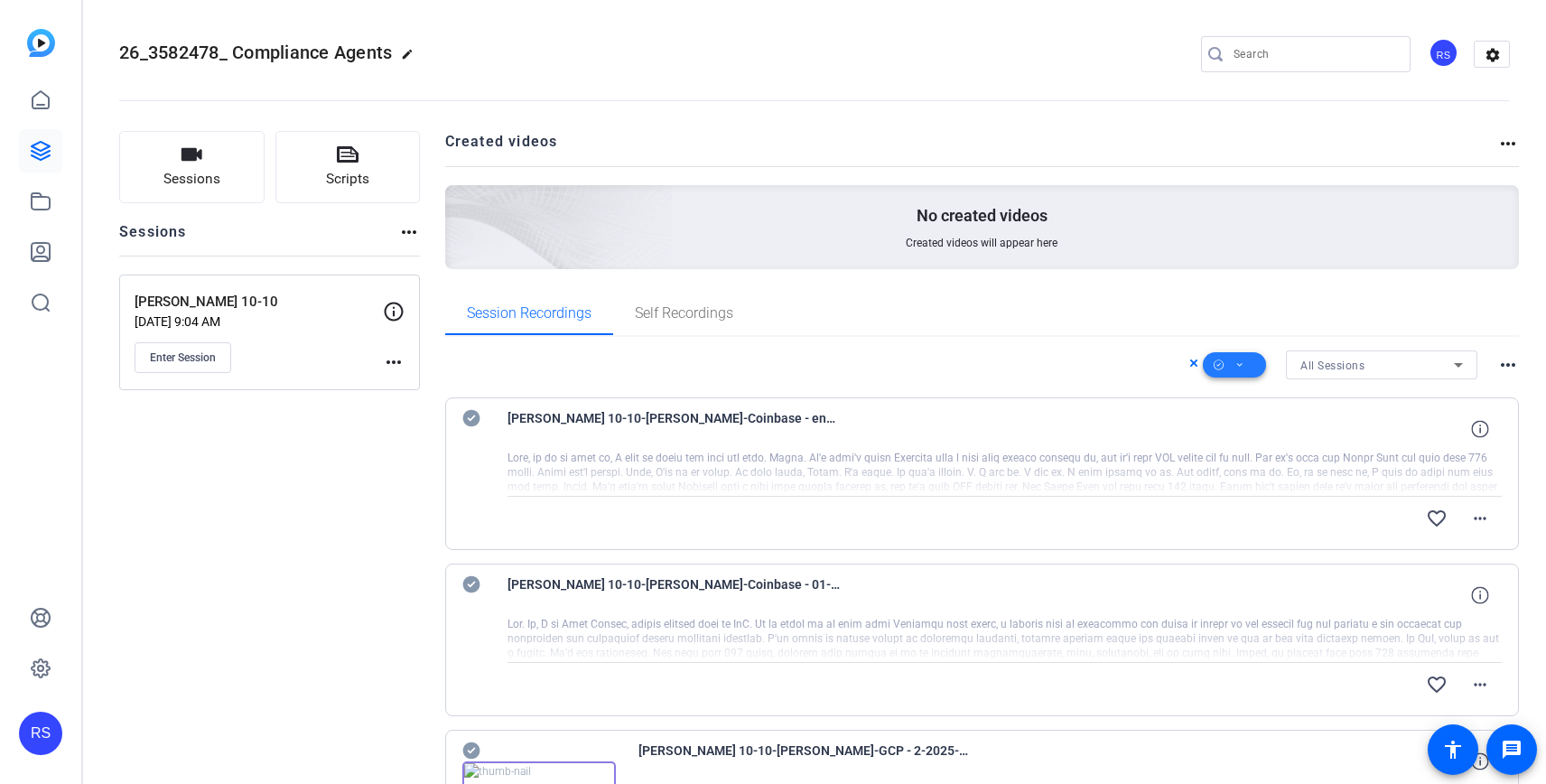
click at [1246, 361] on span at bounding box center [1234, 365] width 63 height 44
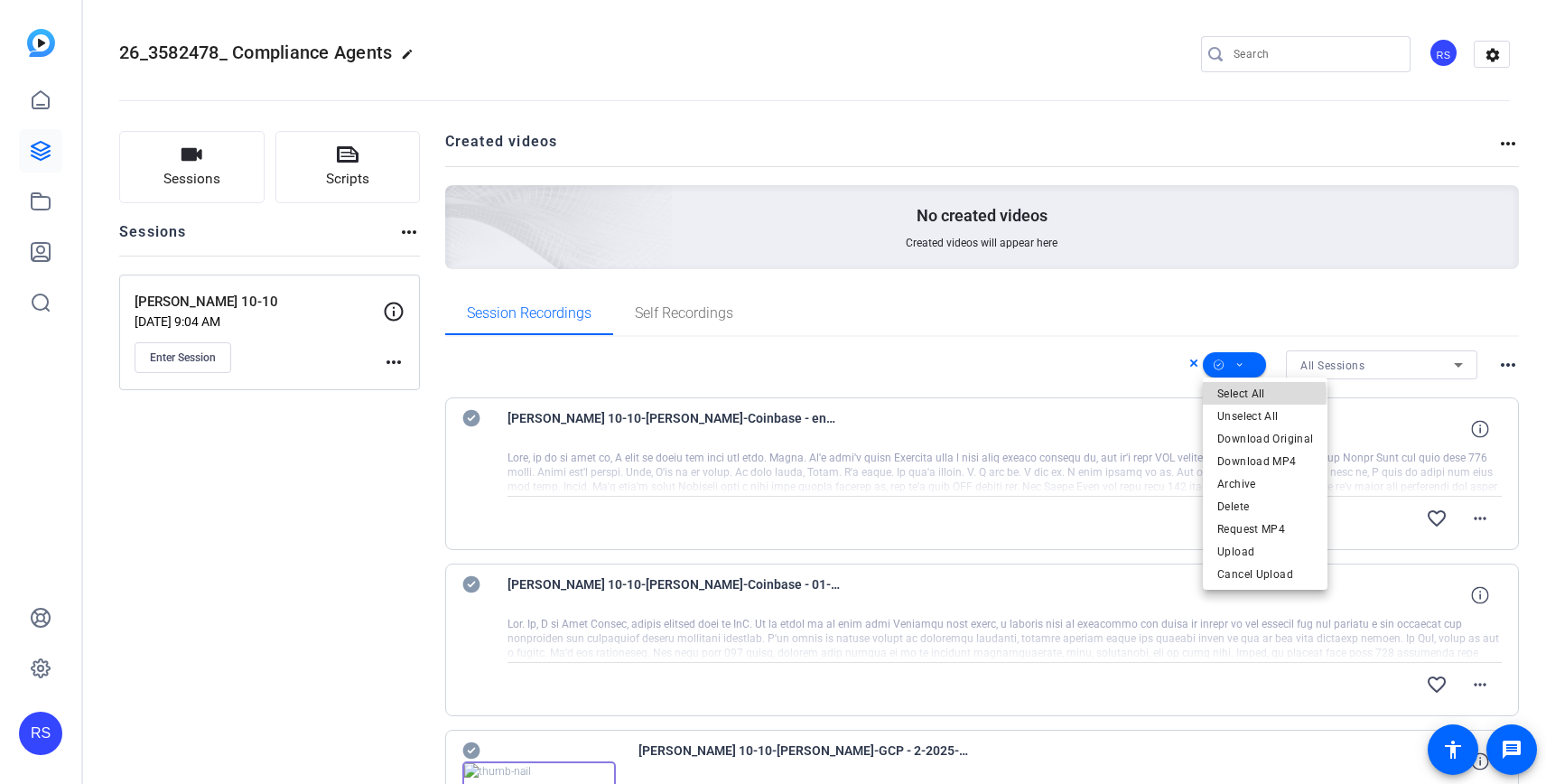
click at [1261, 394] on span "Select All" at bounding box center [1265, 393] width 95 height 21
click at [1242, 366] on div at bounding box center [773, 392] width 1546 height 784
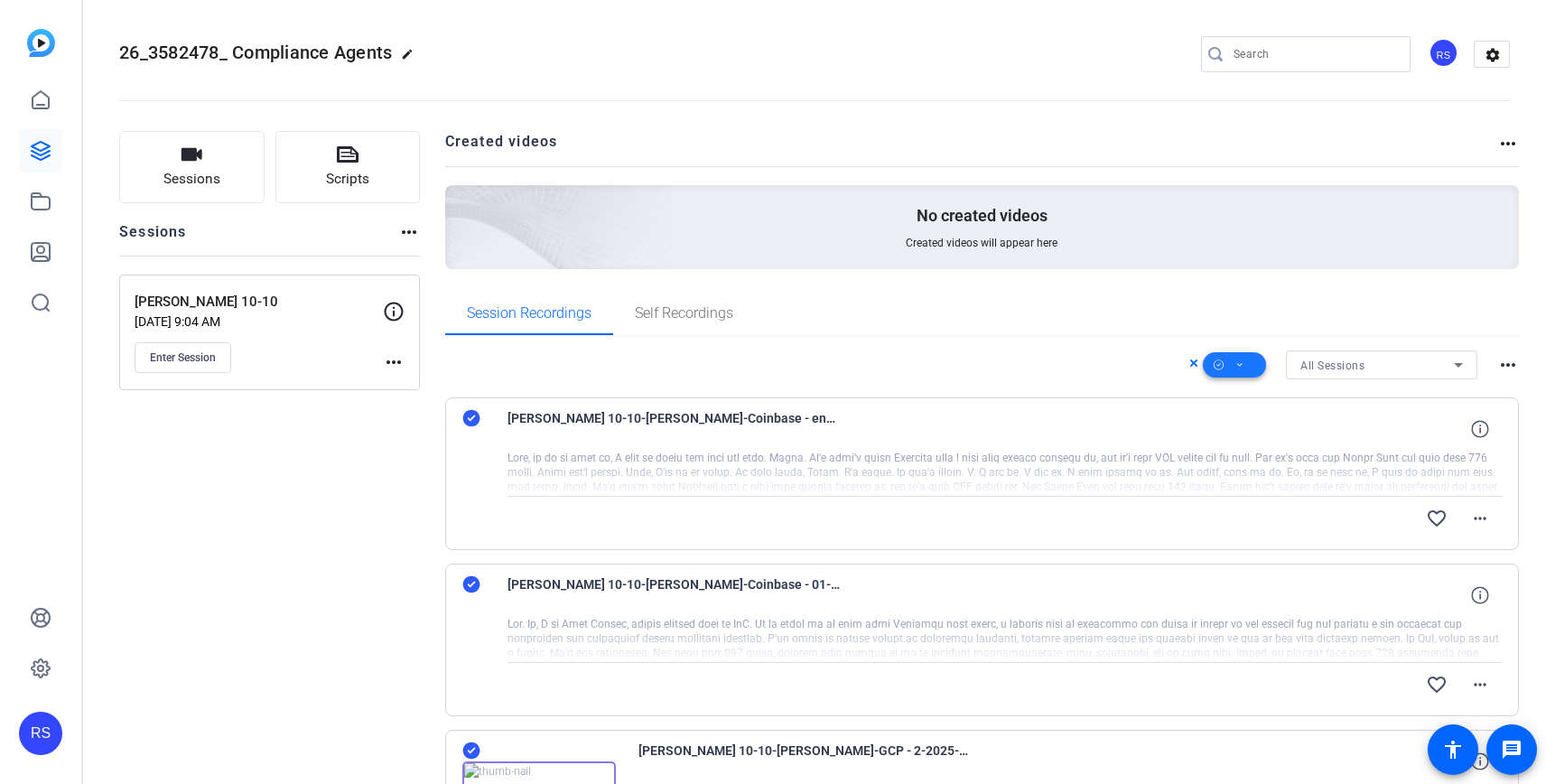
click at [1242, 366] on icon at bounding box center [1240, 365] width 9 height 22
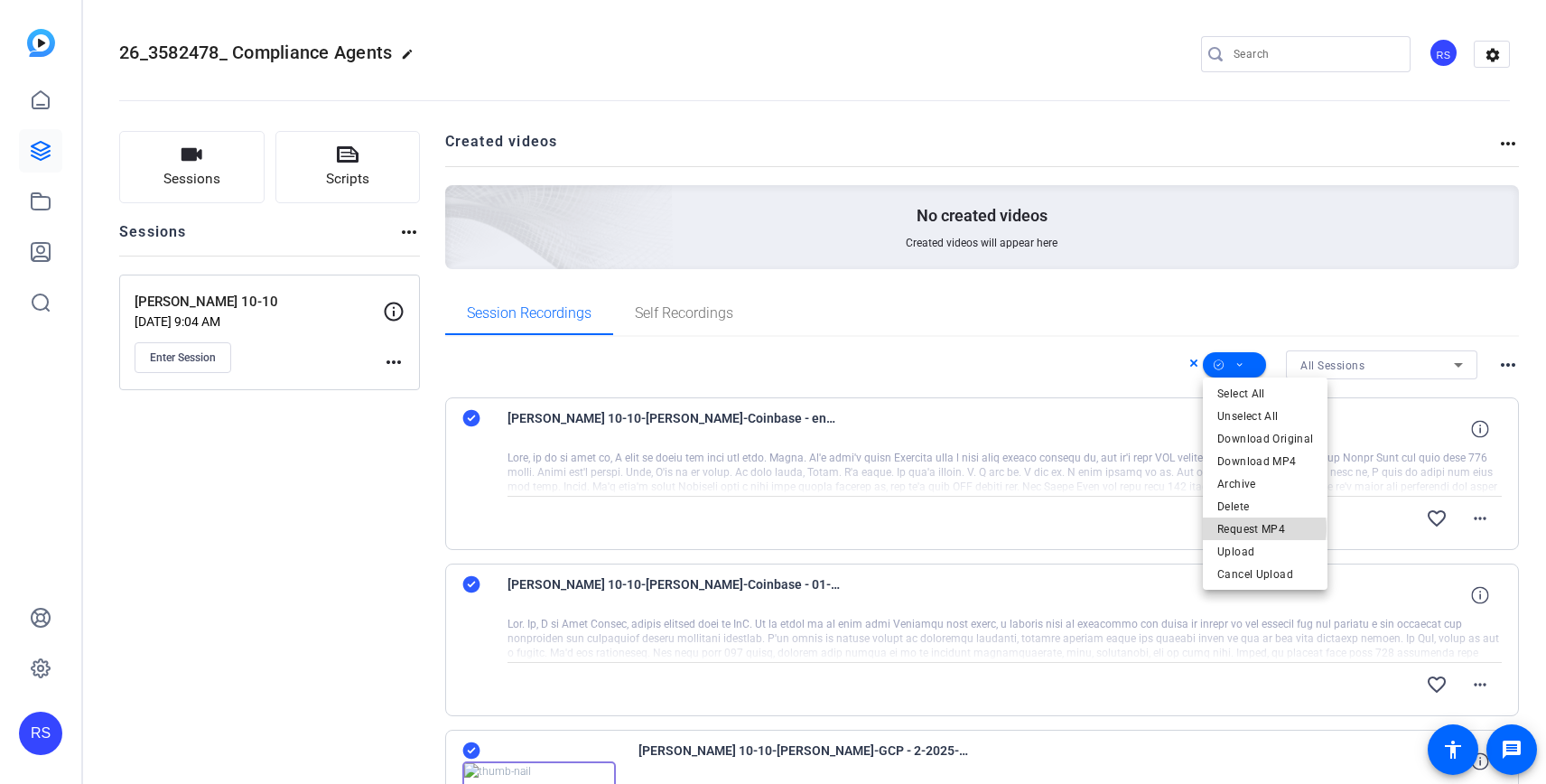
click at [1260, 529] on span "Request MP4" at bounding box center [1265, 529] width 95 height 21
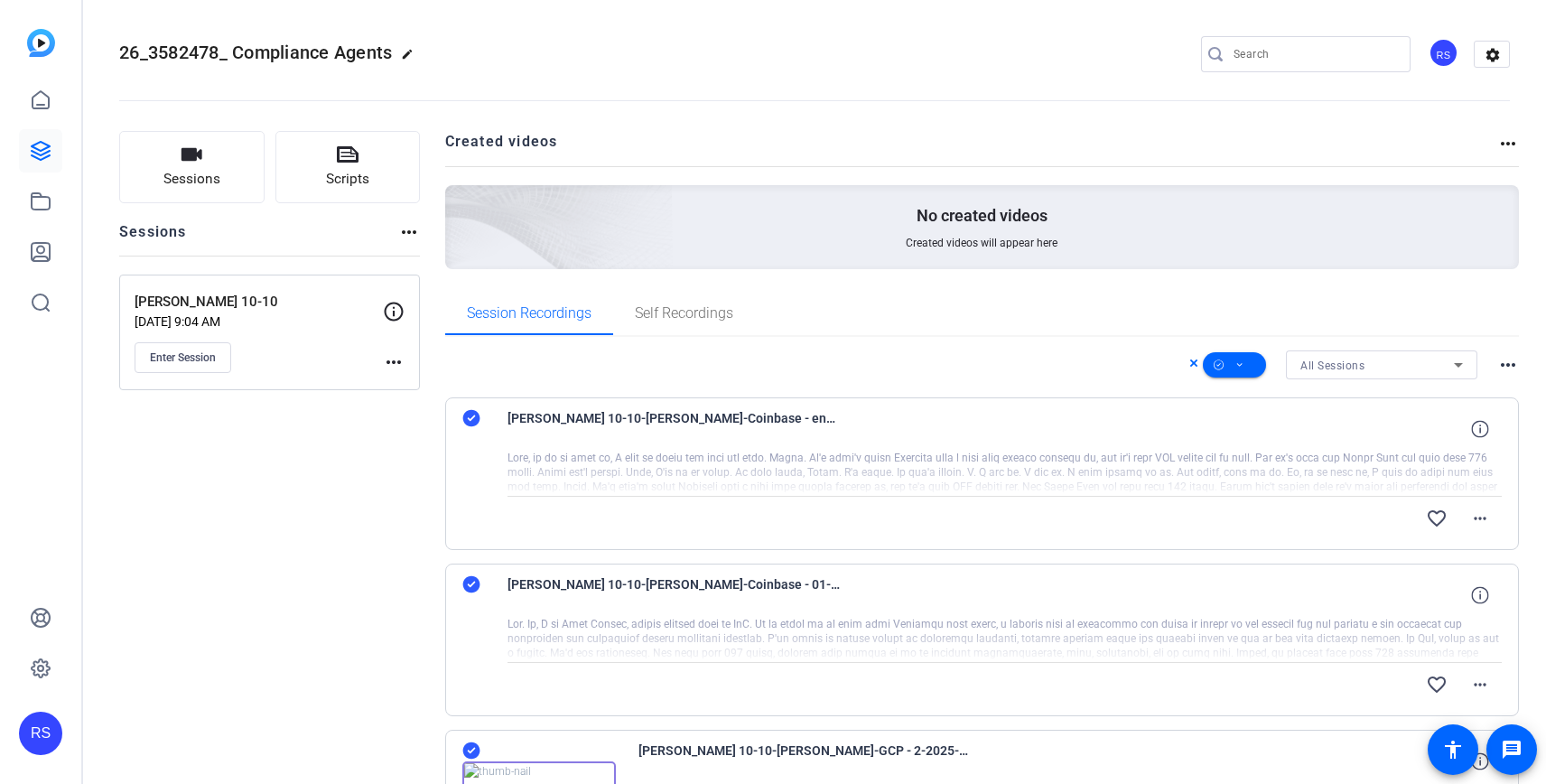
click at [1113, 329] on div "Session Recordings Self Recordings" at bounding box center [982, 313] width 1075 height 44
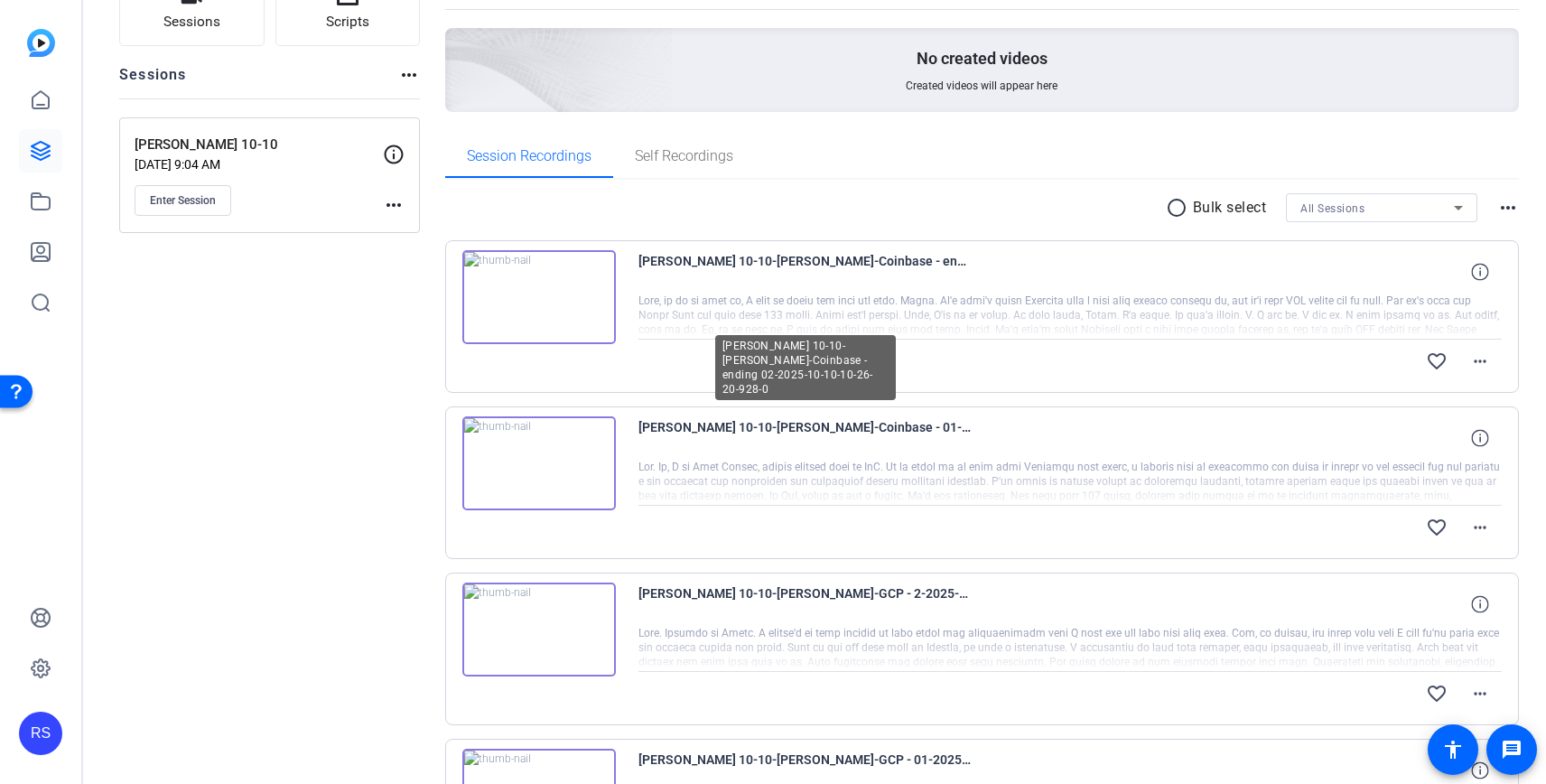
scroll to position [345, 0]
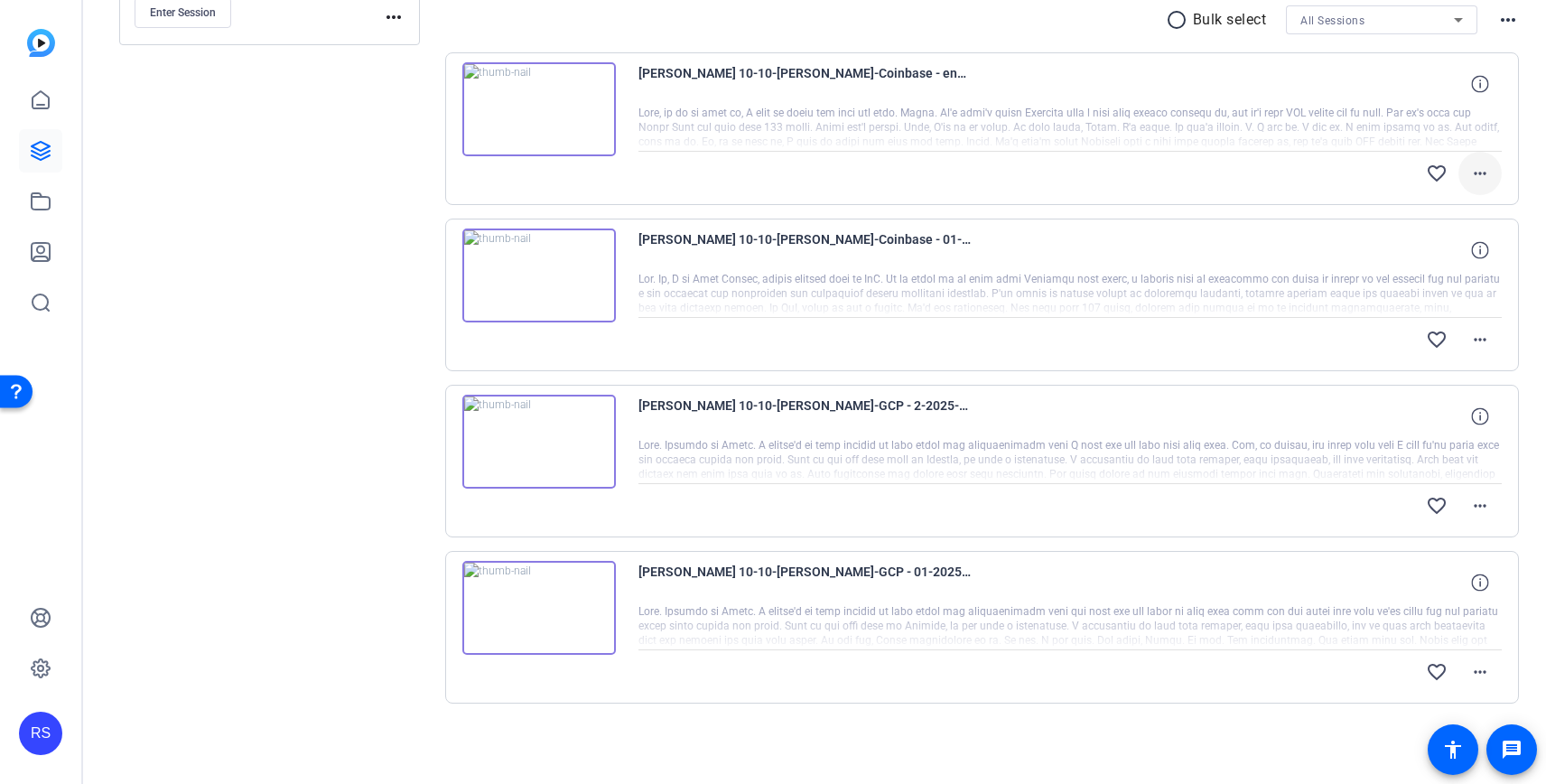
click at [1486, 168] on mat-icon "more_horiz" at bounding box center [1479, 173] width 21 height 21
click at [1267, 137] on div at bounding box center [773, 392] width 1546 height 784
click at [1477, 170] on mat-icon "more_horiz" at bounding box center [1479, 173] width 21 height 21
click at [1220, 192] on div at bounding box center [773, 392] width 1546 height 784
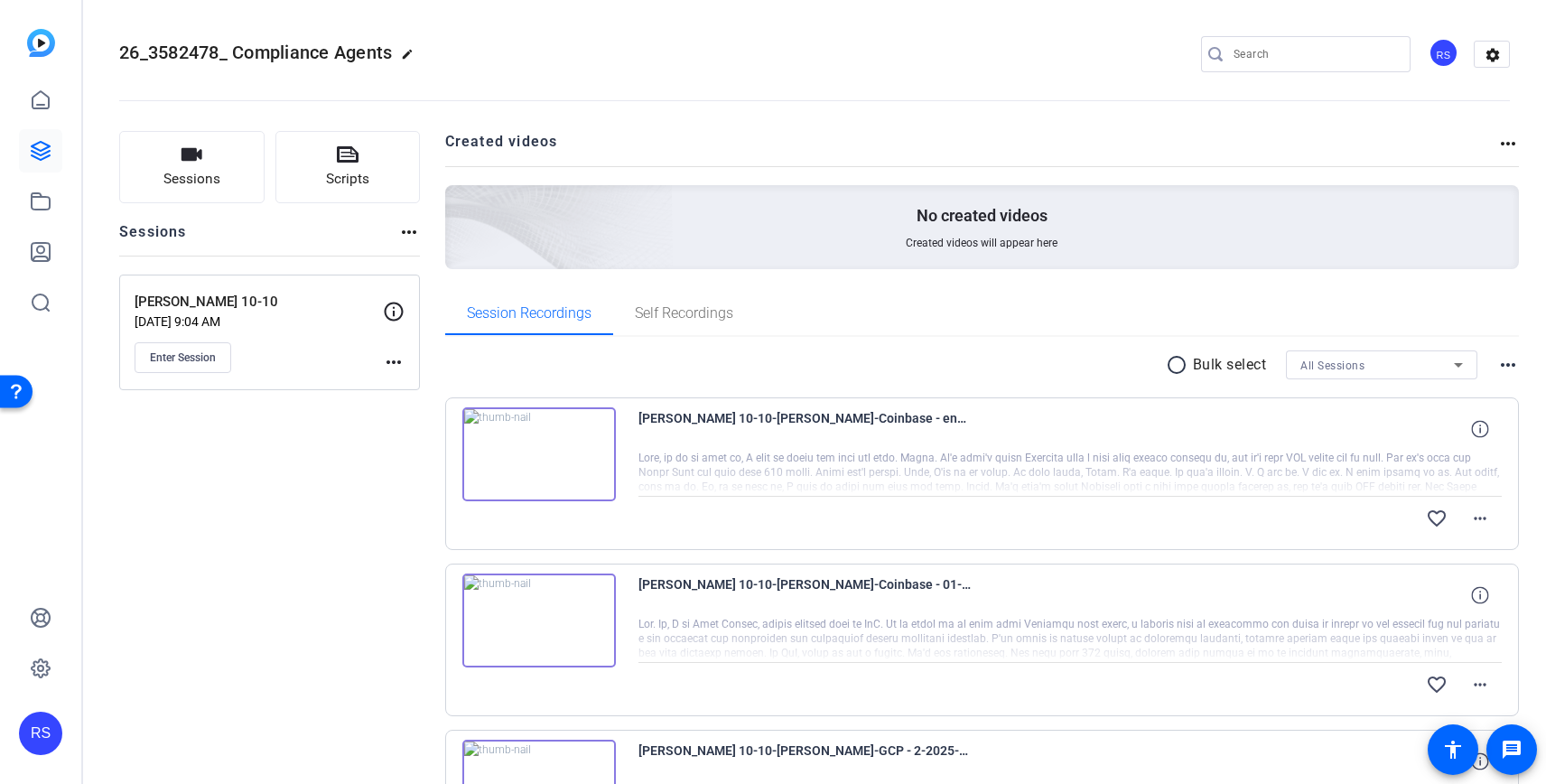
click at [1172, 362] on mat-icon "radio_button_unchecked" at bounding box center [1178, 364] width 27 height 21
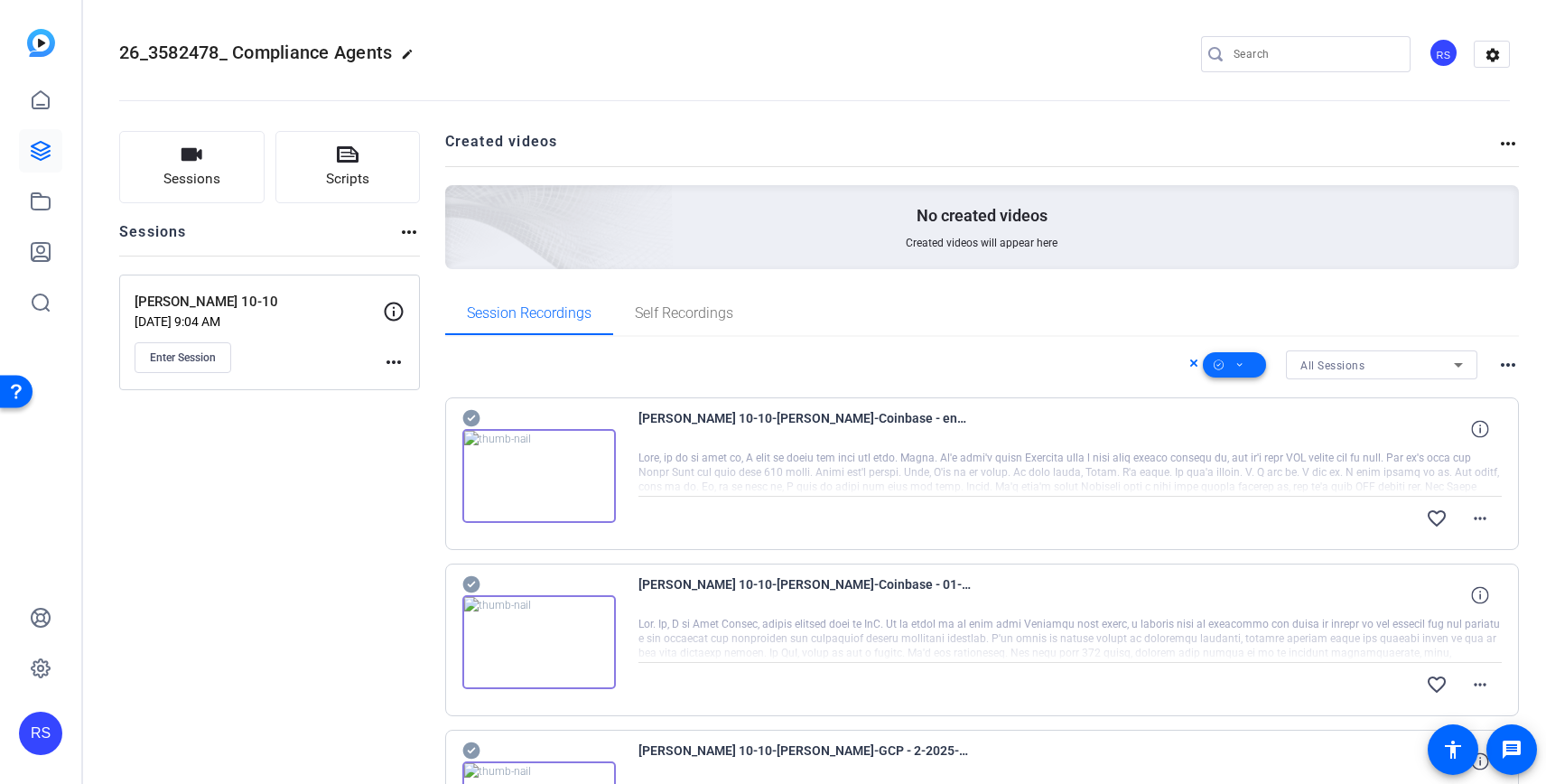
click at [1231, 364] on span at bounding box center [1234, 365] width 63 height 44
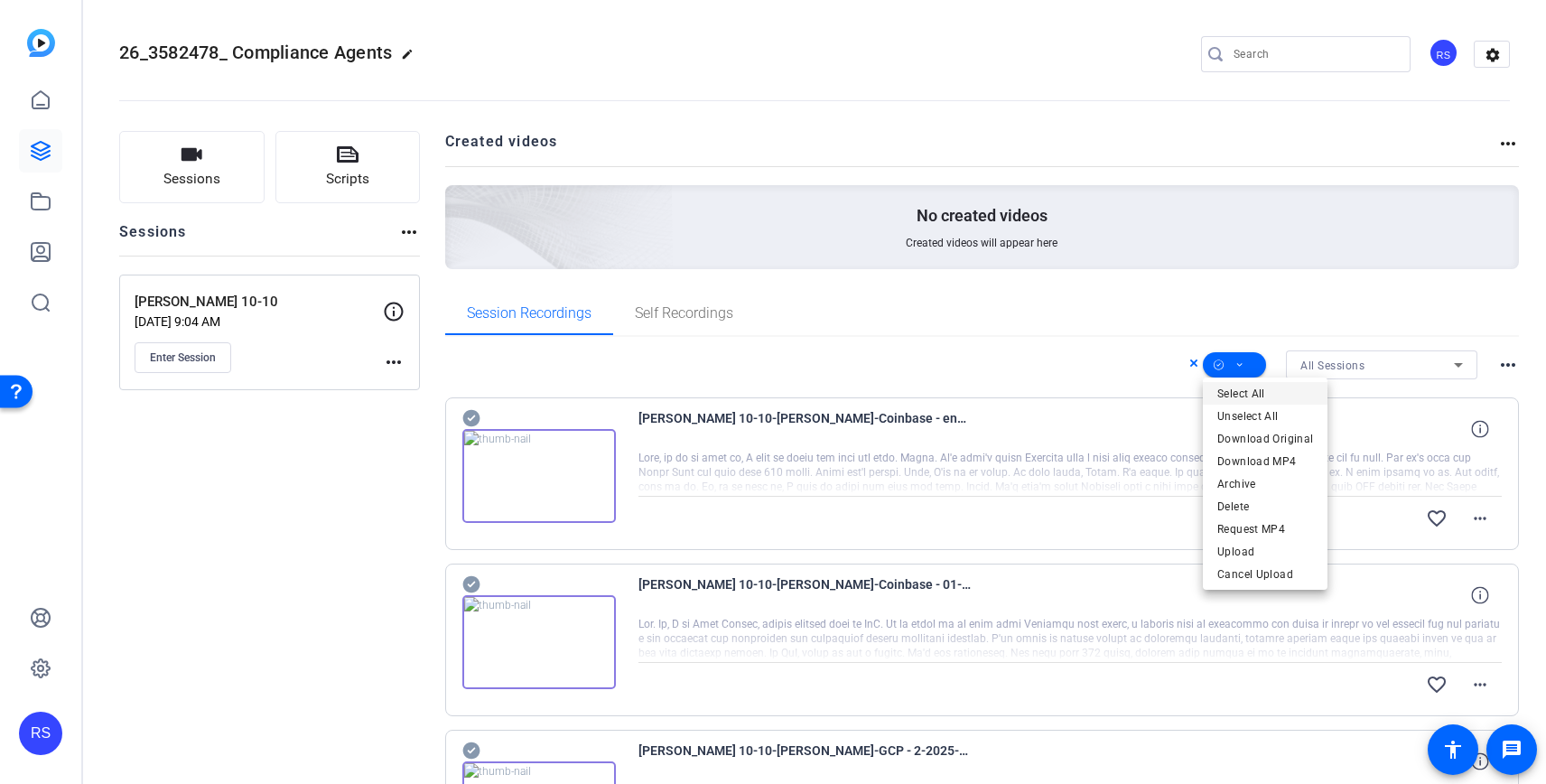
click at [1247, 391] on span "Select All" at bounding box center [1265, 393] width 95 height 21
click at [1253, 525] on span "Request MP4" at bounding box center [1265, 529] width 95 height 21
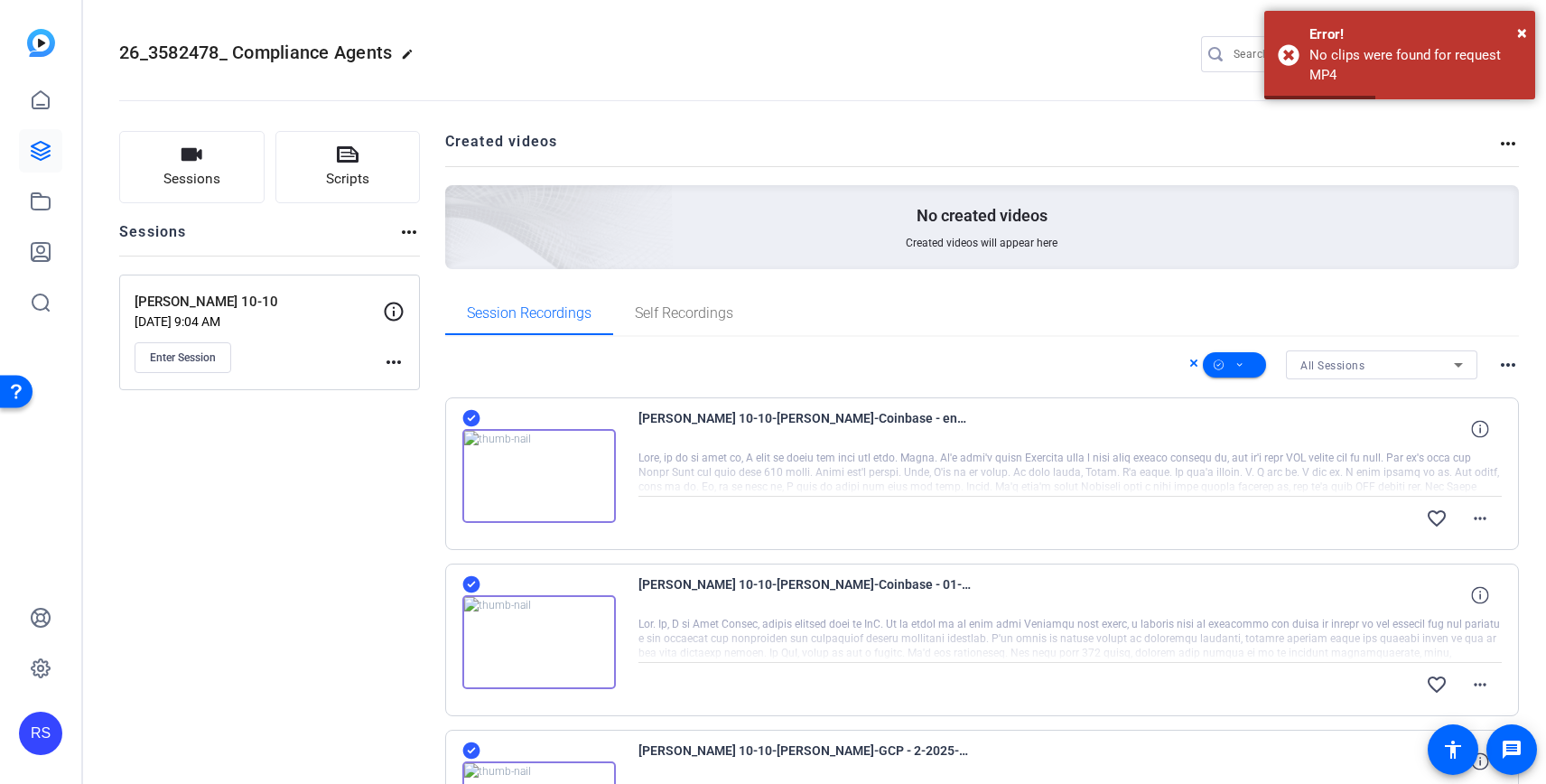
click at [1167, 474] on div at bounding box center [1070, 473] width 864 height 45
click at [1218, 365] on icon at bounding box center [1218, 364] width 10 height 10
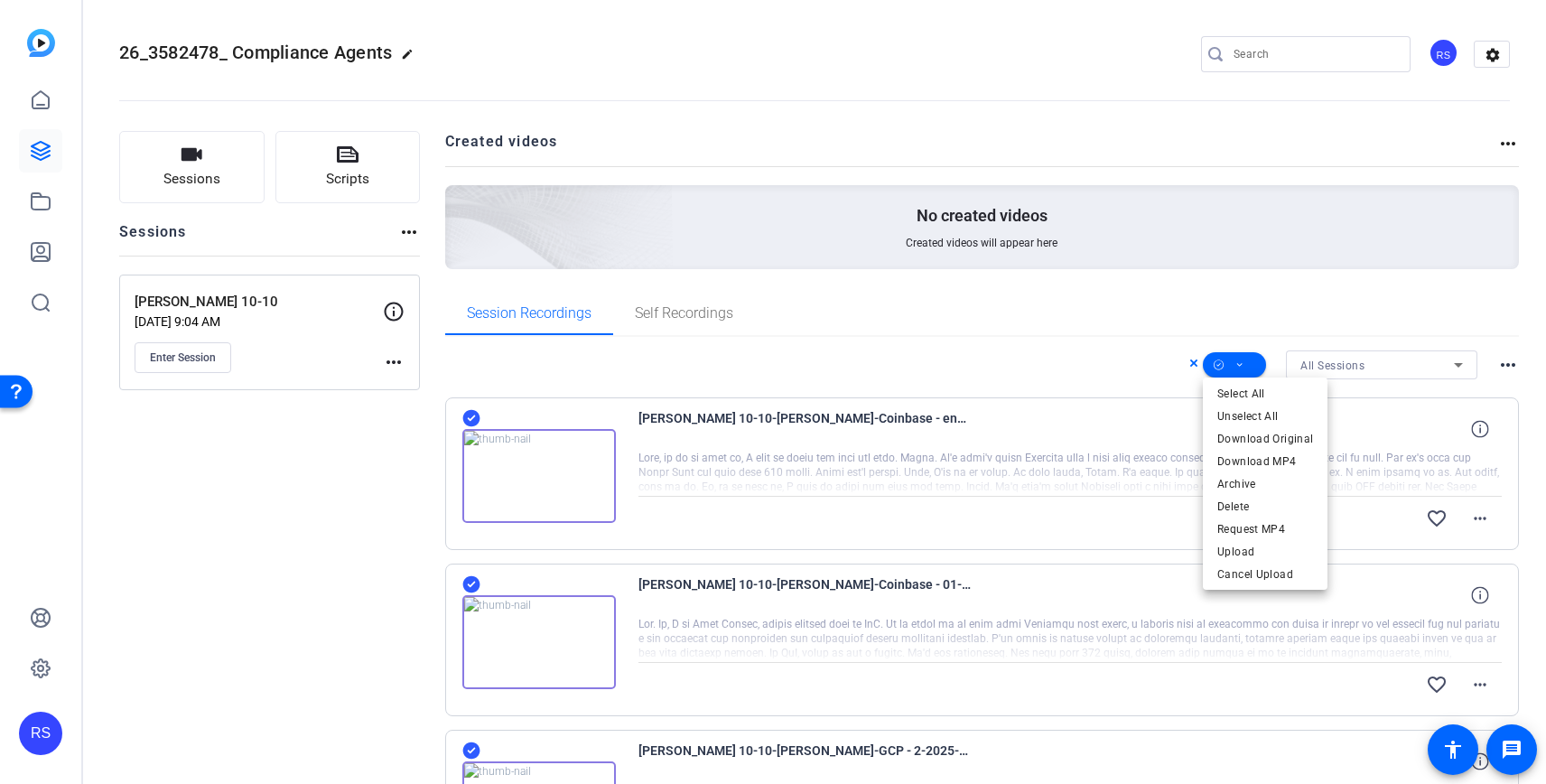
click at [879, 344] on div at bounding box center [773, 392] width 1546 height 784
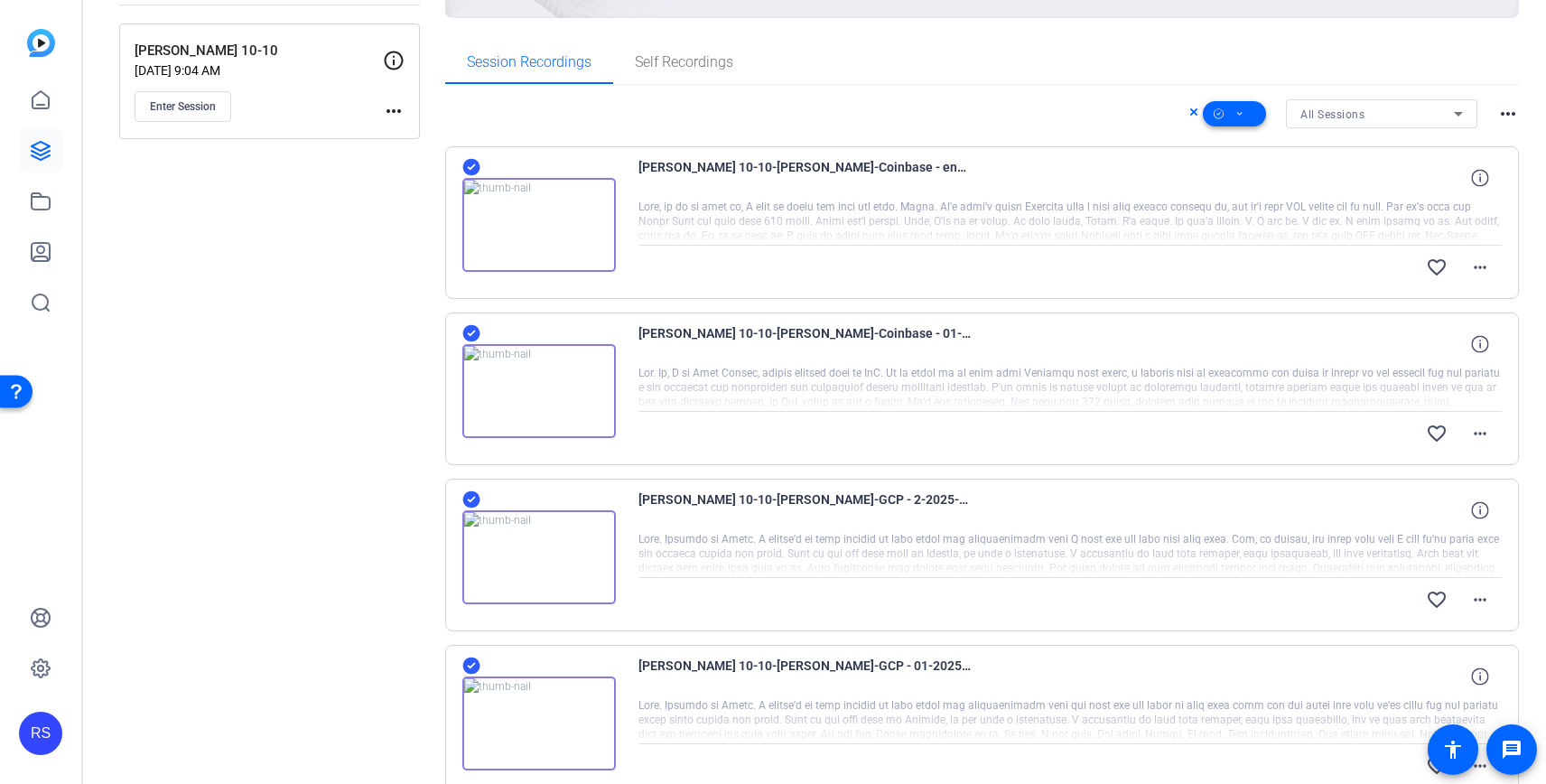
scroll to position [322, 0]
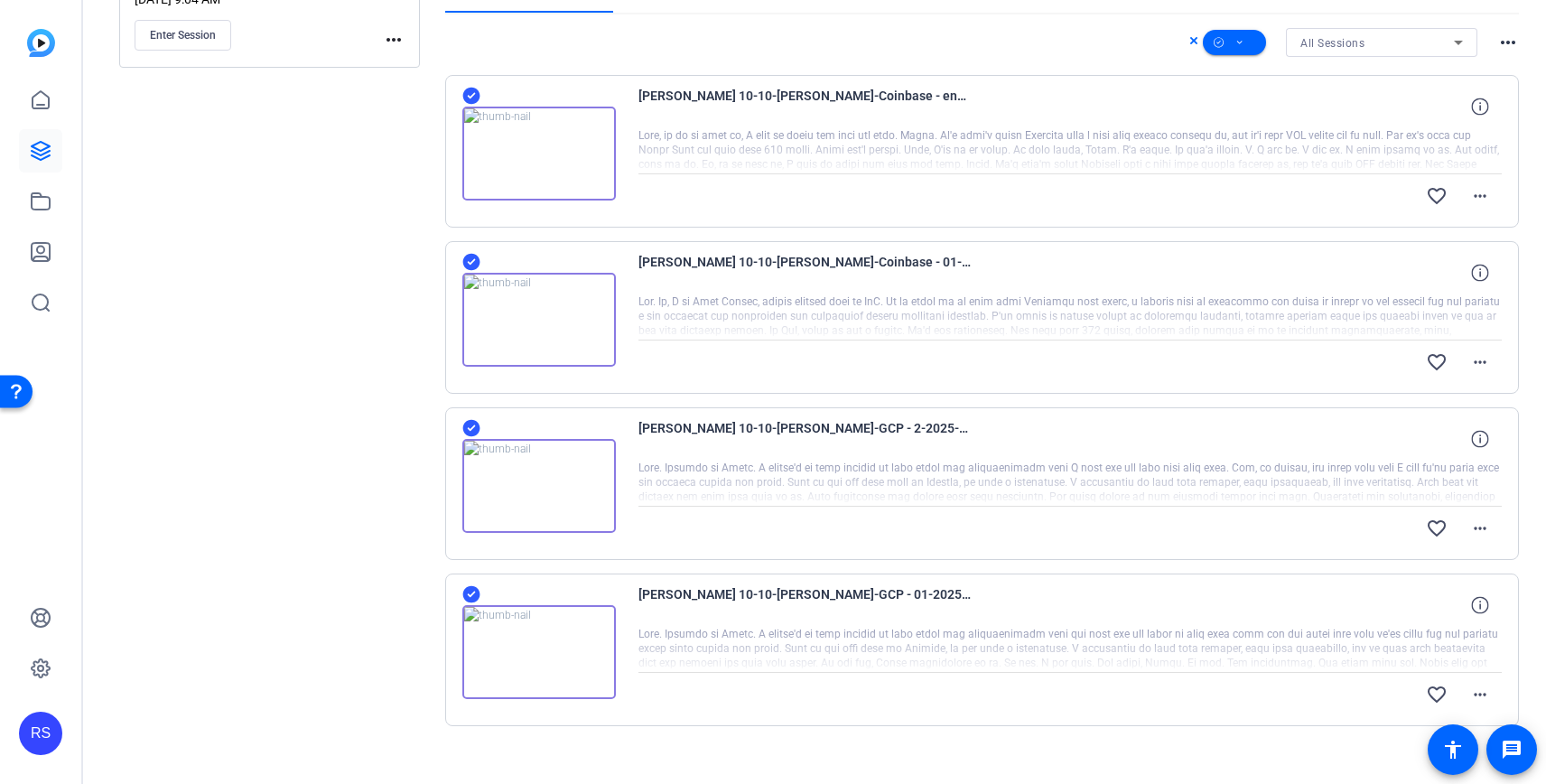
click at [474, 425] on icon at bounding box center [471, 428] width 19 height 21
click at [473, 591] on icon at bounding box center [471, 593] width 19 height 21
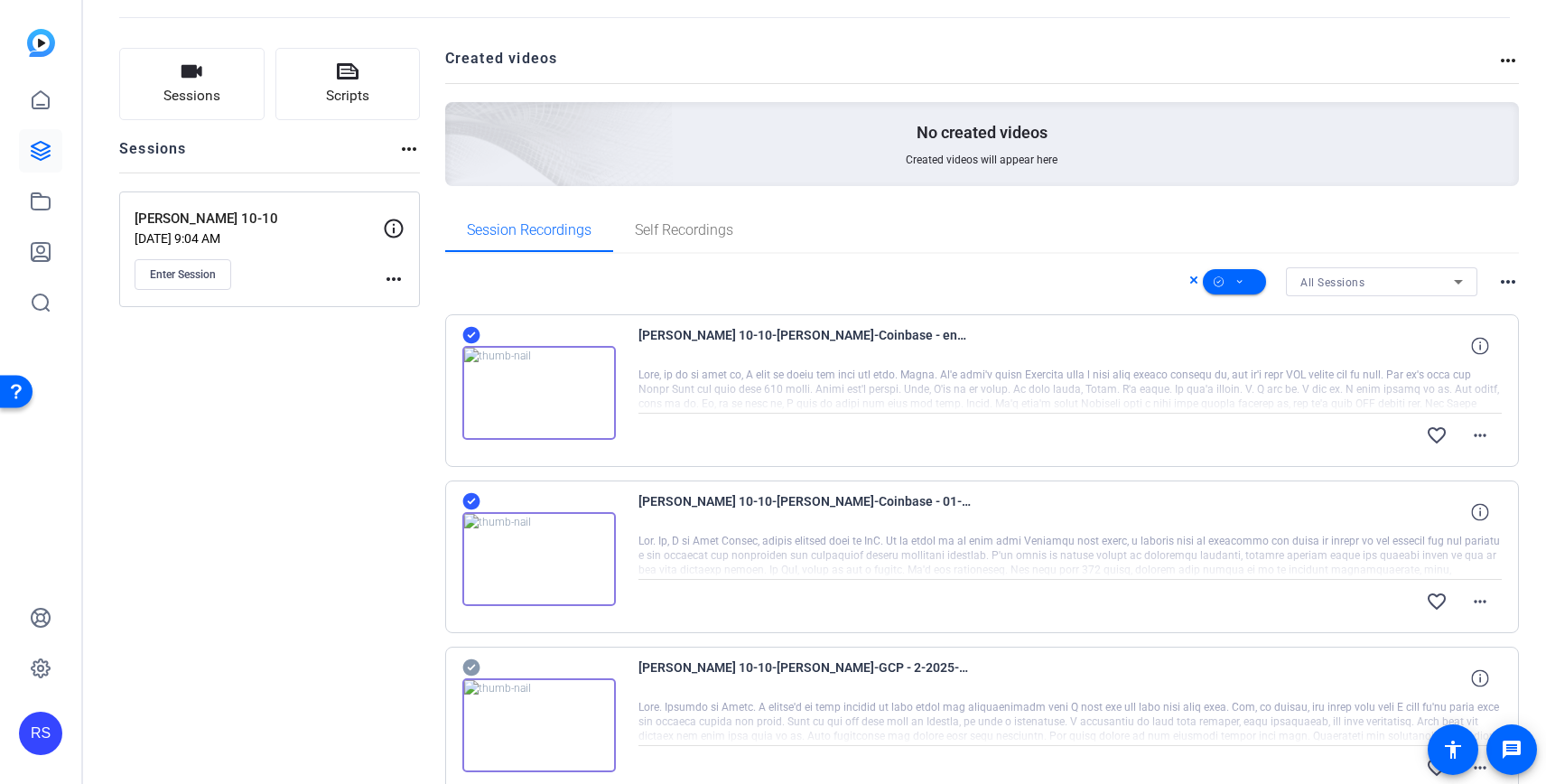
scroll to position [0, 0]
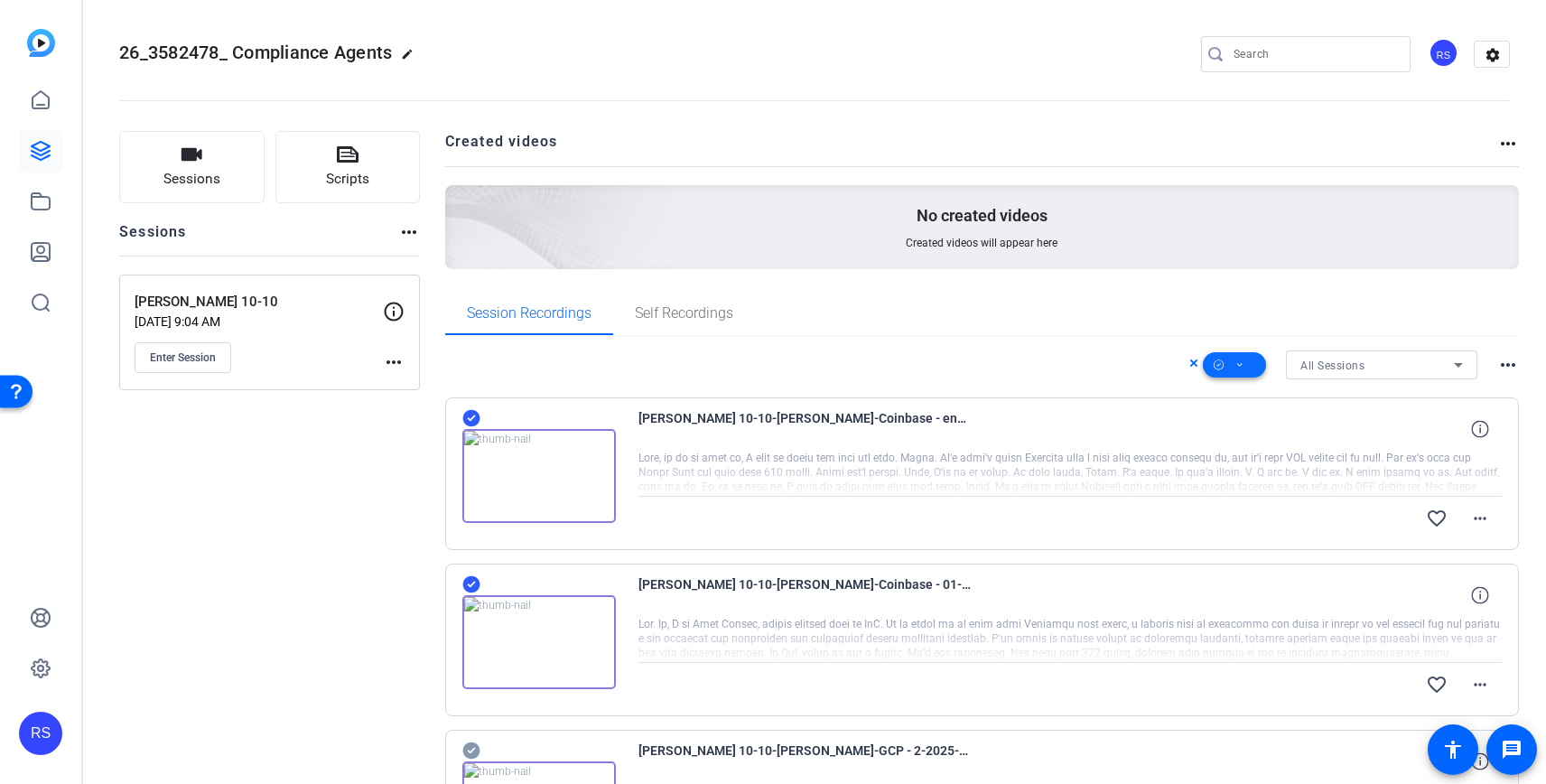
click at [1237, 357] on icon at bounding box center [1240, 365] width 9 height 22
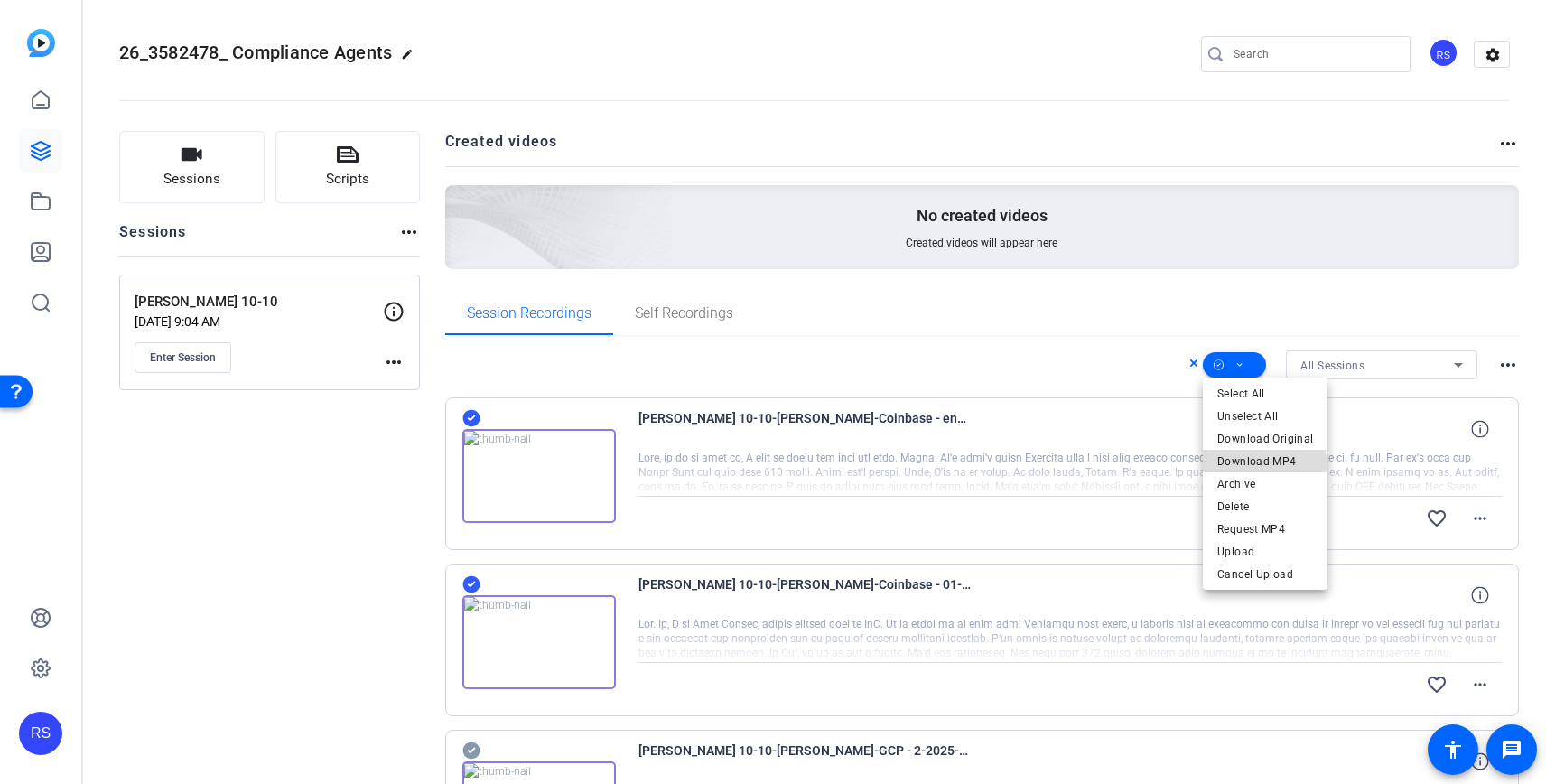
click at [1253, 462] on span "Download MP4" at bounding box center [1265, 461] width 95 height 21
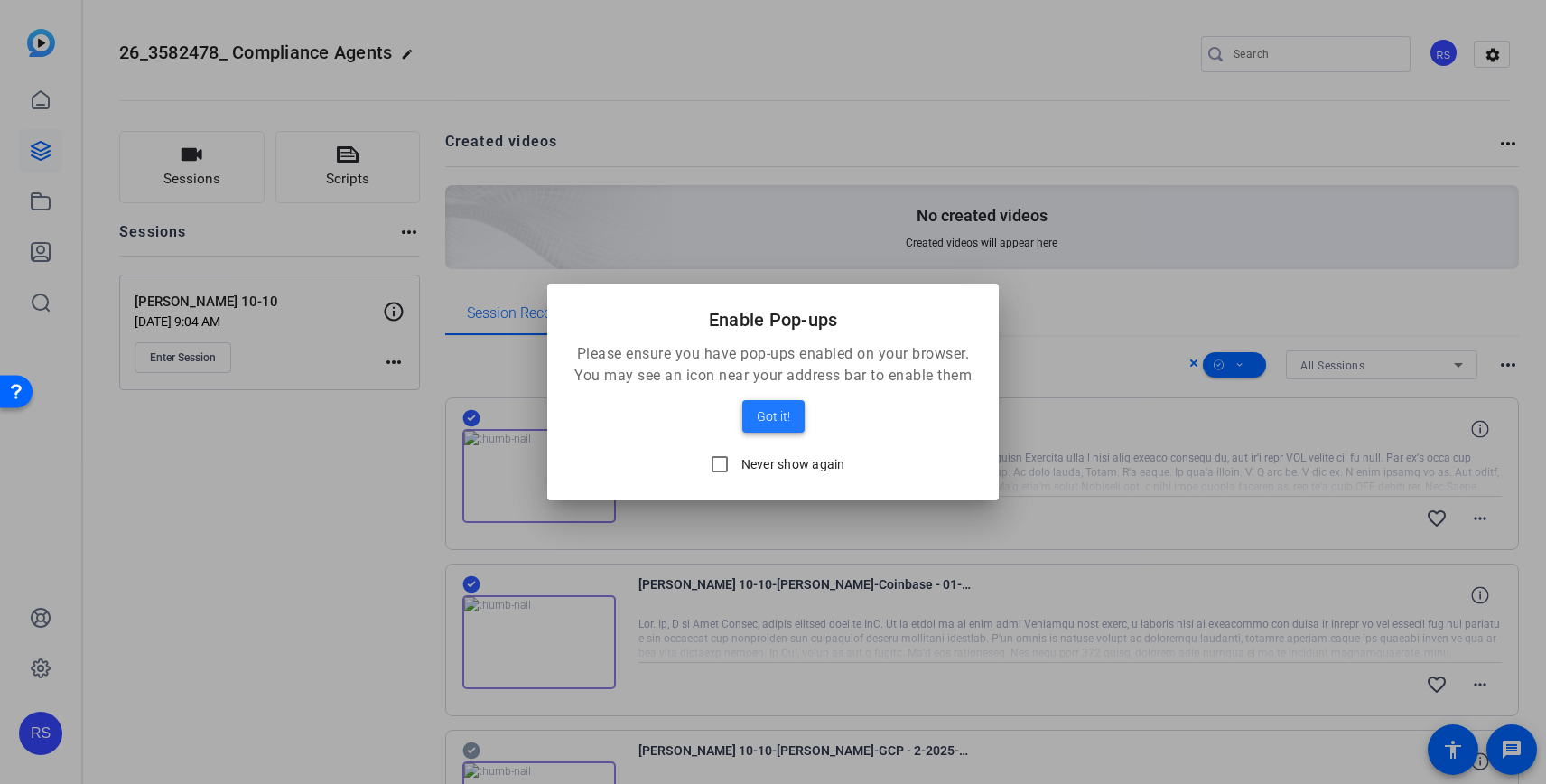
click at [781, 411] on span "Got it!" at bounding box center [773, 416] width 33 height 21
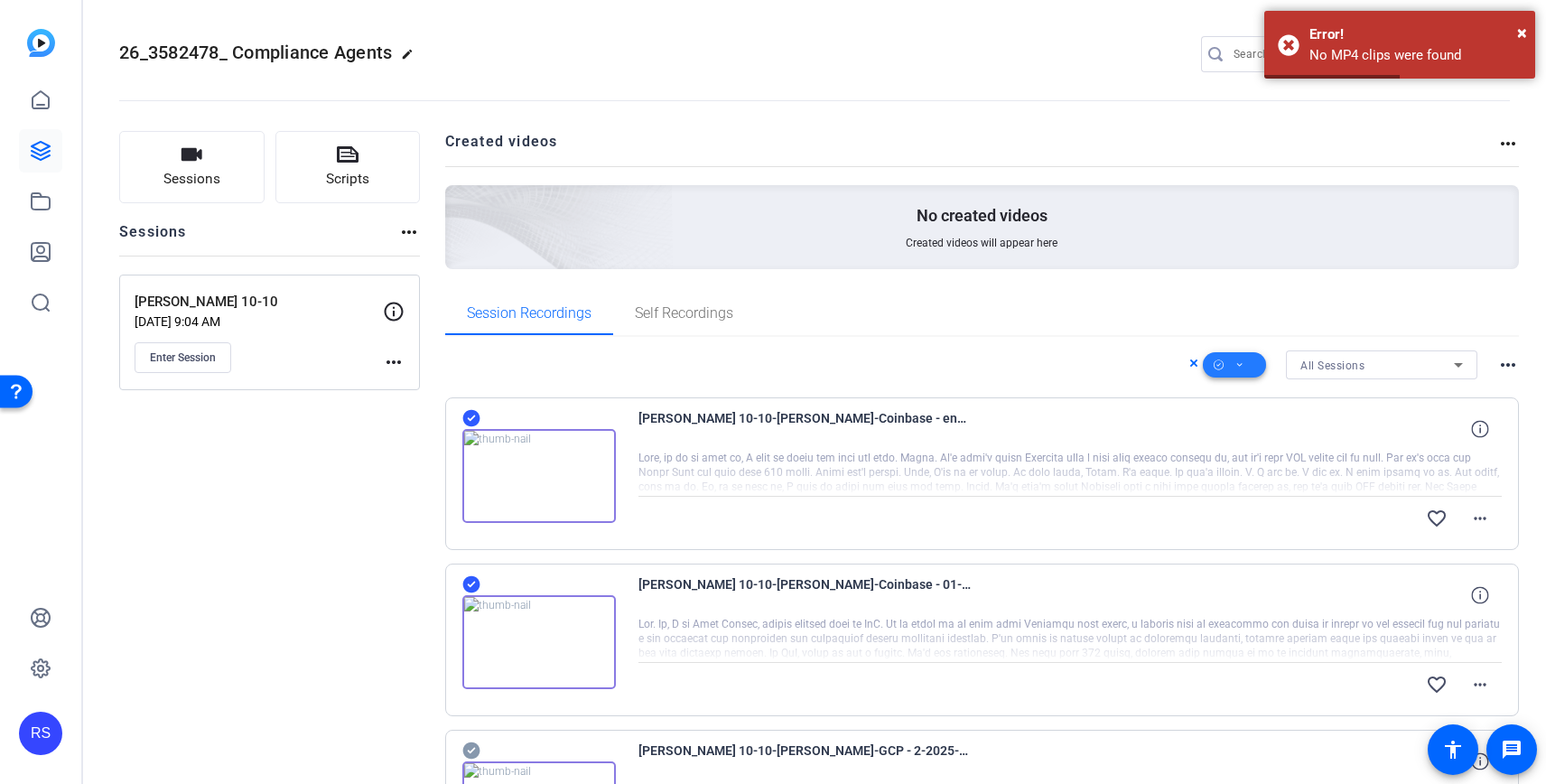
click at [1237, 356] on icon at bounding box center [1240, 365] width 9 height 22
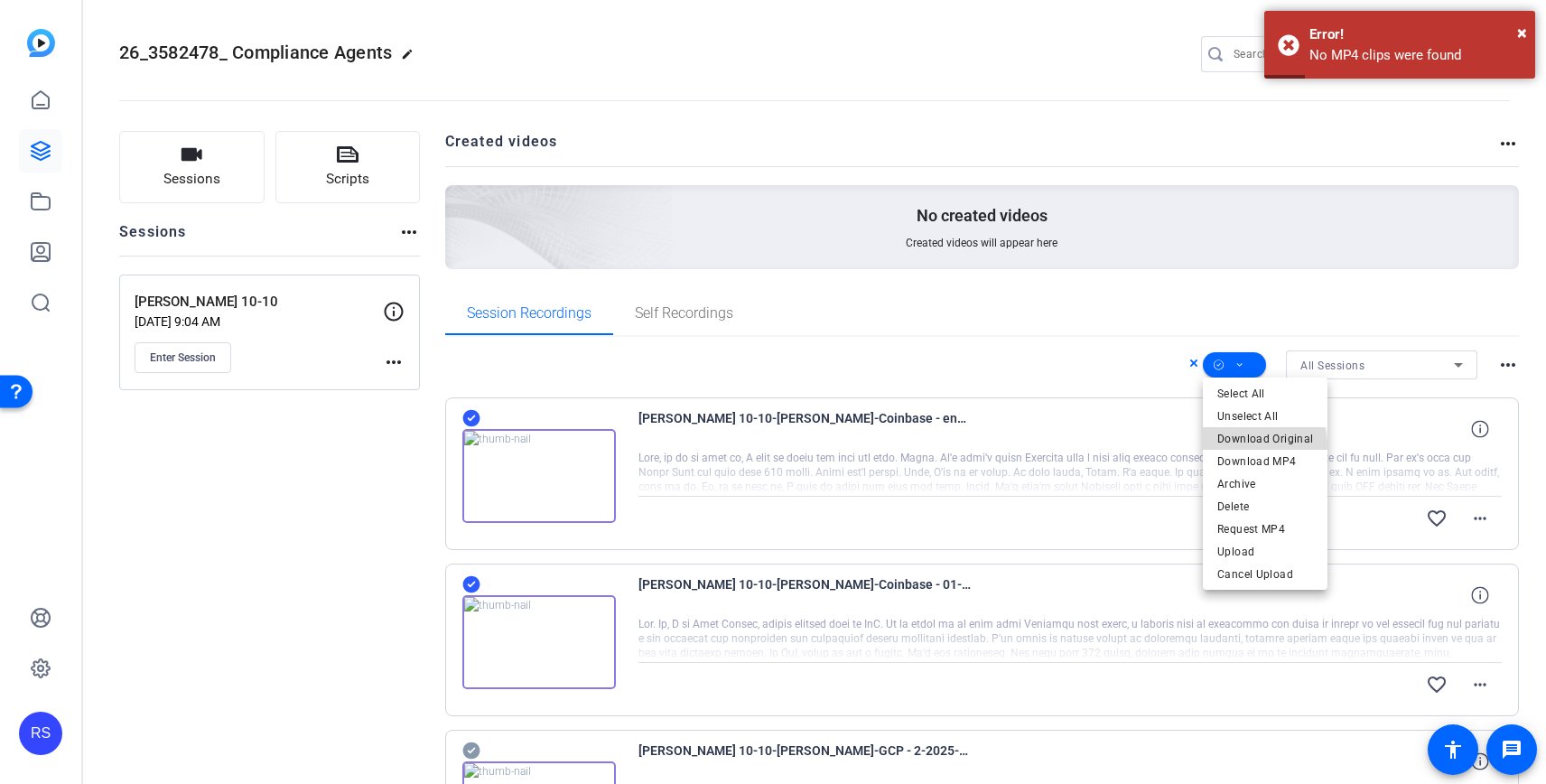
click at [1253, 446] on span "Download Original" at bounding box center [1265, 438] width 95 height 21
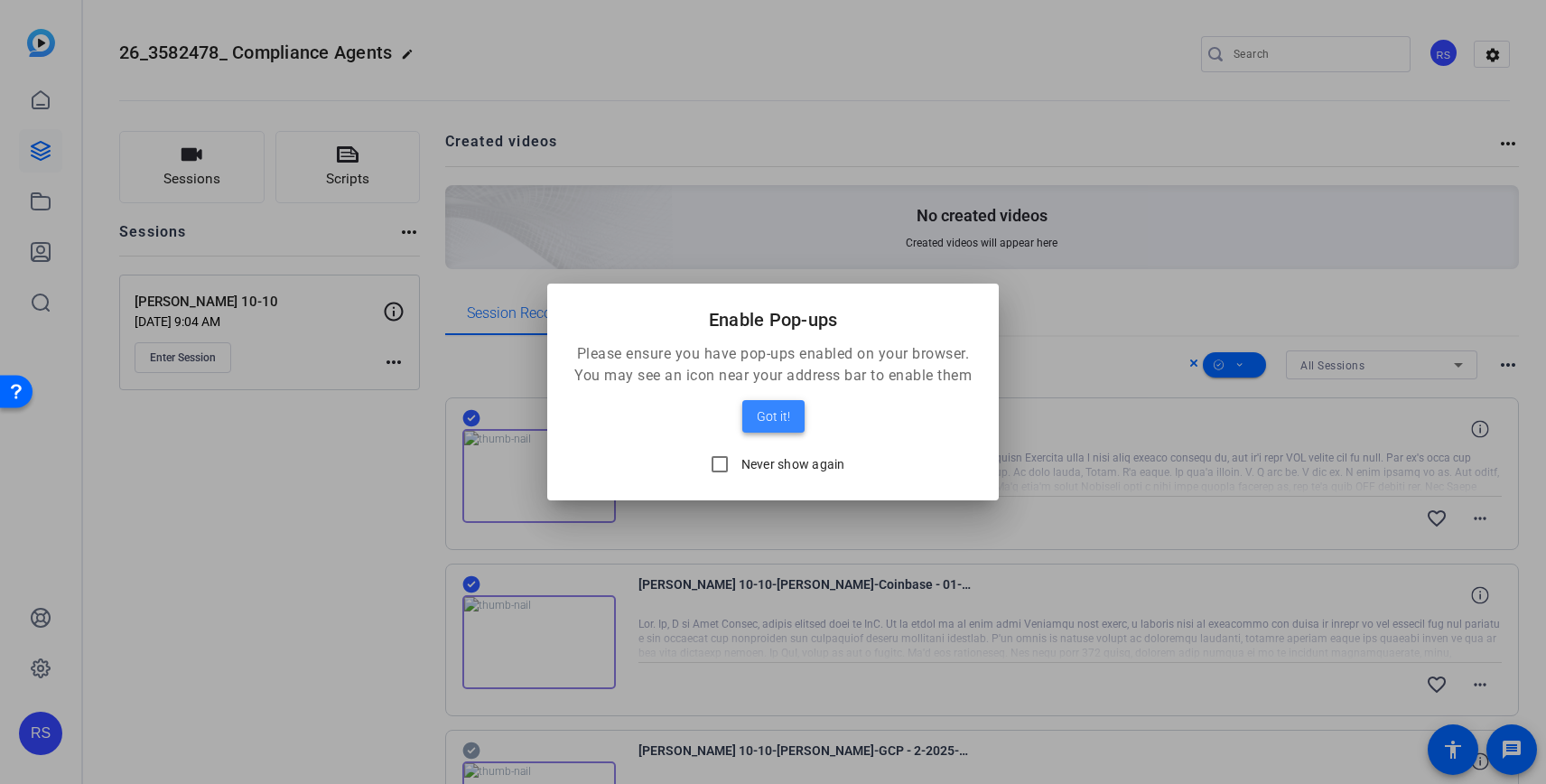
click at [778, 406] on span "Got it!" at bounding box center [773, 416] width 33 height 21
